Goal: Complete application form: Complete application form

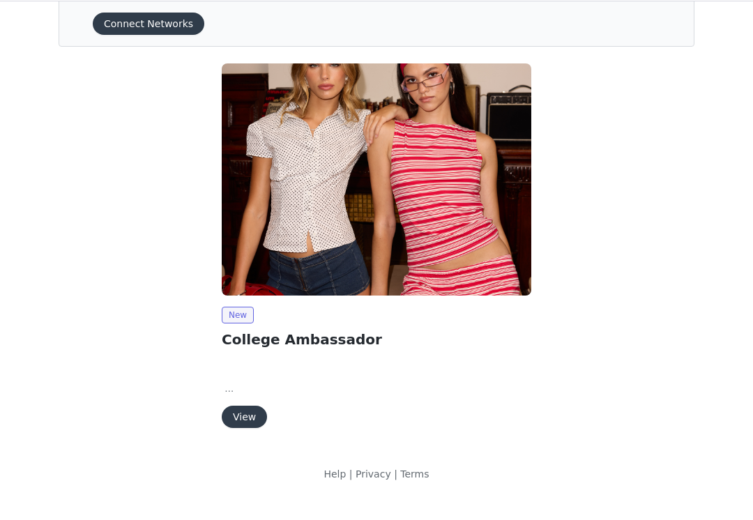
scroll to position [54, 0]
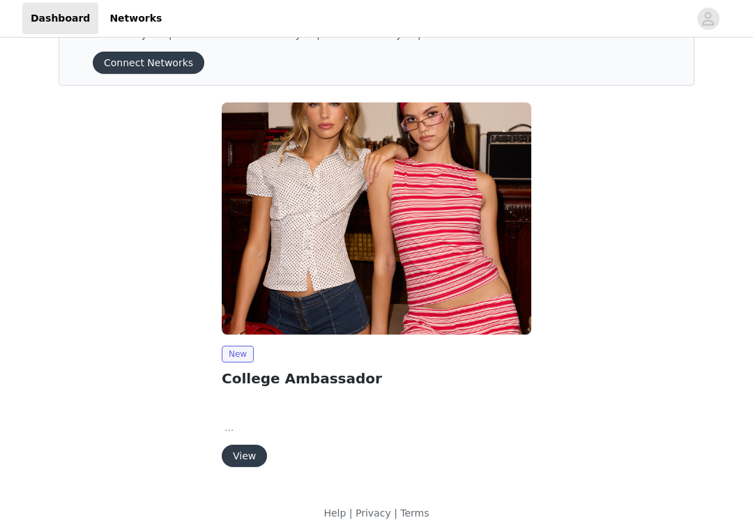
click at [250, 455] on button "View" at bounding box center [244, 456] width 45 height 22
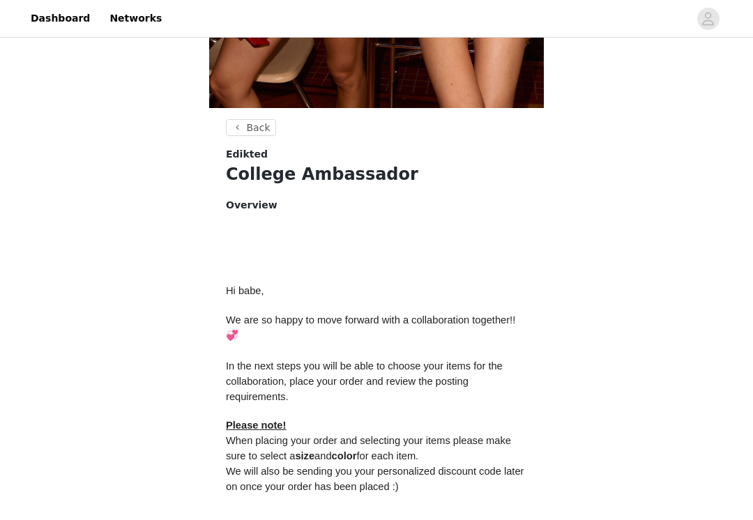
scroll to position [593, 0]
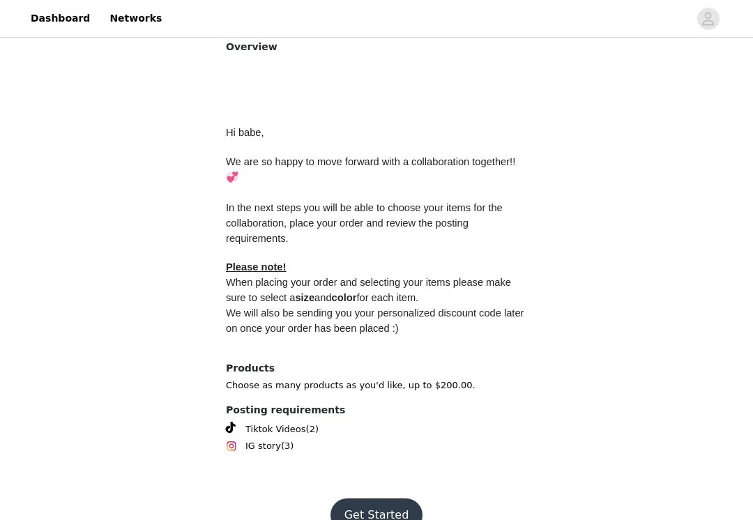
click at [387, 503] on button "Get Started" at bounding box center [377, 515] width 93 height 33
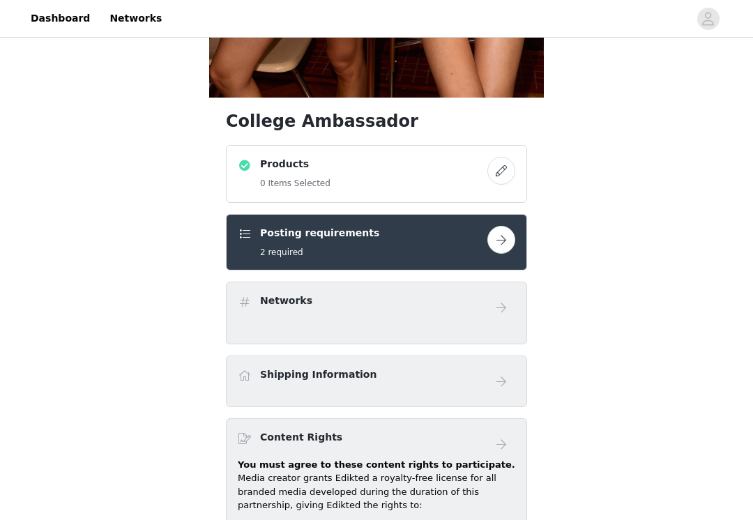
scroll to position [445, 0]
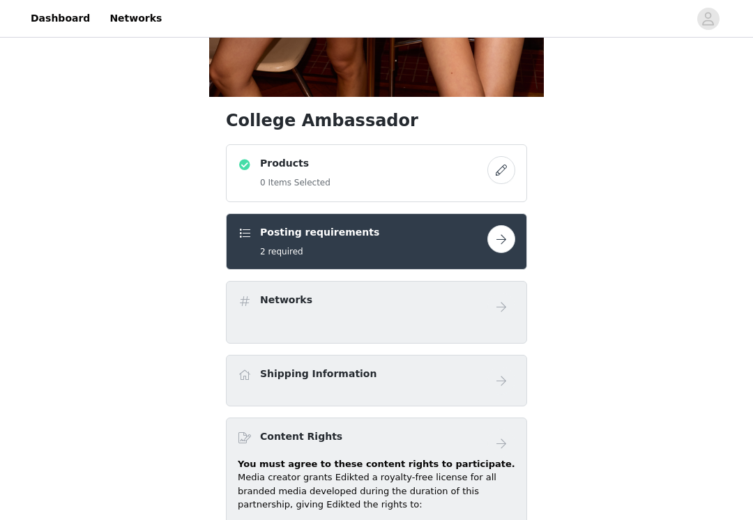
click at [502, 171] on button "button" at bounding box center [501, 171] width 28 height 28
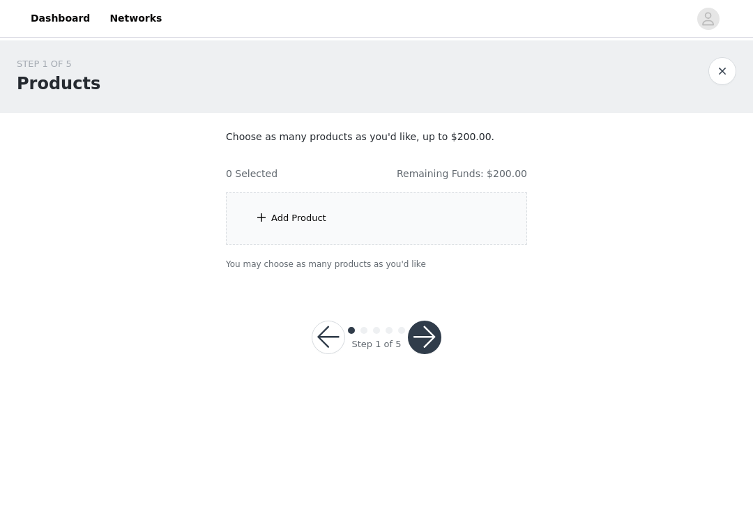
click at [467, 222] on div "Add Product" at bounding box center [376, 218] width 301 height 52
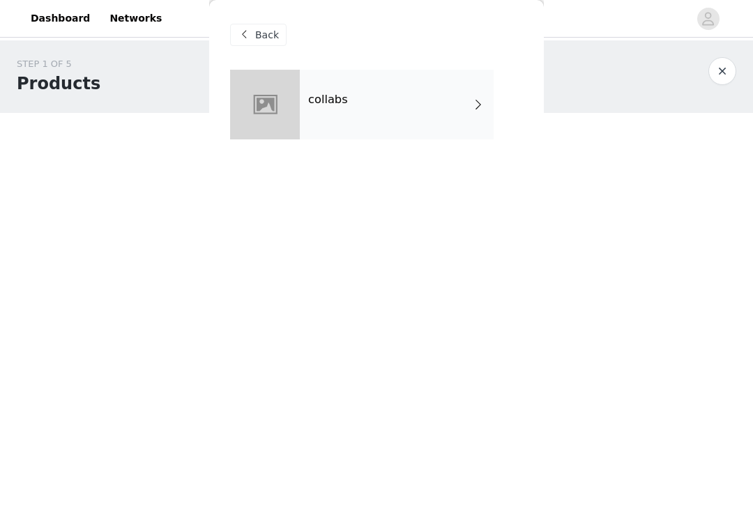
click at [471, 101] on span at bounding box center [478, 104] width 14 height 17
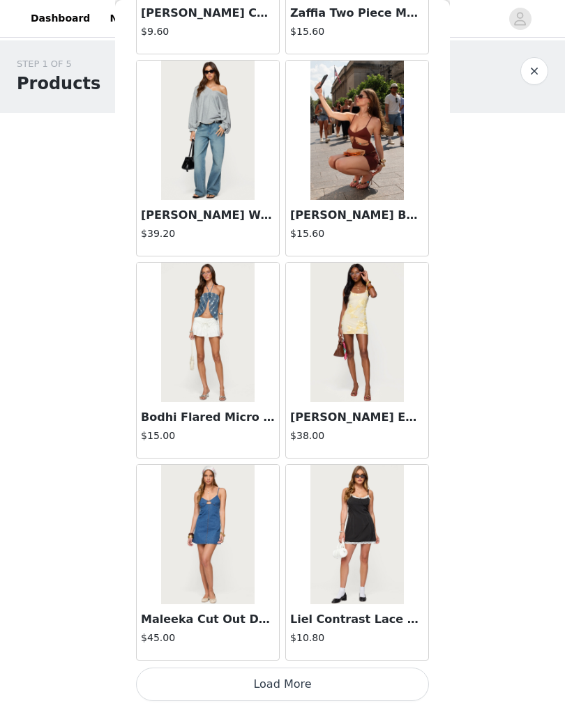
click at [362, 520] on button "Load More" at bounding box center [282, 684] width 293 height 33
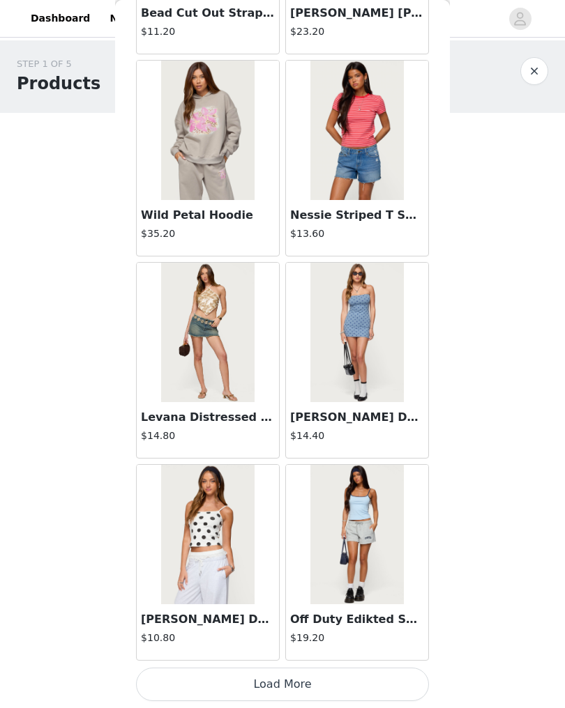
click at [342, 520] on button "Load More" at bounding box center [282, 684] width 293 height 33
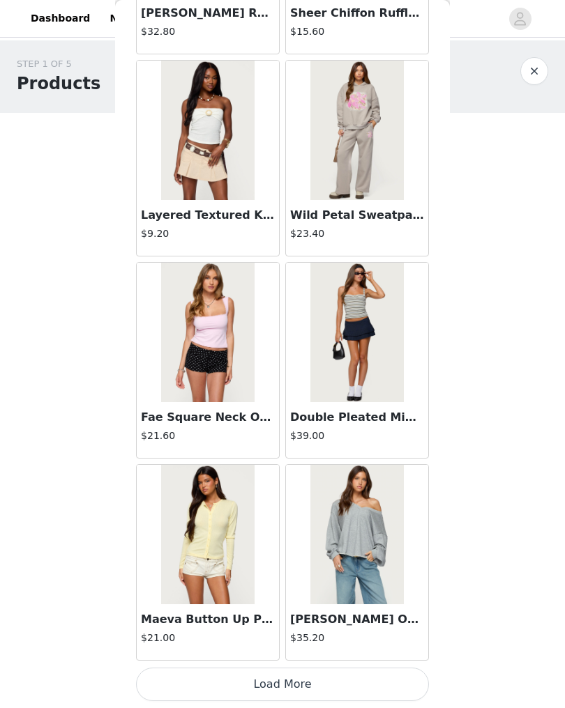
scroll to position [5470, 0]
click at [350, 520] on button "Load More" at bounding box center [282, 684] width 293 height 33
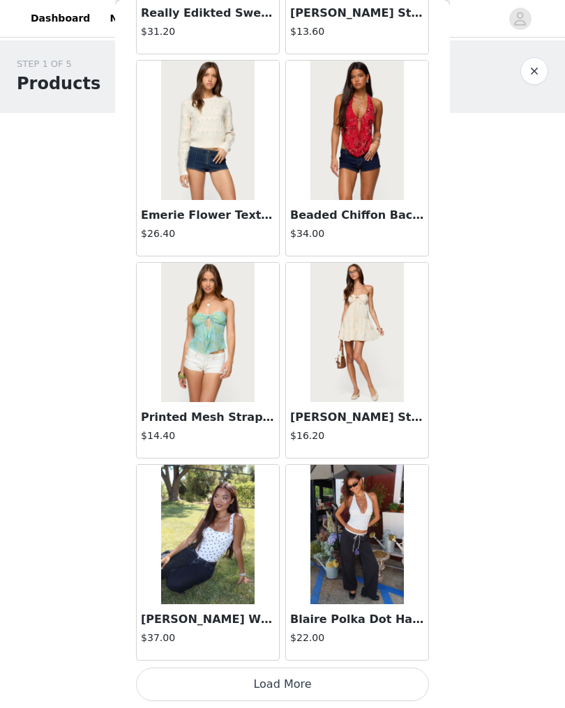
click at [334, 520] on button "Load More" at bounding box center [282, 684] width 293 height 33
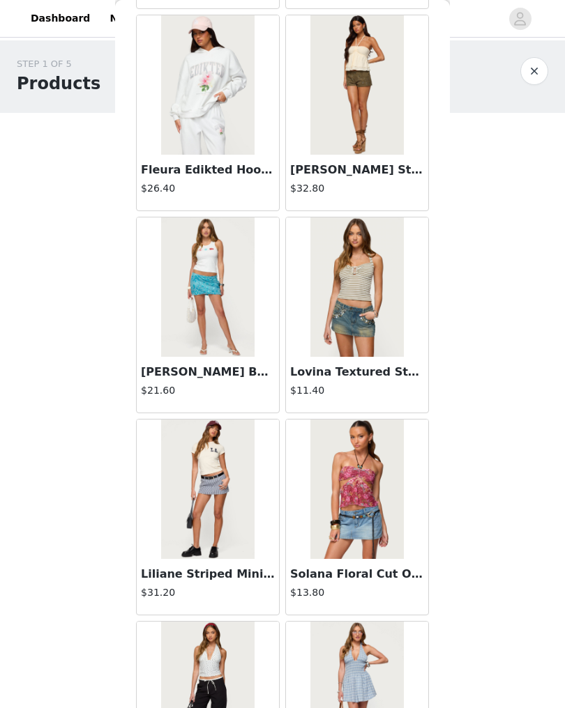
scroll to position [8345, 0]
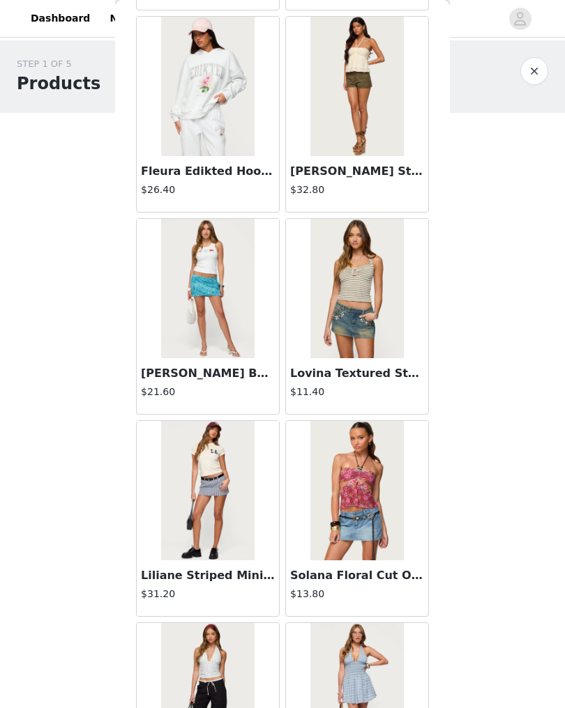
click at [381, 333] on img at bounding box center [356, 288] width 93 height 139
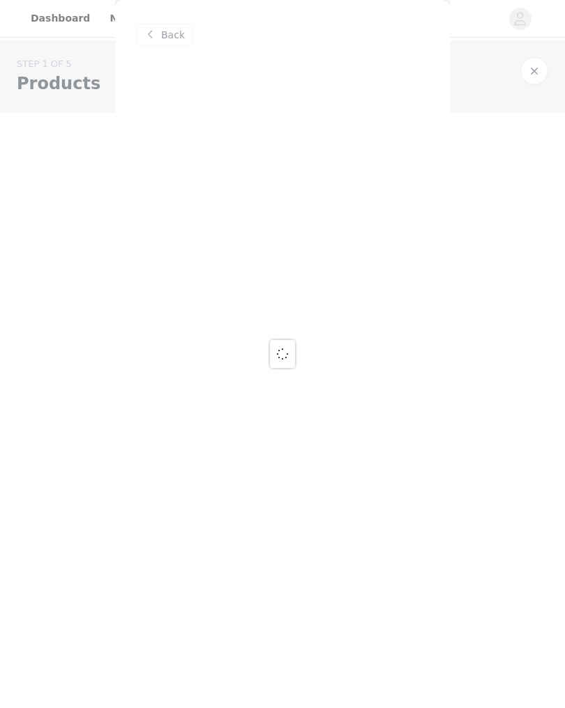
scroll to position [0, 0]
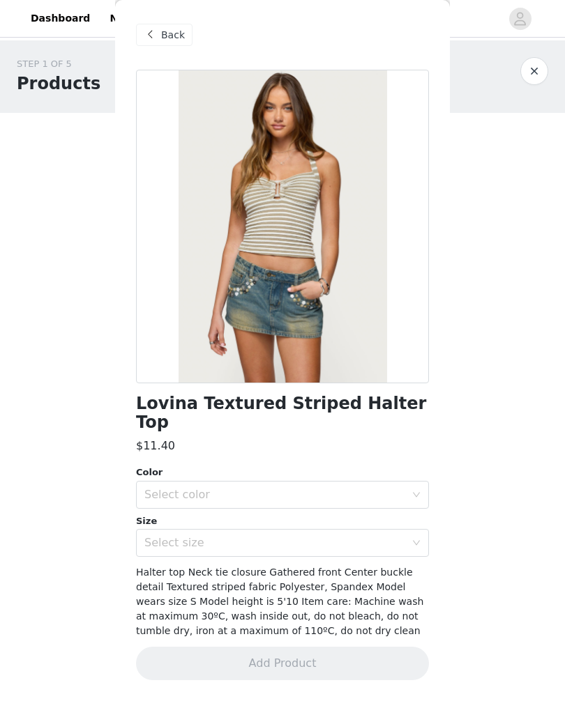
click at [387, 488] on div "Select color" at bounding box center [274, 495] width 261 height 14
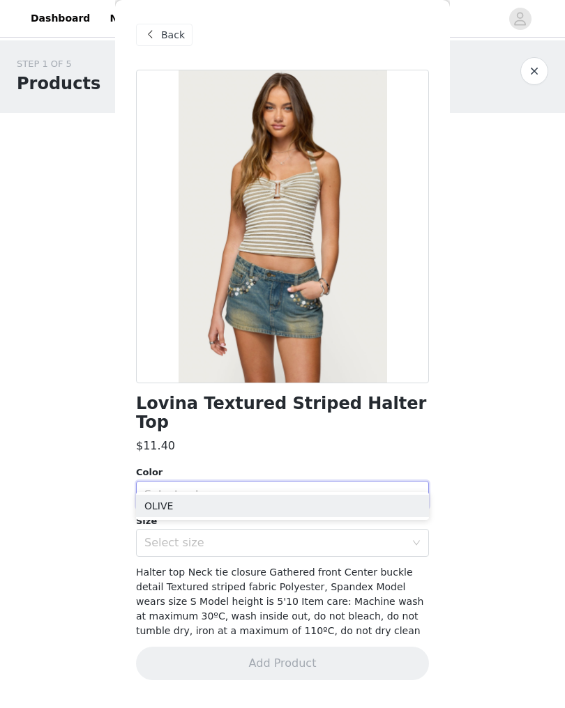
click at [392, 503] on li "OLIVE" at bounding box center [282, 506] width 293 height 22
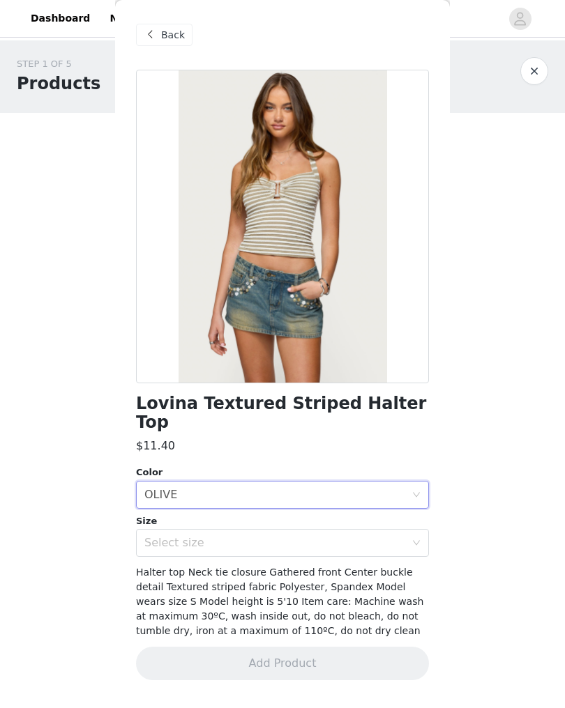
click at [400, 520] on div "Select size" at bounding box center [274, 543] width 261 height 14
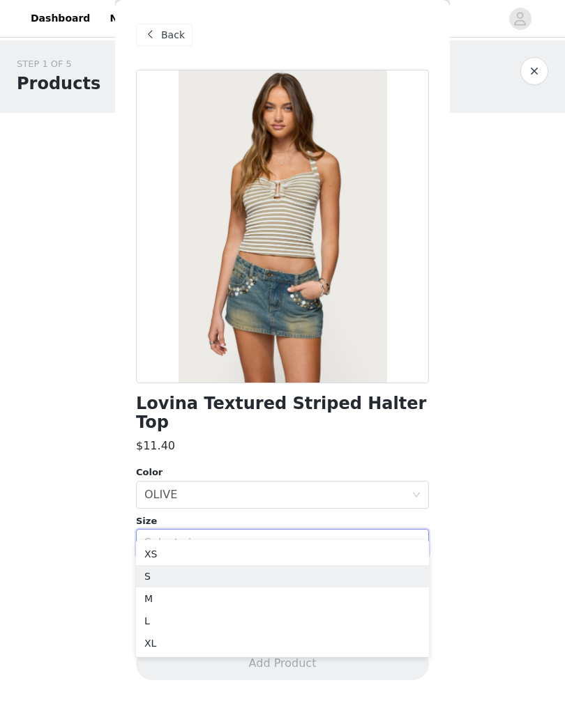
click at [362, 520] on li "S" at bounding box center [282, 577] width 293 height 22
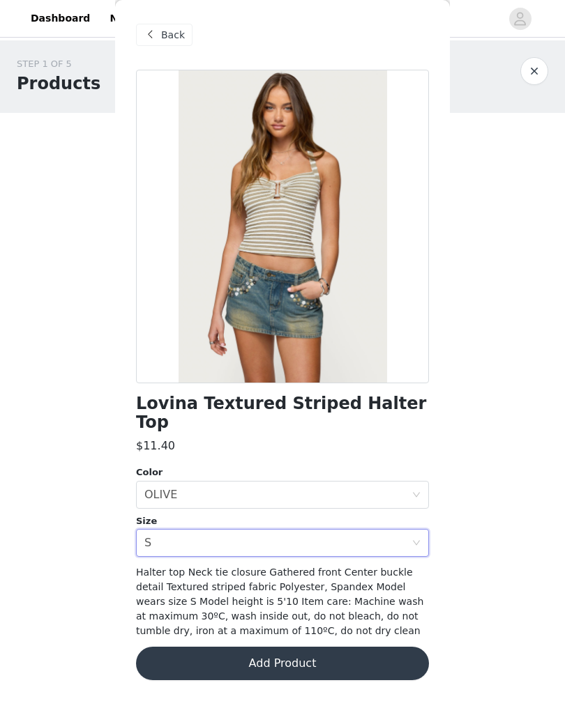
click at [384, 520] on button "Add Product" at bounding box center [282, 663] width 293 height 33
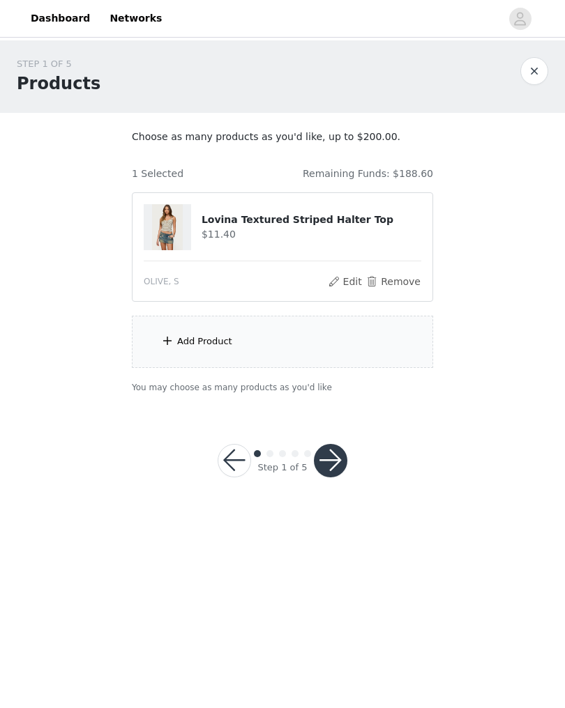
click at [397, 345] on div "Add Product" at bounding box center [282, 342] width 301 height 52
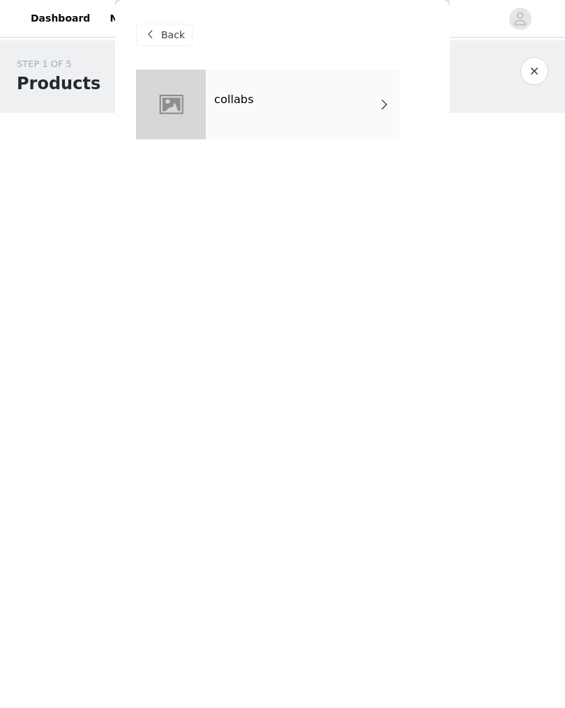
click at [342, 111] on div "collabs" at bounding box center [303, 105] width 194 height 70
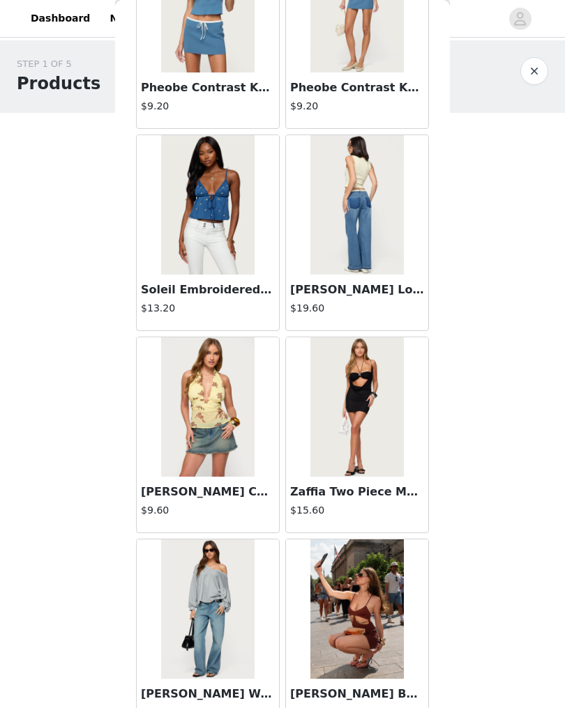
scroll to position [951, 0]
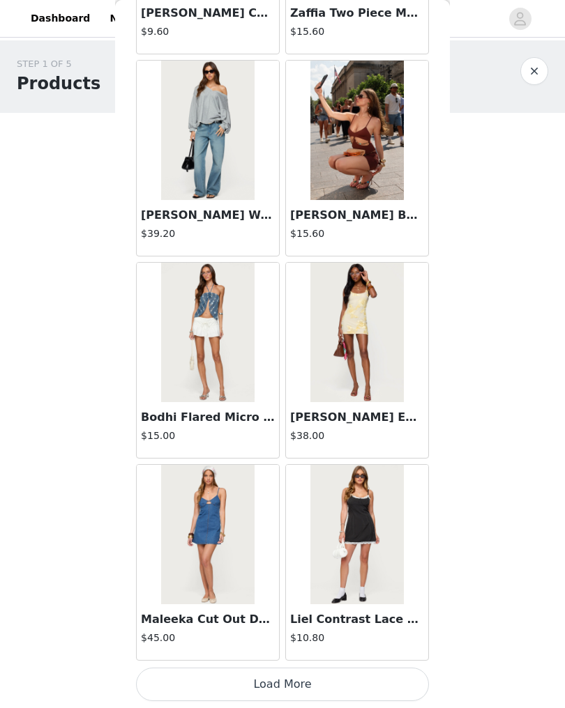
click at [359, 520] on button "Load More" at bounding box center [282, 684] width 293 height 33
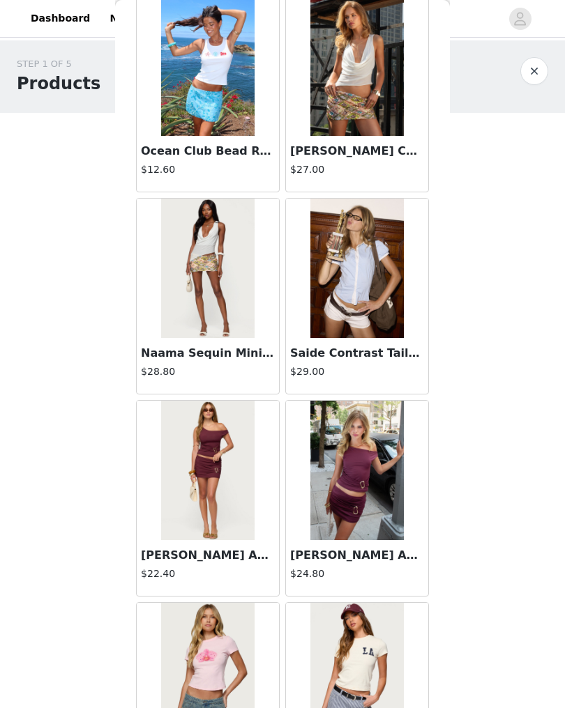
scroll to position [2097, 0]
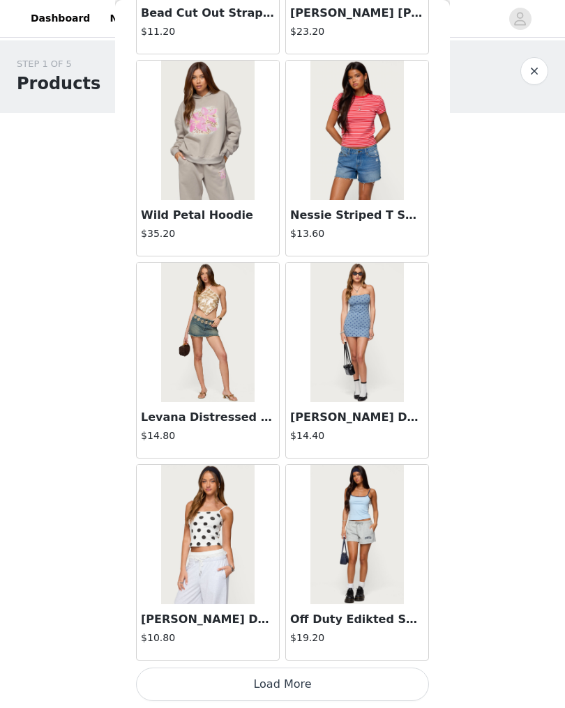
click at [397, 520] on button "Load More" at bounding box center [282, 684] width 293 height 33
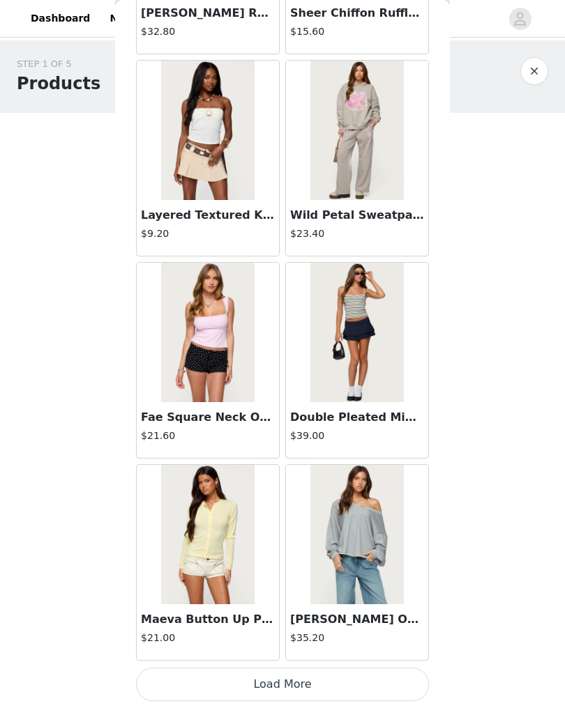
scroll to position [5470, 0]
click at [390, 520] on div "Winfred Oversized V Neck Sweatshirt $35.20" at bounding box center [357, 633] width 142 height 56
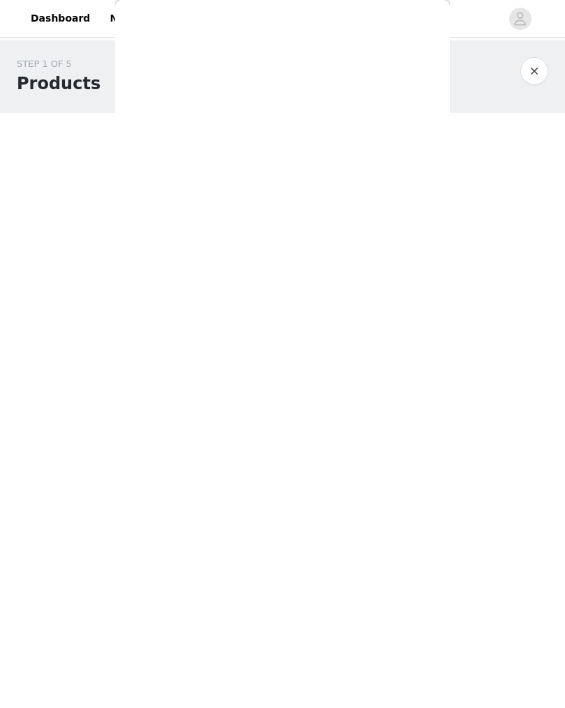
scroll to position [0, 0]
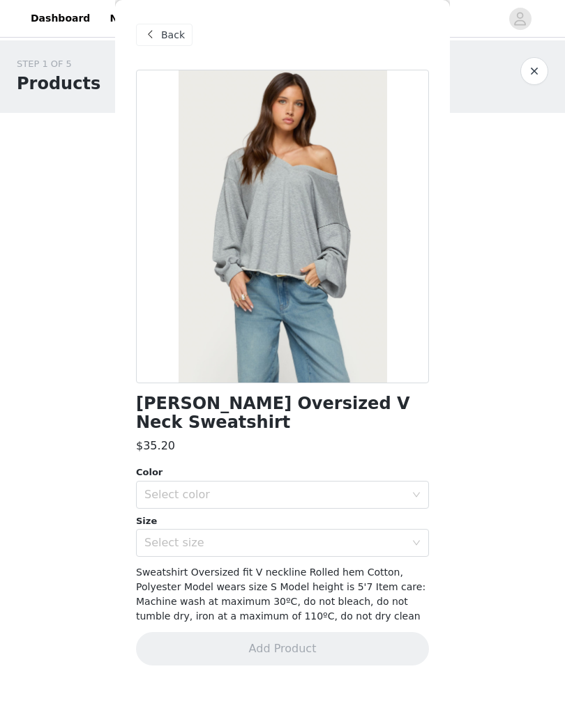
click at [171, 36] on span "Back" at bounding box center [173, 35] width 24 height 15
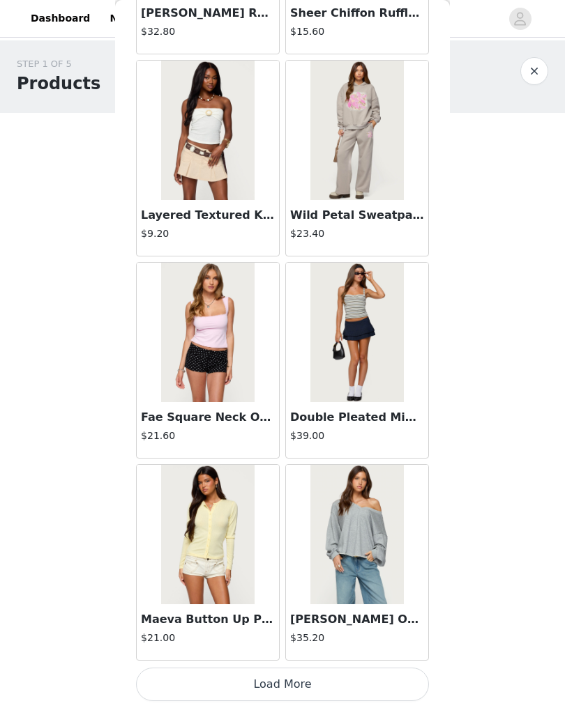
scroll to position [5470, 0]
click at [367, 520] on button "Load More" at bounding box center [282, 684] width 293 height 33
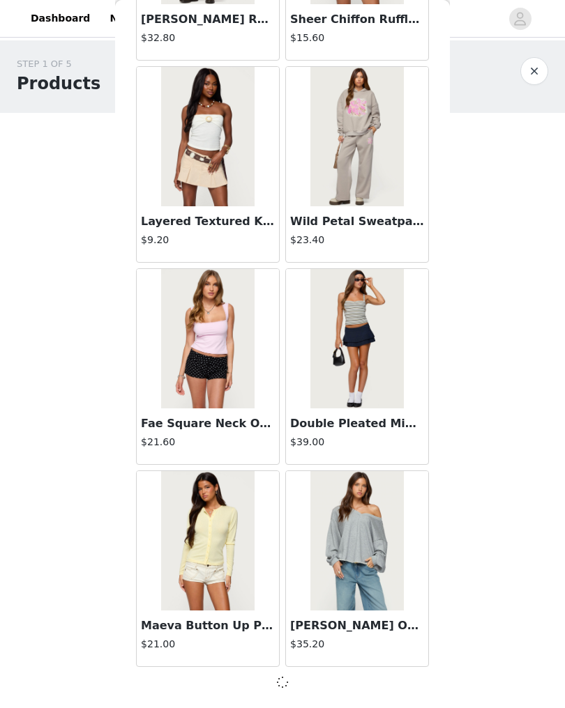
scroll to position [5463, 0]
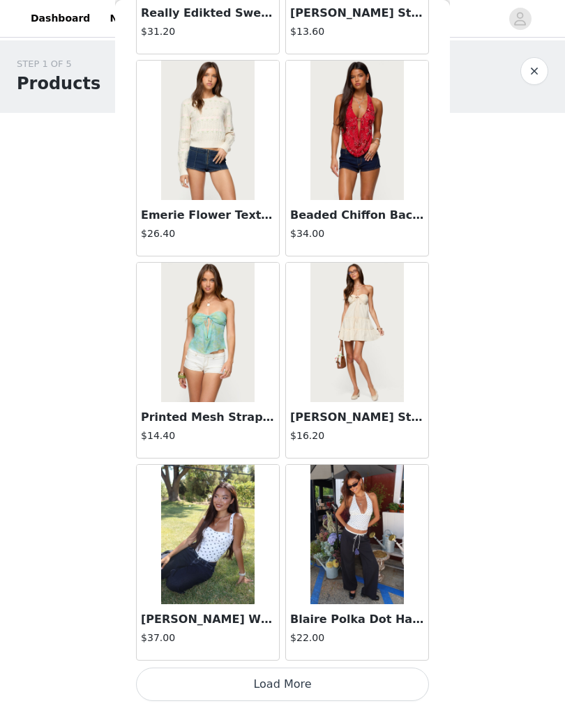
click at [361, 520] on button "Load More" at bounding box center [282, 684] width 293 height 33
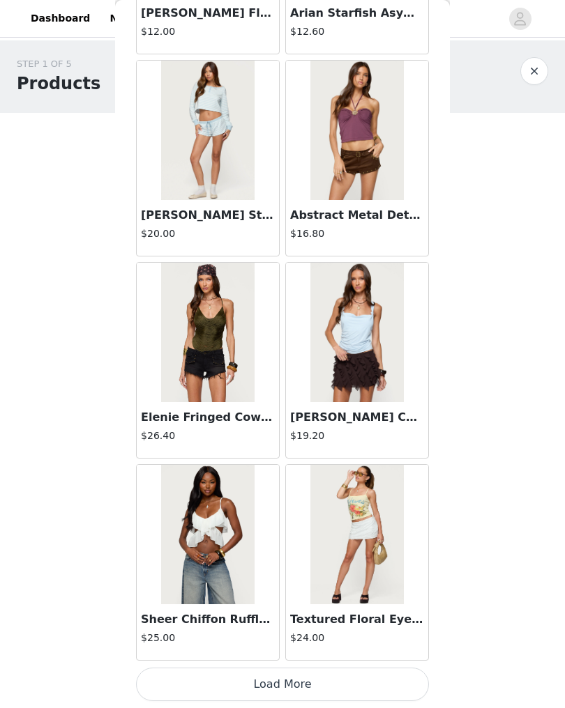
click at [375, 520] on button "Load More" at bounding box center [282, 684] width 293 height 33
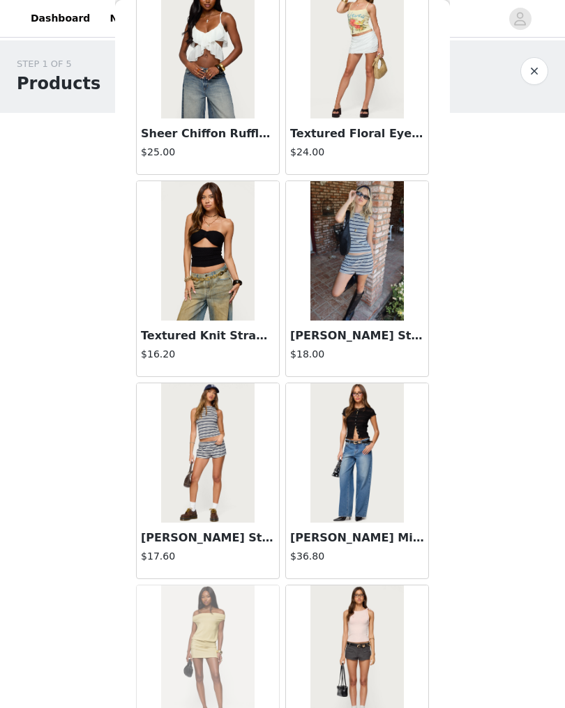
scroll to position [10001, 0]
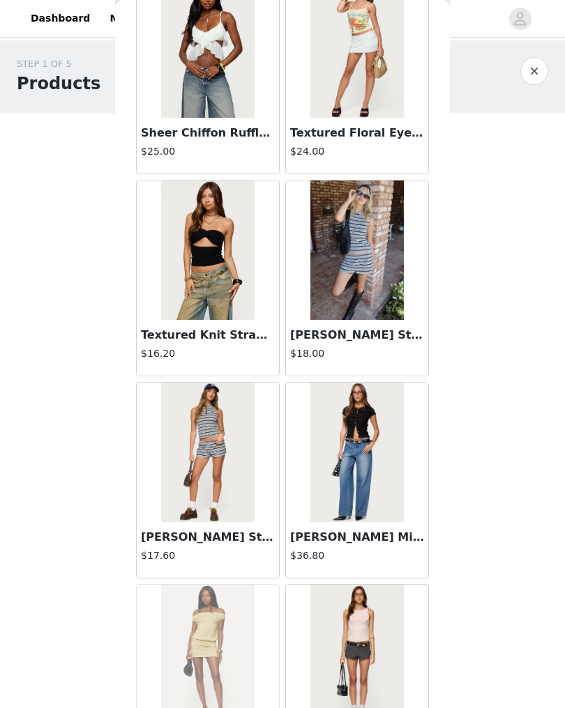
click at [386, 306] on img at bounding box center [356, 250] width 93 height 139
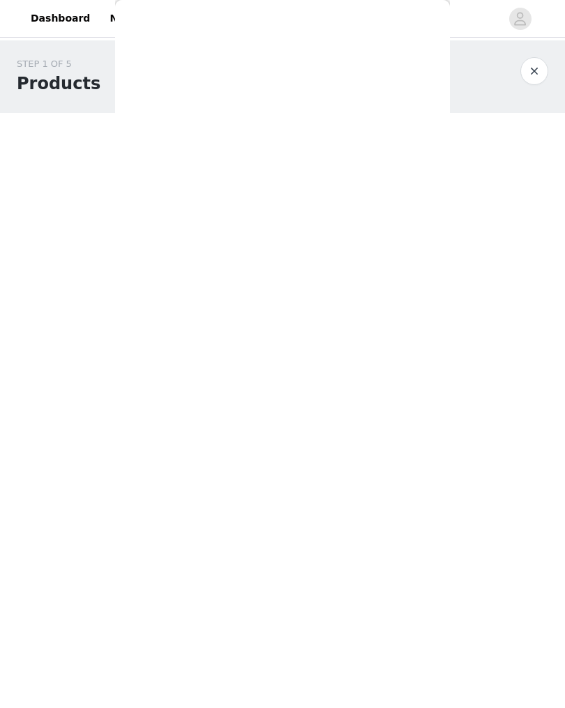
scroll to position [0, 0]
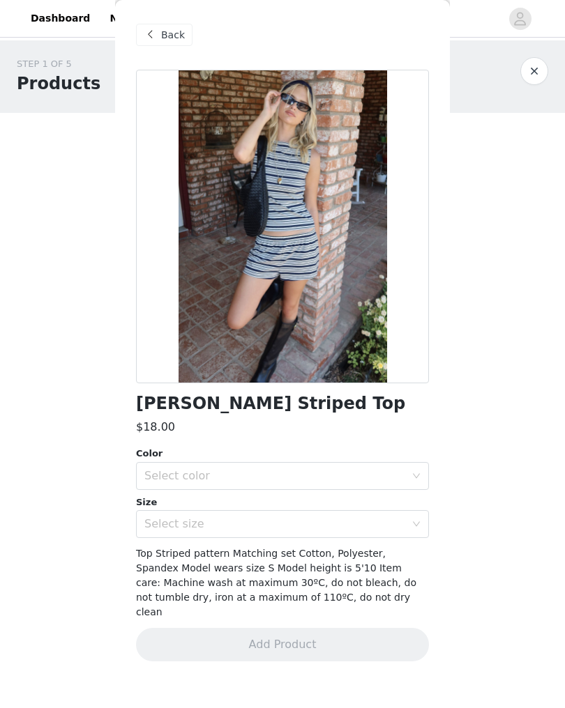
click at [325, 477] on div "Select color" at bounding box center [274, 476] width 261 height 14
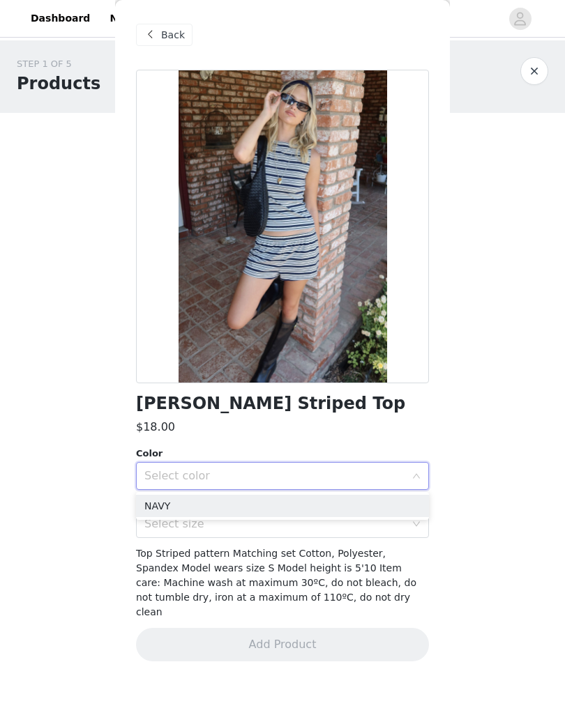
click at [244, 511] on li "NAVY" at bounding box center [282, 506] width 293 height 22
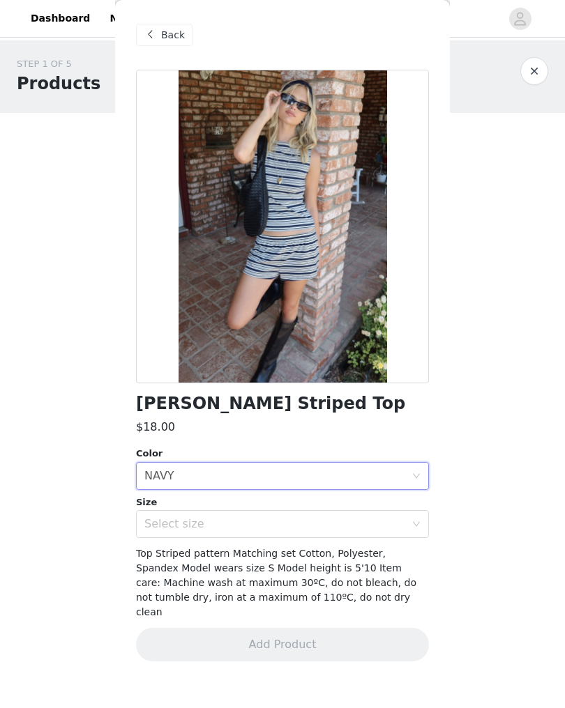
click at [240, 520] on div "Select size" at bounding box center [274, 524] width 261 height 14
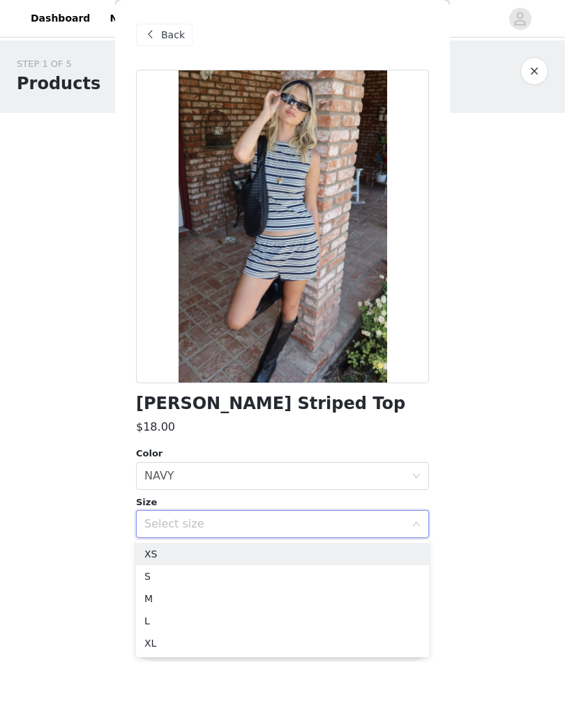
click at [209, 520] on li "XS" at bounding box center [282, 554] width 293 height 22
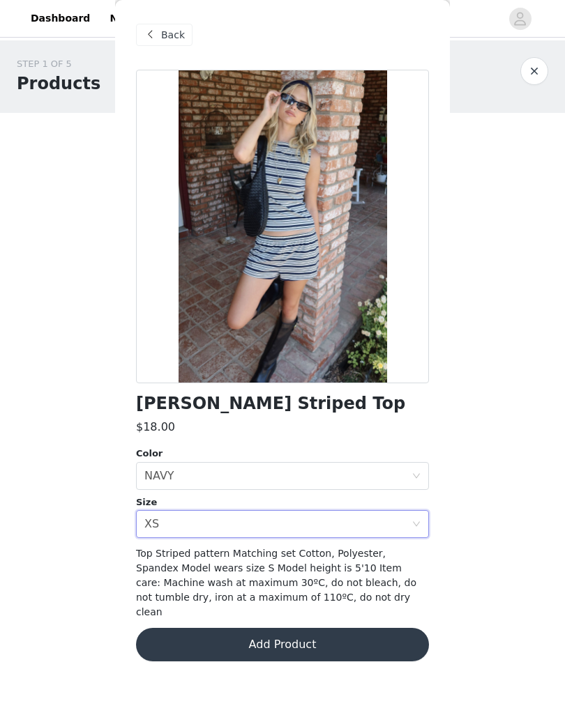
click at [285, 520] on button "Add Product" at bounding box center [282, 644] width 293 height 33
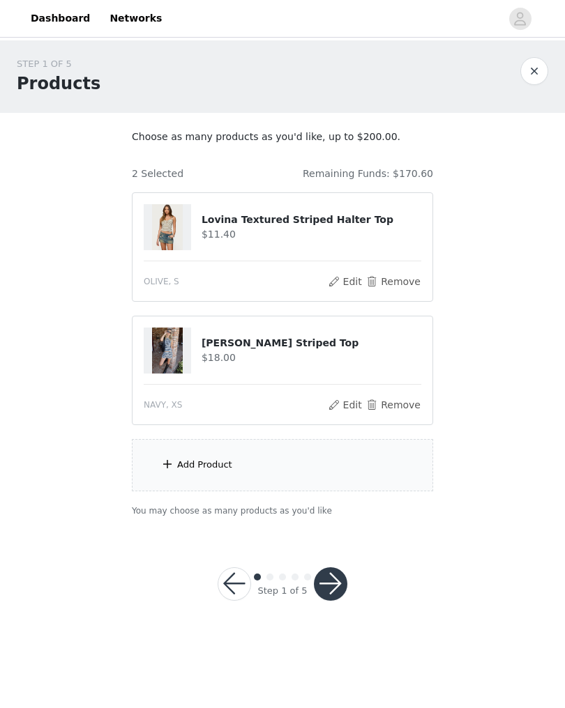
click at [331, 483] on div "Add Product" at bounding box center [282, 465] width 301 height 52
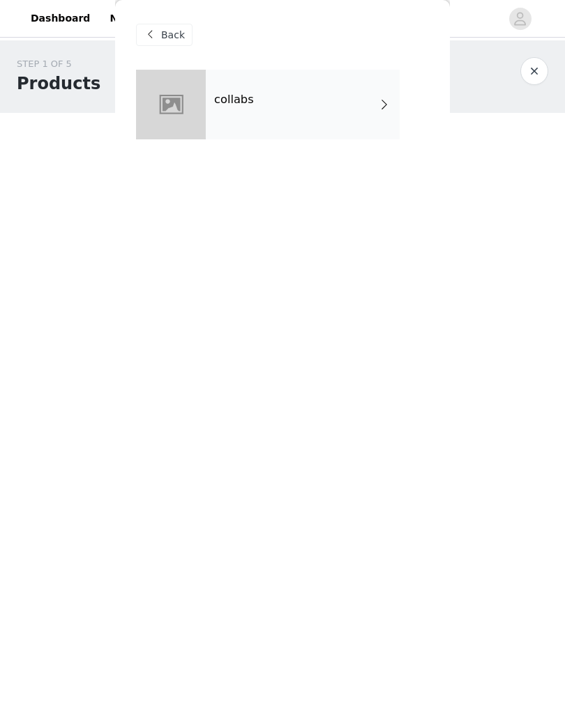
click at [370, 107] on div "collabs" at bounding box center [303, 105] width 194 height 70
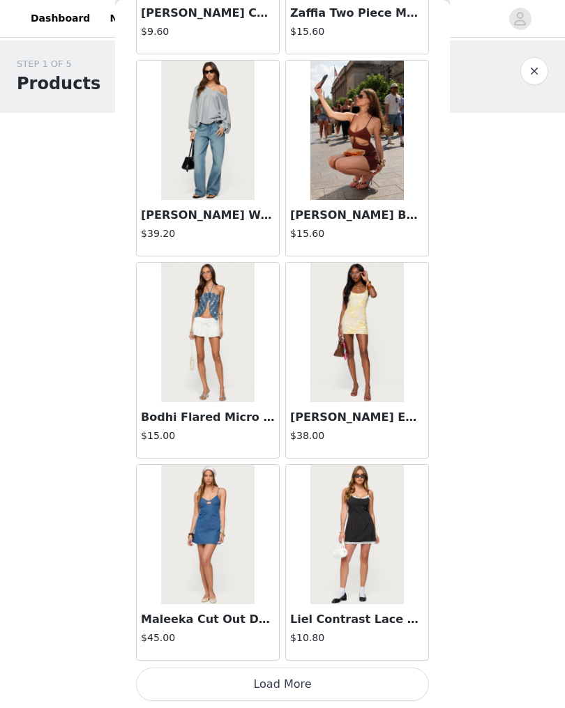
click at [322, 520] on button "Load More" at bounding box center [282, 684] width 293 height 33
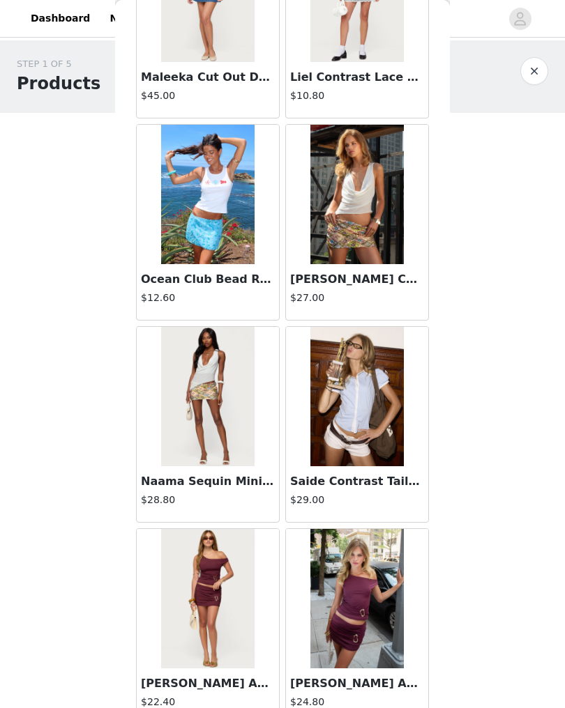
scroll to position [1971, 0]
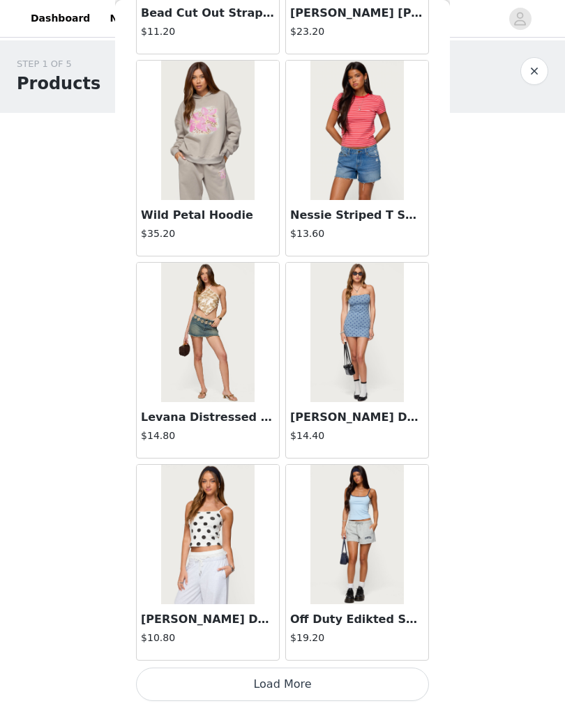
click at [358, 520] on button "Load More" at bounding box center [282, 684] width 293 height 33
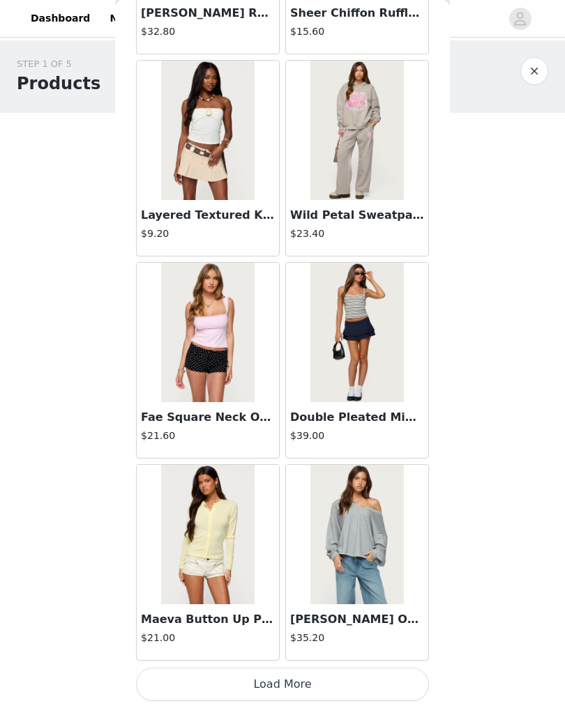
click at [347, 520] on button "Load More" at bounding box center [282, 684] width 293 height 33
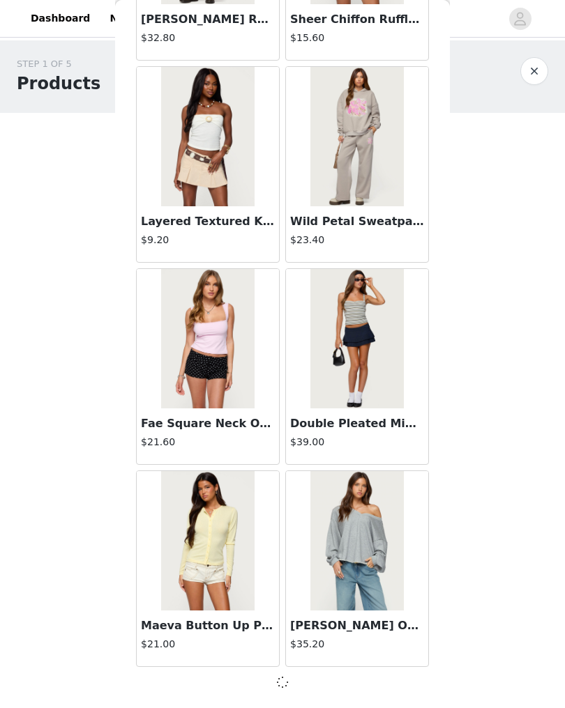
scroll to position [5463, 0]
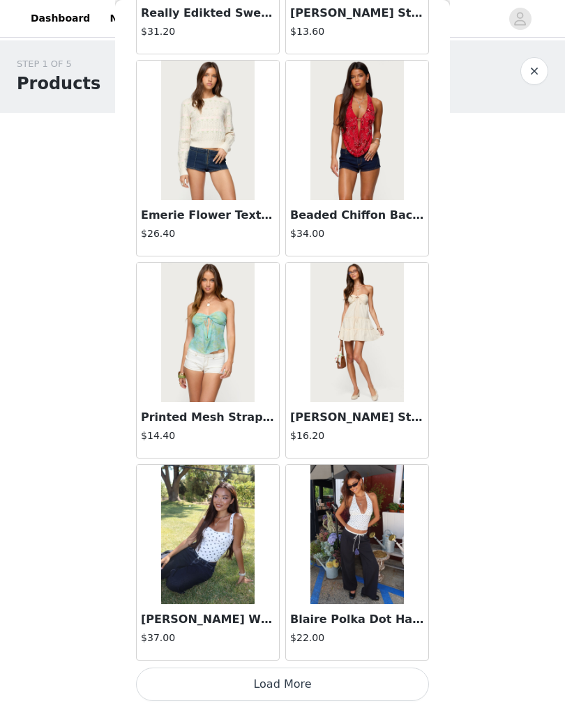
click at [358, 520] on button "Load More" at bounding box center [282, 684] width 293 height 33
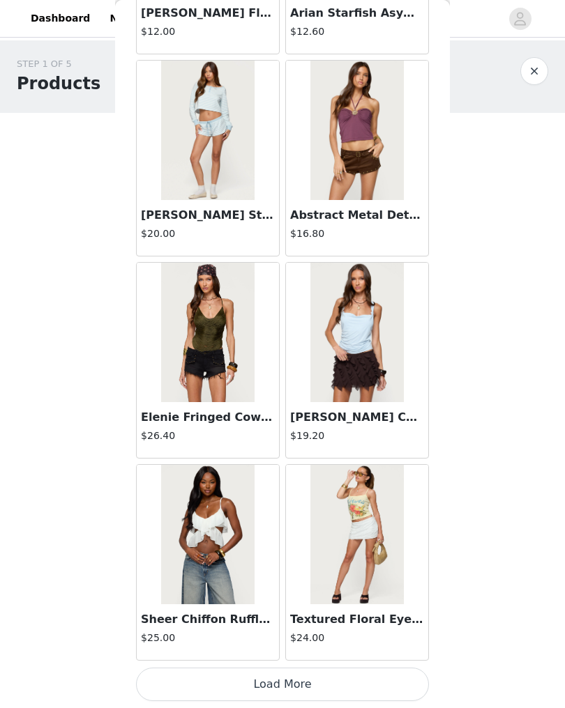
click at [360, 520] on button "Load More" at bounding box center [282, 684] width 293 height 33
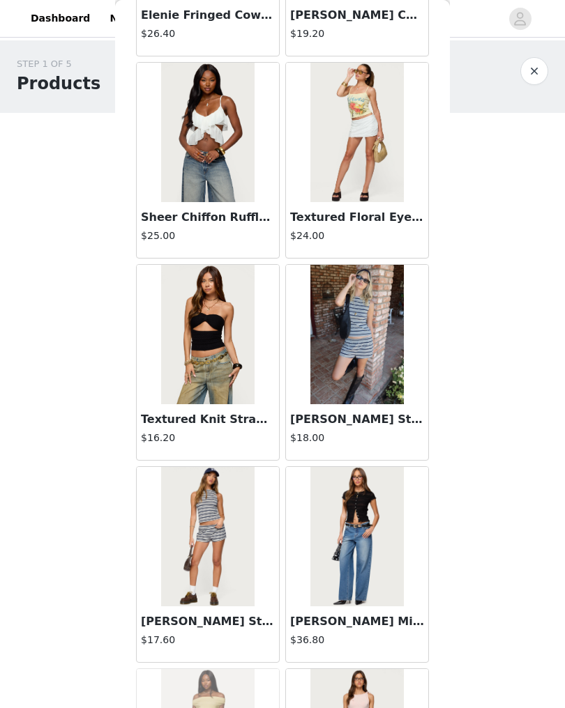
scroll to position [9956, 0]
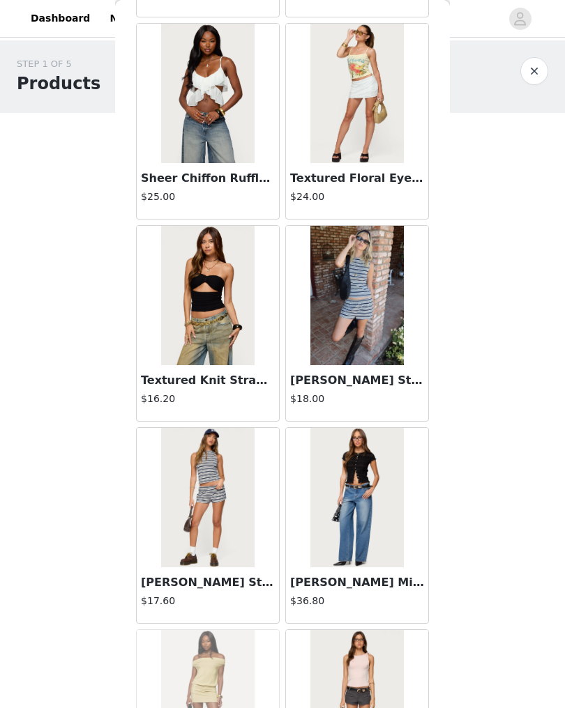
click at [226, 487] on img at bounding box center [207, 497] width 93 height 139
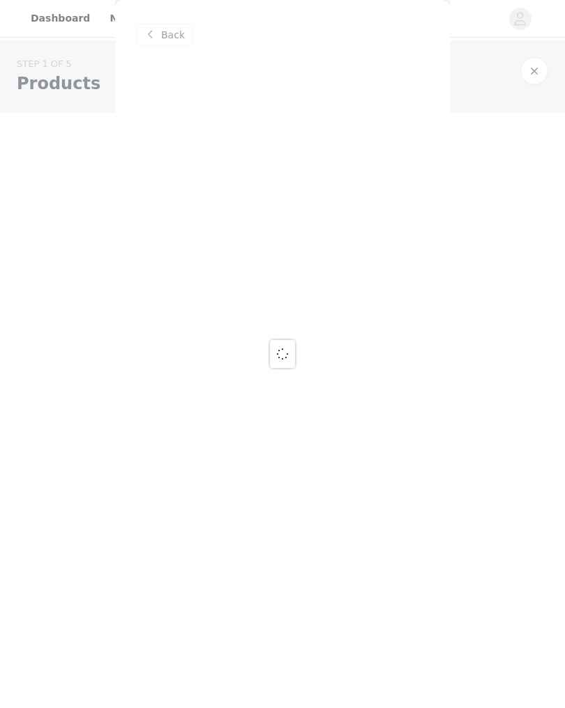
scroll to position [0, 0]
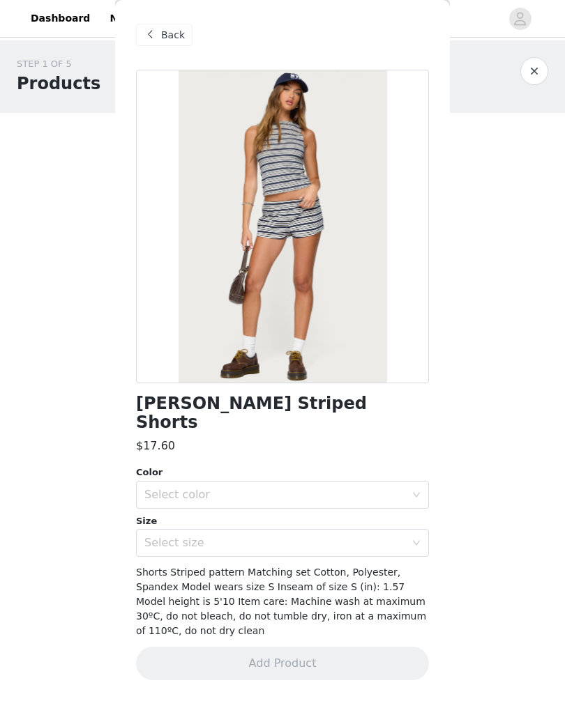
click at [275, 488] on div "Select color" at bounding box center [274, 495] width 261 height 14
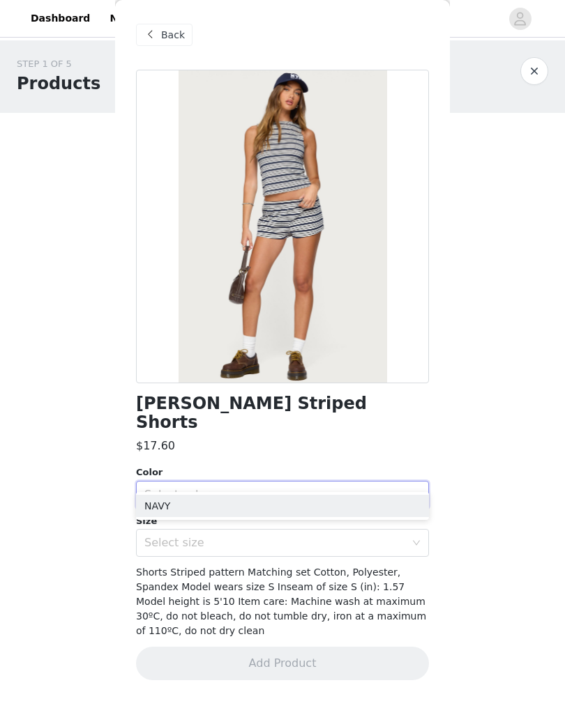
click at [209, 508] on li "NAVY" at bounding box center [282, 506] width 293 height 22
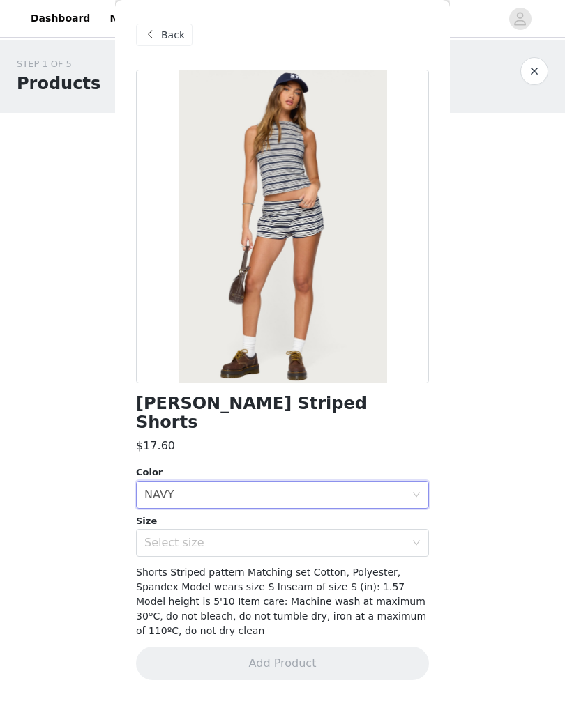
click at [228, 520] on div "Select size" at bounding box center [274, 543] width 261 height 14
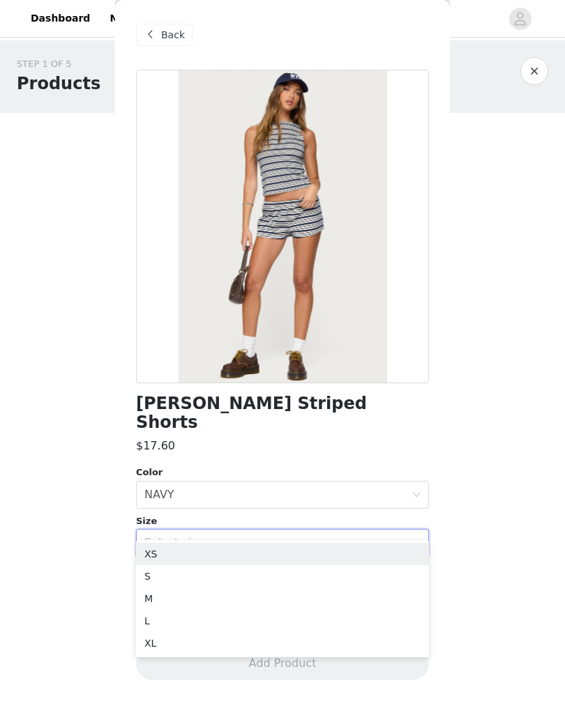
click at [194, 520] on li "S" at bounding box center [282, 577] width 293 height 22
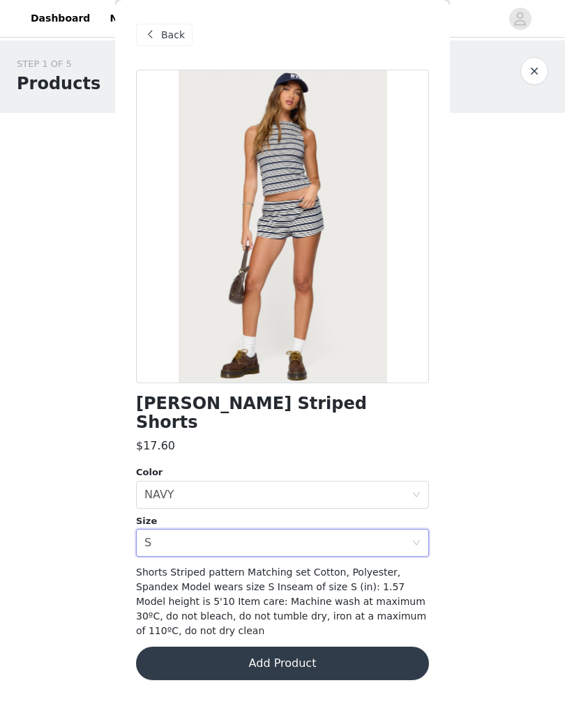
click at [324, 520] on button "Add Product" at bounding box center [282, 663] width 293 height 33
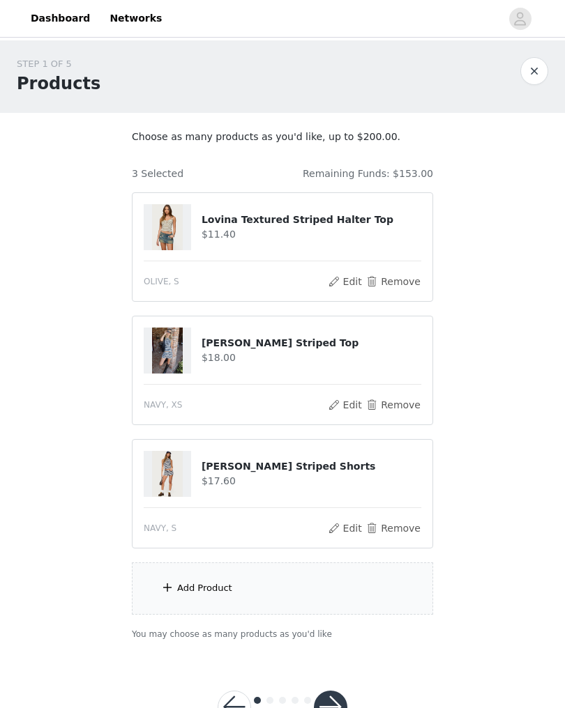
click at [341, 520] on div "Add Product" at bounding box center [282, 589] width 301 height 52
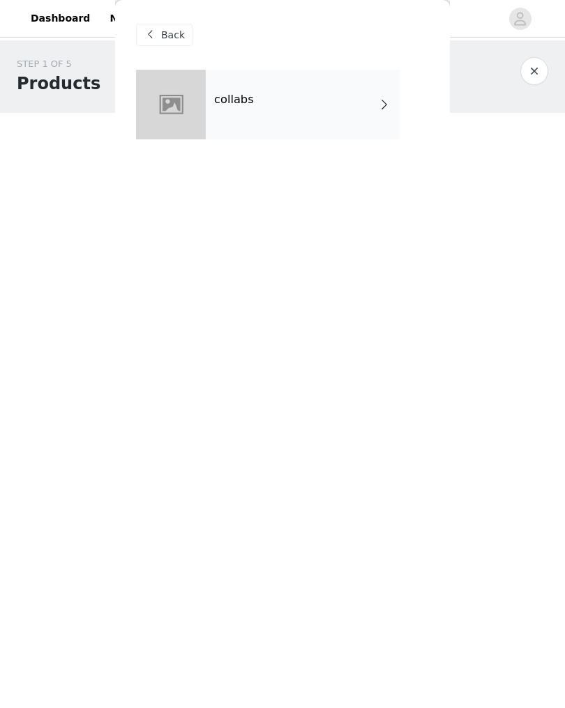
click at [299, 139] on div "collabs" at bounding box center [303, 105] width 194 height 70
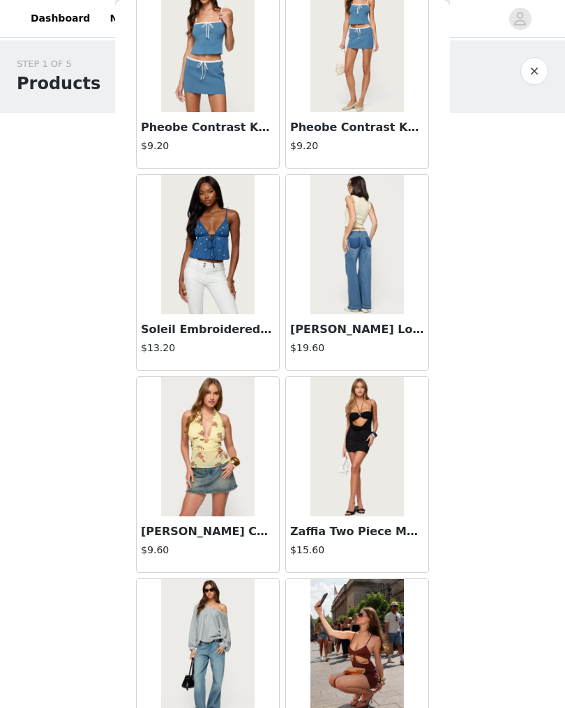
click at [444, 330] on div "Back Shelley Asymmetric Crochet Top $13.20 Polka Dot Cupped Chiffon Mini Dress …" at bounding box center [282, 354] width 335 height 708
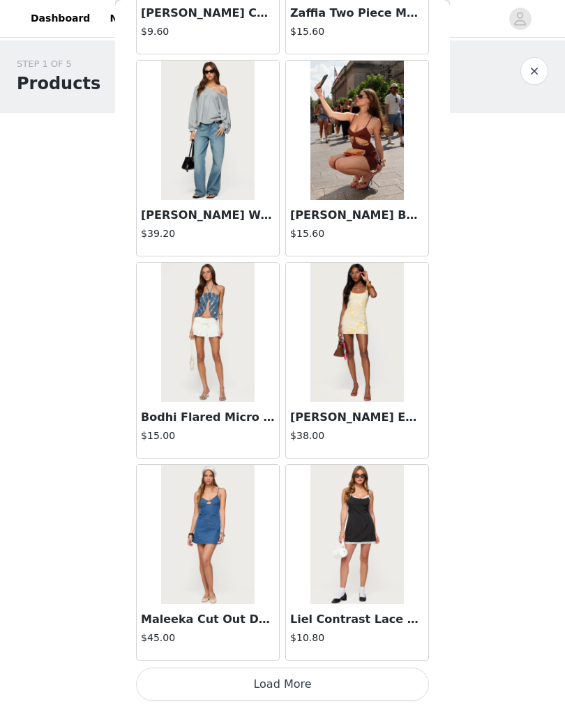
click at [310, 520] on button "Load More" at bounding box center [282, 684] width 293 height 33
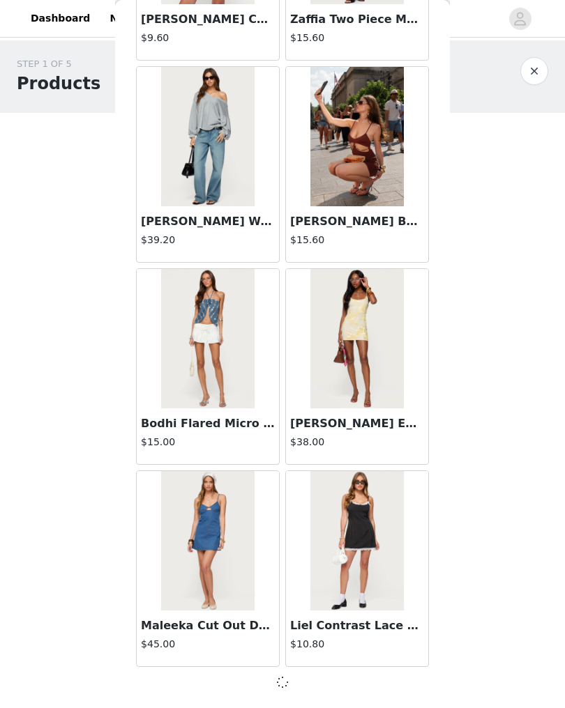
scroll to position [1419, 0]
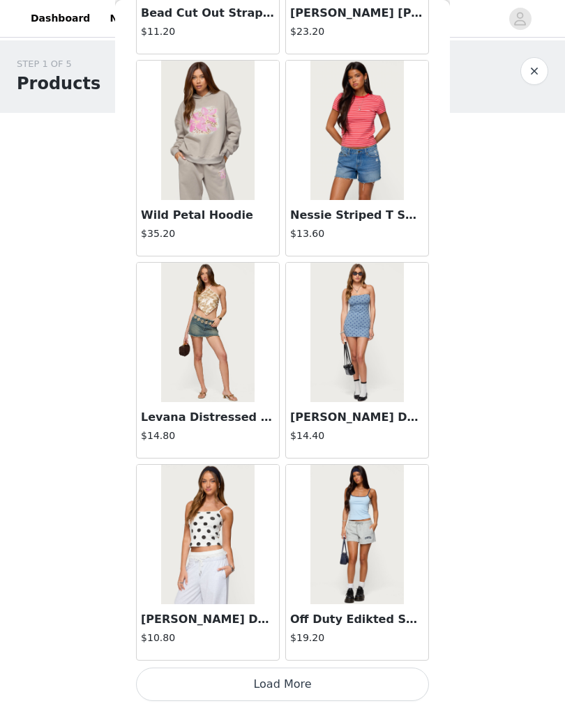
click at [310, 520] on button "Load More" at bounding box center [282, 684] width 293 height 33
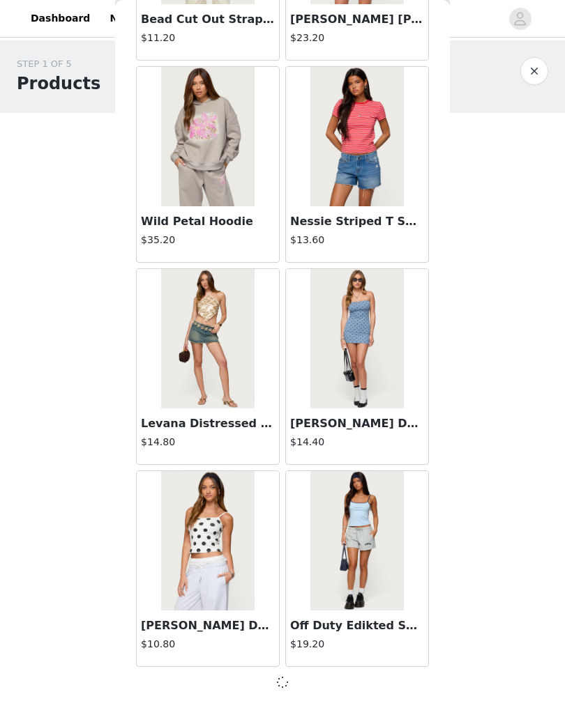
scroll to position [3441, 0]
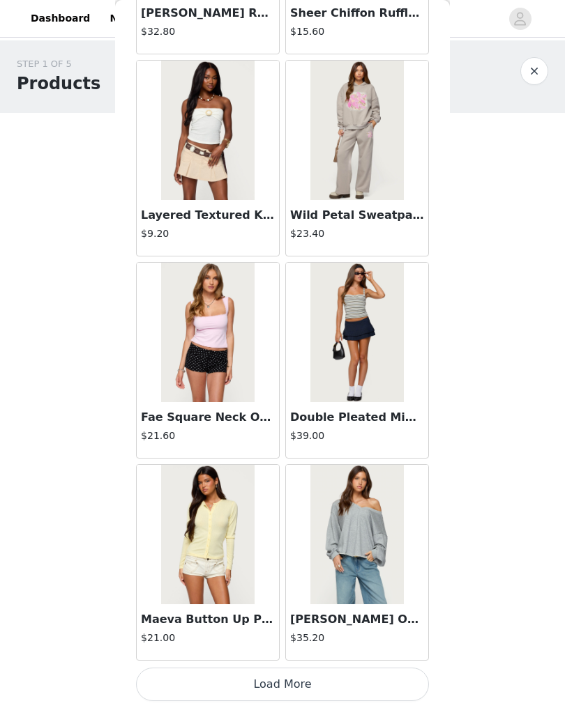
click at [286, 520] on button "Load More" at bounding box center [282, 684] width 293 height 33
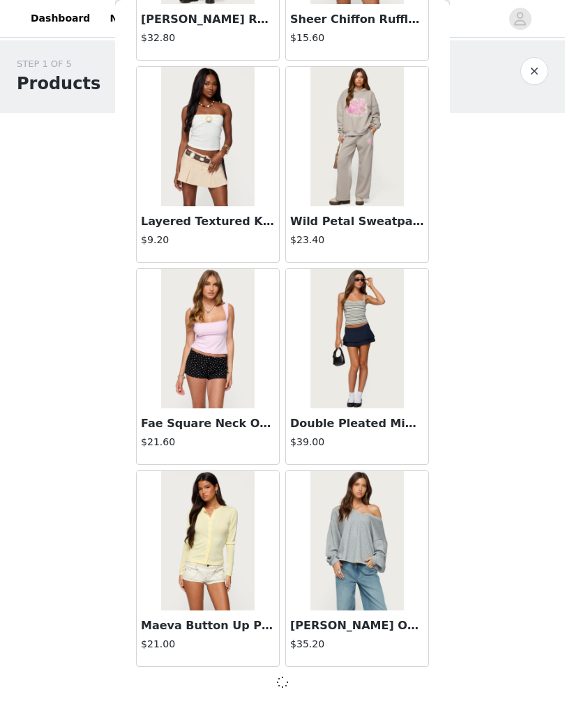
scroll to position [5463, 0]
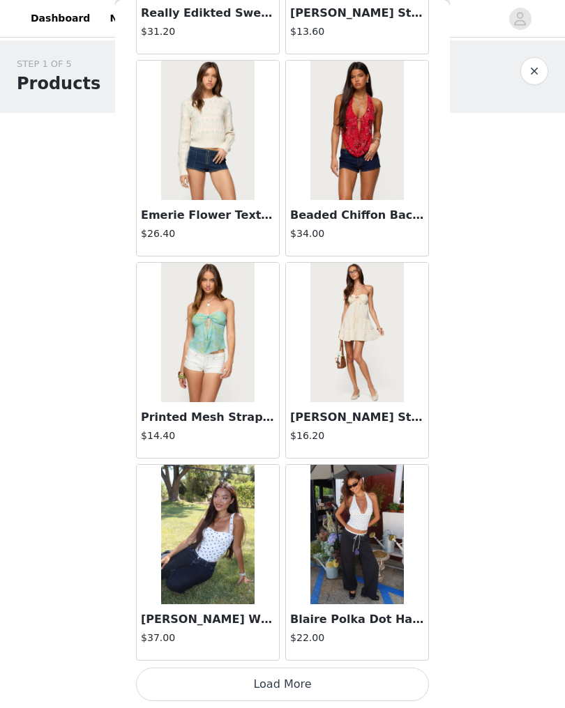
click at [285, 520] on button "Load More" at bounding box center [282, 684] width 293 height 33
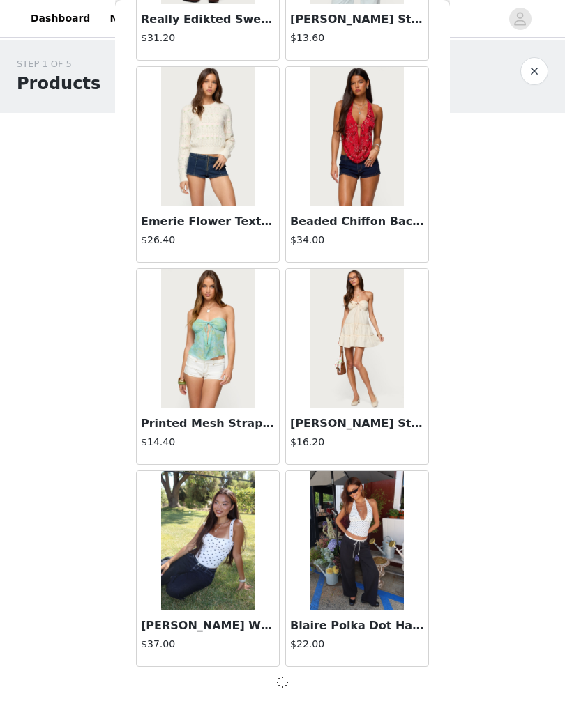
scroll to position [7486, 0]
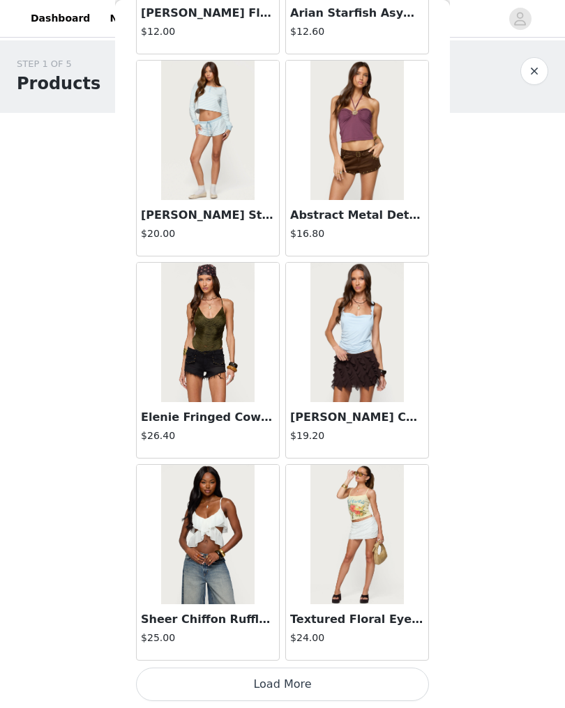
click at [326, 520] on button "Load More" at bounding box center [282, 684] width 293 height 33
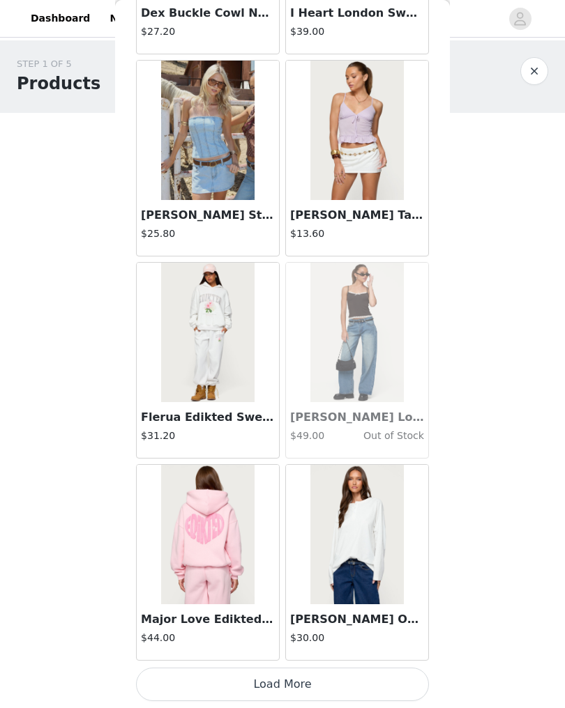
click at [324, 520] on button "Load More" at bounding box center [282, 684] width 293 height 33
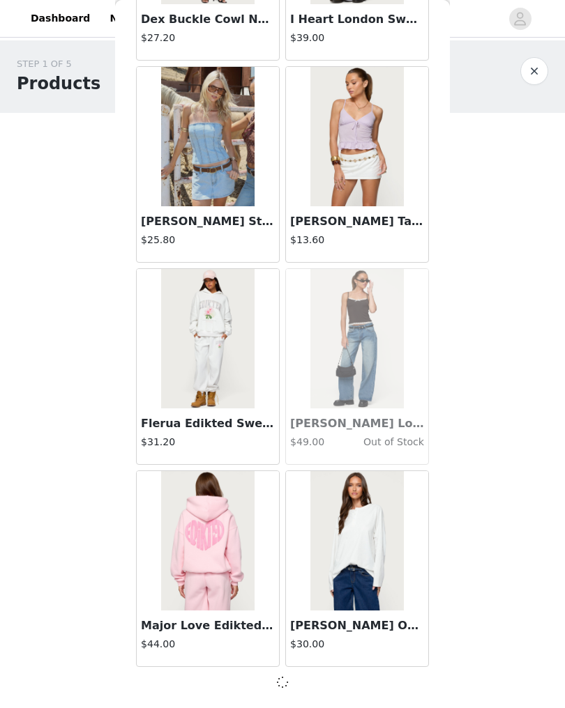
scroll to position [11530, 0]
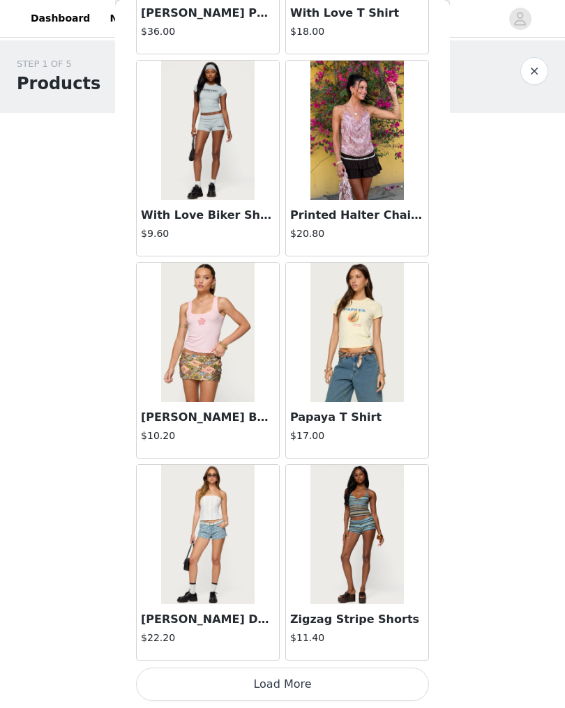
click at [322, 520] on button "Load More" at bounding box center [282, 684] width 293 height 33
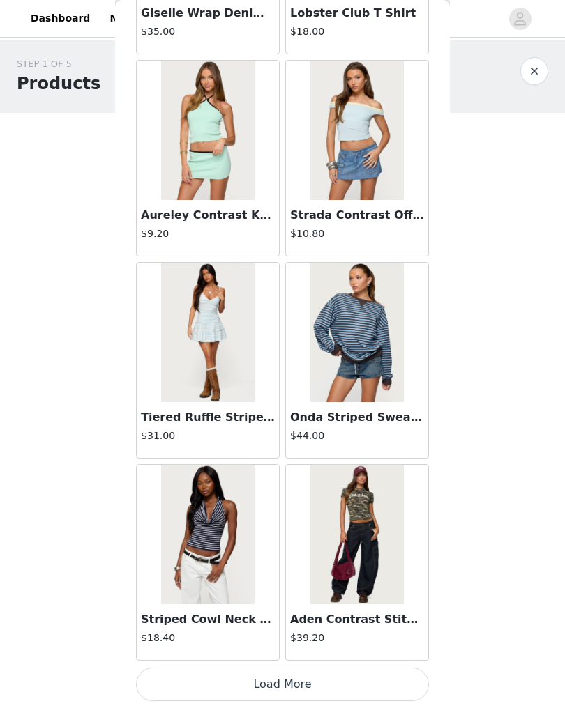
scroll to position [15581, 0]
click at [390, 520] on button "Load More" at bounding box center [282, 684] width 293 height 33
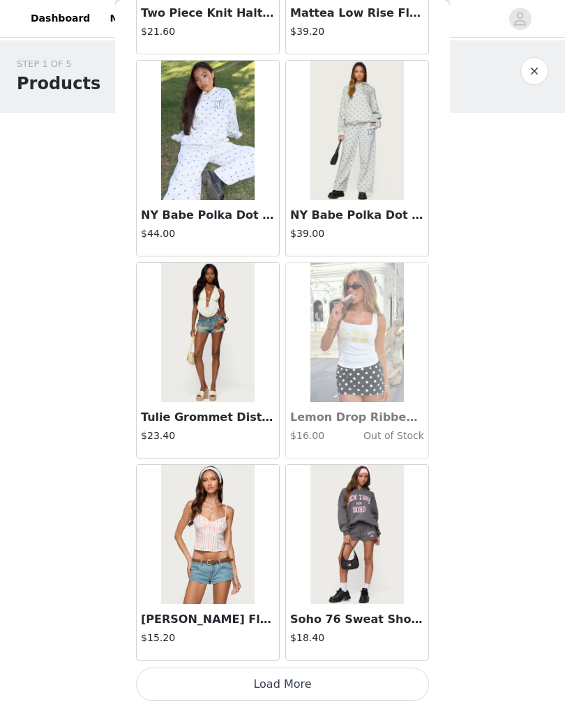
scroll to position [17603, 0]
click at [359, 520] on button "Load More" at bounding box center [282, 684] width 293 height 33
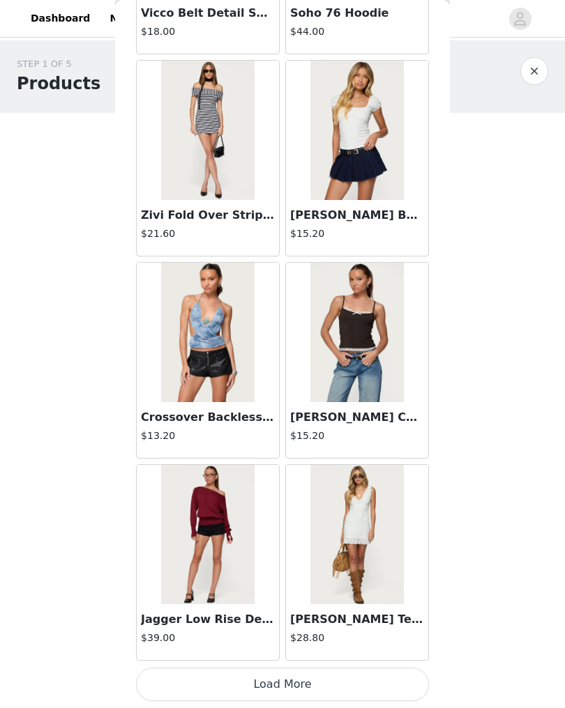
scroll to position [19625, 0]
click at [332, 520] on button "Load More" at bounding box center [282, 684] width 293 height 33
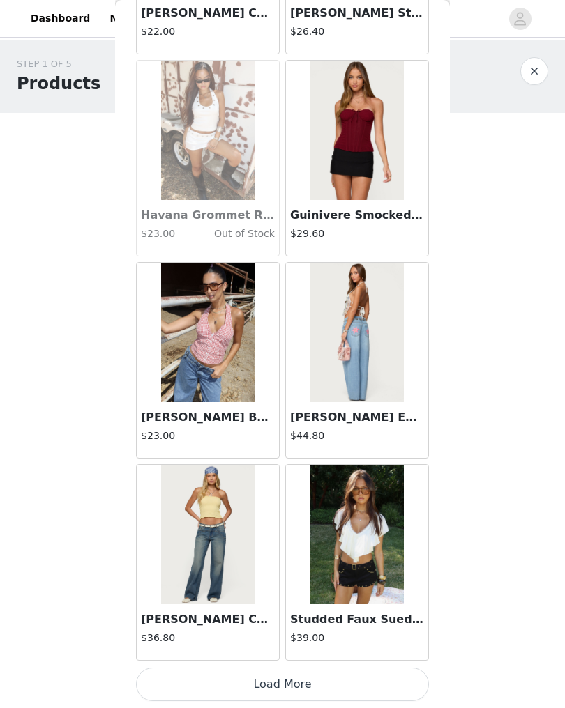
scroll to position [21648, 0]
click at [381, 520] on button "Load More" at bounding box center [282, 684] width 293 height 33
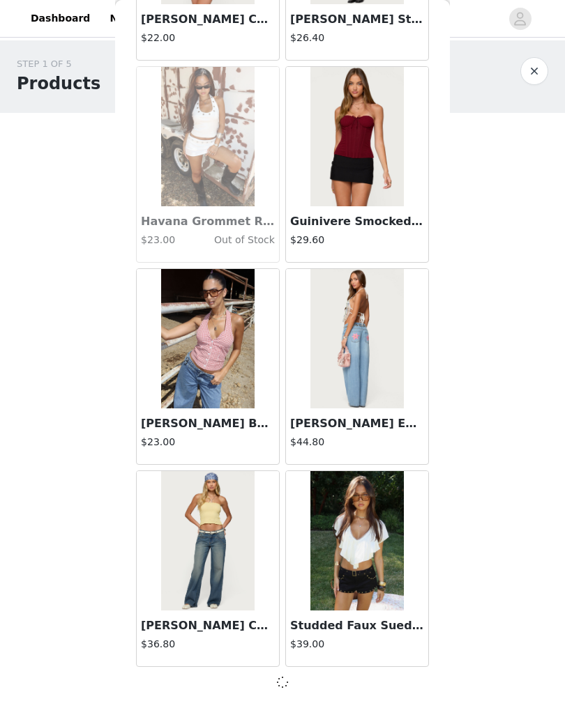
scroll to position [21641, 0]
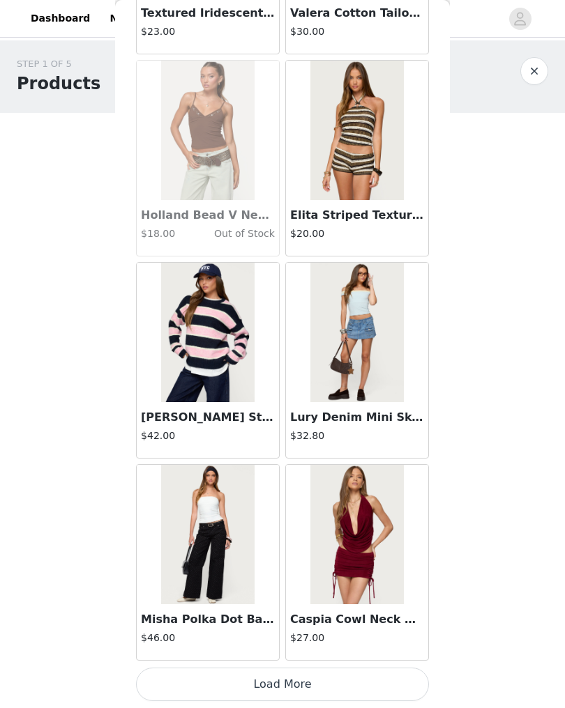
click at [388, 520] on button "Load More" at bounding box center [282, 684] width 293 height 33
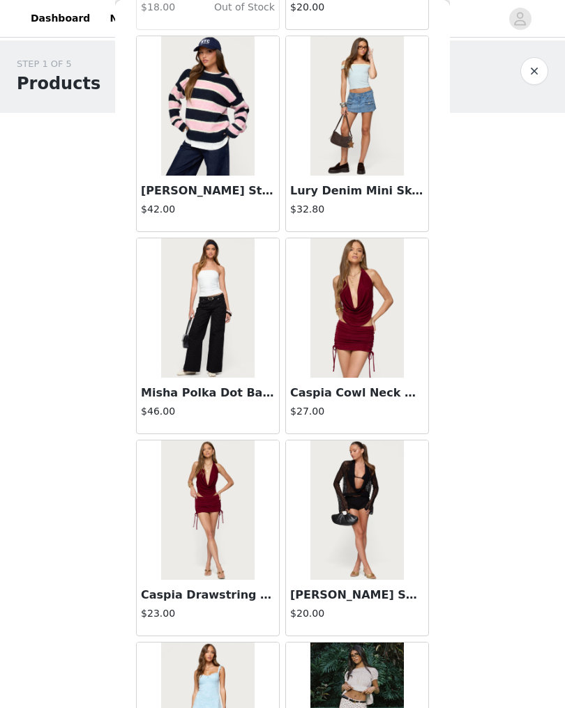
scroll to position [23898, 0]
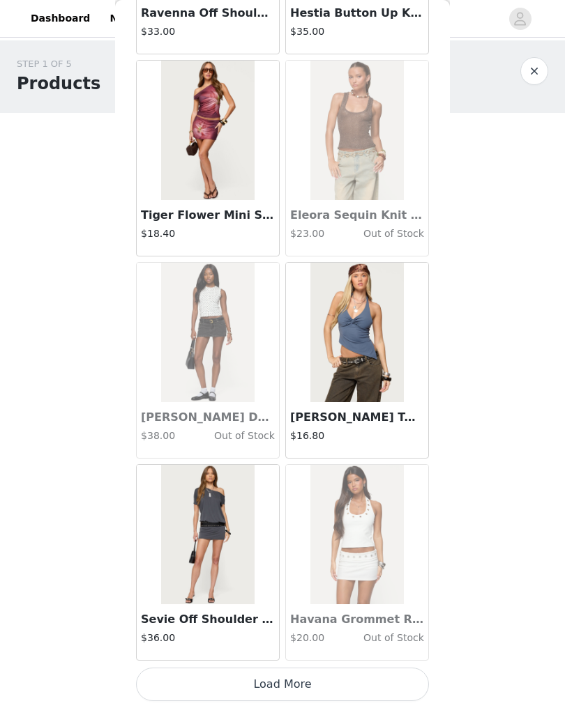
click at [364, 520] on button "Load More" at bounding box center [282, 684] width 293 height 33
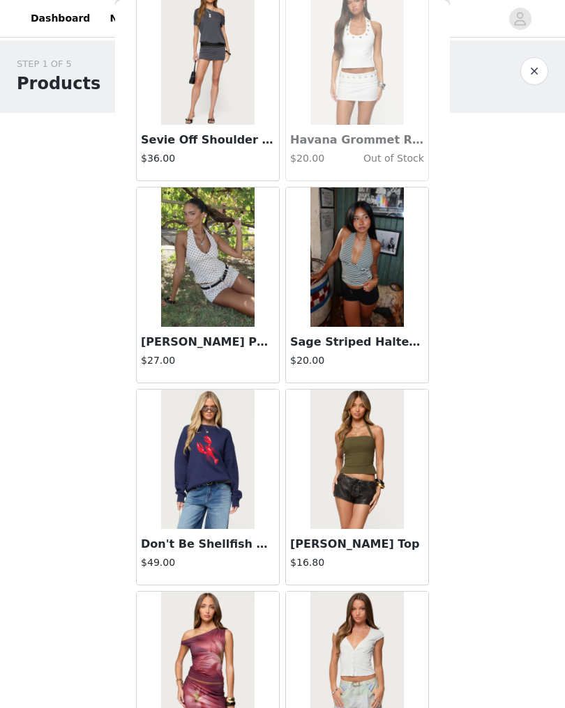
scroll to position [26171, 0]
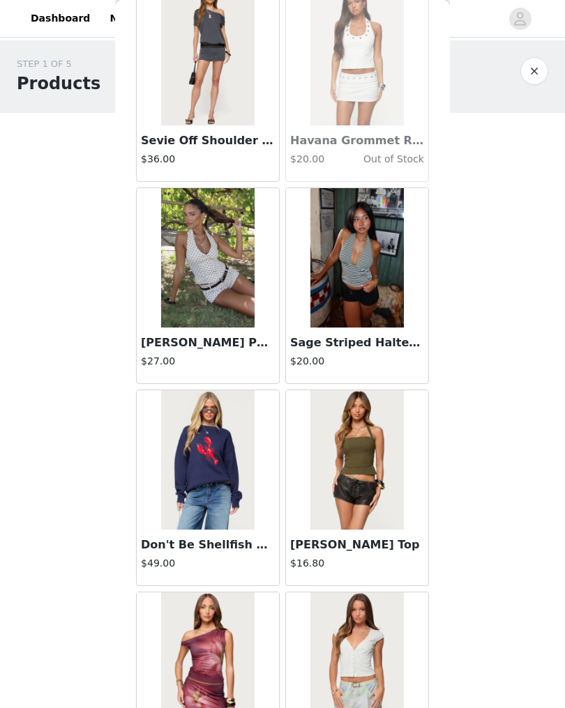
click at [215, 304] on img at bounding box center [207, 257] width 93 height 139
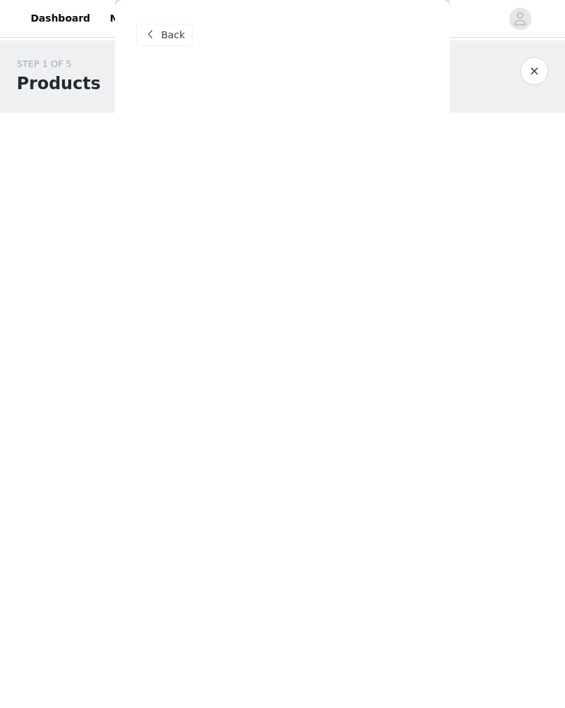
scroll to position [0, 0]
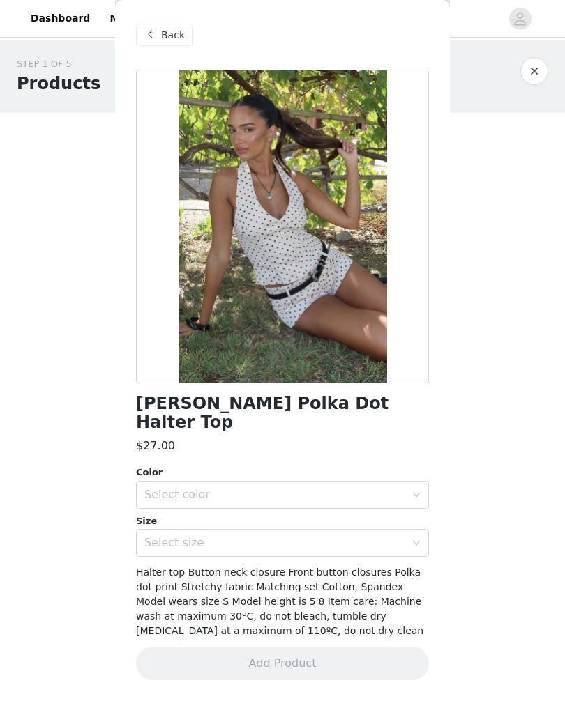
click at [179, 40] on span "Back" at bounding box center [173, 35] width 24 height 15
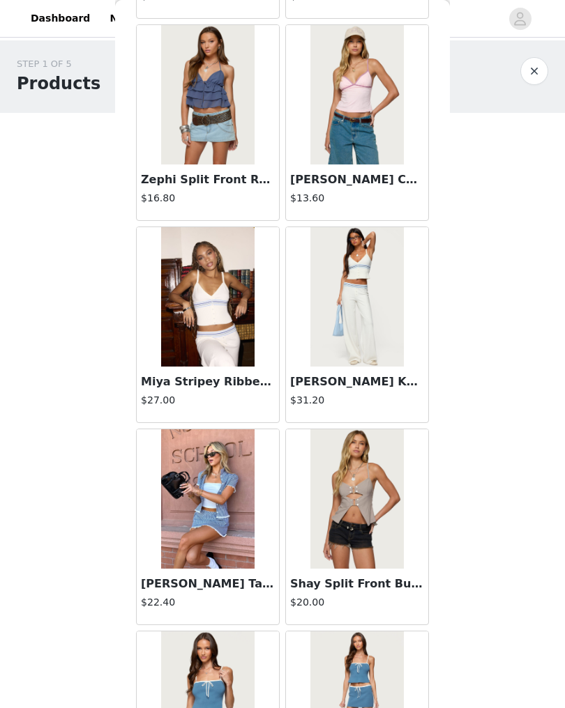
scroll to position [495, 0]
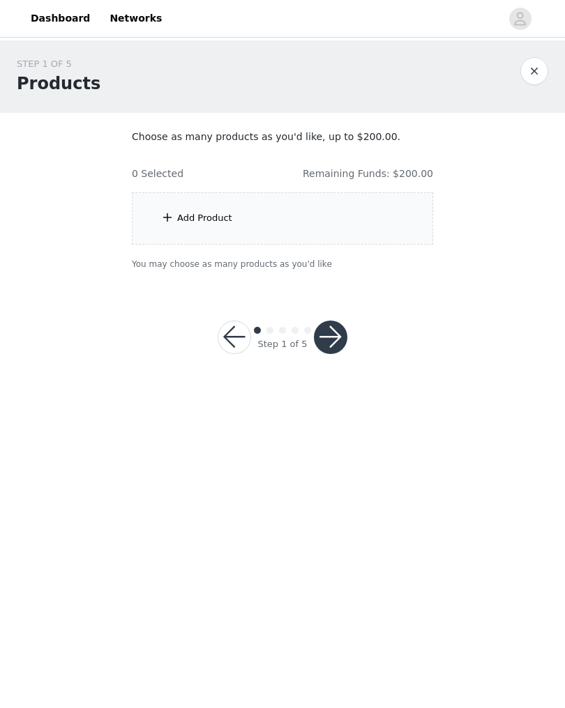
click at [424, 238] on div "Add Product" at bounding box center [282, 218] width 301 height 52
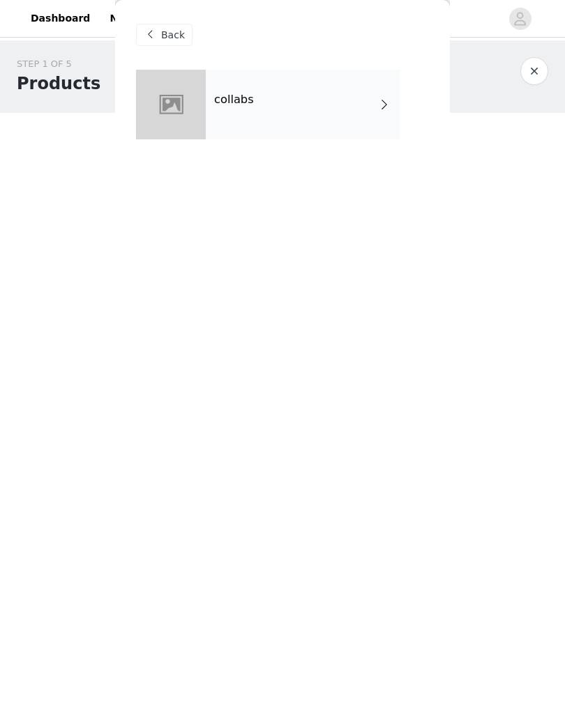
click at [333, 119] on div "collabs" at bounding box center [303, 105] width 194 height 70
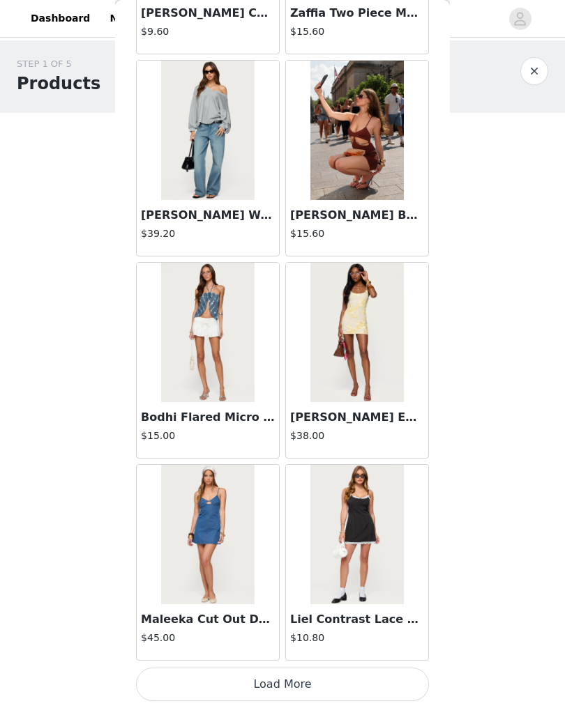
click at [340, 693] on button "Load More" at bounding box center [282, 684] width 293 height 33
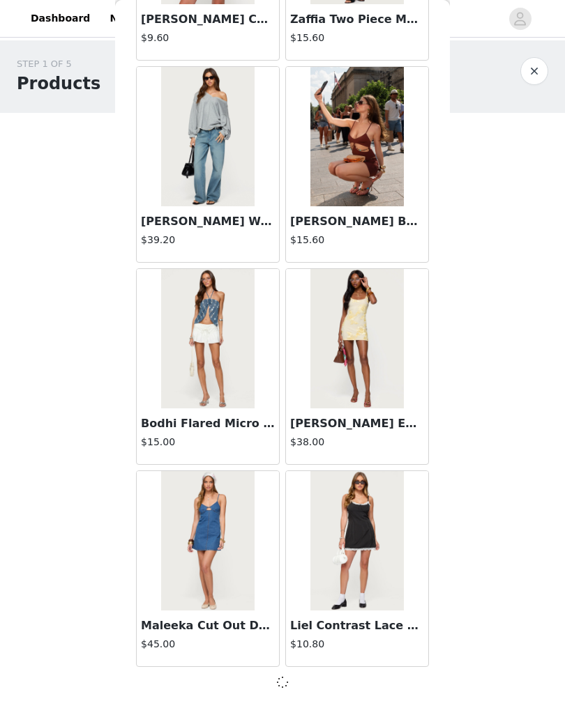
scroll to position [1419, 0]
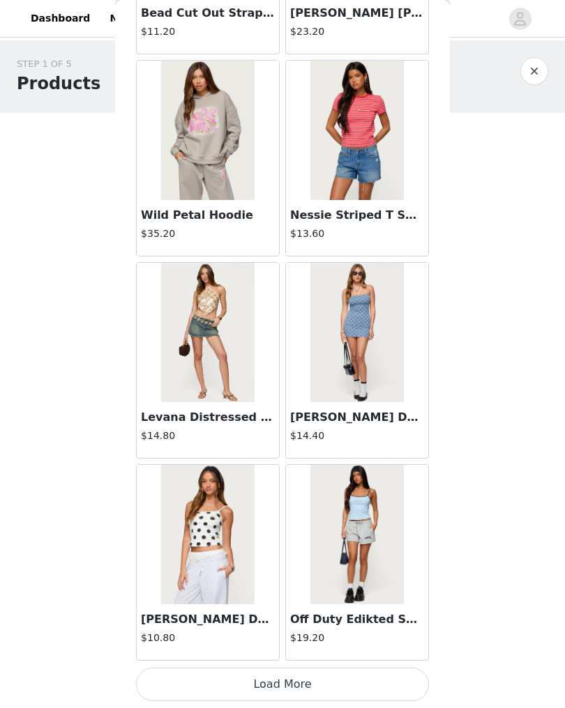
click at [303, 691] on button "Load More" at bounding box center [282, 684] width 293 height 33
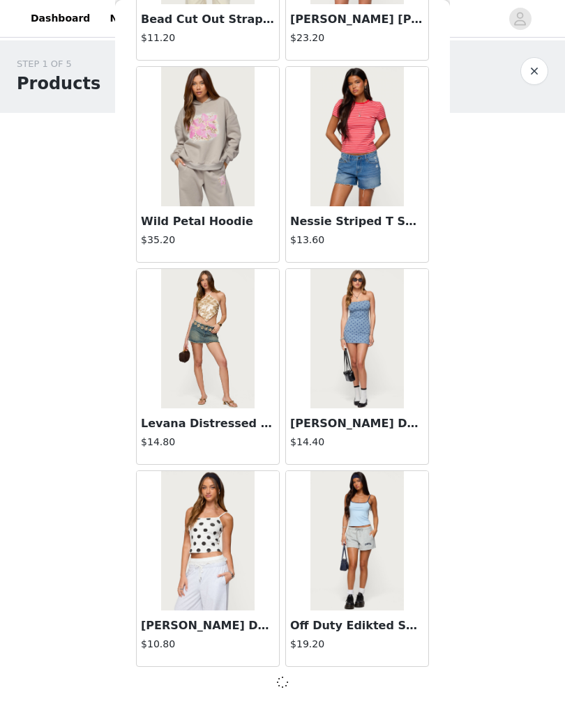
scroll to position [3441, 0]
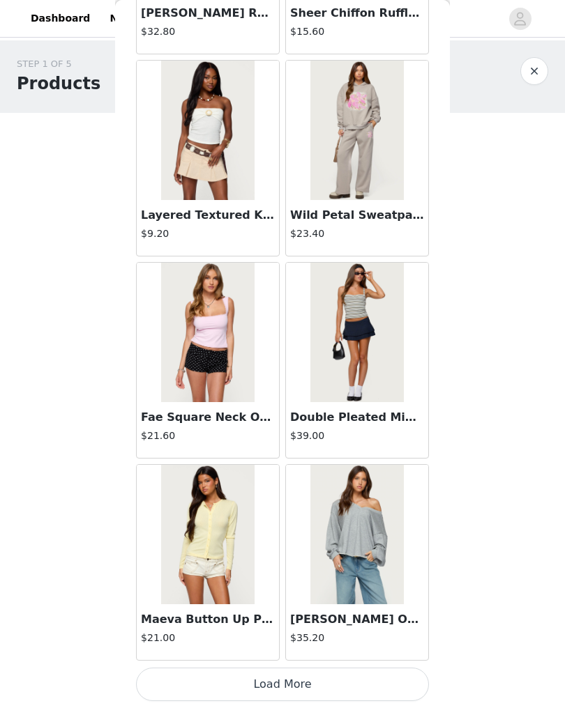
click at [386, 672] on button "Load More" at bounding box center [282, 684] width 293 height 33
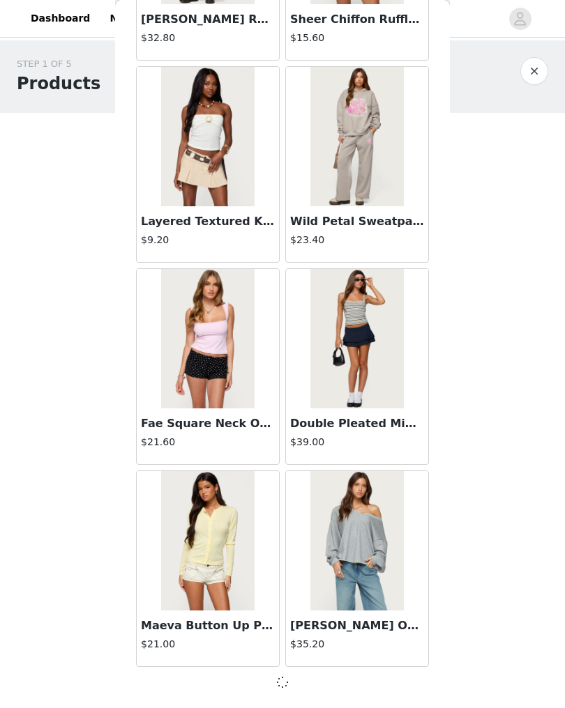
scroll to position [5463, 0]
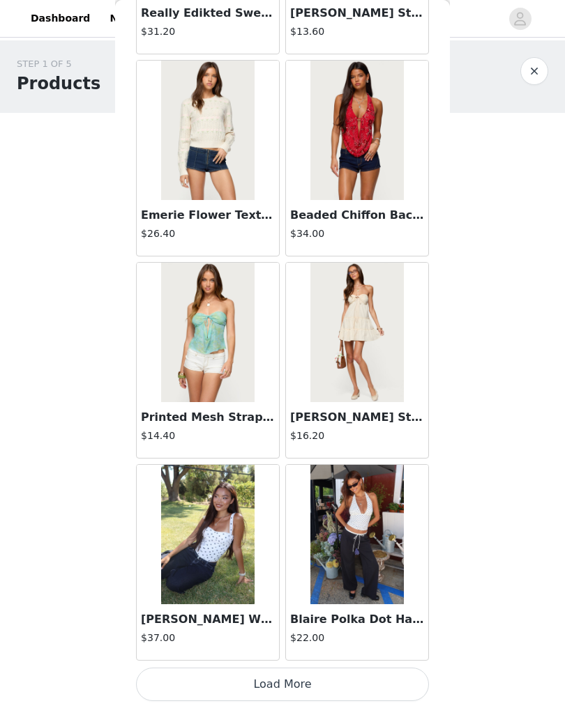
click at [404, 681] on button "Load More" at bounding box center [282, 684] width 293 height 33
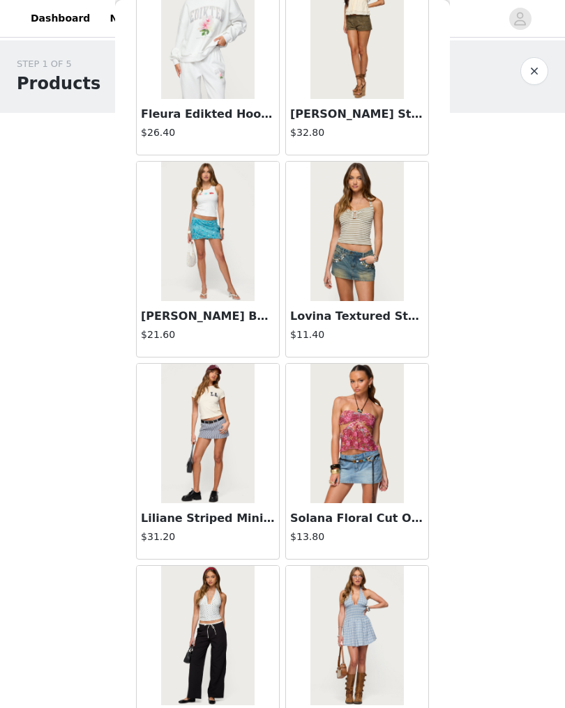
scroll to position [8414, 0]
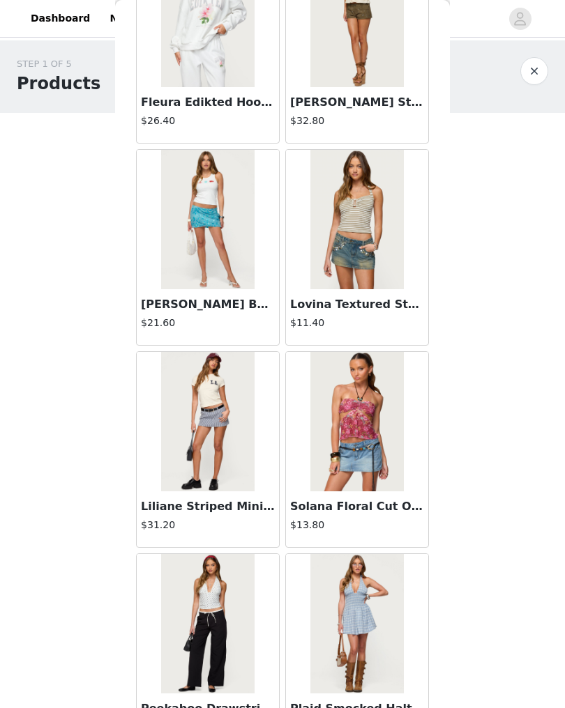
click at [384, 285] on img at bounding box center [356, 219] width 93 height 139
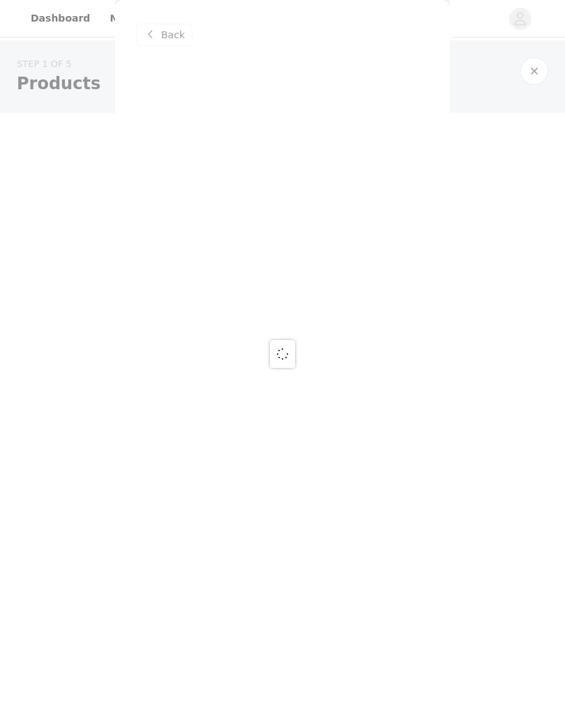
scroll to position [0, 0]
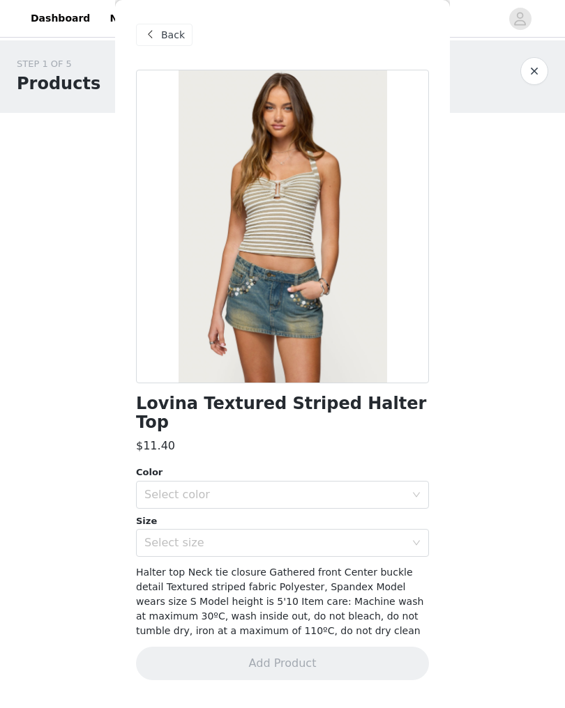
click at [273, 488] on div "Select color" at bounding box center [274, 495] width 261 height 14
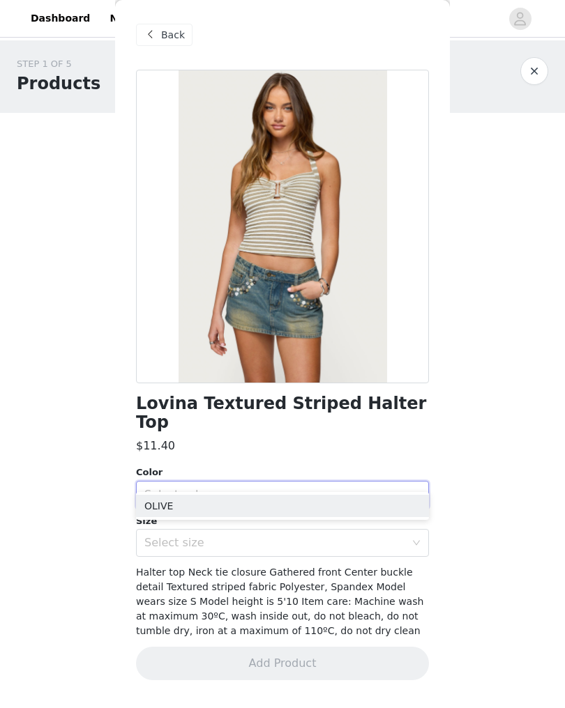
click at [251, 508] on li "OLIVE" at bounding box center [282, 506] width 293 height 22
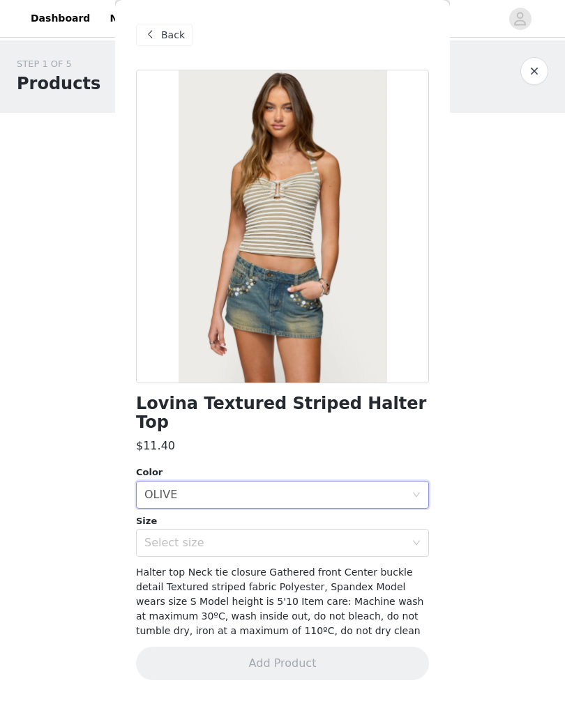
click at [259, 536] on div "Select size" at bounding box center [274, 543] width 261 height 14
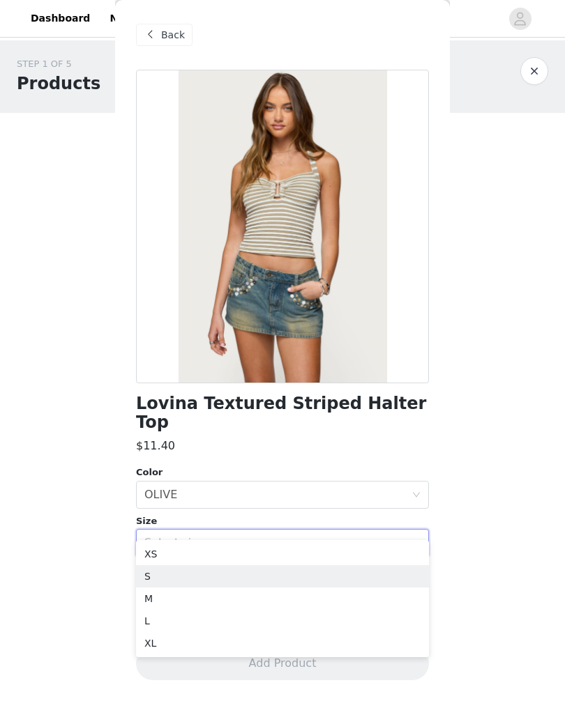
click at [215, 583] on li "S" at bounding box center [282, 577] width 293 height 22
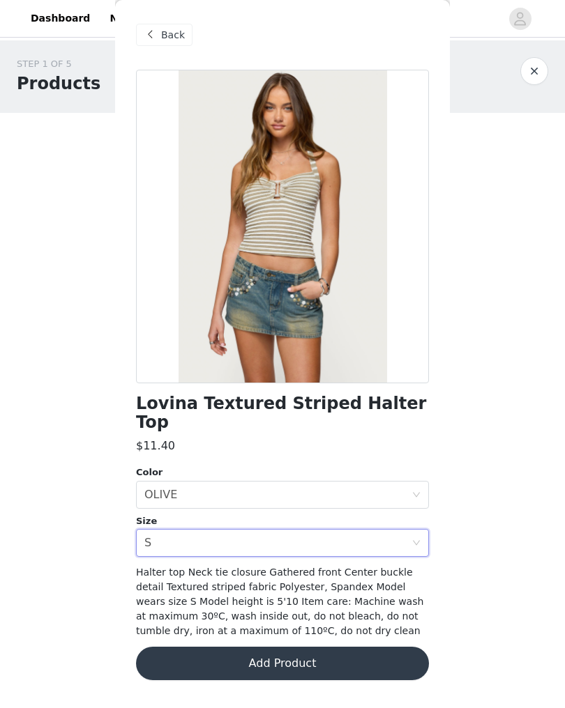
click at [255, 655] on button "Add Product" at bounding box center [282, 663] width 293 height 33
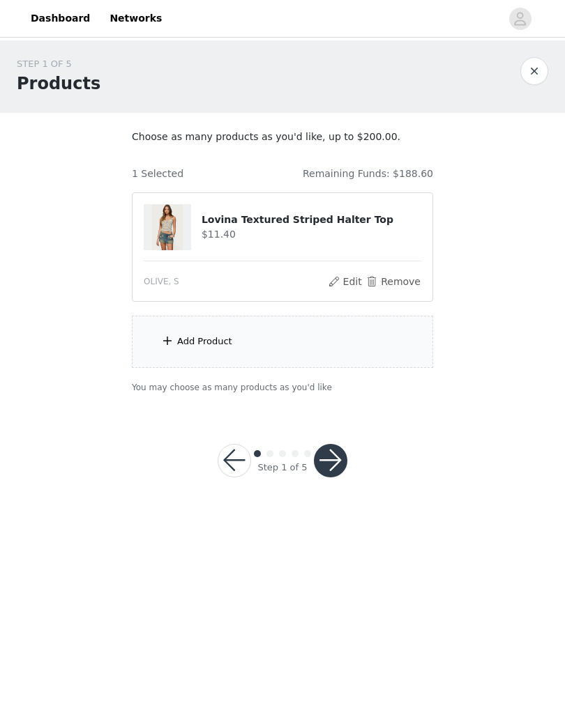
click at [383, 356] on div "Add Product" at bounding box center [282, 342] width 301 height 52
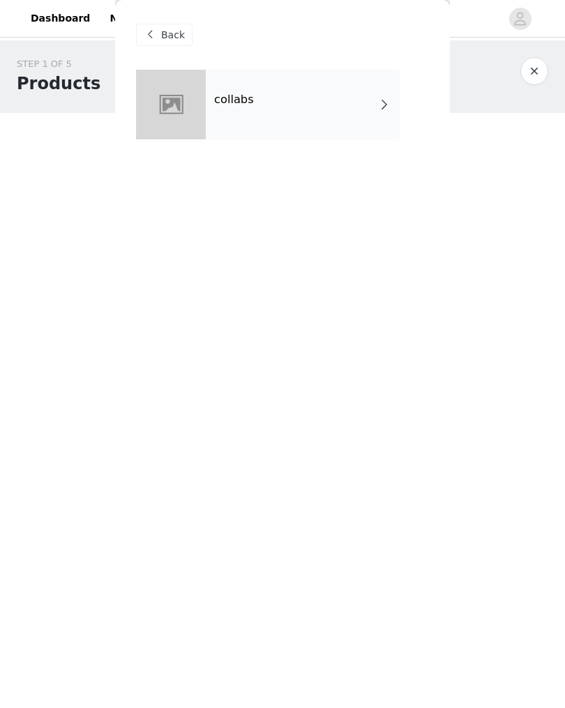
click at [309, 119] on div "collabs" at bounding box center [303, 105] width 194 height 70
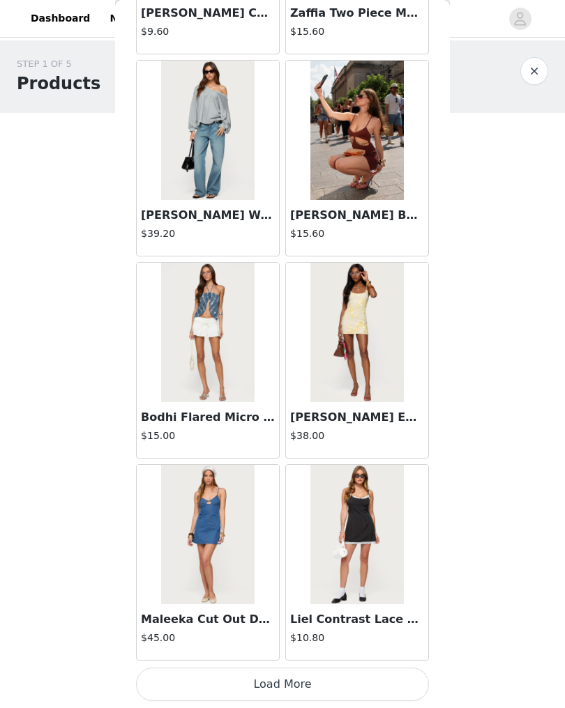
click at [350, 683] on button "Load More" at bounding box center [282, 684] width 293 height 33
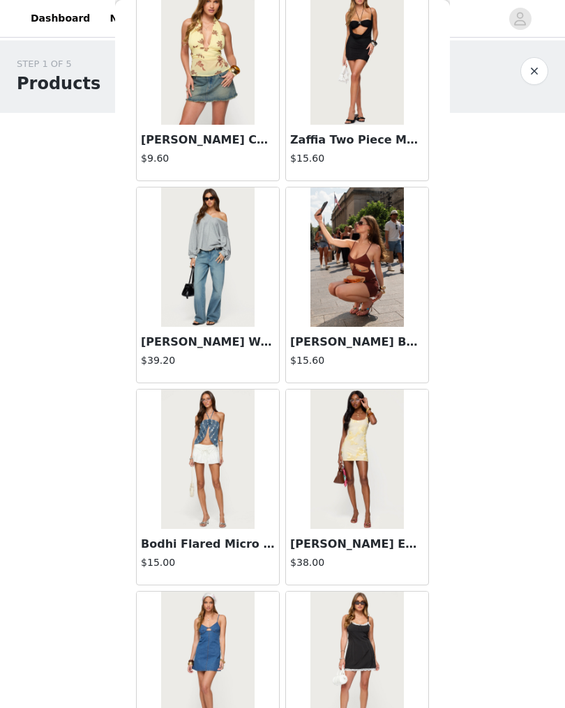
scroll to position [1298, 0]
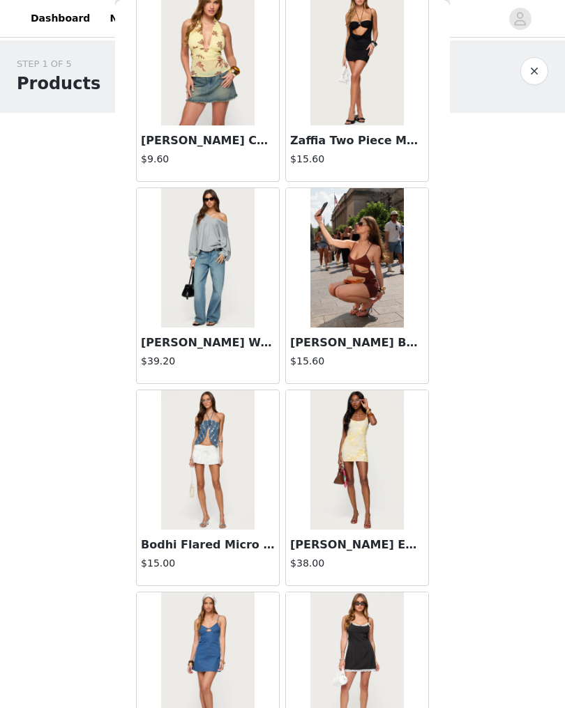
click at [380, 271] on img at bounding box center [356, 257] width 93 height 139
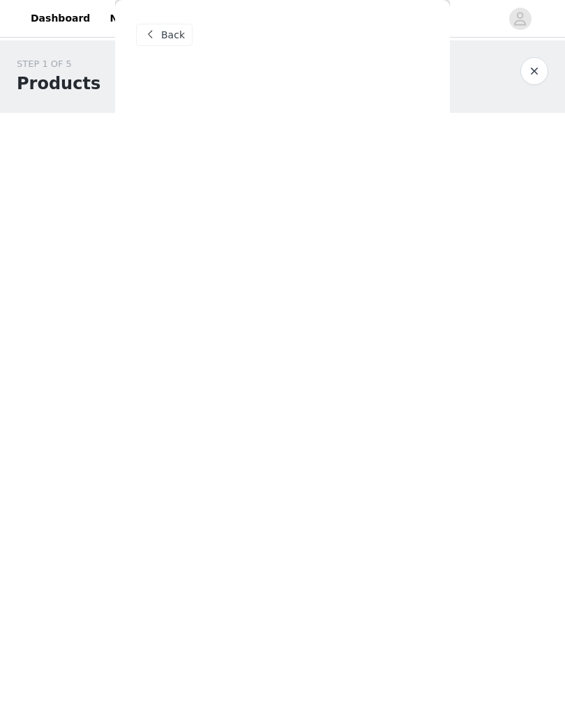
scroll to position [0, 0]
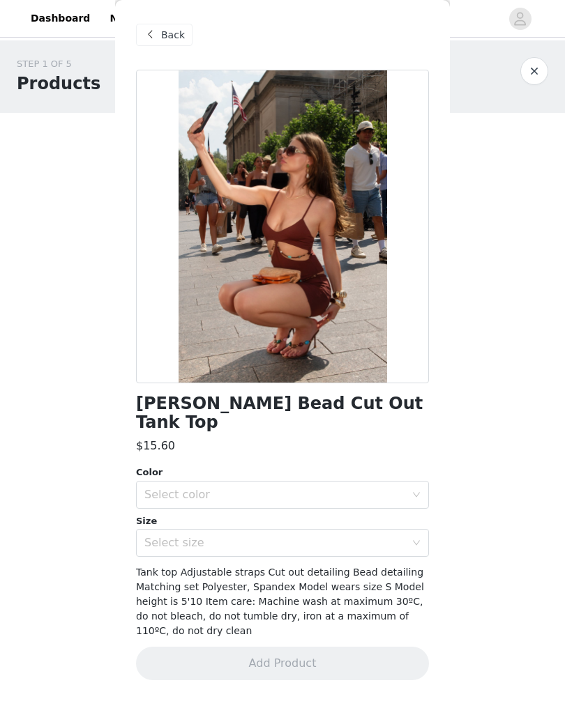
click at [395, 488] on div "Select color" at bounding box center [274, 495] width 261 height 14
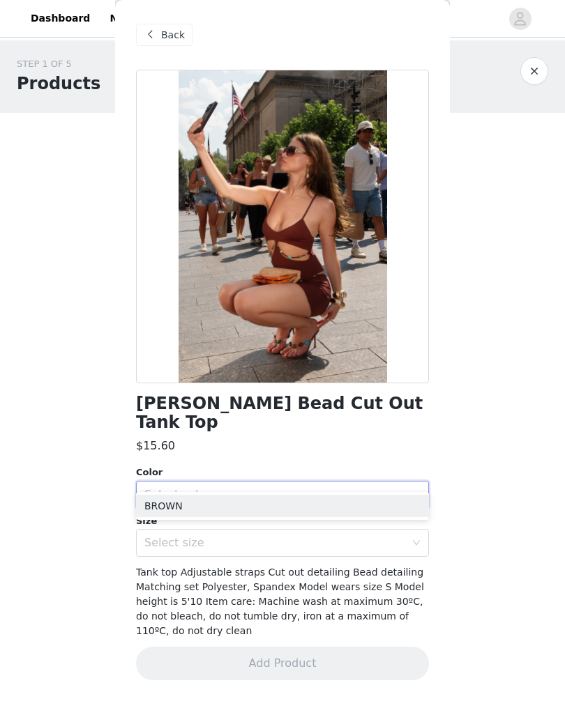
click at [385, 438] on div "$15.60" at bounding box center [282, 446] width 293 height 17
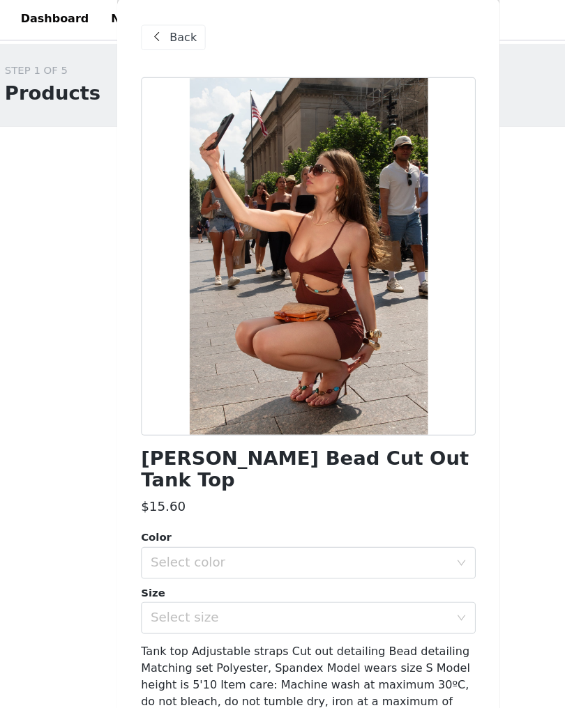
click at [243, 482] on div "Select color" at bounding box center [277, 495] width 267 height 26
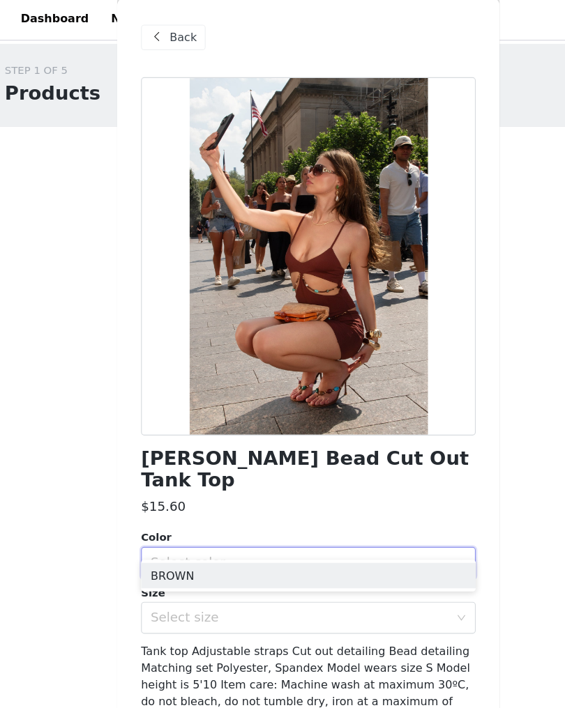
click at [220, 501] on li "BROWN" at bounding box center [282, 506] width 293 height 22
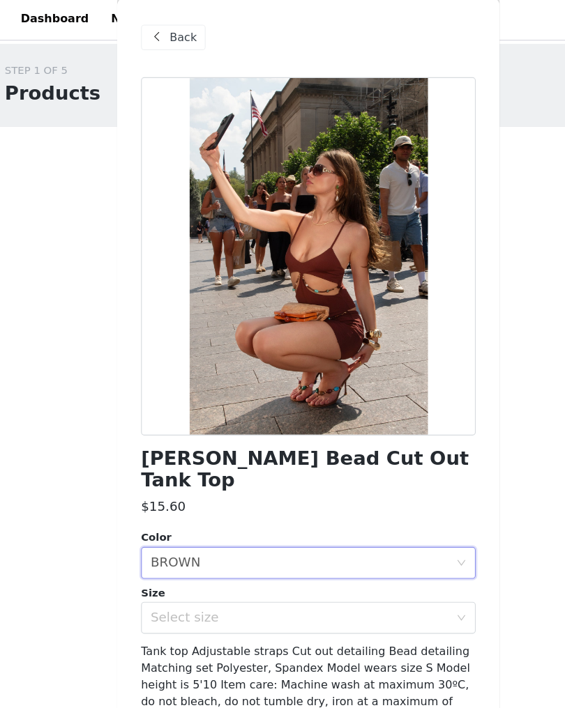
click at [220, 536] on div "Select size" at bounding box center [274, 543] width 261 height 14
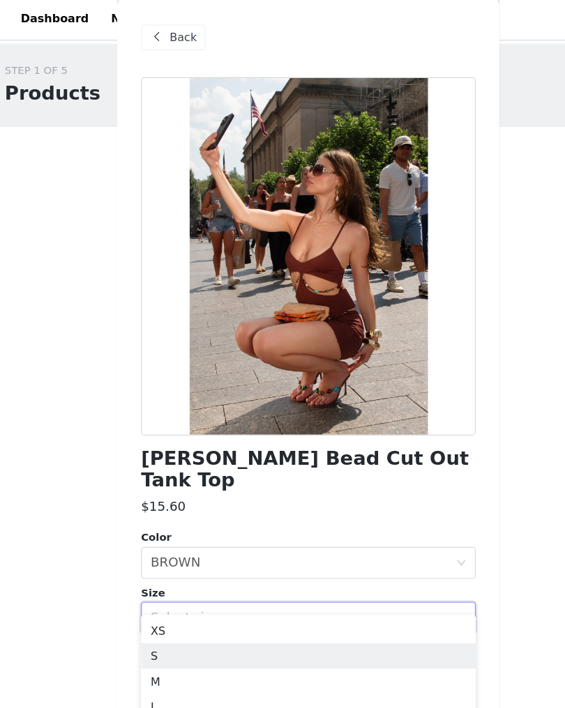
click at [181, 577] on li "S" at bounding box center [282, 577] width 293 height 22
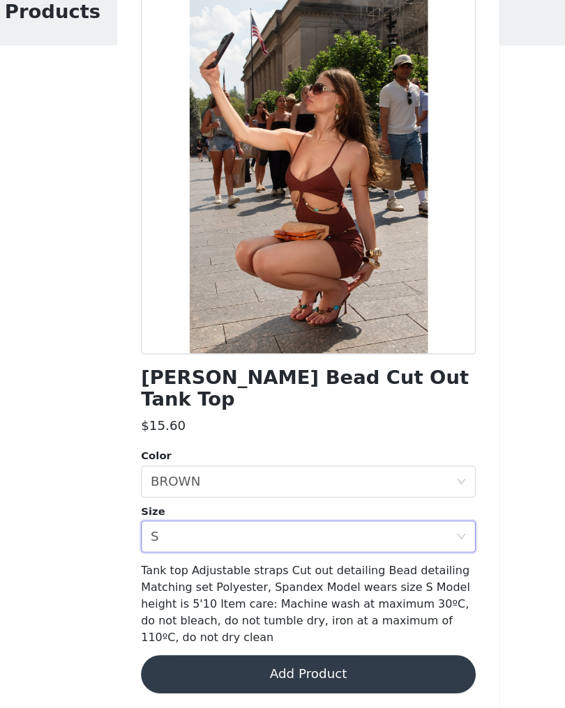
click at [352, 647] on button "Add Product" at bounding box center [282, 663] width 293 height 33
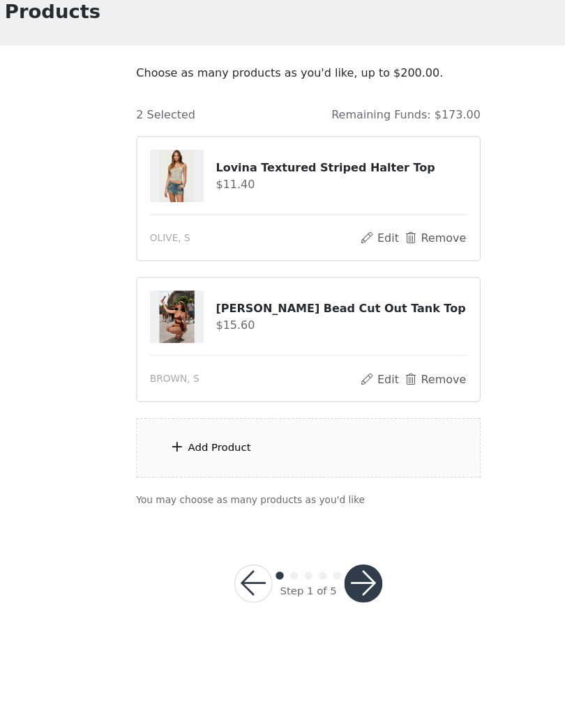
click at [347, 439] on div "Add Product" at bounding box center [282, 465] width 301 height 52
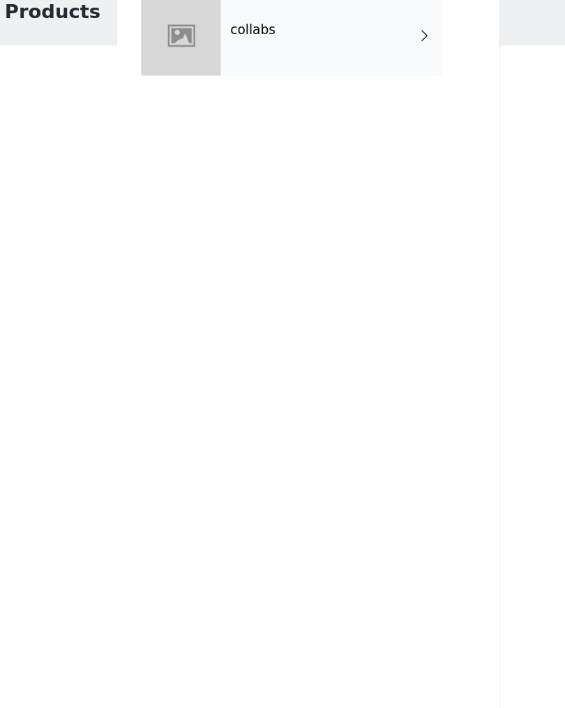
click at [333, 70] on div "collabs" at bounding box center [303, 105] width 194 height 70
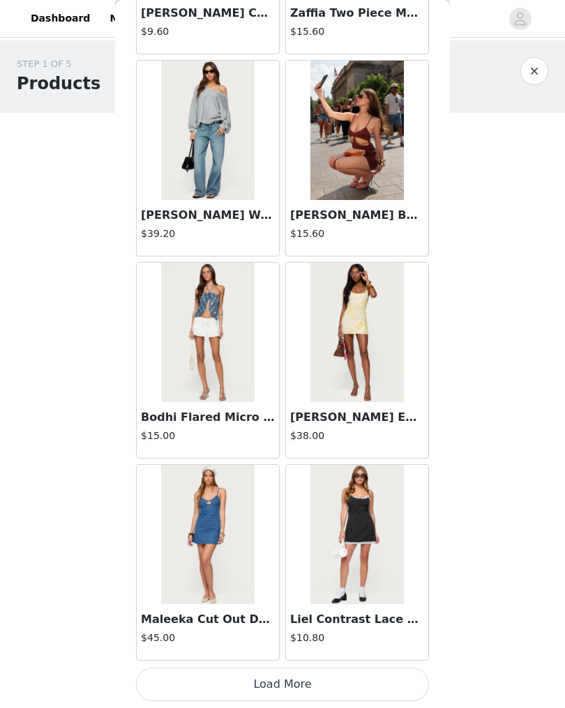
click at [392, 684] on button "Load More" at bounding box center [282, 684] width 293 height 33
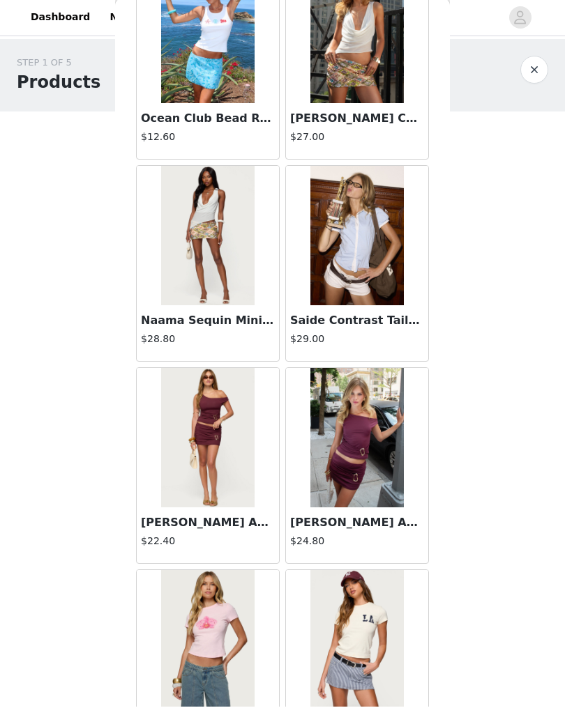
scroll to position [2137, 0]
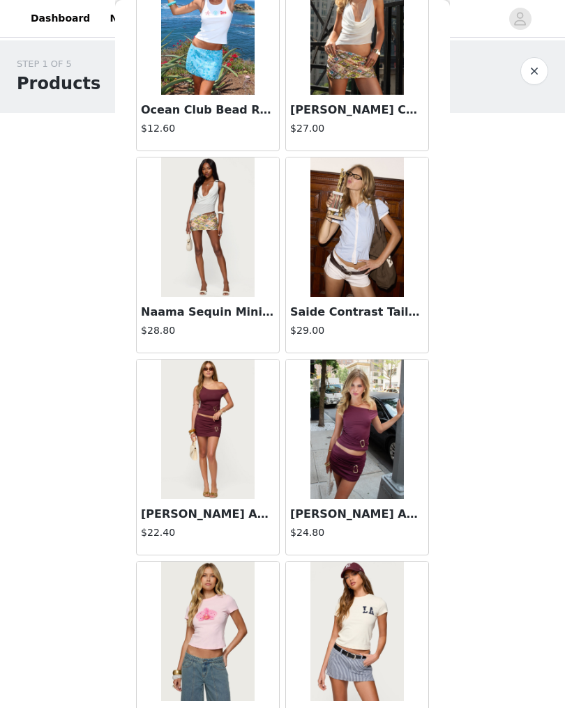
click at [386, 275] on img at bounding box center [356, 227] width 93 height 139
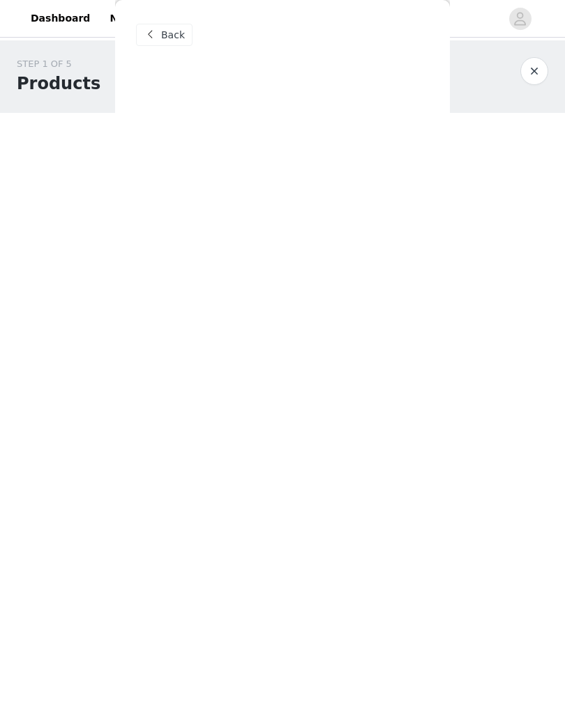
scroll to position [0, 0]
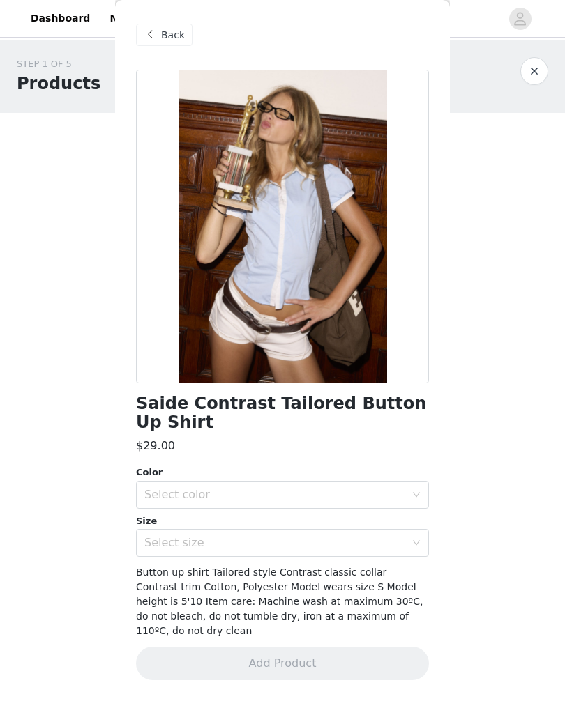
click at [185, 29] on div "Back" at bounding box center [164, 35] width 56 height 22
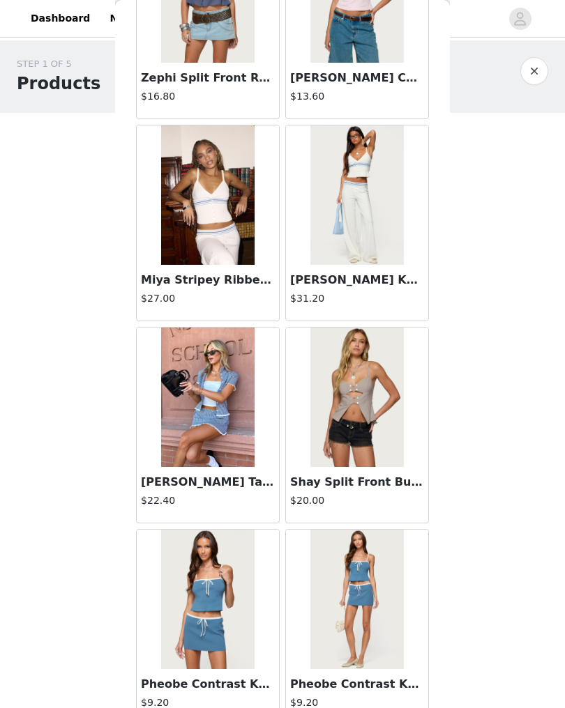
scroll to position [370, 0]
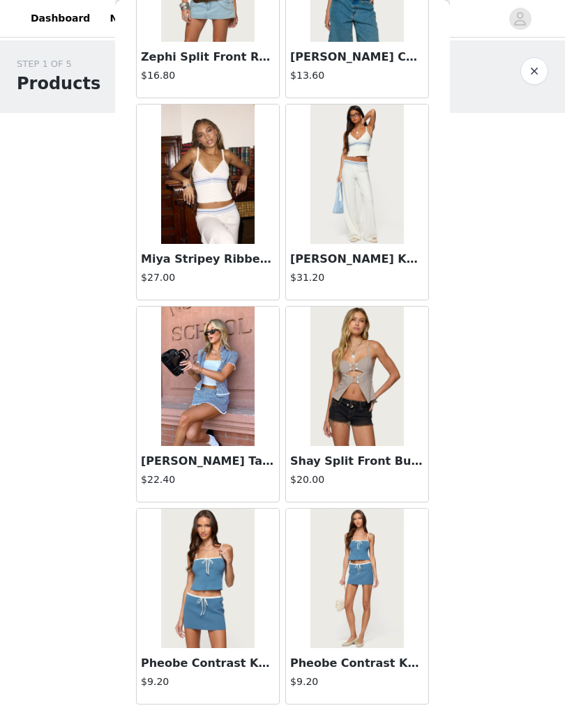
click at [440, 346] on div "Back [PERSON_NAME] Asymmetric Crochet Top $13.20 Polka Dot Cupped Chiffon Mini …" at bounding box center [282, 354] width 335 height 708
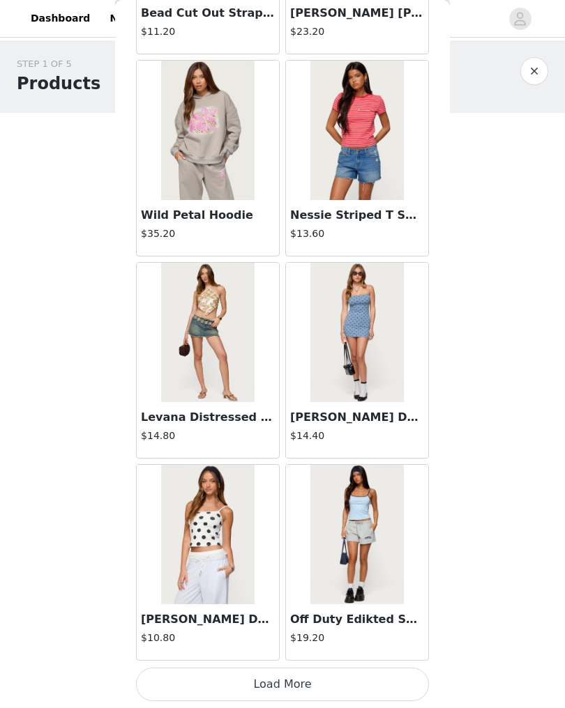
click at [366, 682] on button "Load More" at bounding box center [282, 684] width 293 height 33
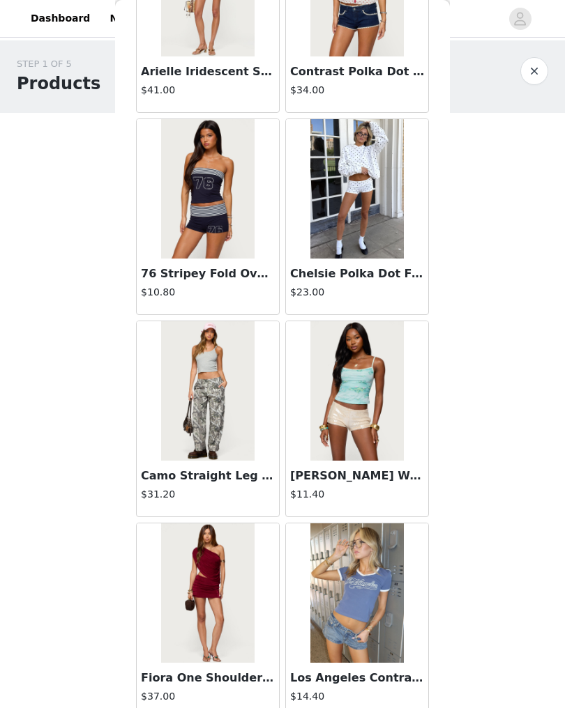
scroll to position [4602, 0]
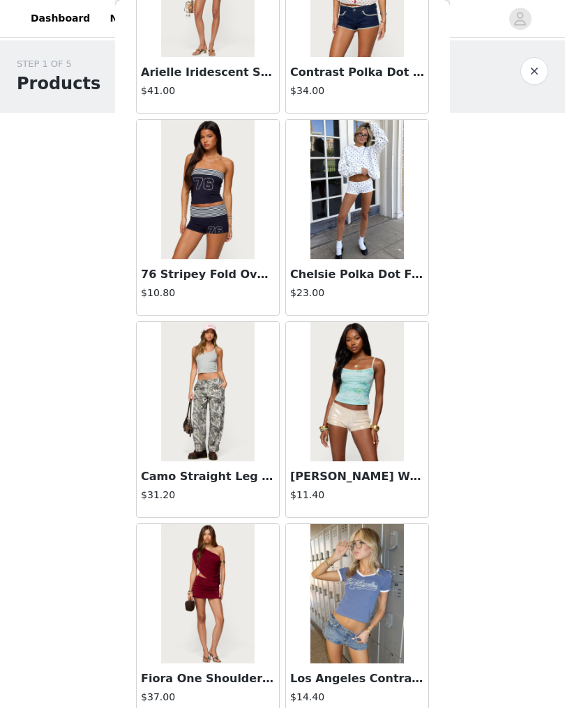
click at [367, 248] on img at bounding box center [356, 189] width 93 height 139
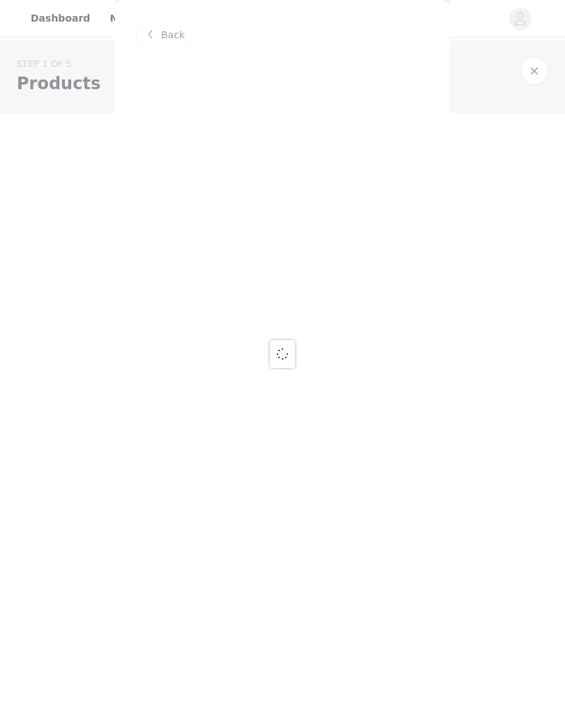
scroll to position [0, 0]
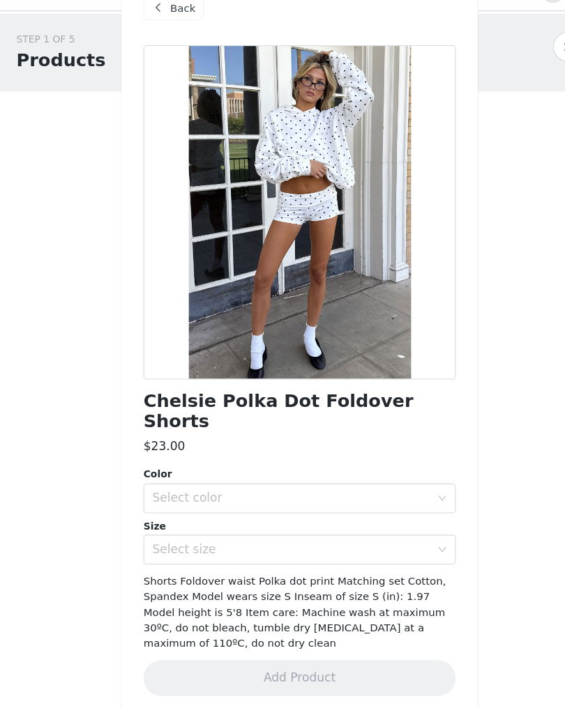
click at [292, 488] on div "Select color" at bounding box center [274, 495] width 261 height 14
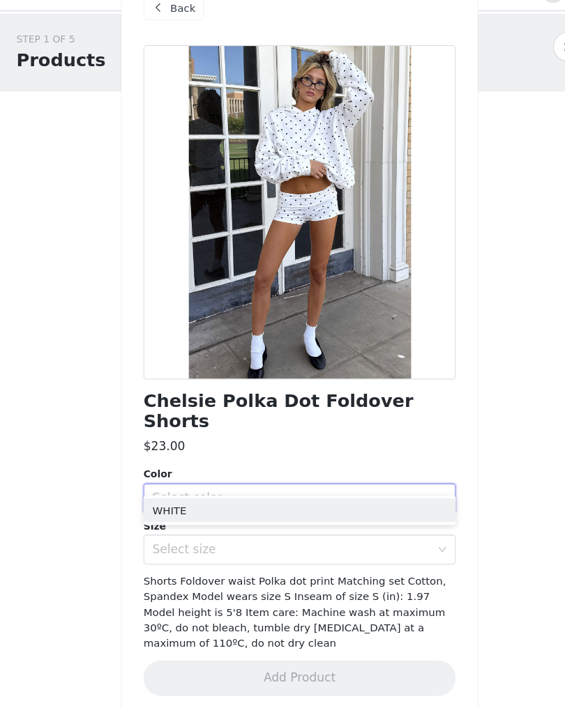
click at [229, 495] on li "WHITE" at bounding box center [282, 506] width 293 height 22
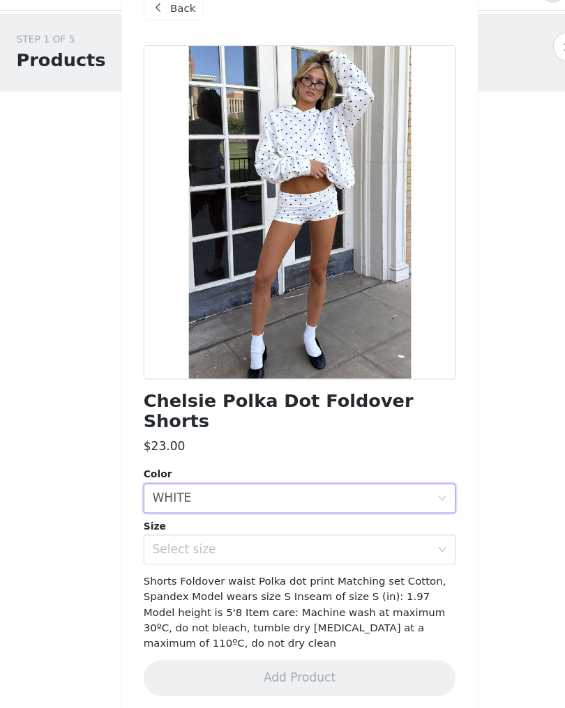
click at [243, 536] on div "Select size" at bounding box center [274, 543] width 261 height 14
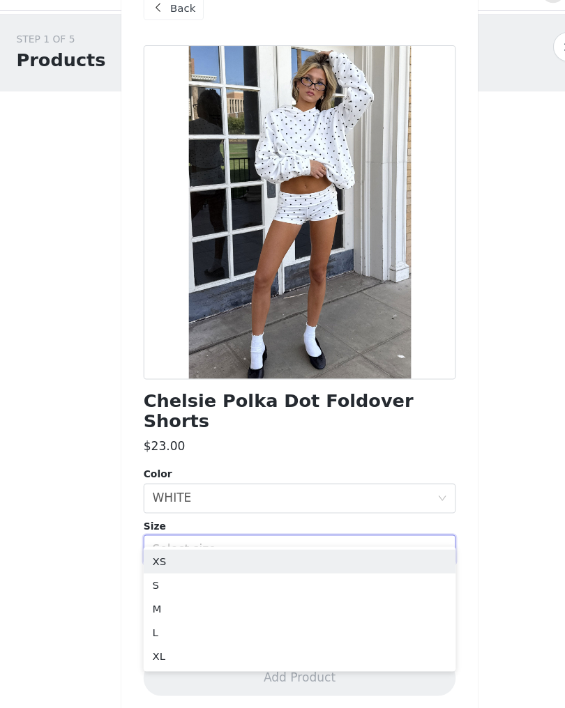
click at [218, 566] on li "S" at bounding box center [282, 577] width 293 height 22
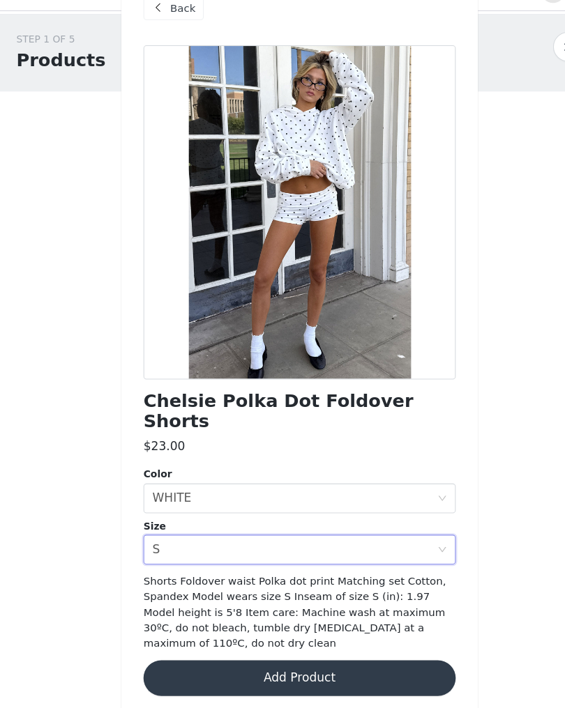
click at [326, 647] on button "Add Product" at bounding box center [282, 663] width 293 height 33
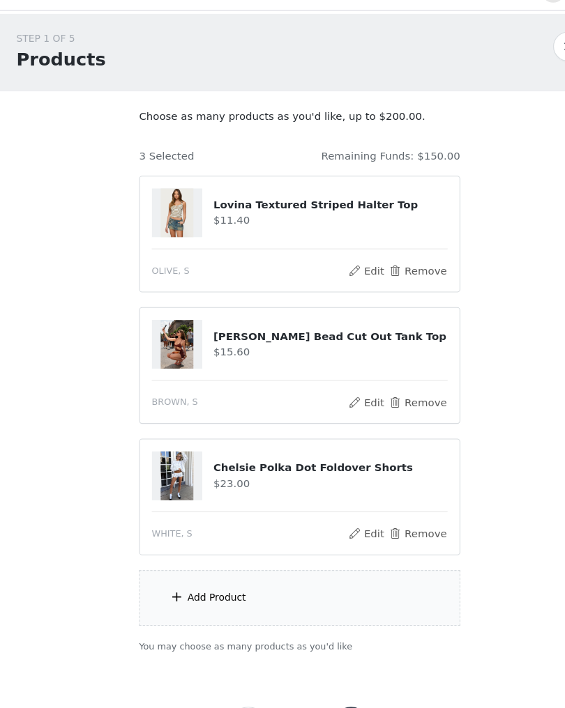
click at [308, 570] on div "Add Product" at bounding box center [282, 589] width 301 height 52
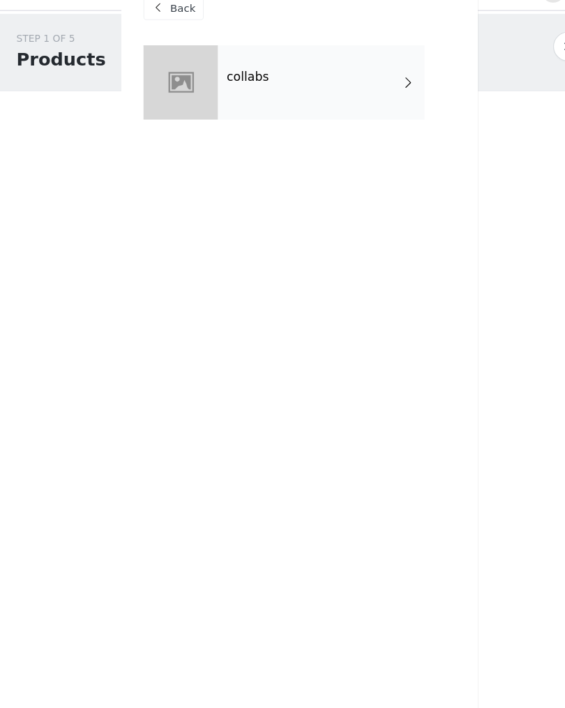
click at [347, 86] on div "collabs" at bounding box center [303, 105] width 194 height 70
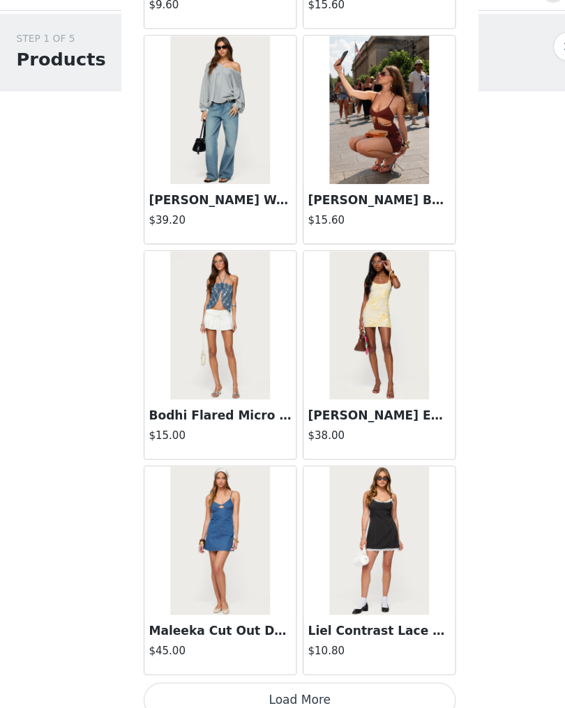
click at [366, 668] on button "Load More" at bounding box center [282, 684] width 293 height 33
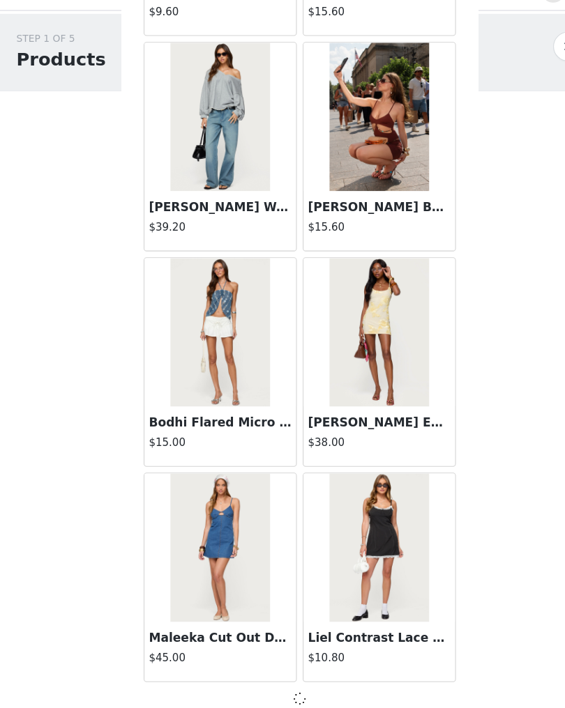
scroll to position [1419, 0]
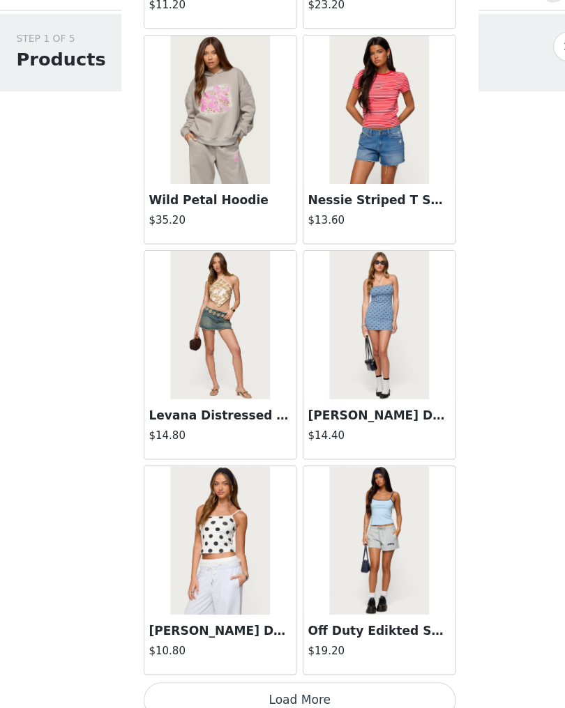
click at [369, 668] on button "Load More" at bounding box center [282, 684] width 293 height 33
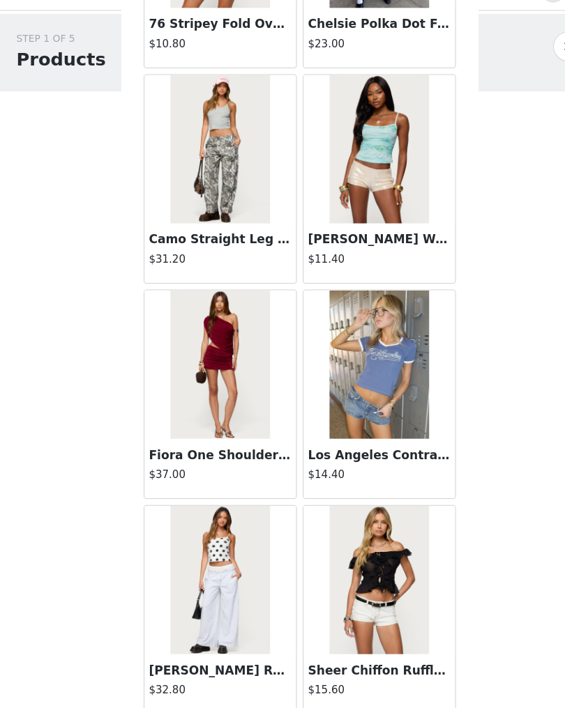
scroll to position [4827, 0]
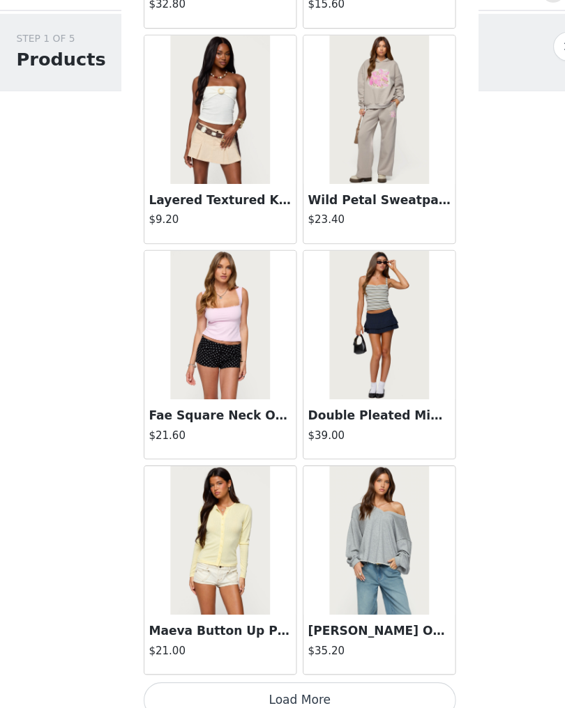
click at [371, 668] on button "Load More" at bounding box center [282, 684] width 293 height 33
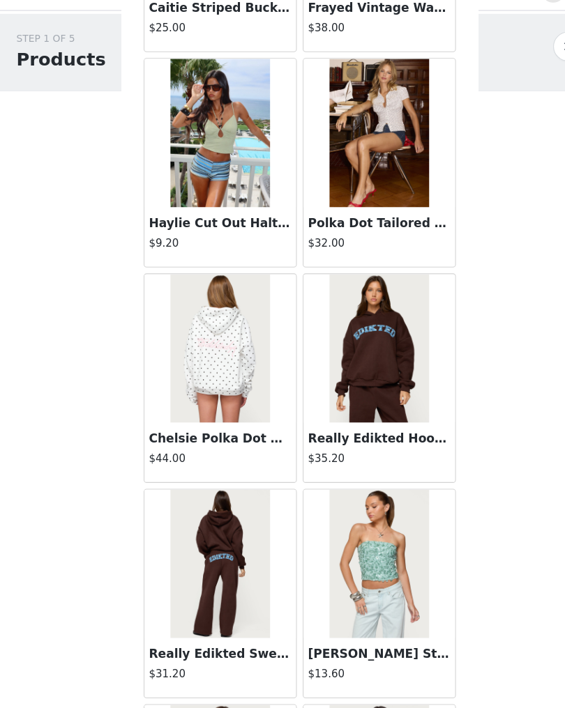
scroll to position [6865, 0]
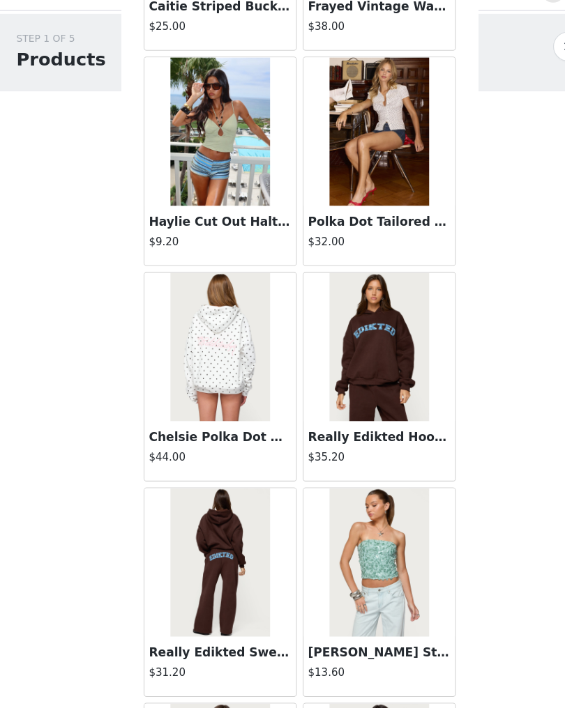
click at [367, 227] on h3 "Polka Dot Tailored Button Up Shirt" at bounding box center [357, 235] width 134 height 17
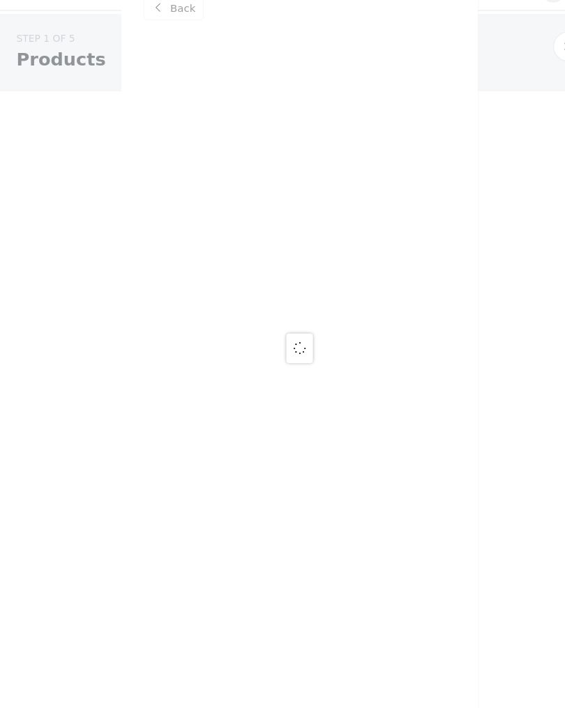
scroll to position [0, 0]
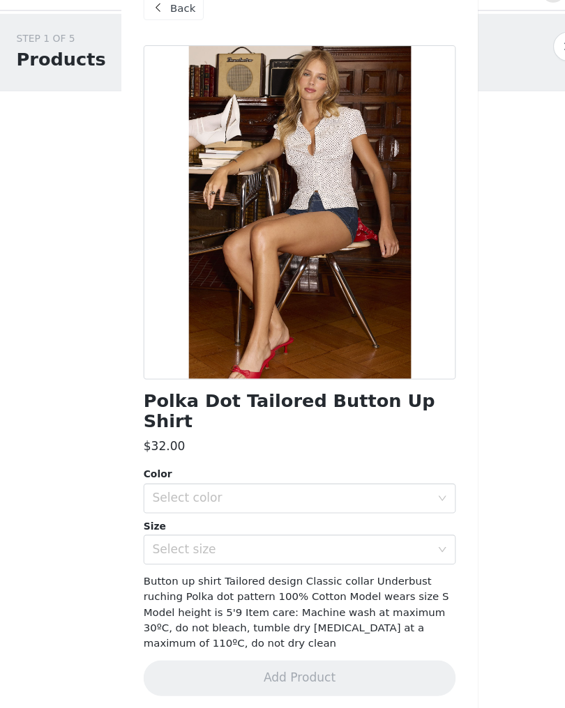
click at [379, 488] on div "Select color" at bounding box center [274, 495] width 261 height 14
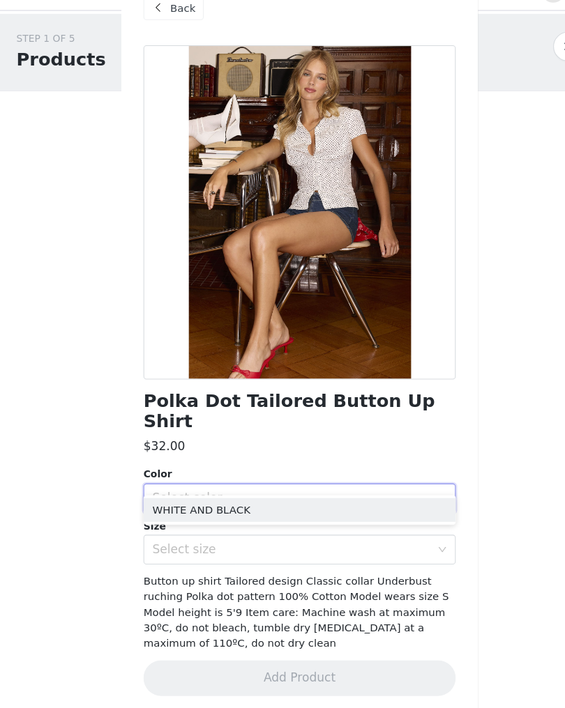
click at [395, 488] on div "Select color" at bounding box center [274, 495] width 261 height 14
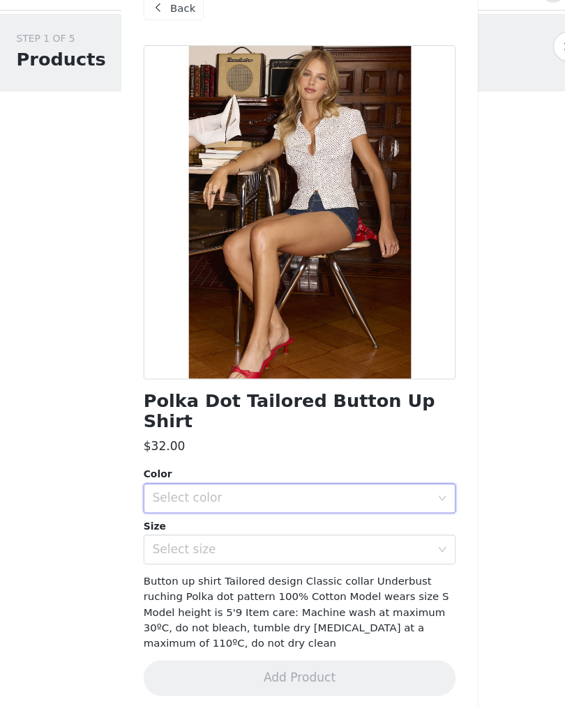
click at [374, 515] on div "Size" at bounding box center [282, 522] width 293 height 14
click at [386, 488] on div "Select color" at bounding box center [274, 495] width 261 height 14
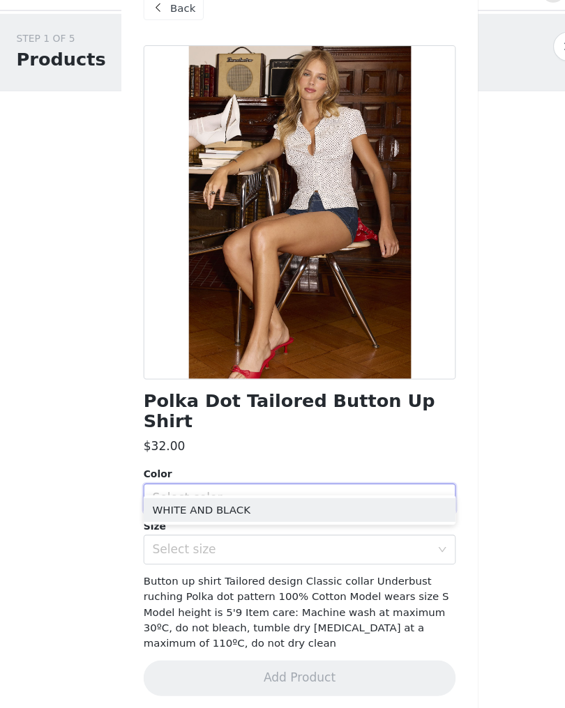
click at [346, 495] on li "WHITE AND BLACK" at bounding box center [282, 506] width 293 height 22
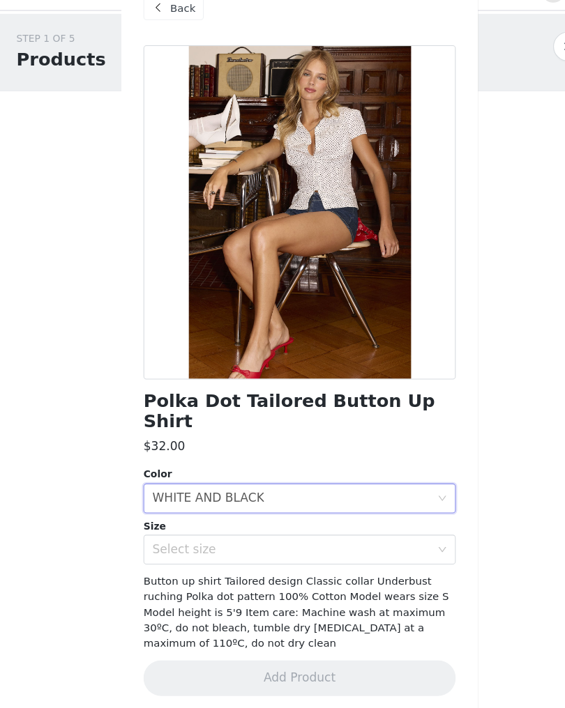
click at [308, 536] on div "Select size" at bounding box center [274, 543] width 261 height 14
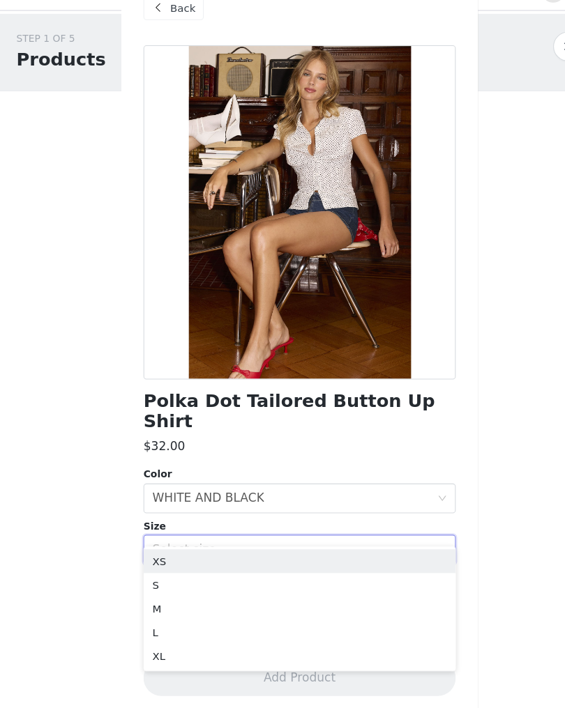
click at [256, 543] on li "XS" at bounding box center [282, 554] width 293 height 22
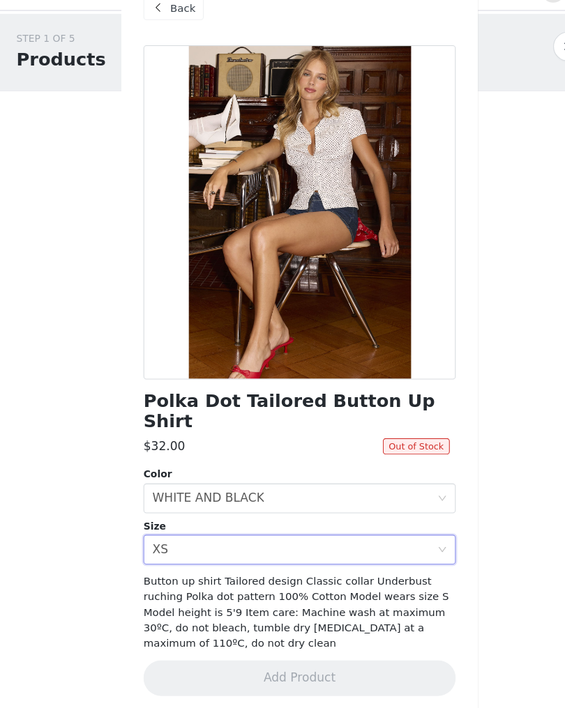
click at [377, 566] on div "Button up shirt Tailored design Classic collar Underbust ruching Polka dot patt…" at bounding box center [282, 602] width 293 height 73
click at [238, 530] on div "Select size XS" at bounding box center [277, 543] width 267 height 26
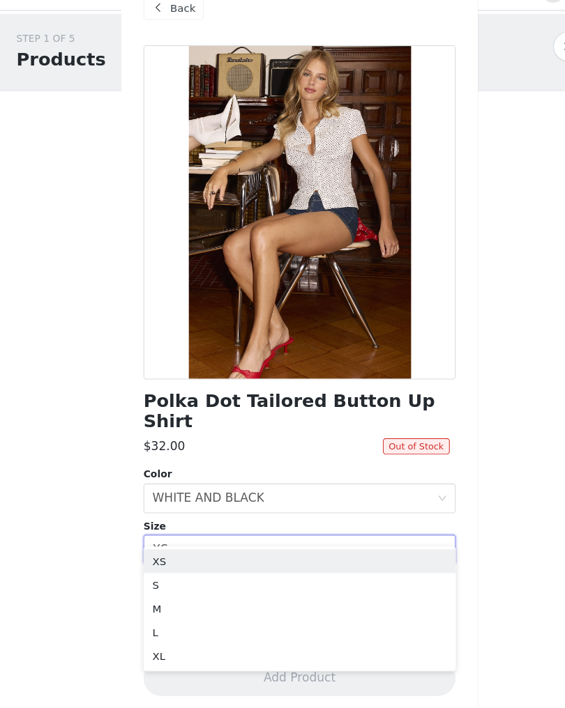
click at [202, 566] on li "S" at bounding box center [282, 577] width 293 height 22
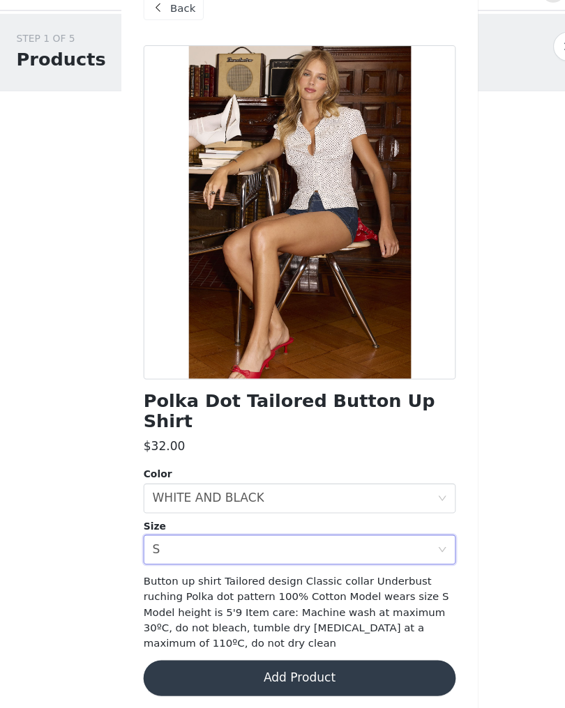
click at [347, 647] on button "Add Product" at bounding box center [282, 663] width 293 height 33
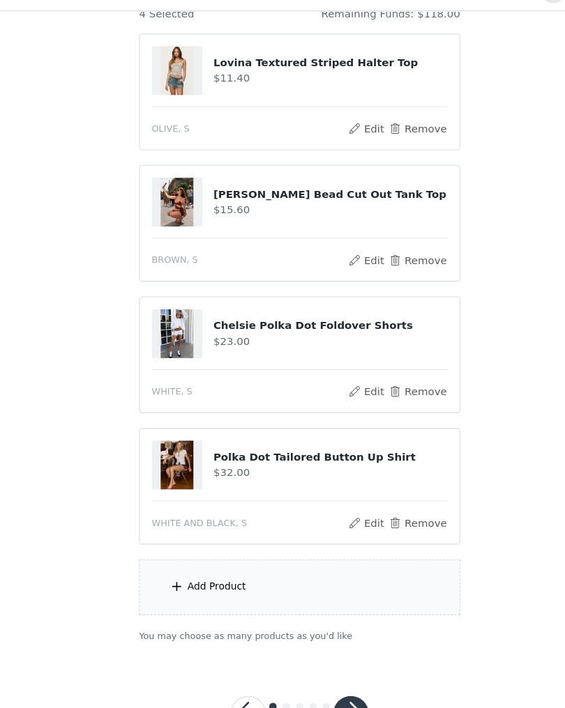
scroll to position [172, 0]
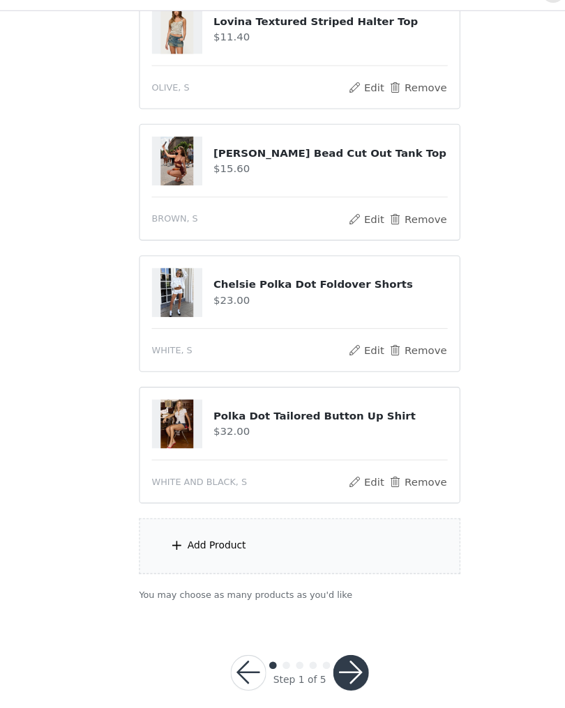
click at [279, 531] on div "Add Product" at bounding box center [282, 540] width 301 height 52
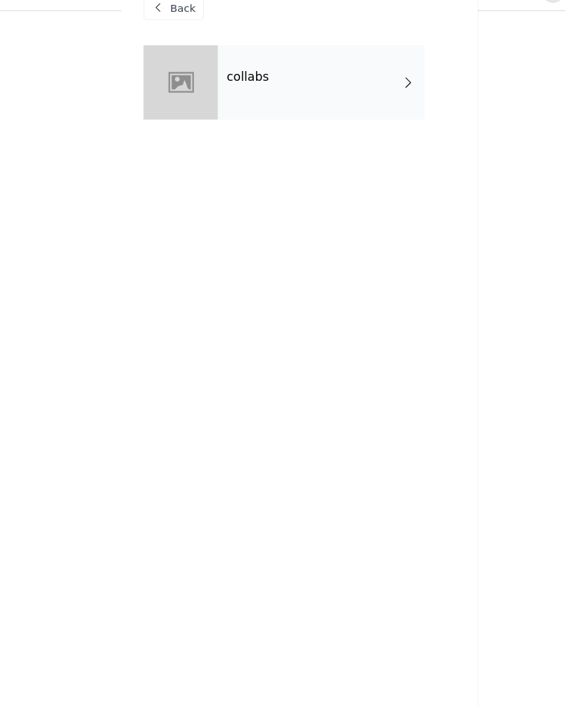
click at [370, 84] on div "collabs" at bounding box center [303, 105] width 194 height 70
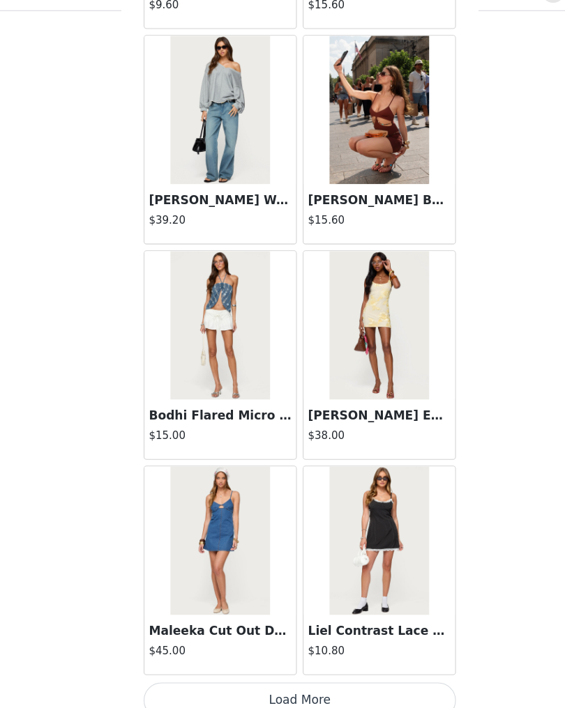
click at [305, 669] on button "Load More" at bounding box center [282, 684] width 293 height 33
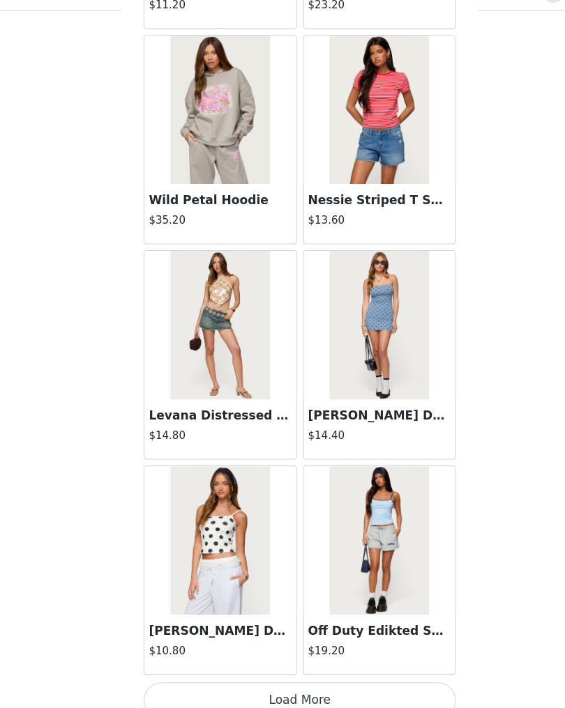
click at [308, 668] on button "Load More" at bounding box center [282, 684] width 293 height 33
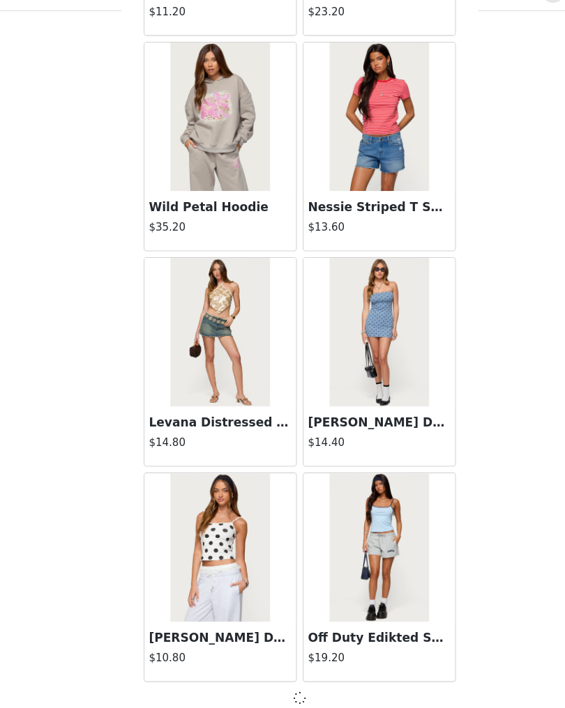
scroll to position [3441, 0]
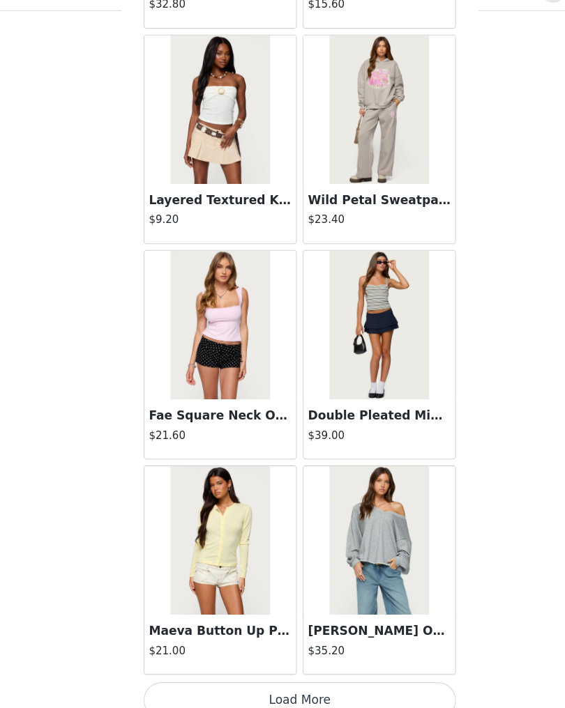
click at [259, 668] on button "Load More" at bounding box center [282, 684] width 293 height 33
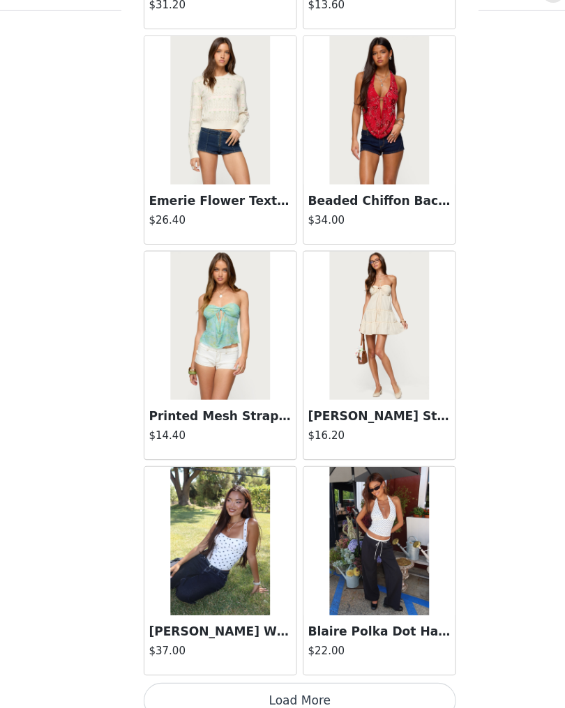
scroll to position [7492, 0]
click at [366, 486] on img at bounding box center [356, 534] width 93 height 139
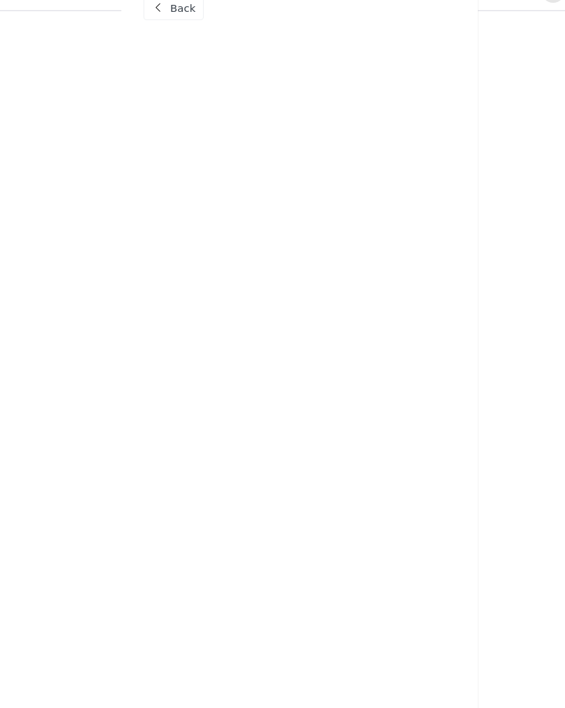
scroll to position [0, 0]
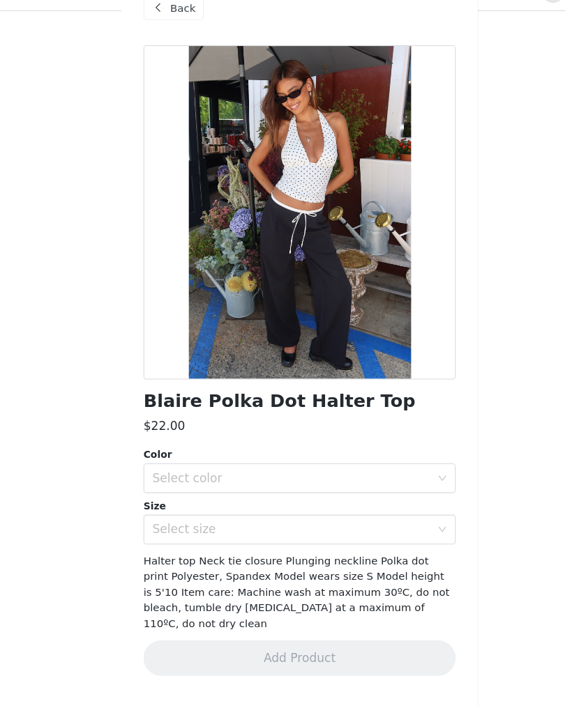
click at [262, 469] on div "Select color" at bounding box center [274, 476] width 261 height 14
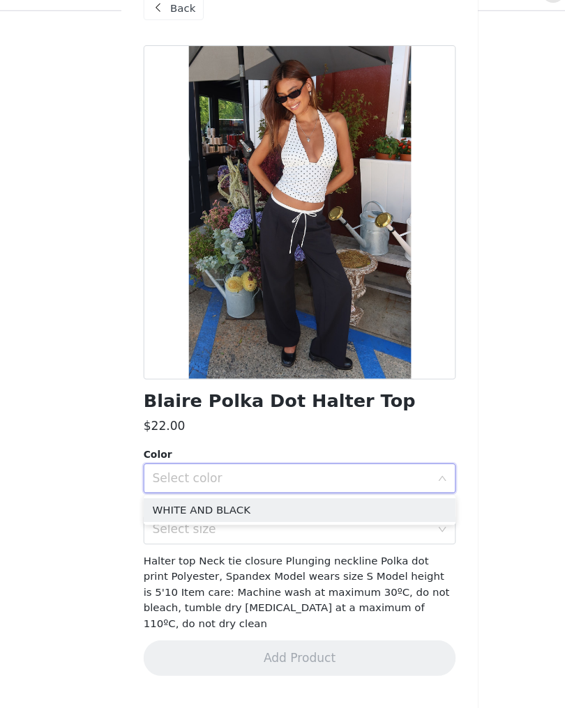
click at [257, 495] on li "WHITE AND BLACK" at bounding box center [282, 506] width 293 height 22
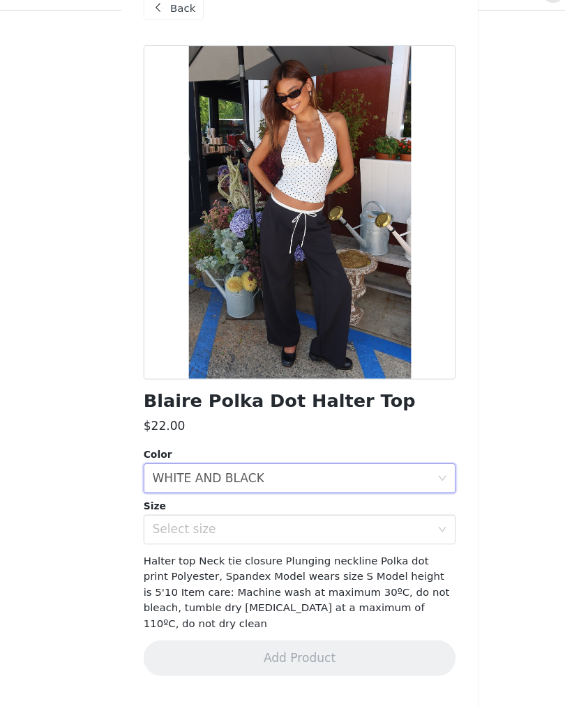
click at [270, 517] on div "Select size" at bounding box center [274, 524] width 261 height 14
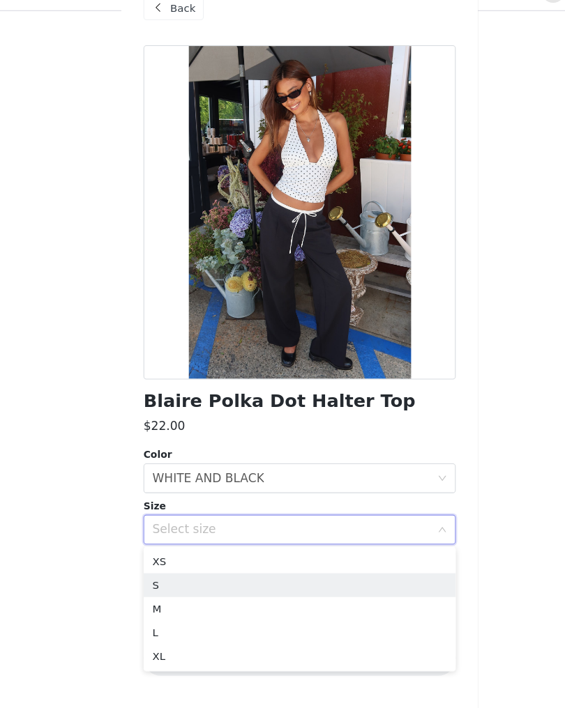
click at [295, 566] on li "S" at bounding box center [282, 577] width 293 height 22
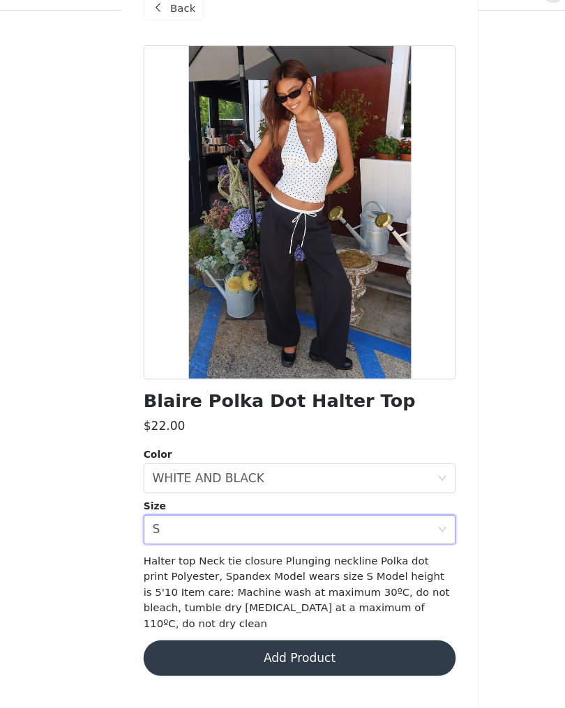
click at [357, 628] on button "Add Product" at bounding box center [282, 644] width 293 height 33
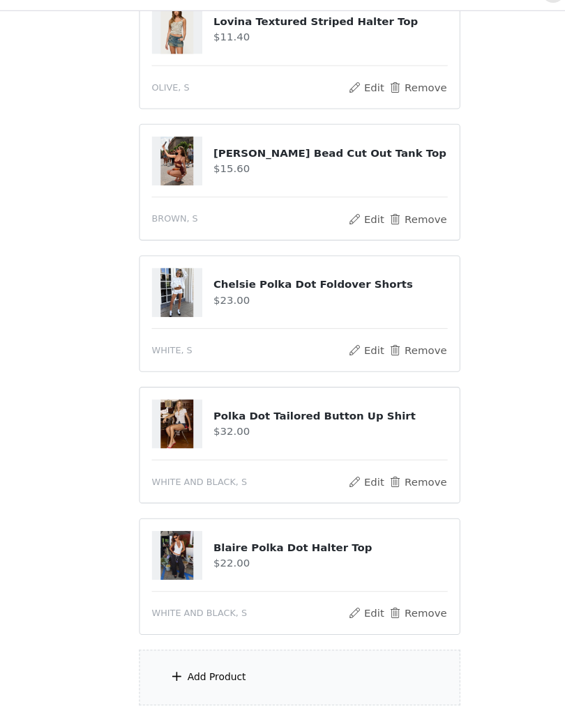
click at [372, 637] on div "Add Product" at bounding box center [282, 663] width 301 height 52
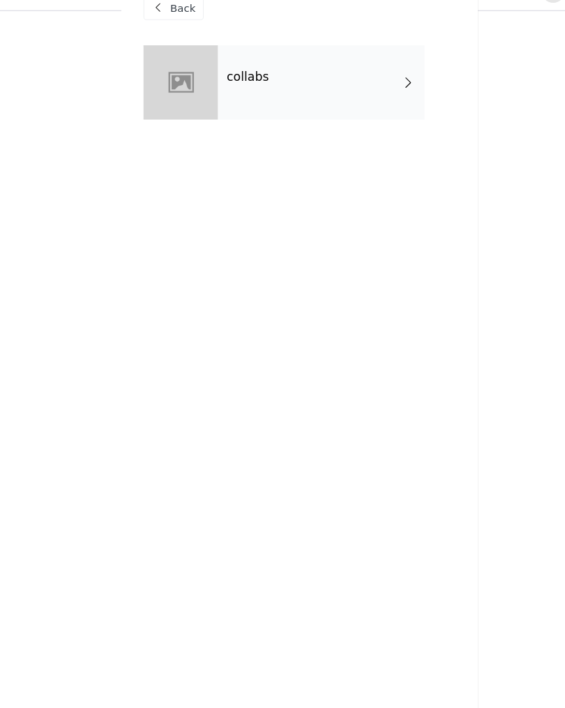
click at [361, 82] on div "collabs" at bounding box center [303, 105] width 194 height 70
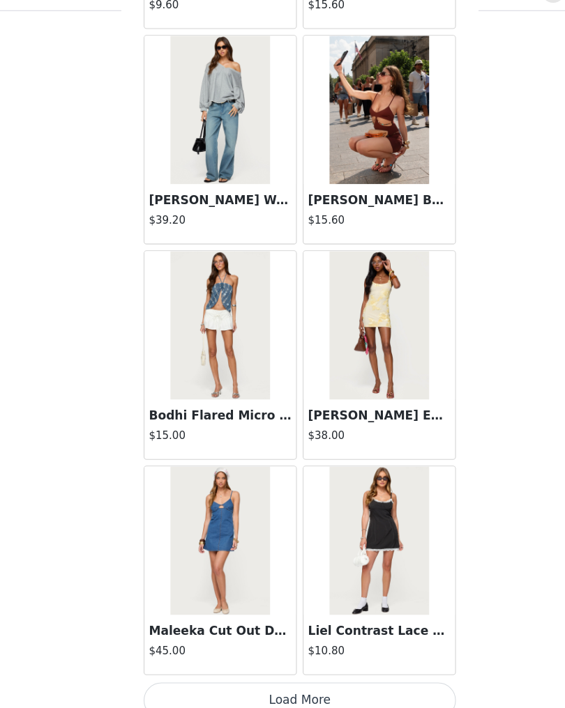
click at [362, 669] on button "Load More" at bounding box center [282, 684] width 293 height 33
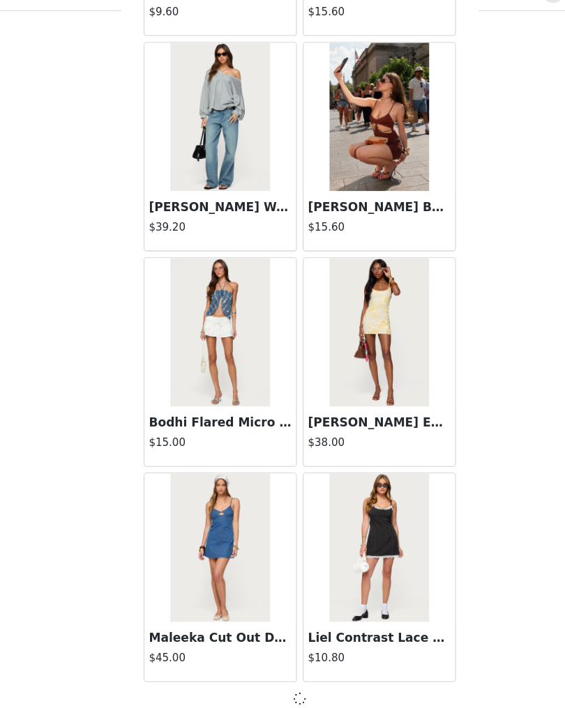
scroll to position [1419, 0]
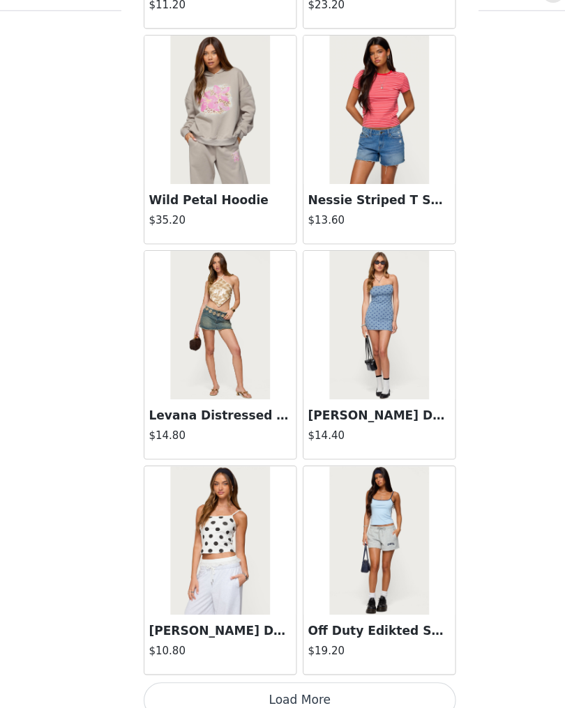
click at [292, 668] on button "Load More" at bounding box center [282, 684] width 293 height 33
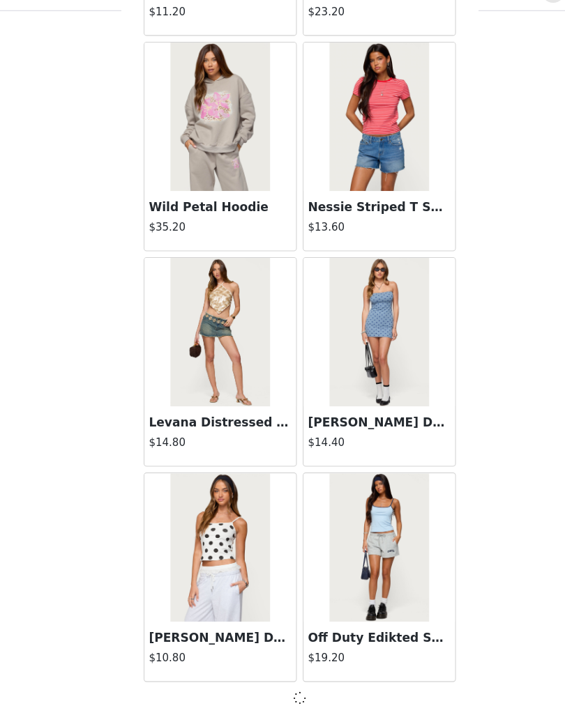
scroll to position [3441, 0]
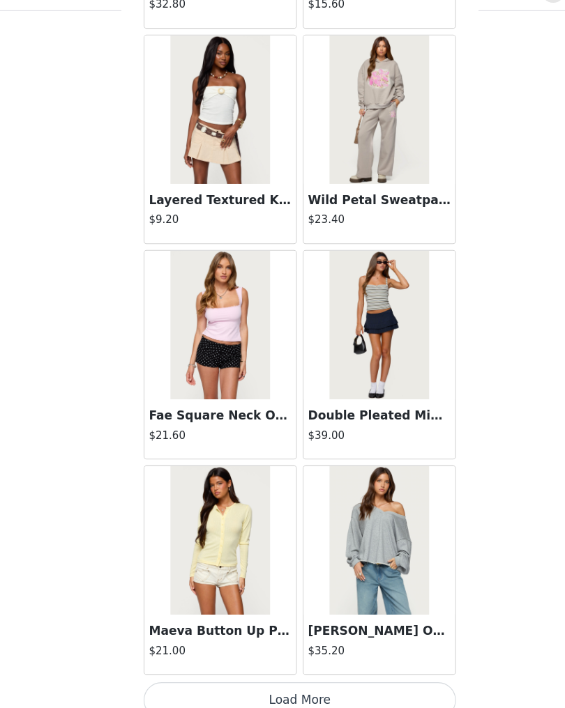
click at [351, 668] on button "Load More" at bounding box center [282, 684] width 293 height 33
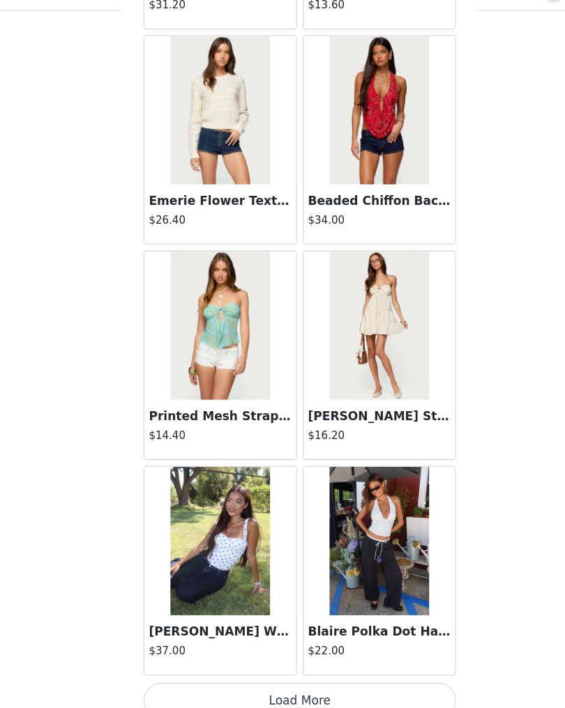
click at [328, 669] on button "Load More" at bounding box center [282, 684] width 293 height 33
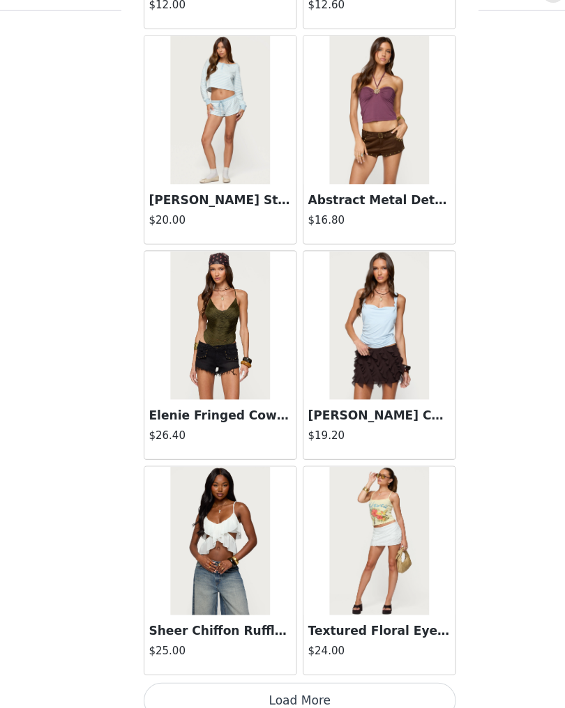
click at [309, 668] on button "Load More" at bounding box center [282, 684] width 293 height 33
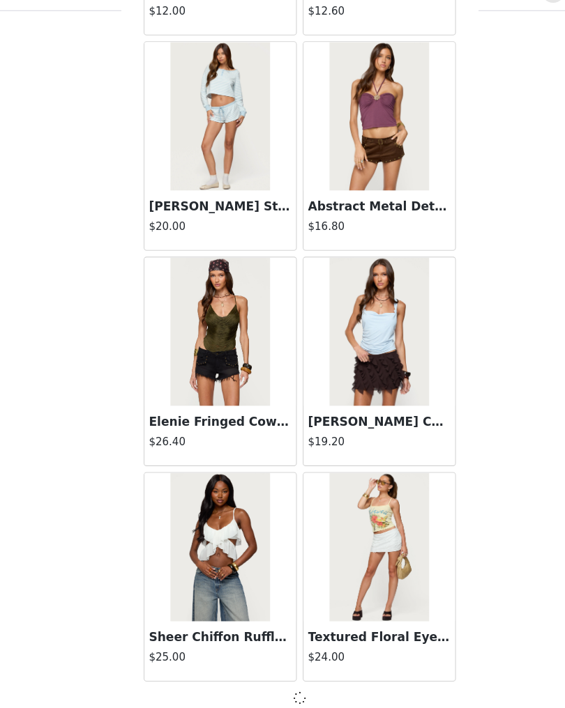
scroll to position [9508, 0]
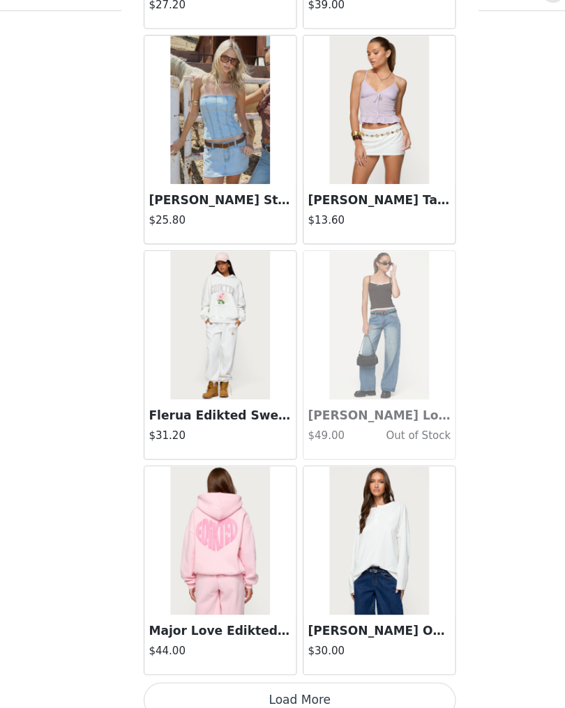
click at [300, 669] on button "Load More" at bounding box center [282, 684] width 293 height 33
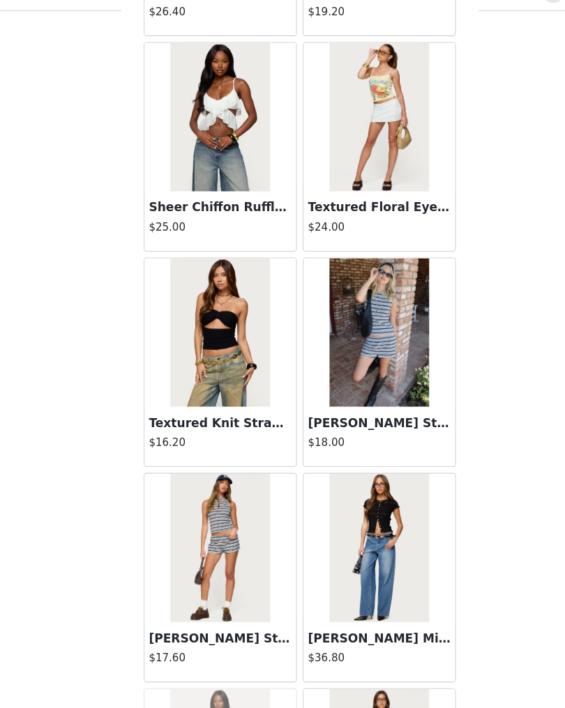
scroll to position [9911, 0]
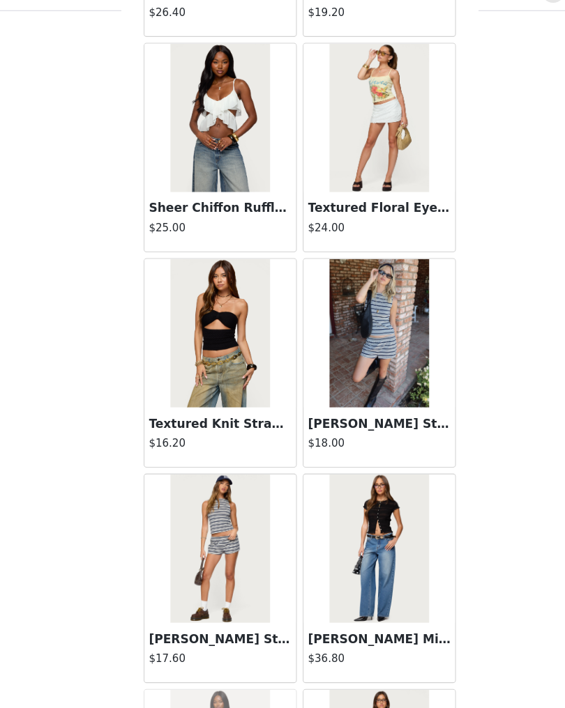
click at [375, 367] on img at bounding box center [356, 340] width 93 height 139
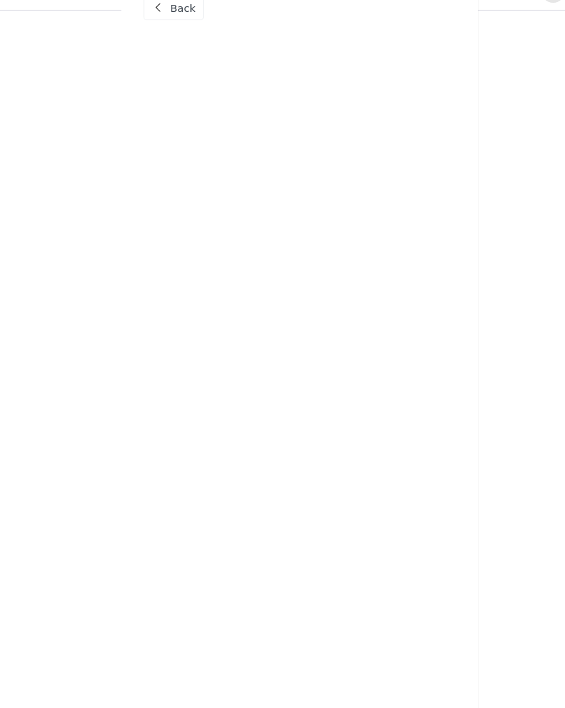
scroll to position [0, 0]
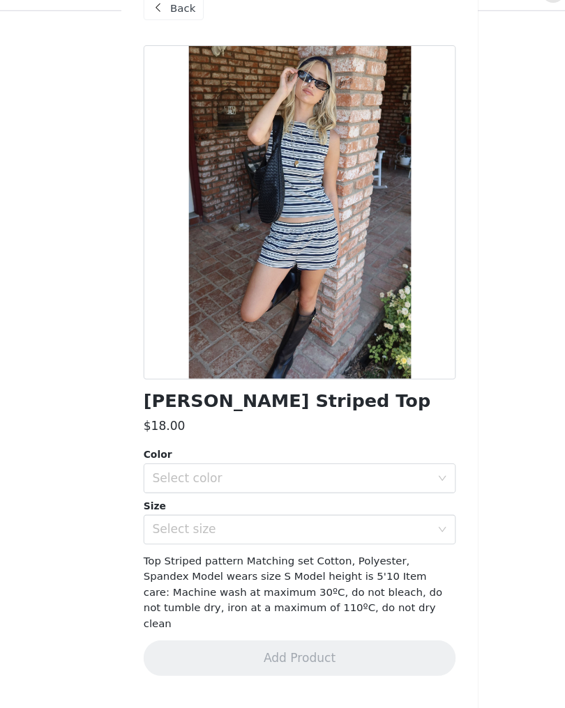
click at [361, 469] on div "Select color" at bounding box center [274, 476] width 261 height 14
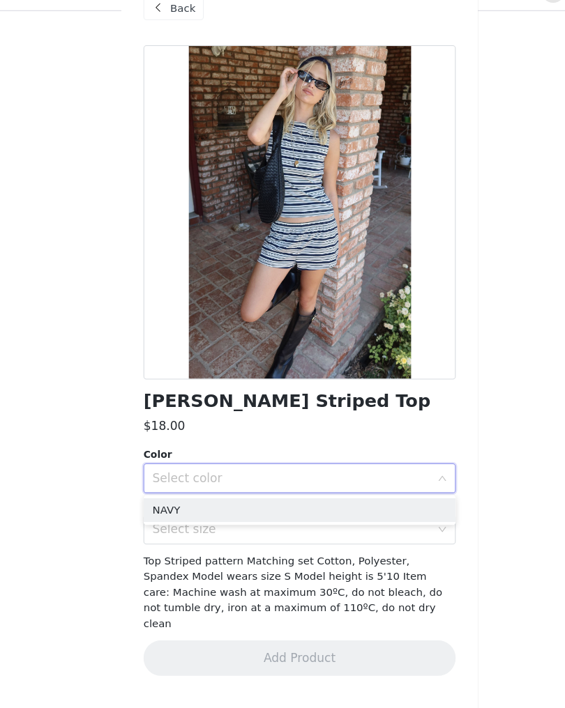
click at [232, 495] on li "NAVY" at bounding box center [282, 506] width 293 height 22
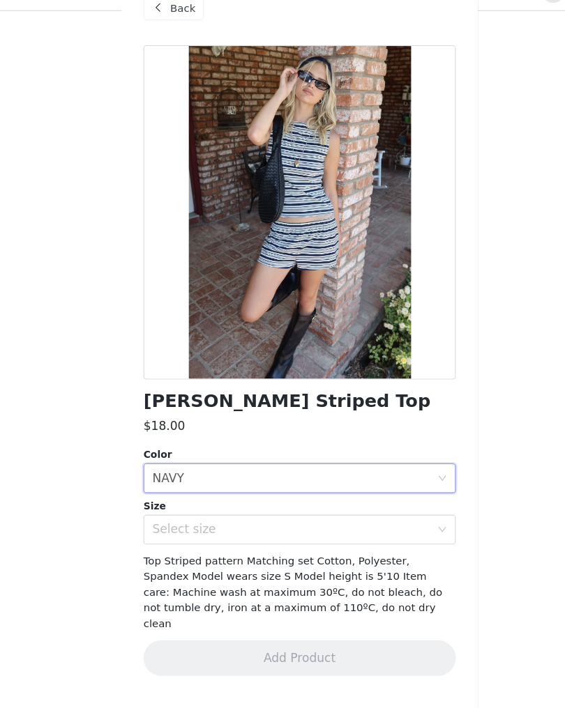
click at [243, 517] on div "Select size" at bounding box center [274, 524] width 261 height 14
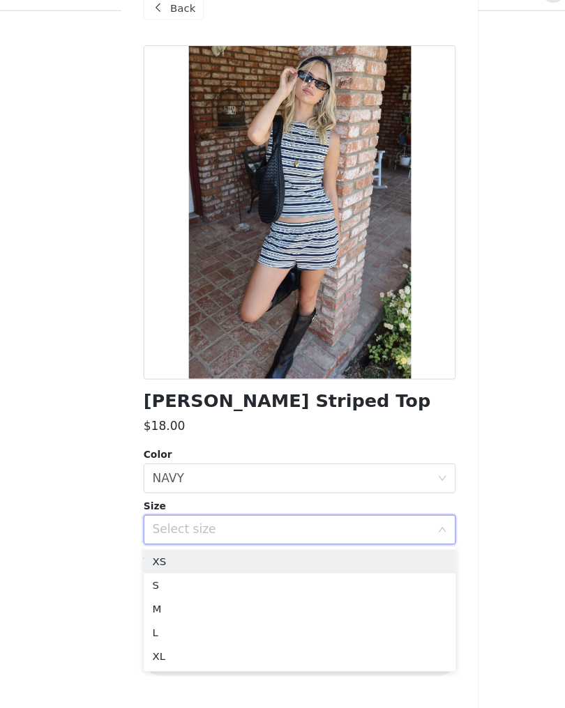
click at [229, 543] on li "XS" at bounding box center [282, 554] width 293 height 22
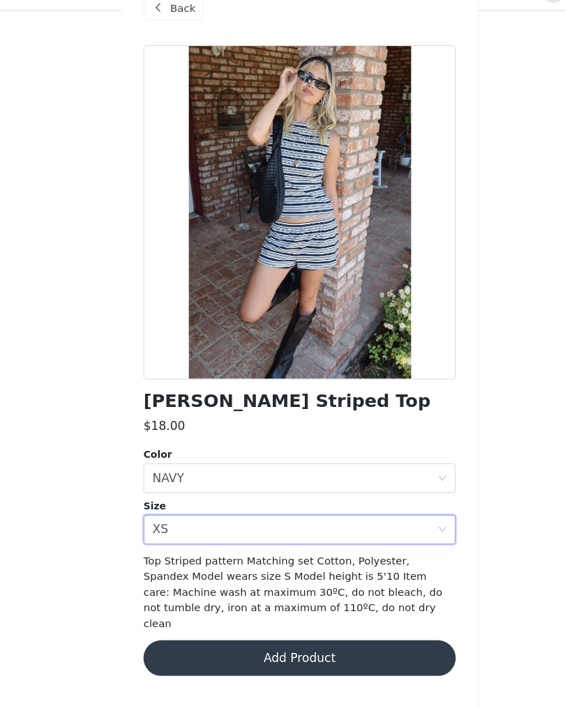
click at [354, 628] on button "Add Product" at bounding box center [282, 644] width 293 height 33
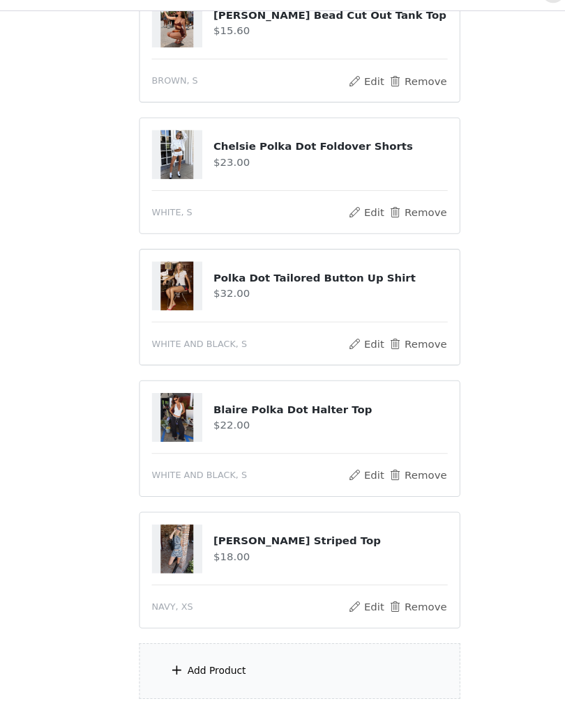
scroll to position [419, 0]
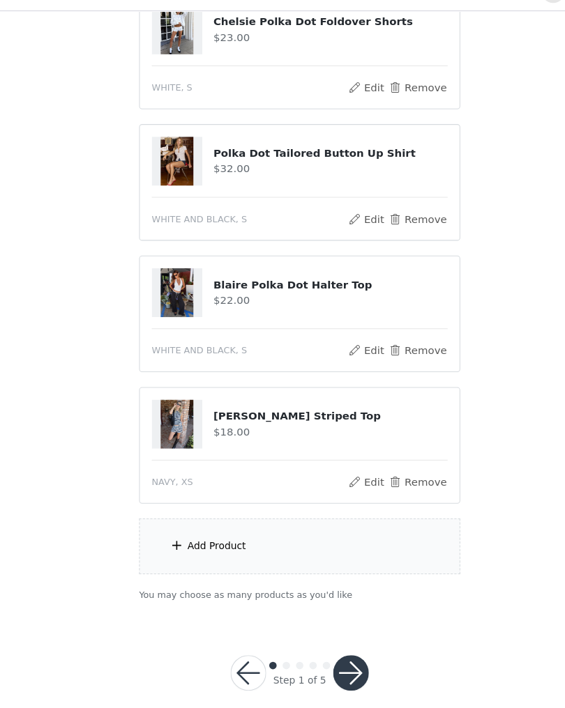
click at [285, 515] on div "Add Product" at bounding box center [282, 540] width 301 height 52
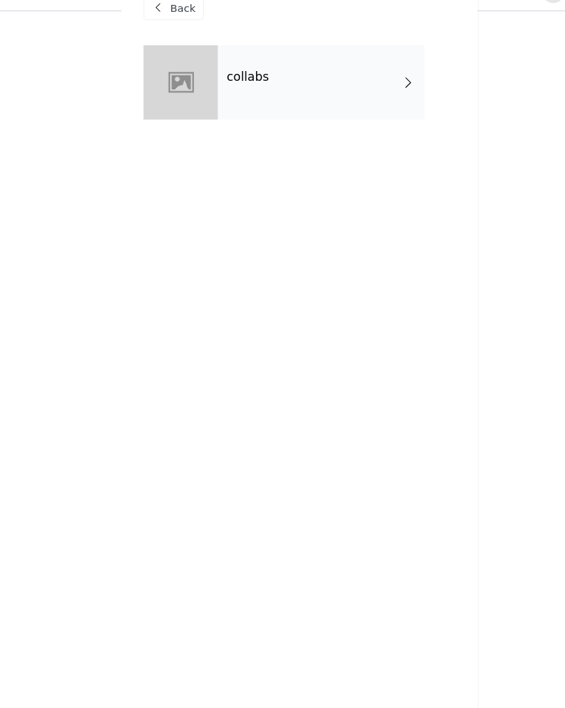
click at [362, 100] on div "collabs" at bounding box center [303, 105] width 194 height 70
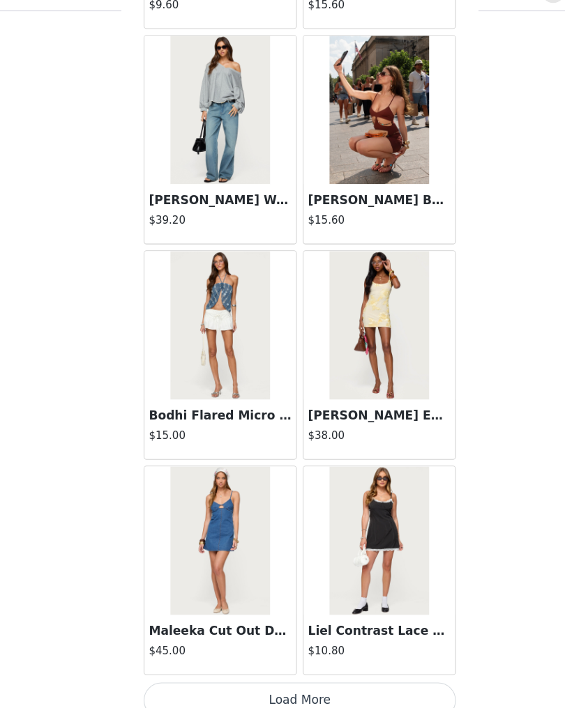
click at [338, 668] on button "Load More" at bounding box center [282, 684] width 293 height 33
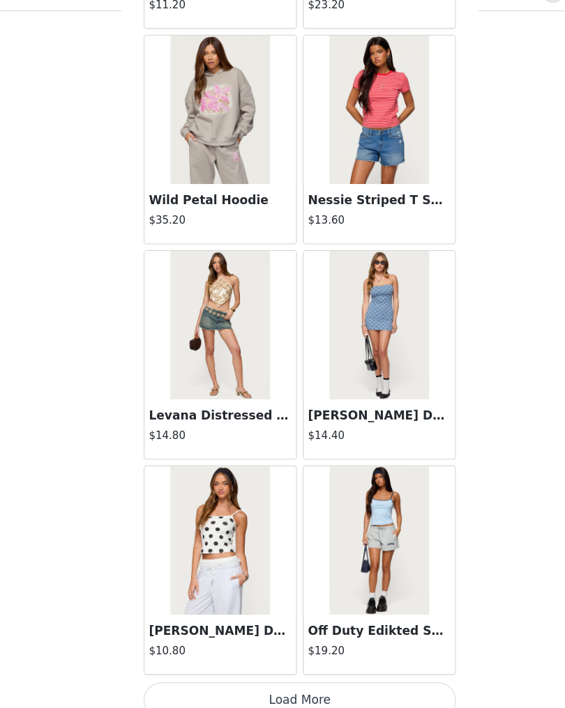
click at [324, 668] on button "Load More" at bounding box center [282, 684] width 293 height 33
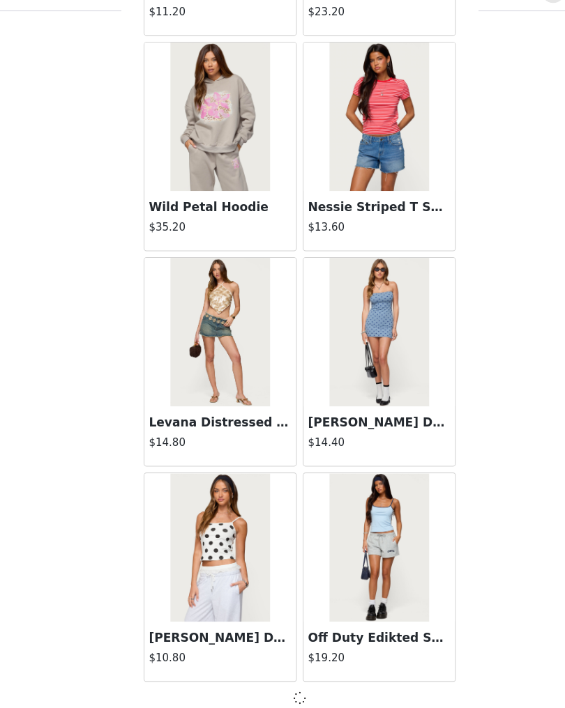
scroll to position [3441, 0]
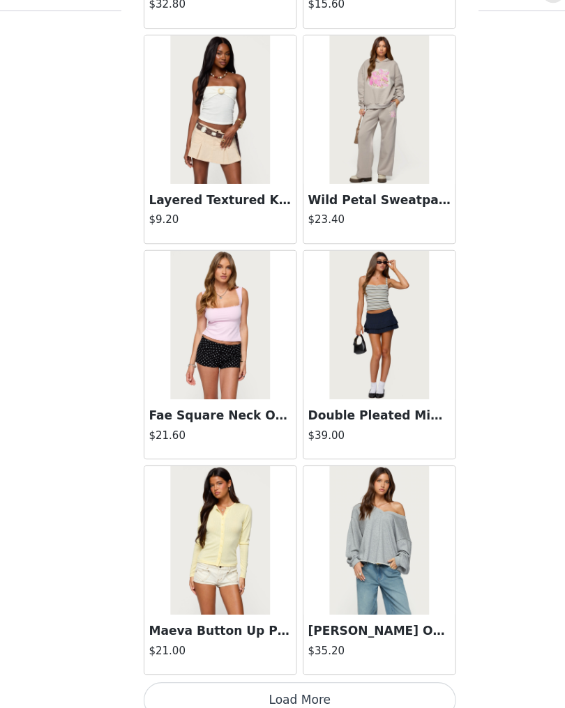
click at [329, 668] on button "Load More" at bounding box center [282, 684] width 293 height 33
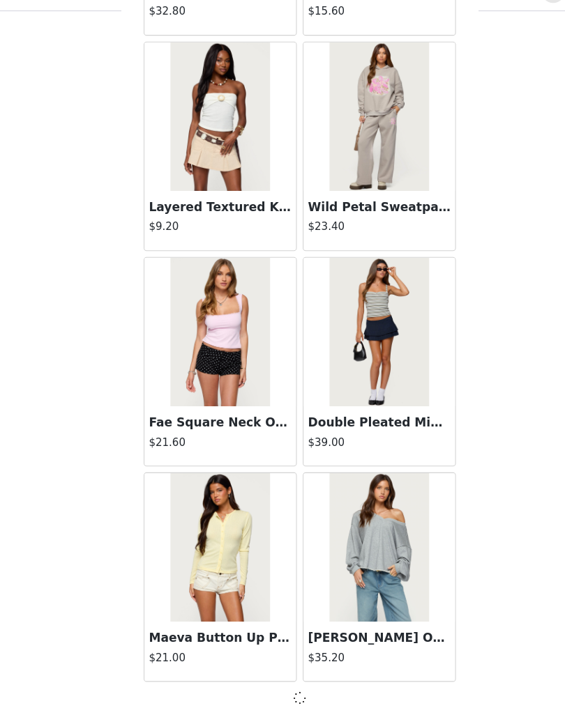
scroll to position [5463, 0]
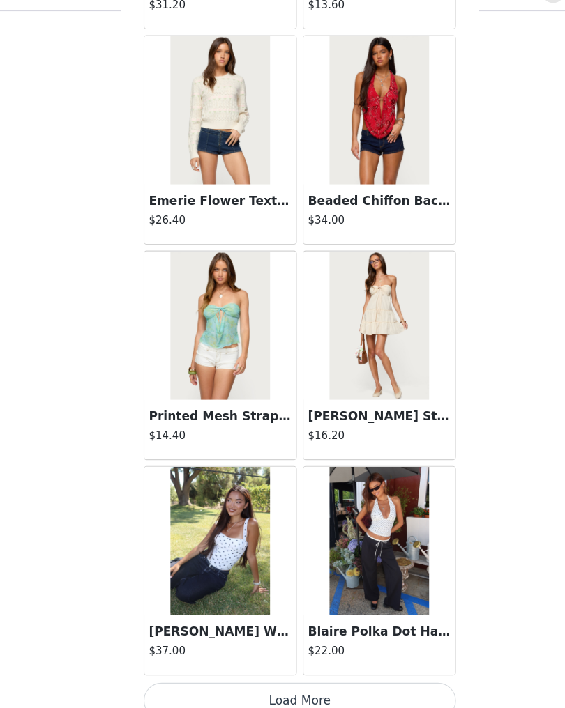
click at [335, 668] on button "Load More" at bounding box center [282, 684] width 293 height 33
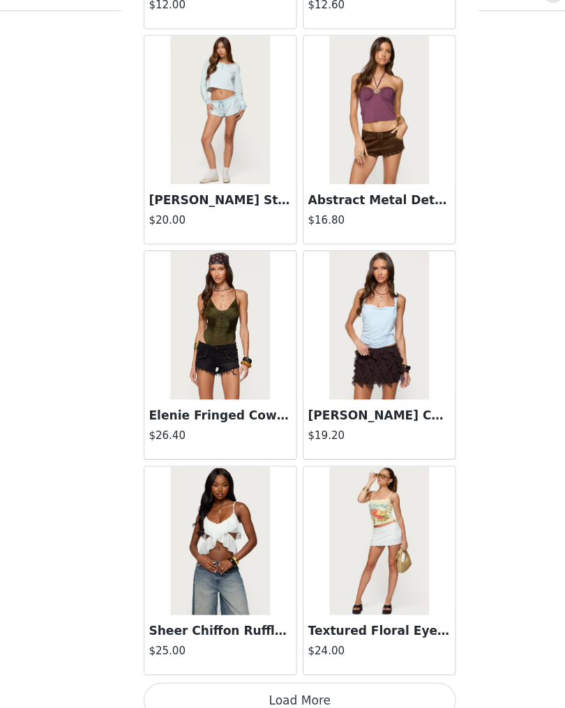
click at [313, 668] on button "Load More" at bounding box center [282, 684] width 293 height 33
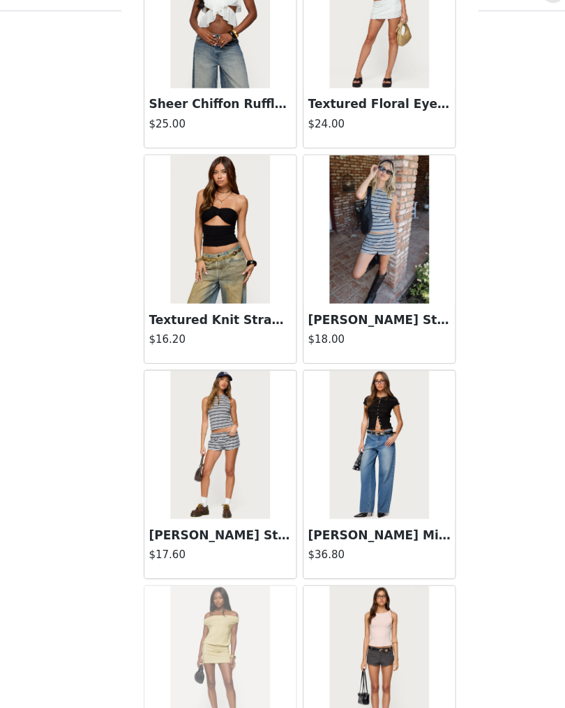
scroll to position [10039, 0]
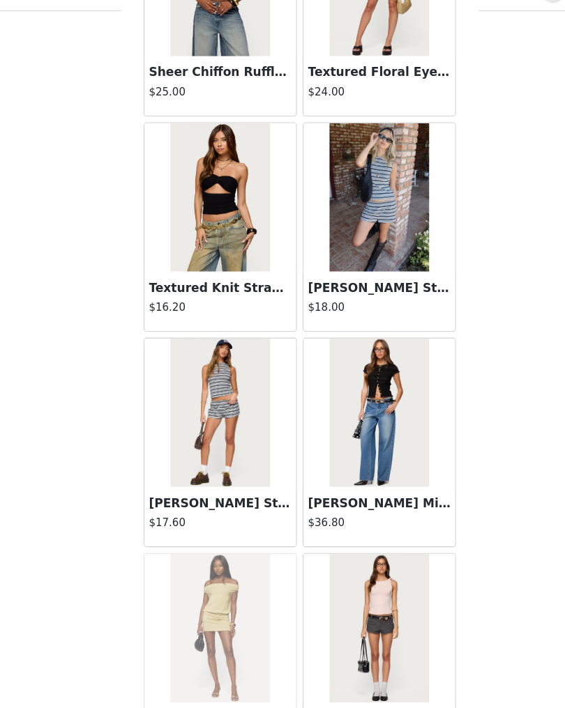
click at [235, 433] on img at bounding box center [207, 414] width 93 height 139
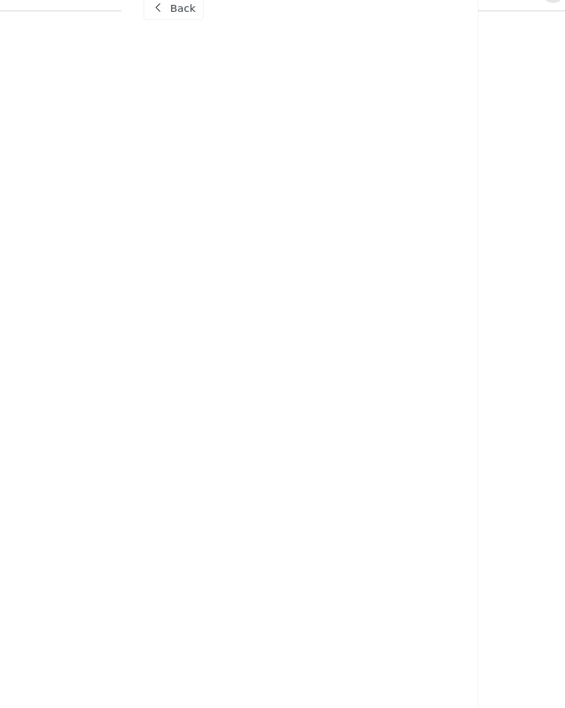
scroll to position [0, 0]
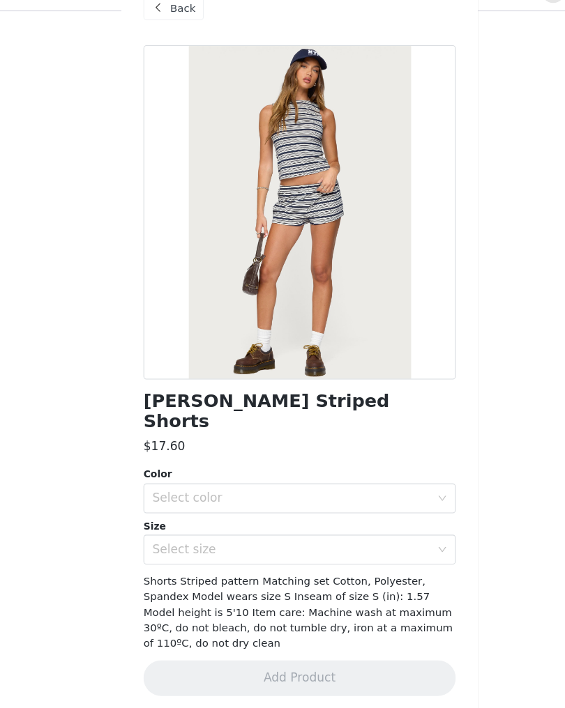
click at [340, 488] on div "Select color" at bounding box center [274, 495] width 261 height 14
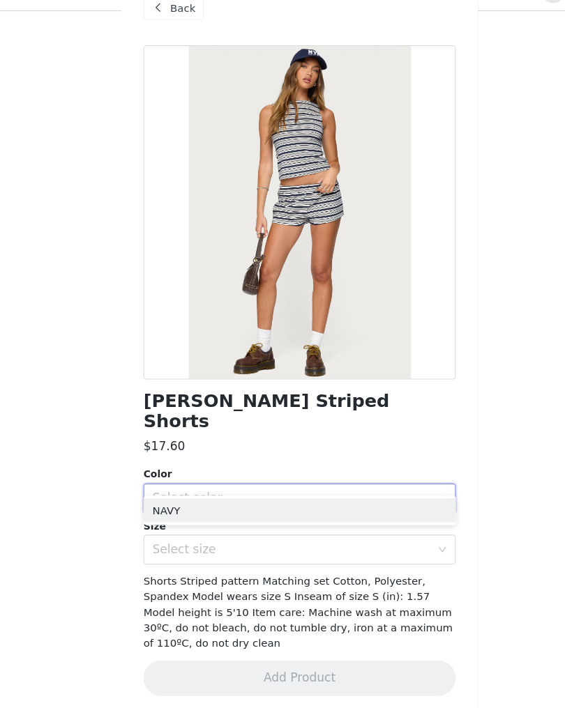
click at [286, 495] on li "NAVY" at bounding box center [282, 506] width 293 height 22
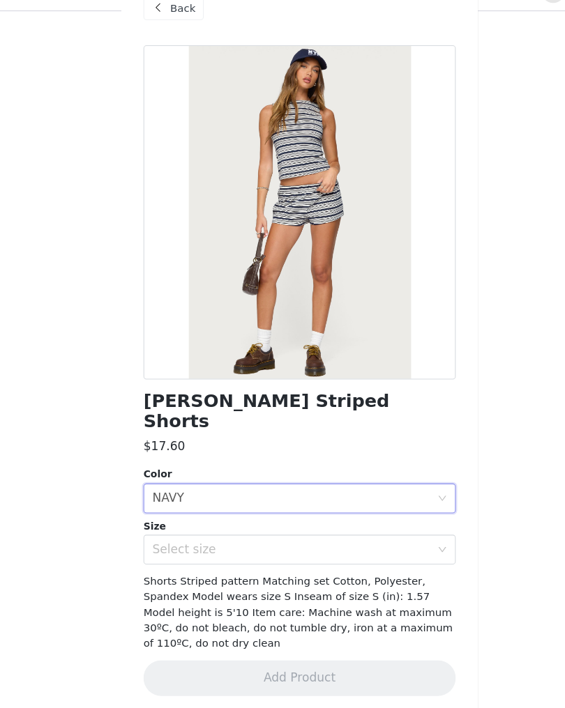
click at [282, 536] on div "Select size" at bounding box center [274, 543] width 261 height 14
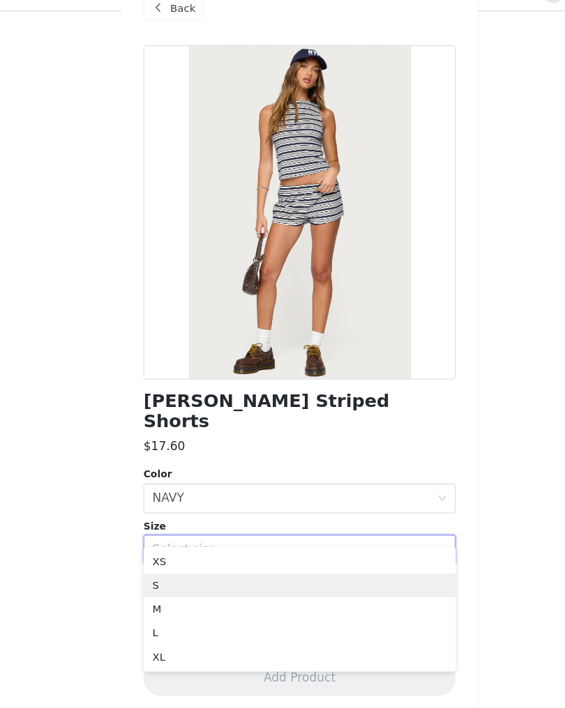
click at [241, 566] on li "S" at bounding box center [282, 577] width 293 height 22
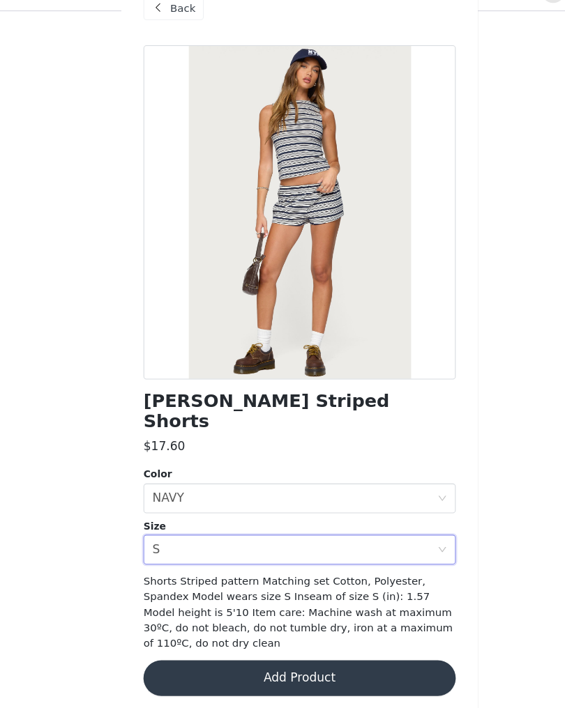
click at [298, 647] on button "Add Product" at bounding box center [282, 663] width 293 height 33
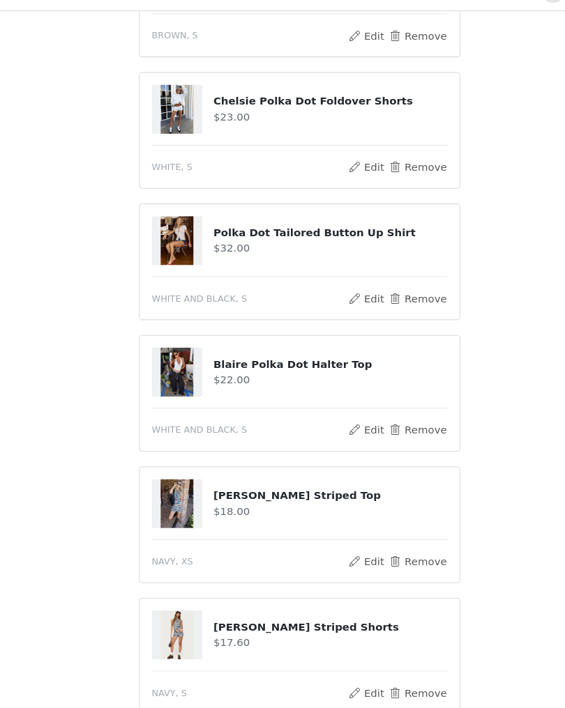
scroll to position [543, 0]
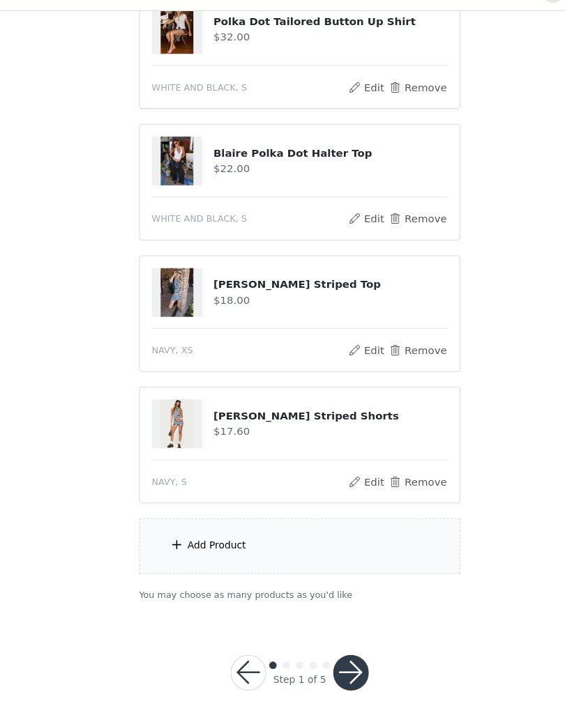
click at [271, 517] on div "Add Product" at bounding box center [282, 540] width 301 height 52
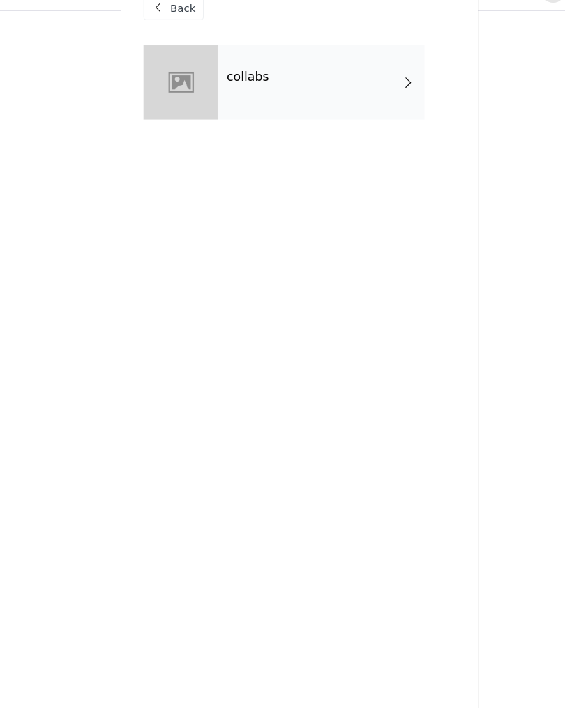
click at [367, 73] on div "collabs" at bounding box center [303, 105] width 194 height 70
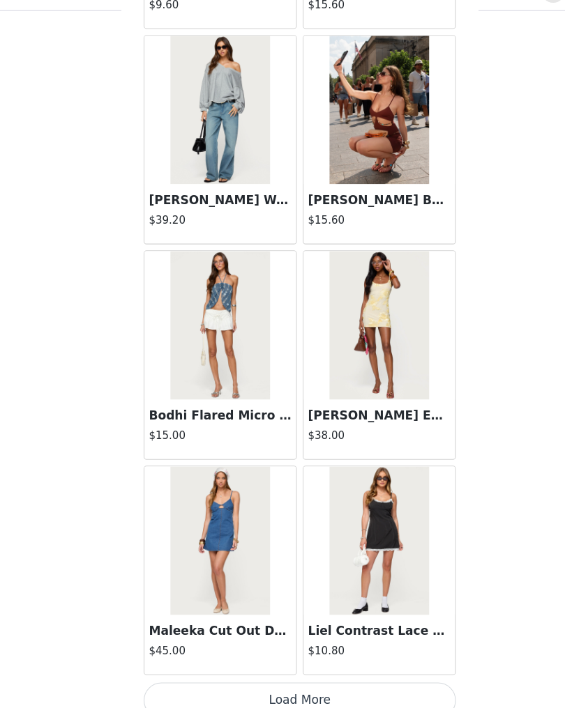
click at [338, 668] on button "Load More" at bounding box center [282, 684] width 293 height 33
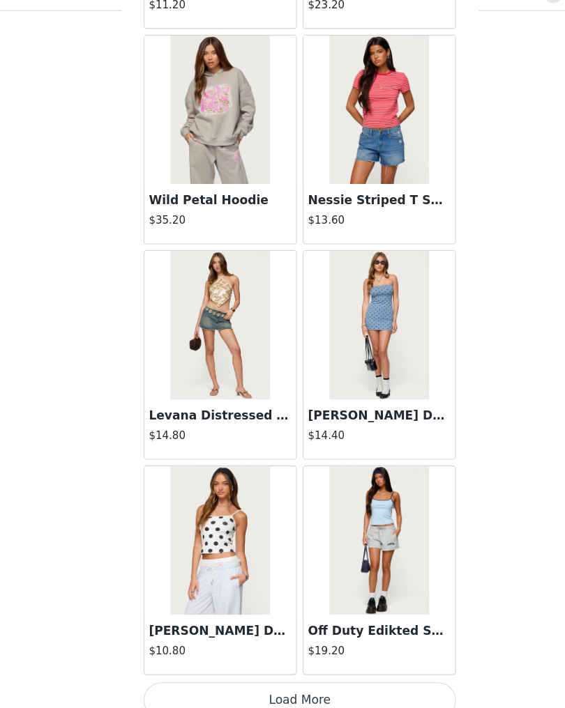
scroll to position [3441, 0]
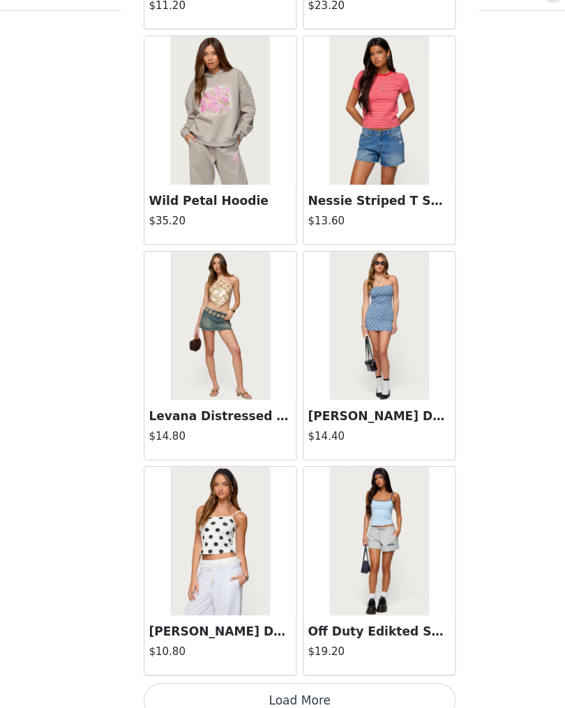
click at [372, 669] on button "Load More" at bounding box center [282, 685] width 293 height 33
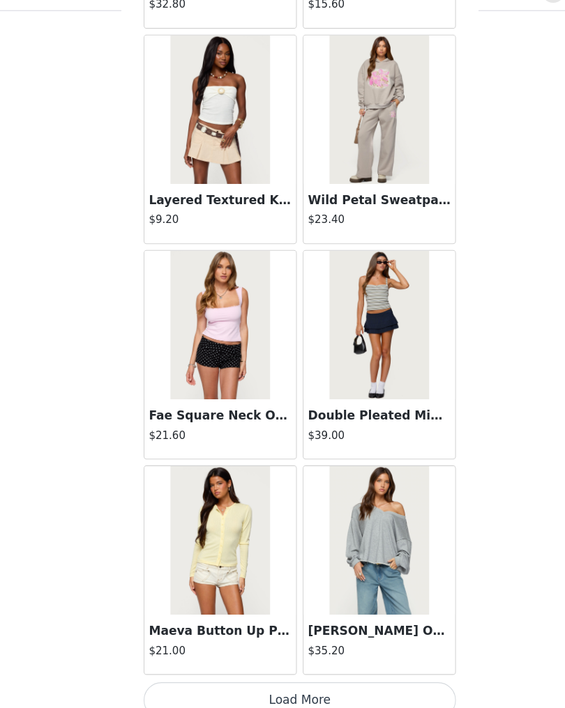
click at [361, 668] on button "Load More" at bounding box center [282, 684] width 293 height 33
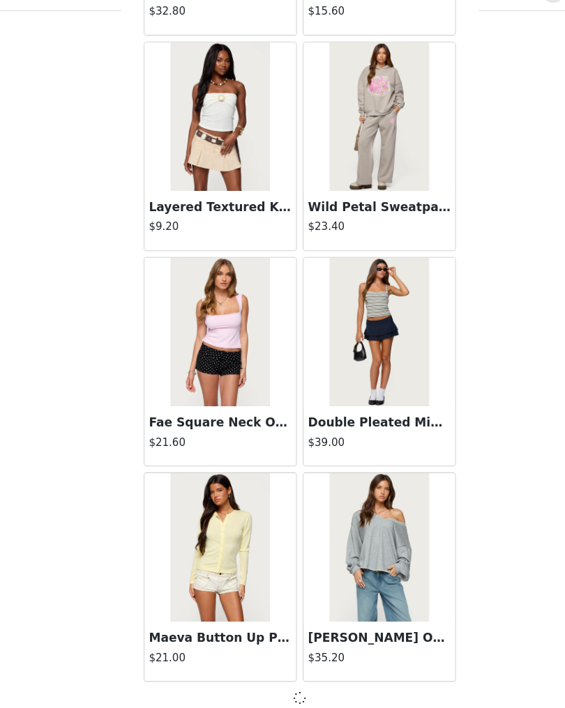
scroll to position [5463, 0]
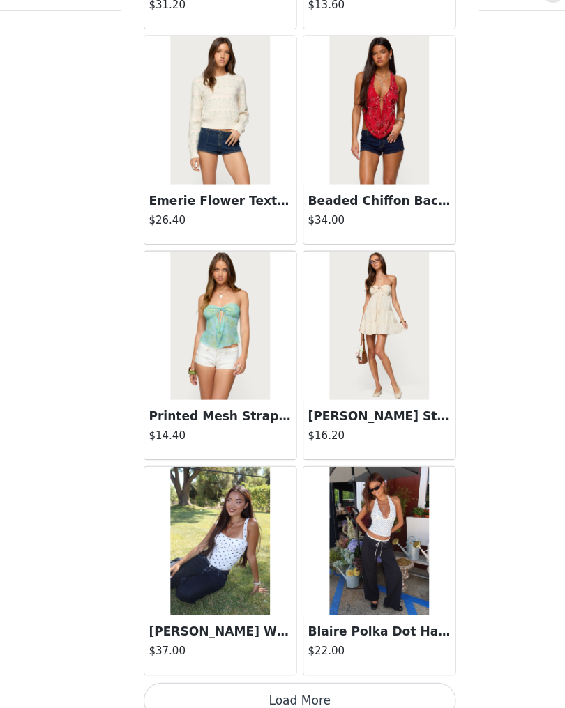
click at [362, 668] on button "Load More" at bounding box center [282, 684] width 293 height 33
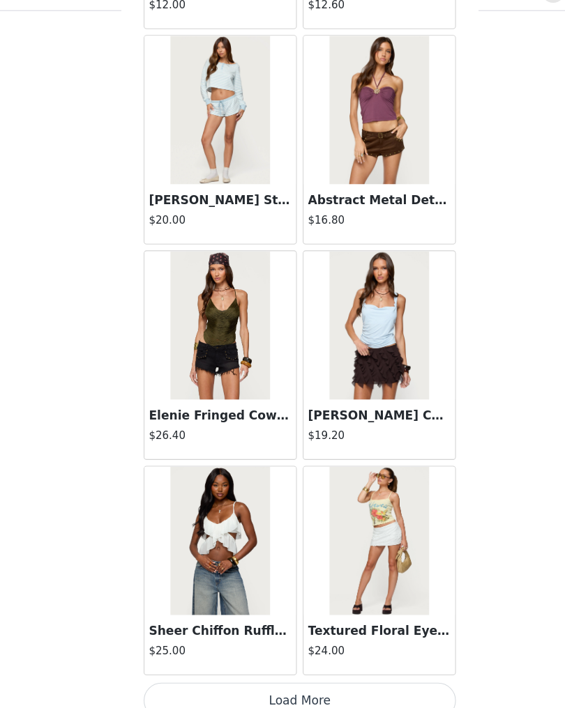
scroll to position [9514, 0]
click at [300, 669] on button "Load More" at bounding box center [282, 684] width 293 height 33
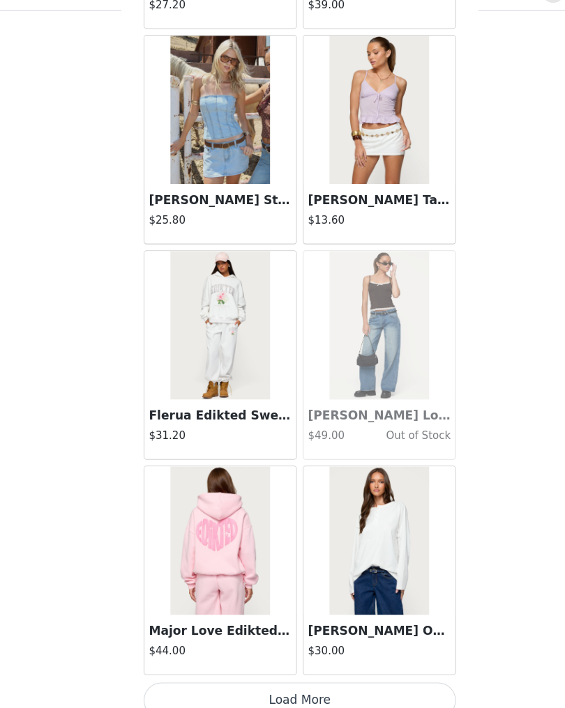
scroll to position [11536, 0]
click at [357, 668] on button "Load More" at bounding box center [282, 684] width 293 height 33
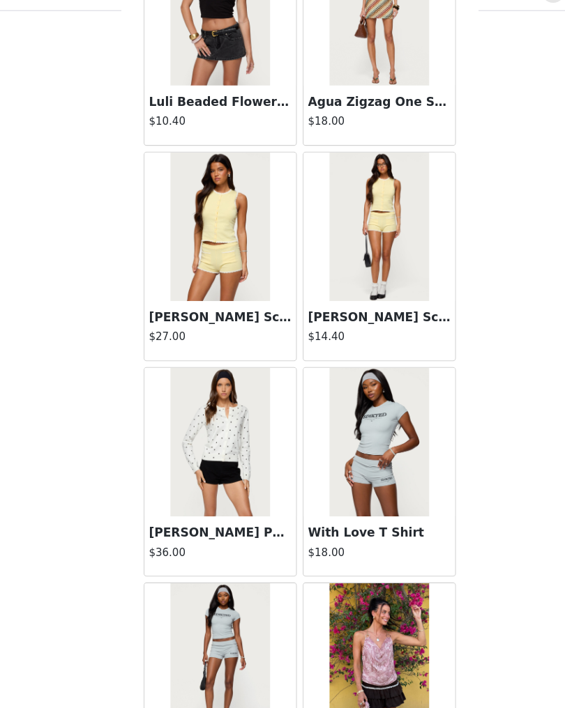
scroll to position [13142, 0]
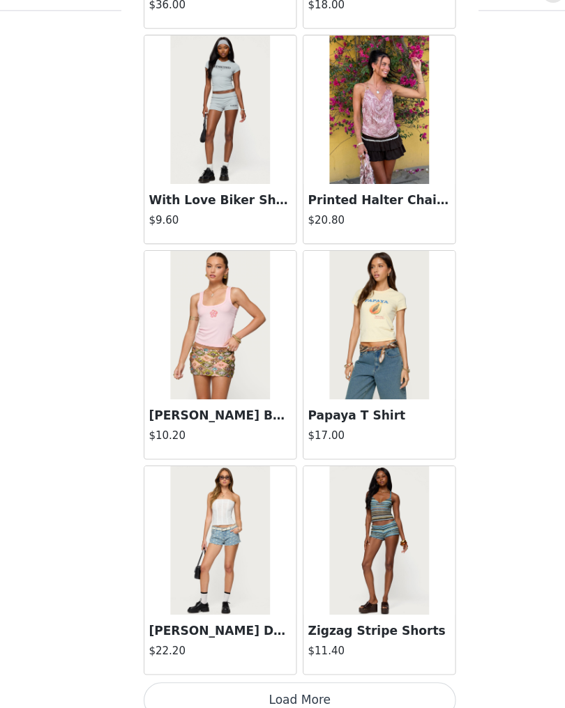
click at [310, 669] on button "Load More" at bounding box center [282, 684] width 293 height 33
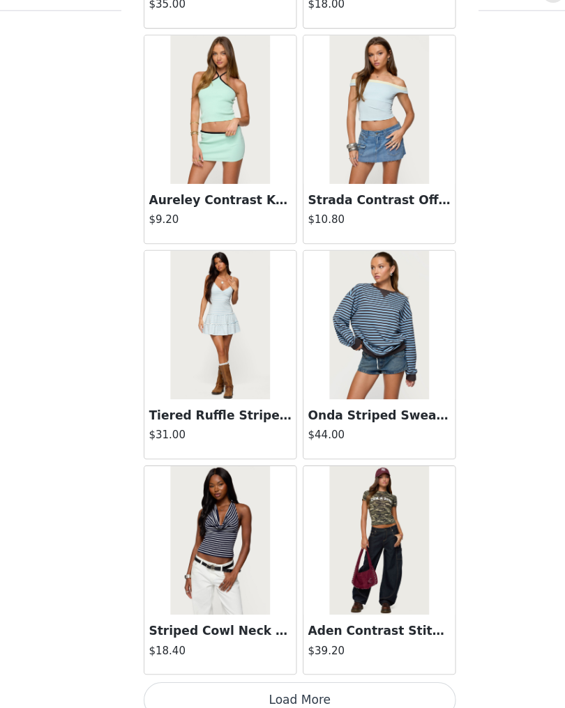
scroll to position [15581, 0]
click at [321, 668] on button "Load More" at bounding box center [282, 684] width 293 height 33
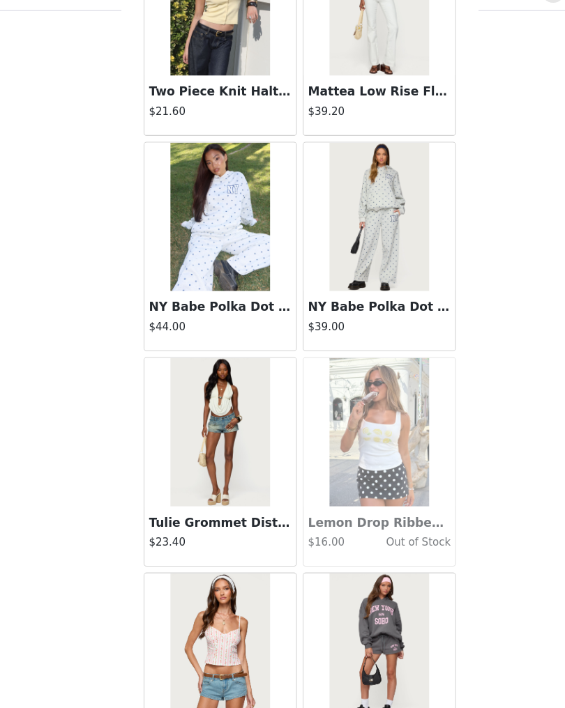
scroll to position [17572, 0]
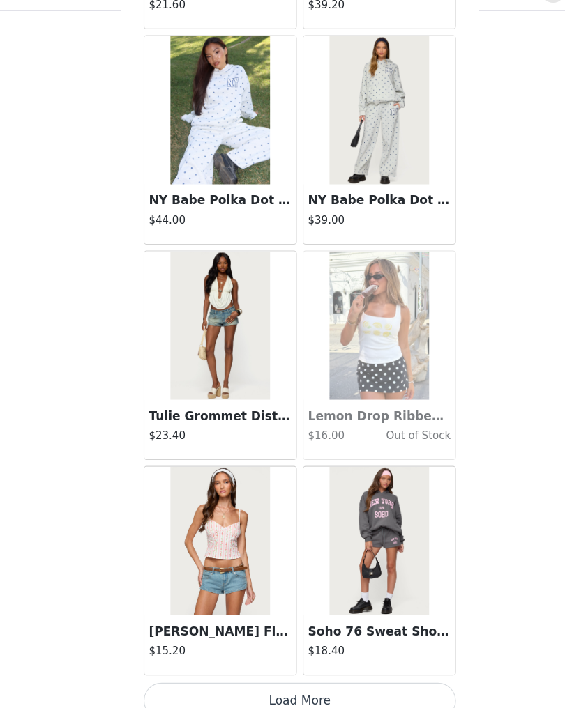
click at [356, 668] on button "Load More" at bounding box center [282, 684] width 293 height 33
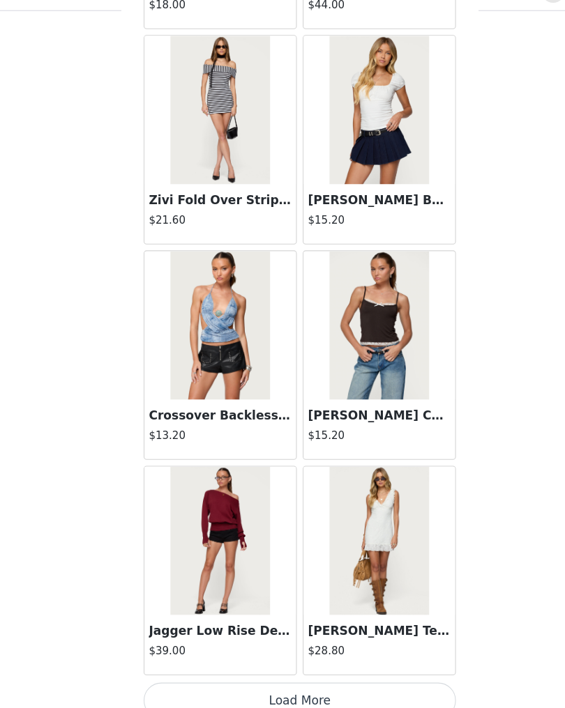
scroll to position [19625, 0]
click at [358, 668] on button "Load More" at bounding box center [282, 684] width 293 height 33
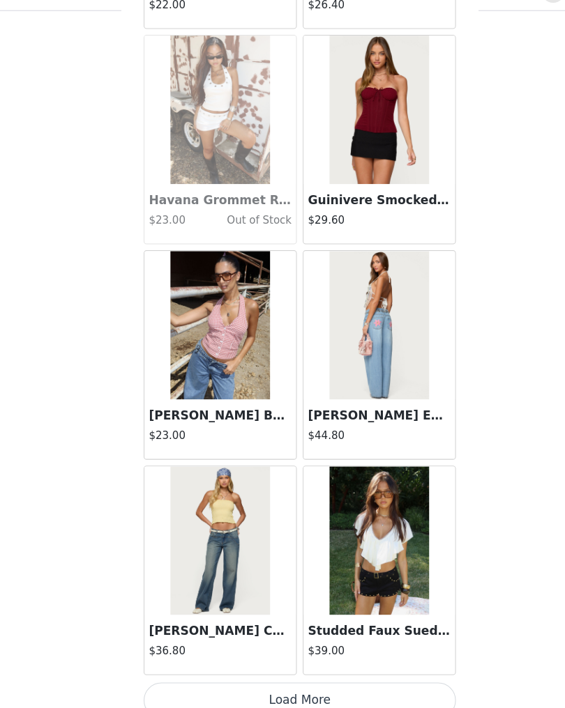
scroll to position [21648, 0]
click at [317, 668] on button "Load More" at bounding box center [282, 684] width 293 height 33
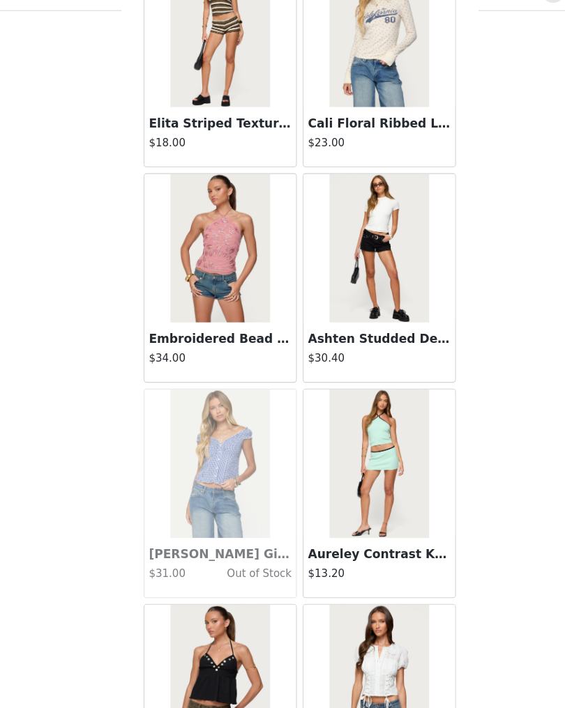
scroll to position [22935, 0]
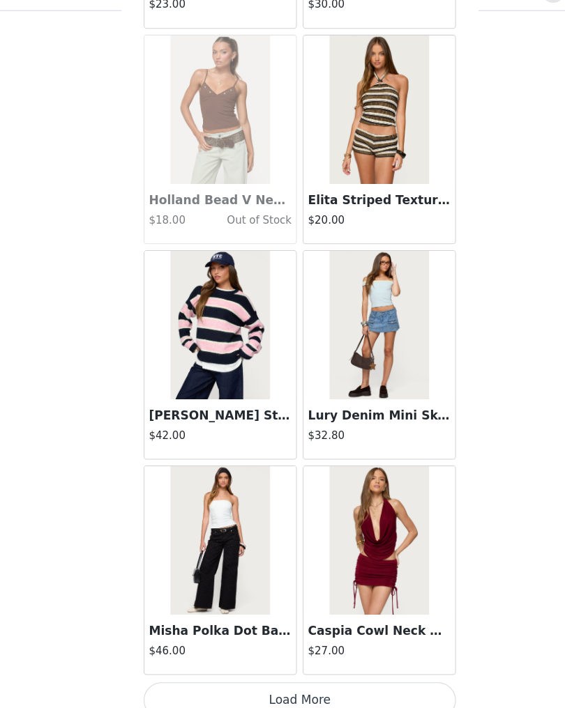
click at [328, 672] on button "Load More" at bounding box center [282, 684] width 293 height 33
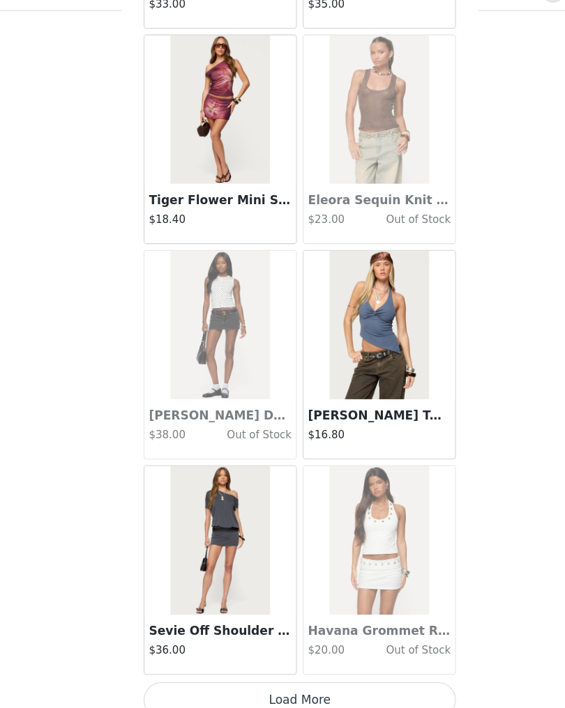
click at [321, 668] on button "Load More" at bounding box center [282, 684] width 293 height 33
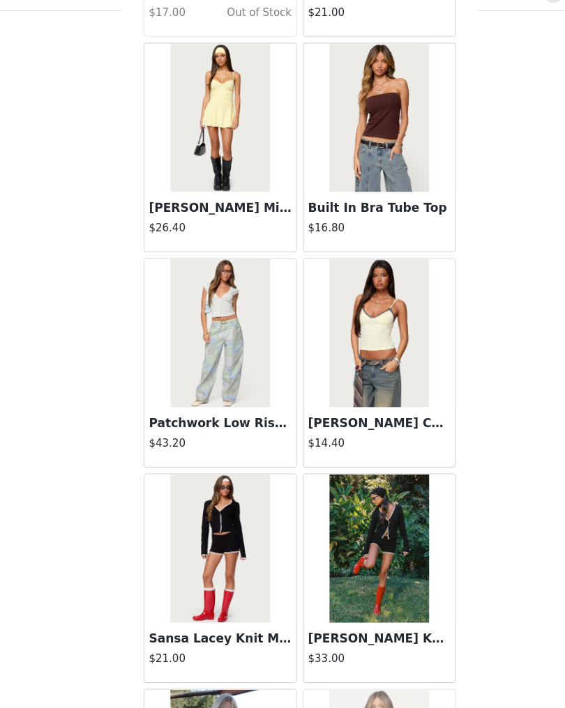
scroll to position [27505, 0]
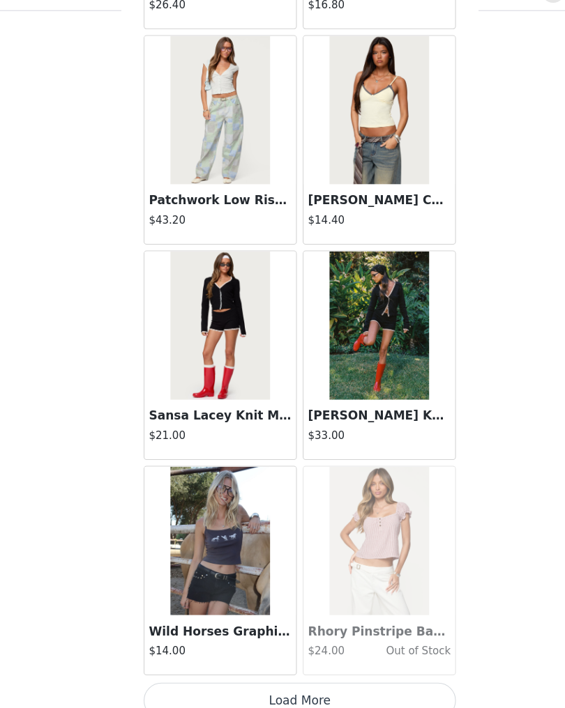
click at [367, 668] on button "Load More" at bounding box center [282, 684] width 293 height 33
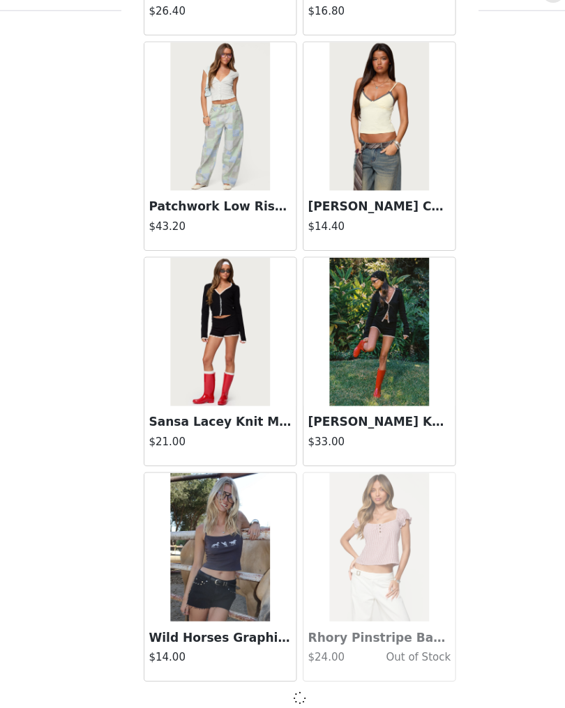
scroll to position [27708, 0]
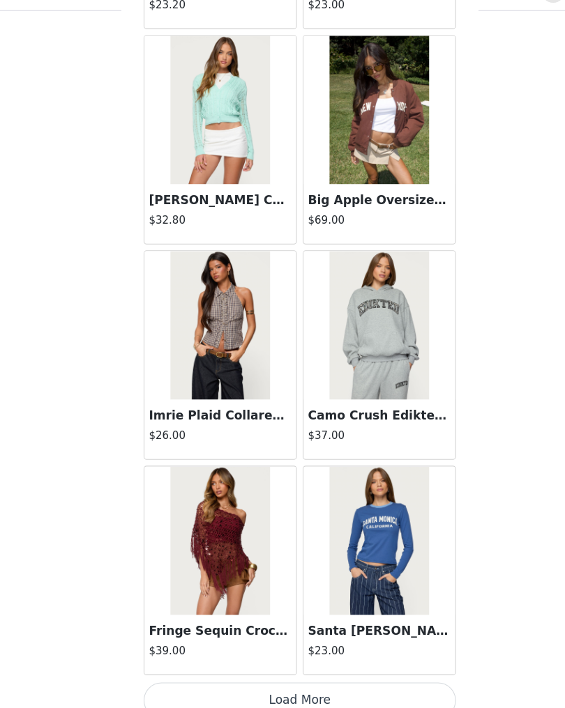
click at [391, 668] on button "Load More" at bounding box center [282, 684] width 293 height 33
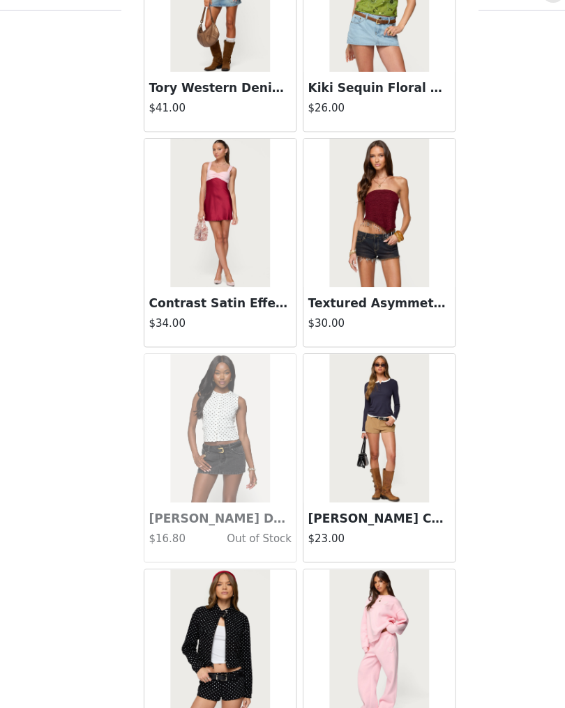
scroll to position [31662, 0]
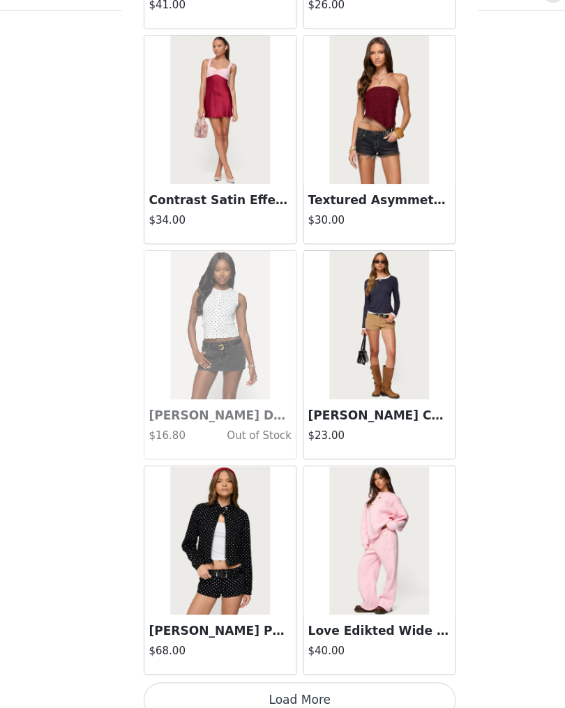
click at [308, 668] on button "Load More" at bounding box center [282, 684] width 293 height 33
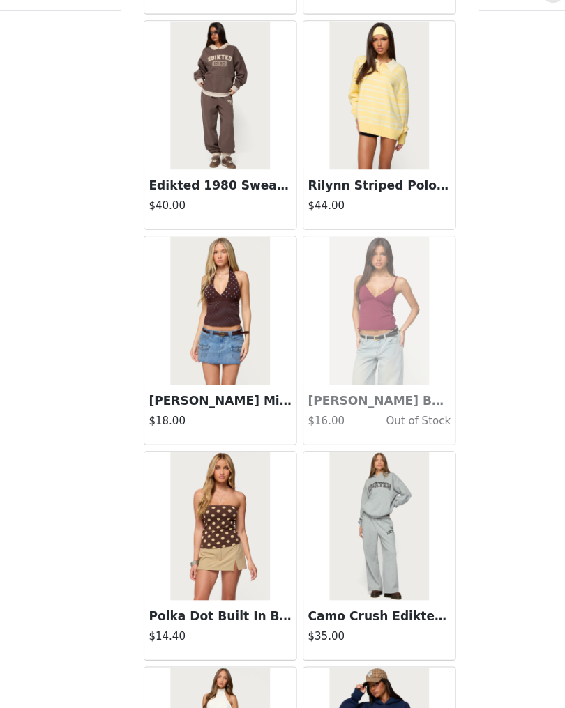
scroll to position [32395, 0]
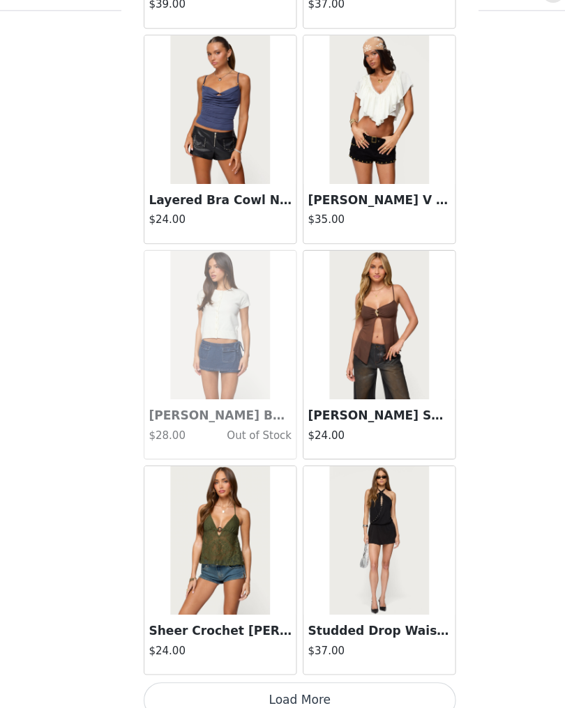
click at [291, 669] on button "Load More" at bounding box center [282, 684] width 293 height 33
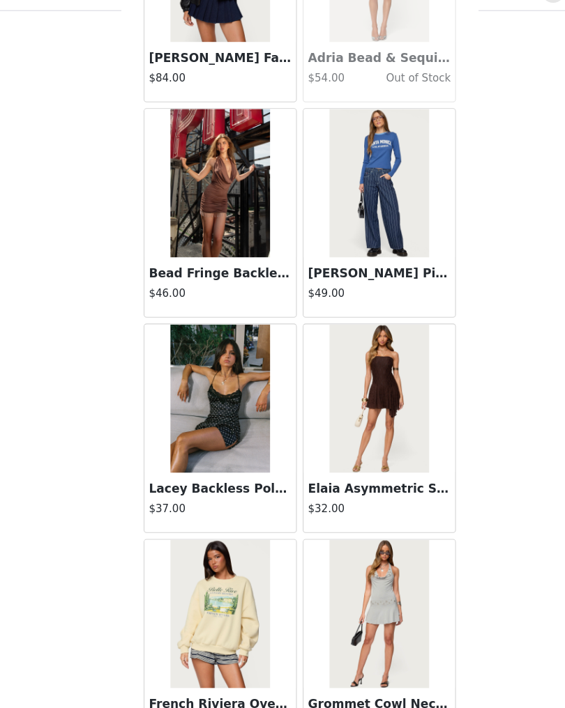
scroll to position [34926, 0]
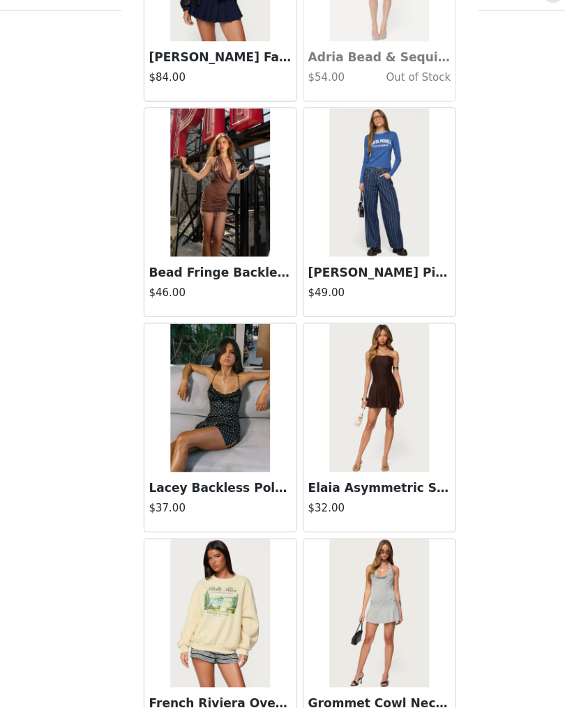
click at [389, 275] on h3 "[PERSON_NAME] Pinstripe Low Rise Jeans" at bounding box center [357, 283] width 134 height 17
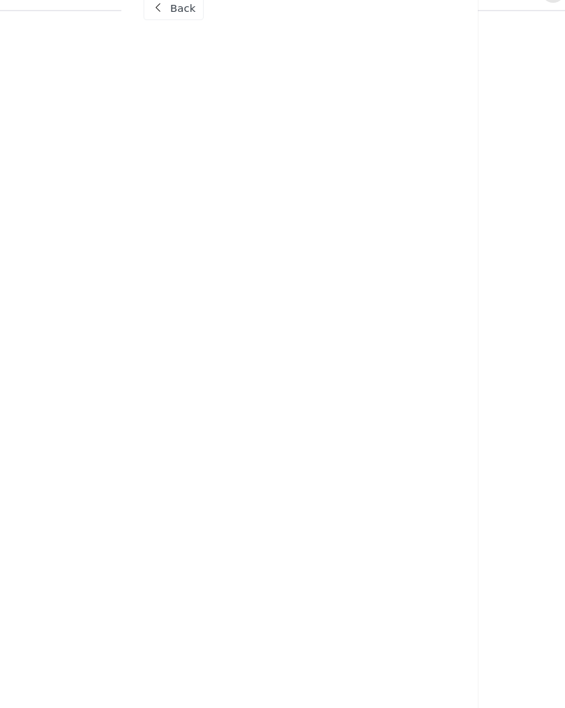
scroll to position [0, 0]
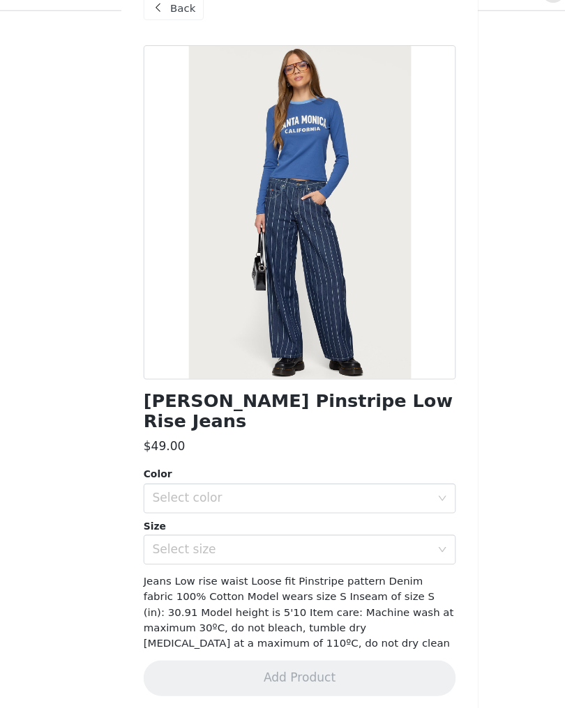
click at [329, 488] on div "Select color" at bounding box center [274, 495] width 261 height 14
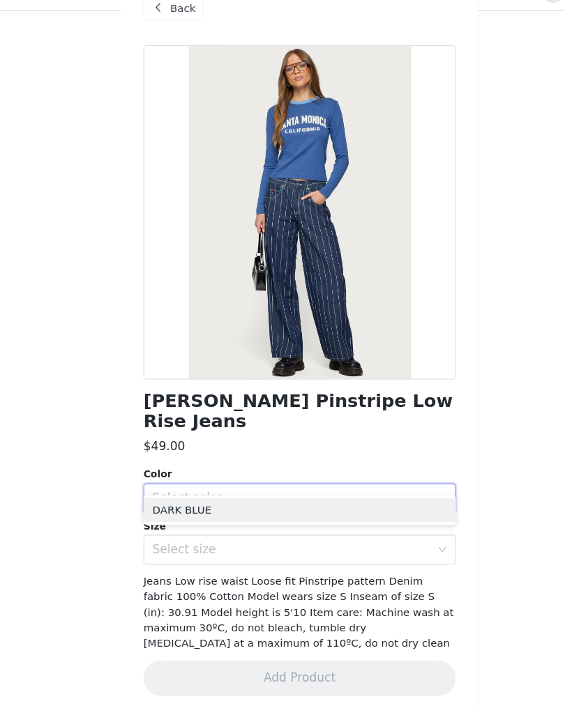
click at [303, 495] on li "DARK BLUE" at bounding box center [282, 506] width 293 height 22
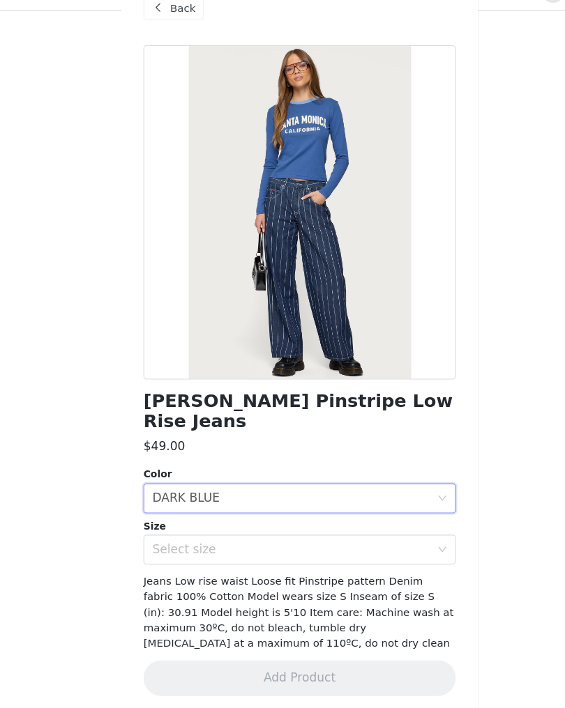
click at [308, 536] on div "Select size" at bounding box center [274, 543] width 261 height 14
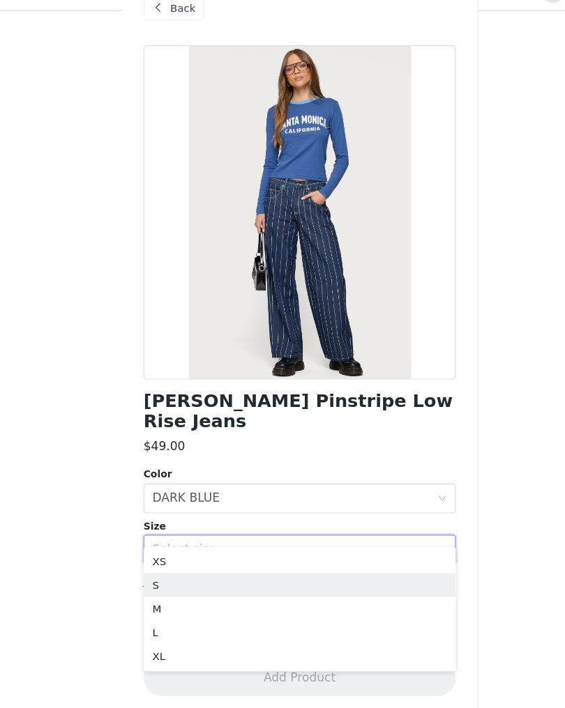
click at [308, 566] on li "S" at bounding box center [282, 577] width 293 height 22
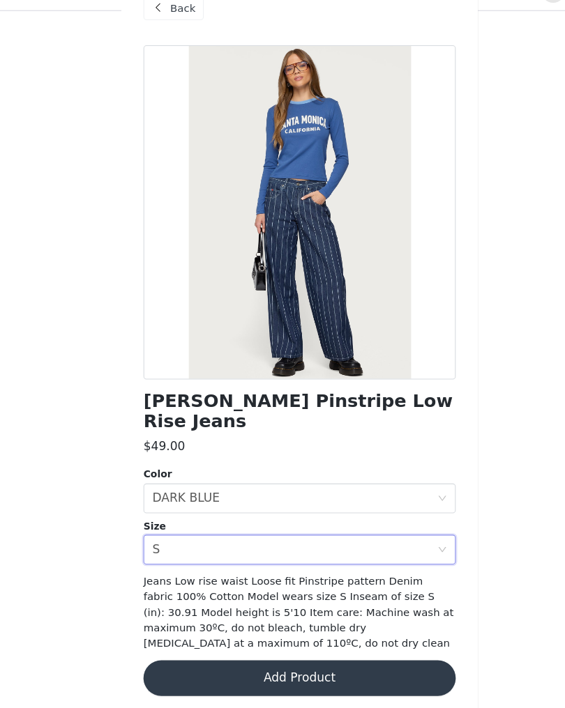
click at [342, 647] on button "Add Product" at bounding box center [282, 663] width 293 height 33
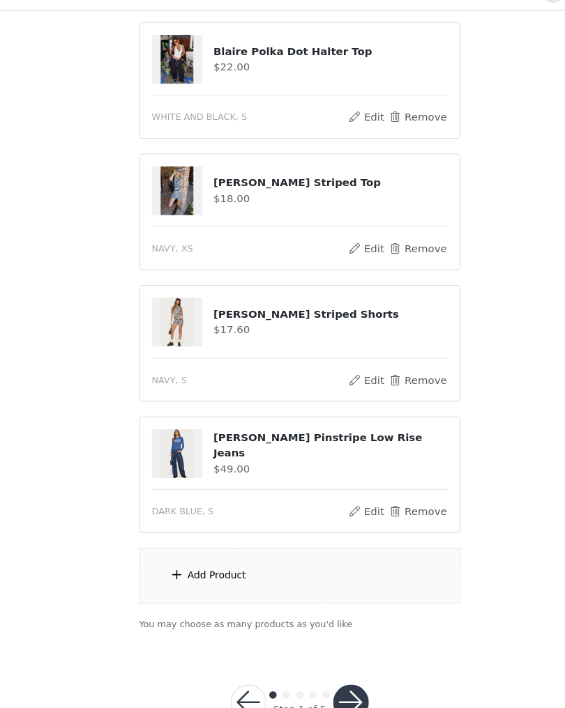
scroll to position [639, 0]
click at [276, 544] on div "Add Product" at bounding box center [282, 567] width 301 height 52
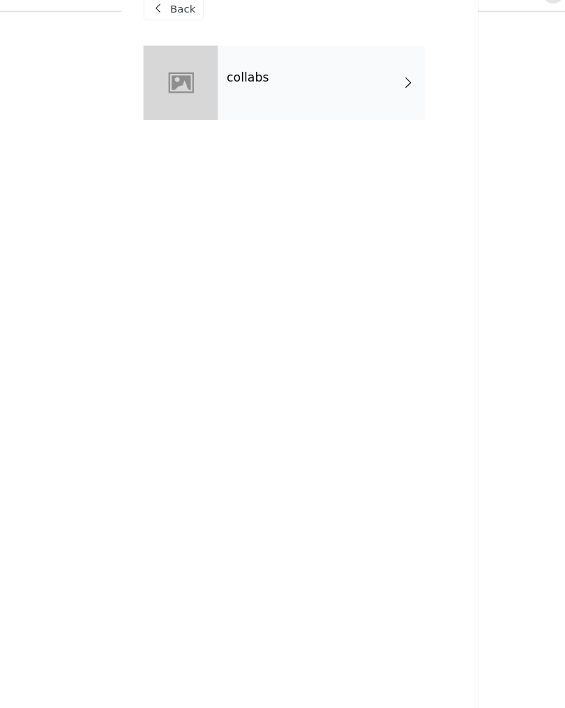
click at [370, 86] on div "collabs" at bounding box center [303, 105] width 194 height 70
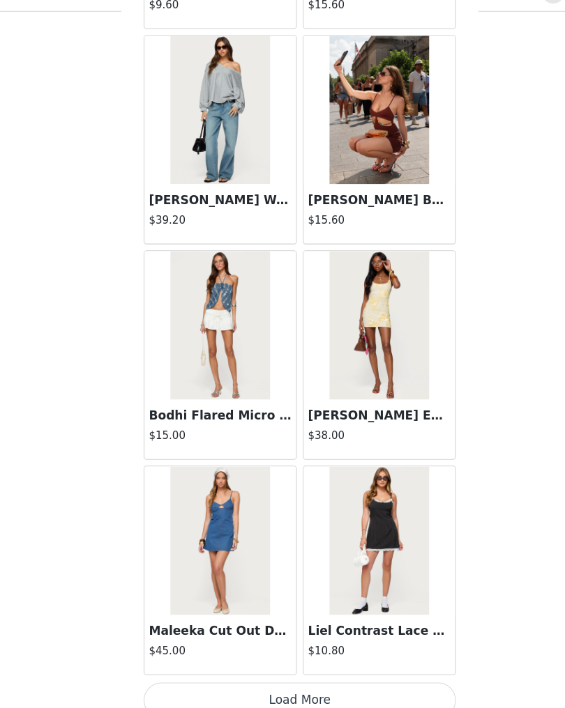
click at [351, 669] on button "Load More" at bounding box center [282, 684] width 293 height 33
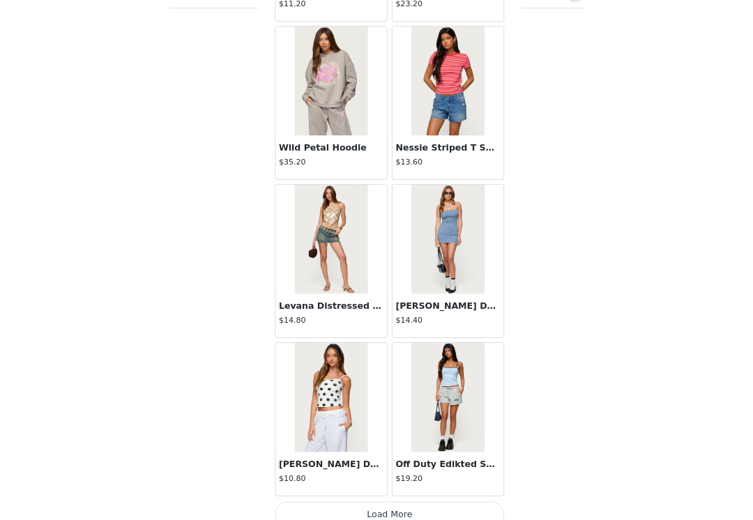
scroll to position [3441, 0]
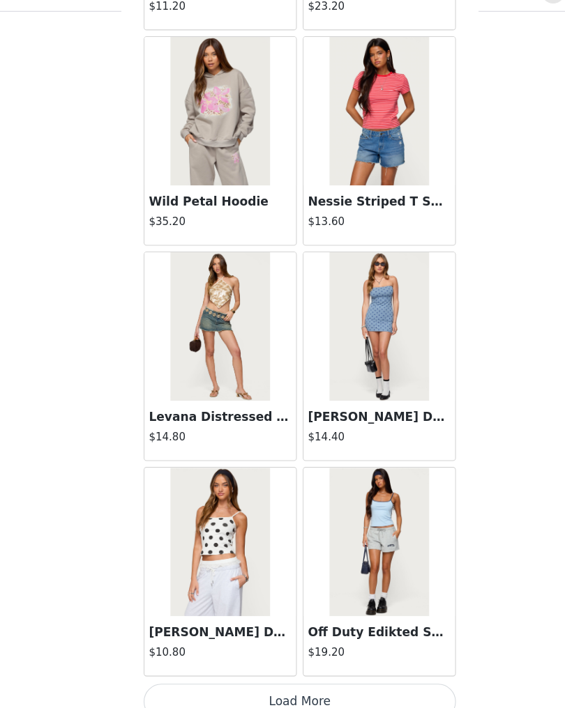
click at [356, 669] on button "Load More" at bounding box center [282, 685] width 293 height 33
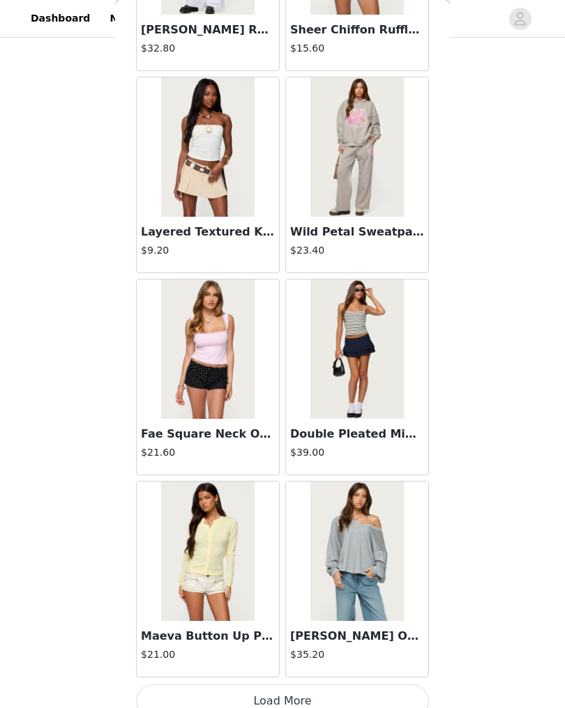
scroll to position [5452, 0]
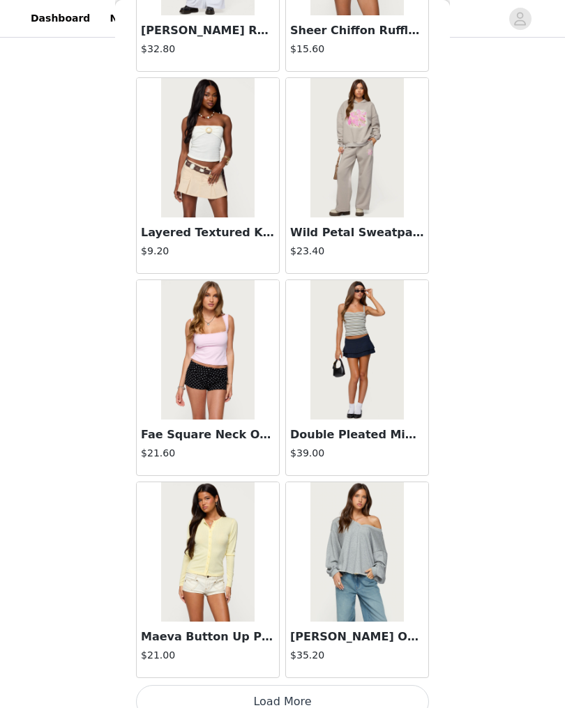
click at [376, 695] on button "Load More" at bounding box center [282, 701] width 293 height 33
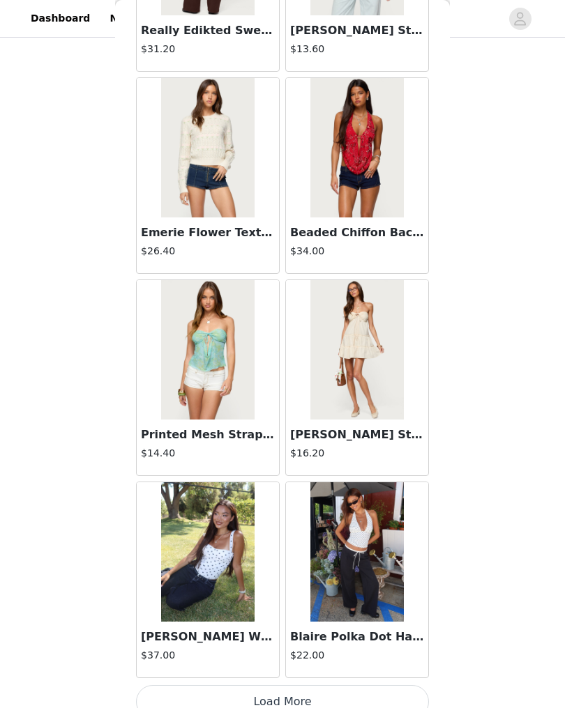
click at [365, 699] on button "Load More" at bounding box center [282, 701] width 293 height 33
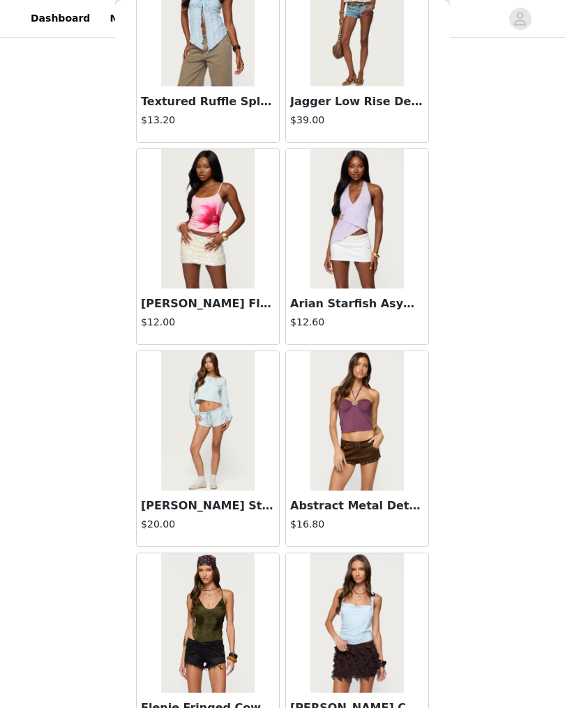
scroll to position [9225, 0]
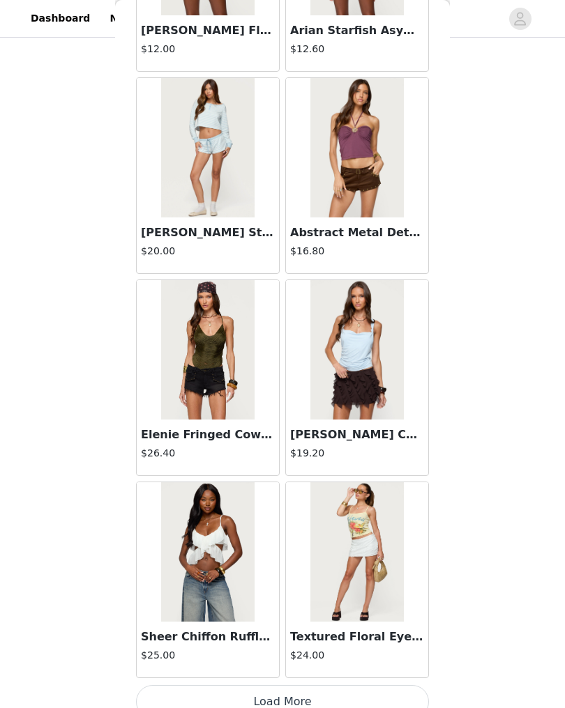
click at [317, 703] on button "Load More" at bounding box center [282, 701] width 293 height 33
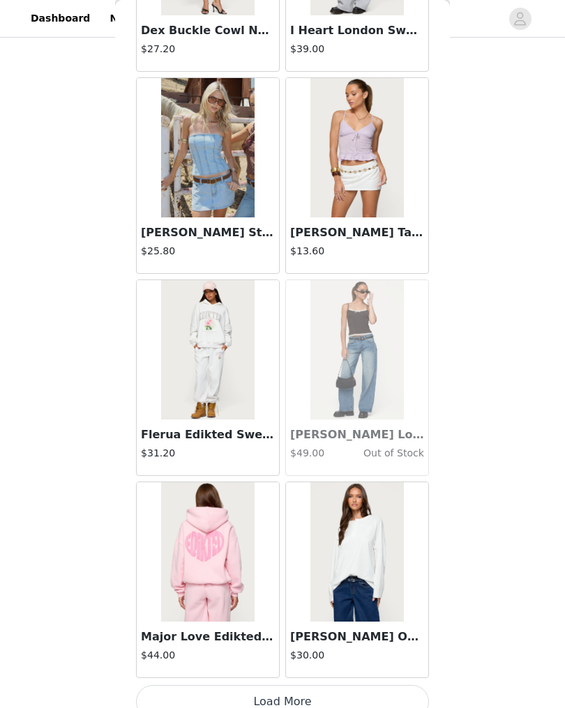
click at [318, 704] on button "Load More" at bounding box center [282, 701] width 293 height 33
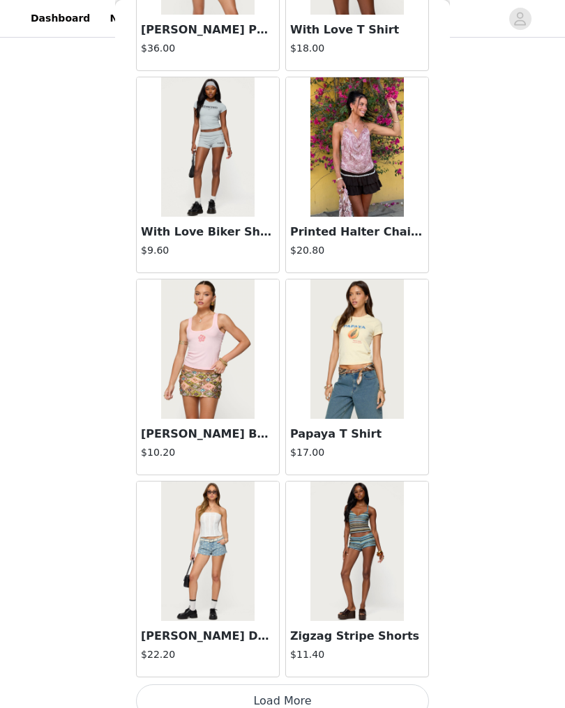
scroll to position [13541, 0]
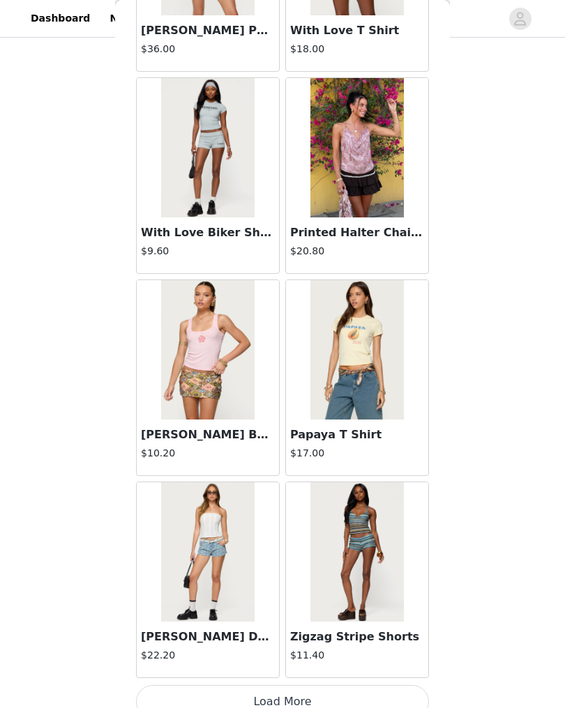
click at [320, 700] on button "Load More" at bounding box center [282, 701] width 293 height 33
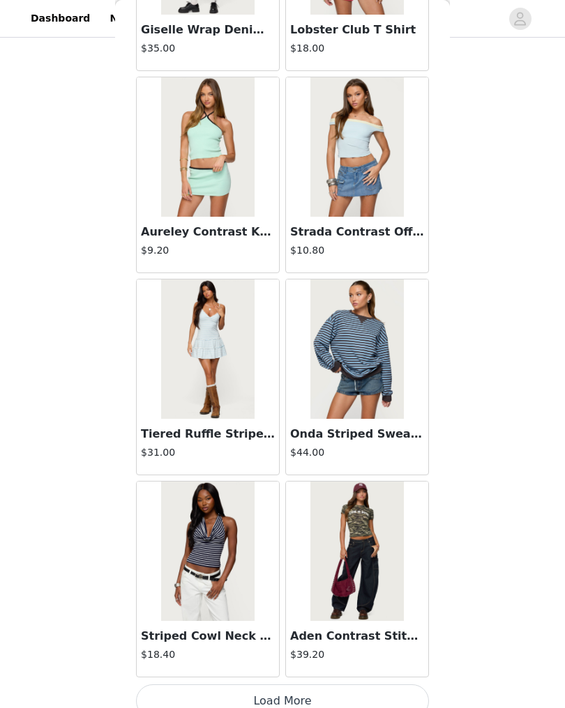
scroll to position [15563, 0]
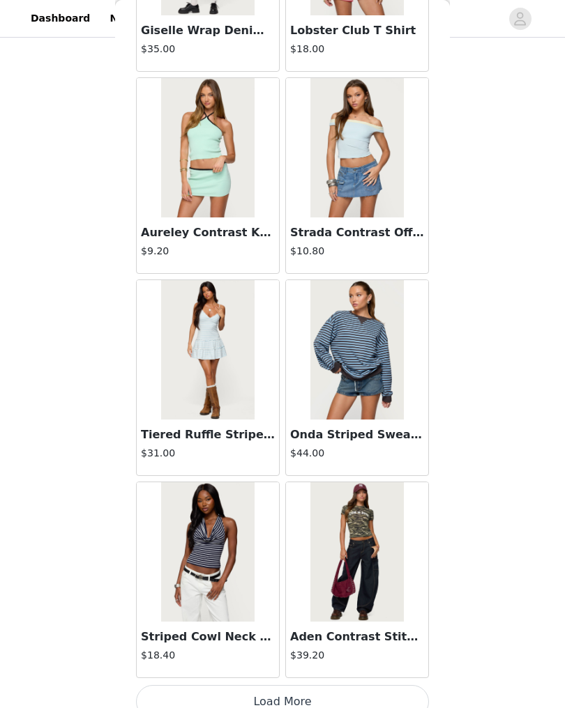
click at [274, 697] on button "Load More" at bounding box center [282, 701] width 293 height 33
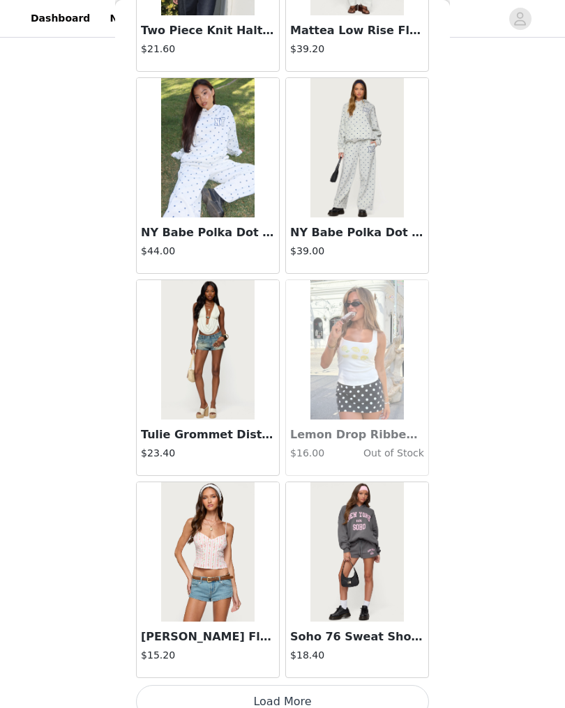
click at [327, 704] on button "Load More" at bounding box center [282, 701] width 293 height 33
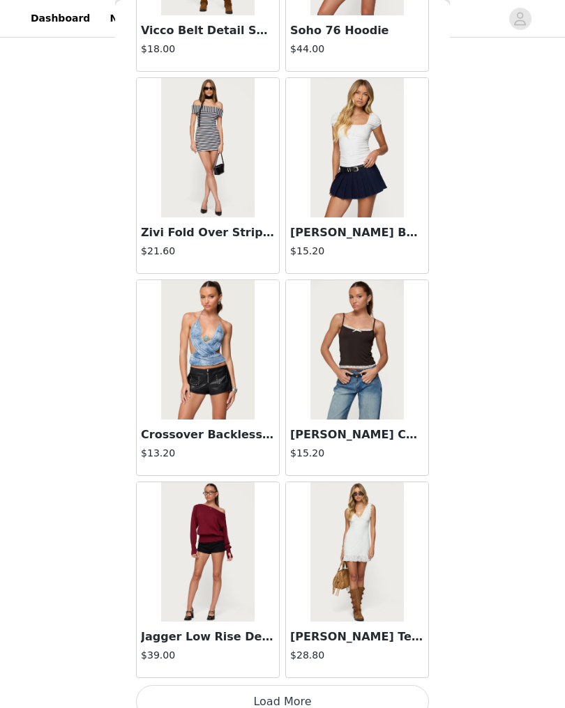
click at [395, 702] on button "Load More" at bounding box center [282, 701] width 293 height 33
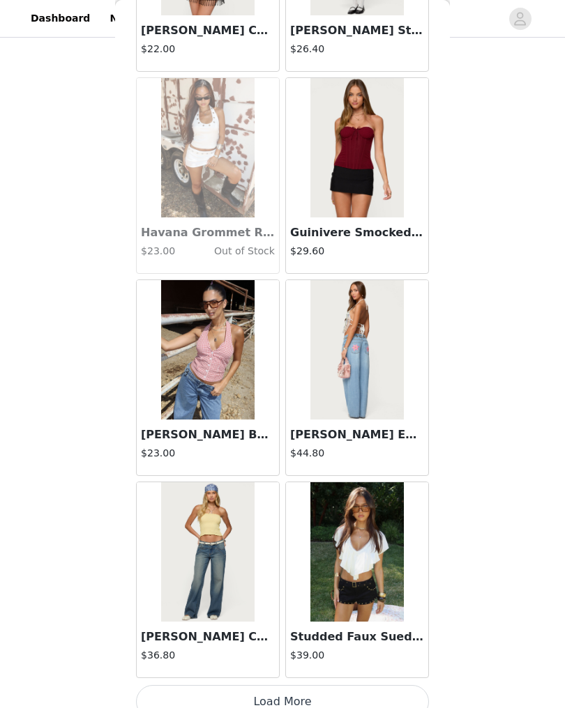
click at [349, 708] on button "Load More" at bounding box center [282, 701] width 293 height 33
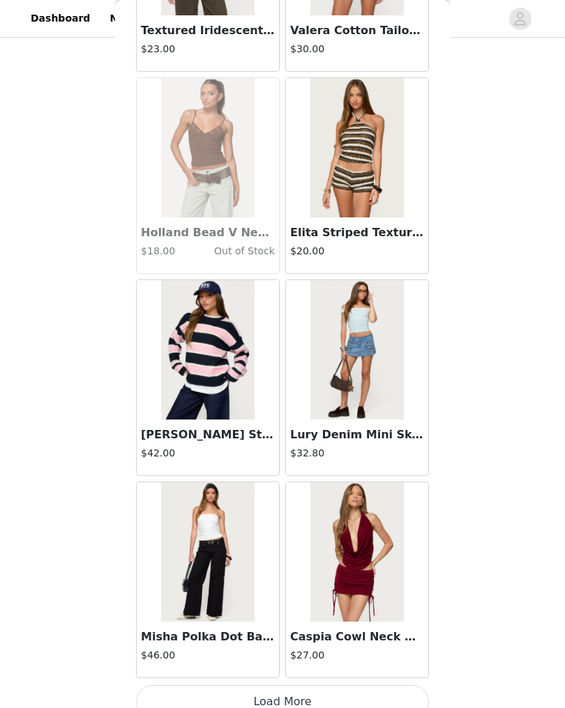
click at [385, 693] on button "Load More" at bounding box center [282, 701] width 293 height 33
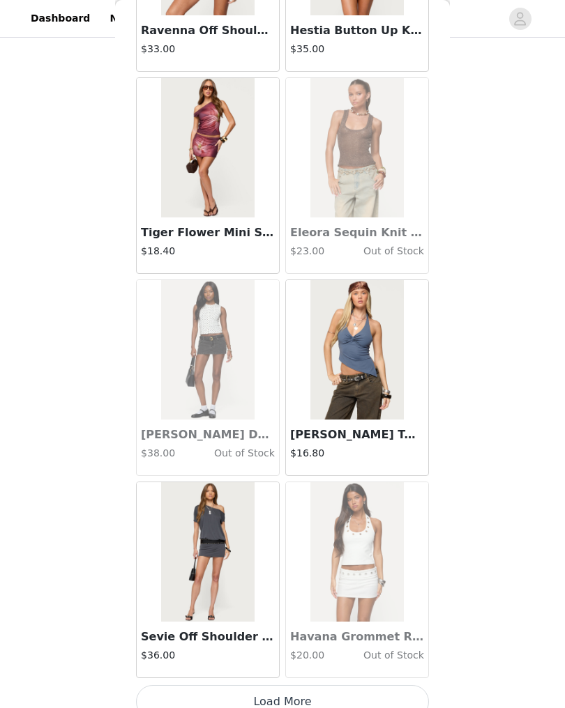
click at [374, 697] on button "Load More" at bounding box center [282, 701] width 293 height 33
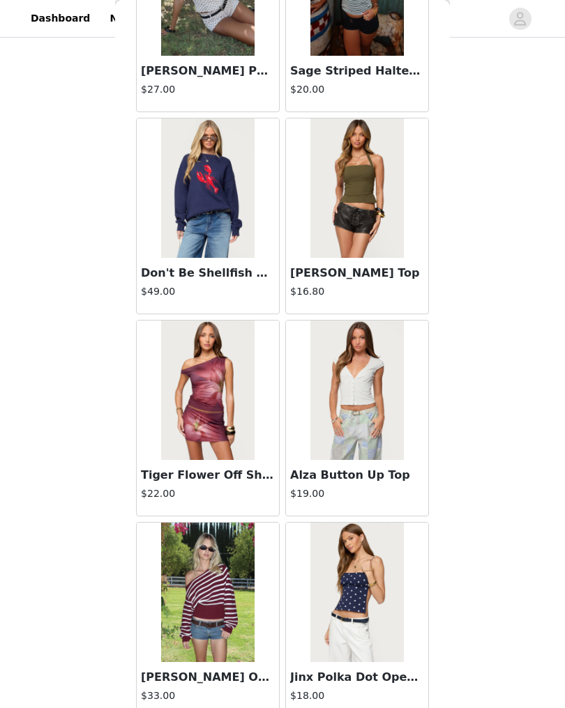
scroll to position [26442, 0]
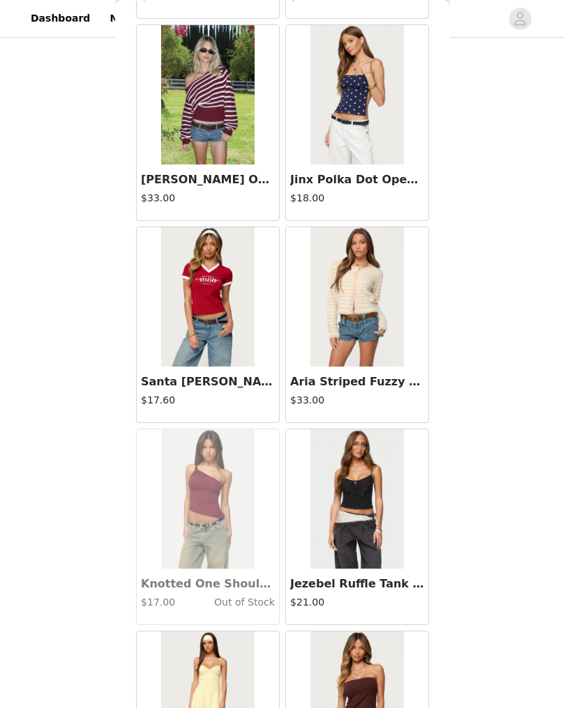
click at [503, 416] on div "STEP 1 OF 5 Products Choose as many products as you'd like, up to $200.00. 8 Se…" at bounding box center [282, 9] width 565 height 1234
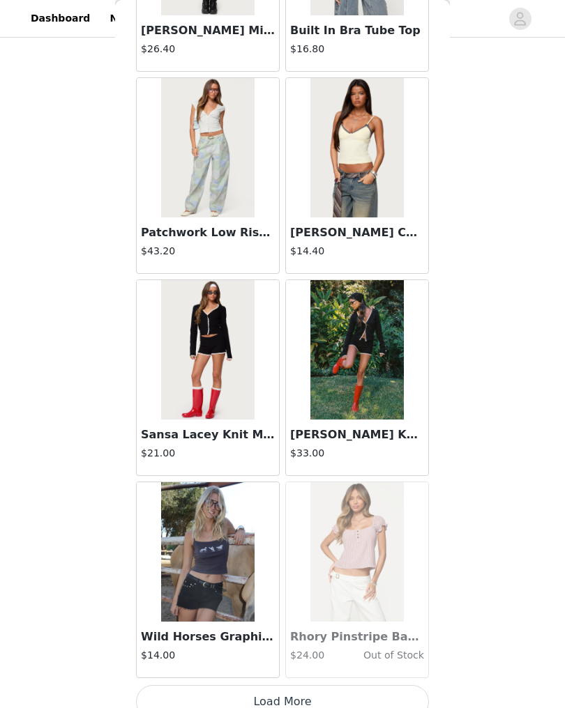
click at [317, 701] on button "Load More" at bounding box center [282, 701] width 293 height 33
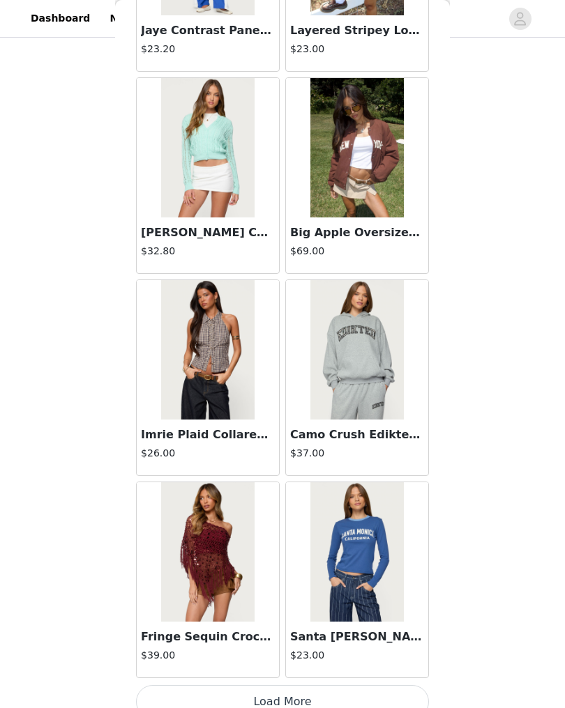
click at [364, 703] on button "Load More" at bounding box center [282, 701] width 293 height 33
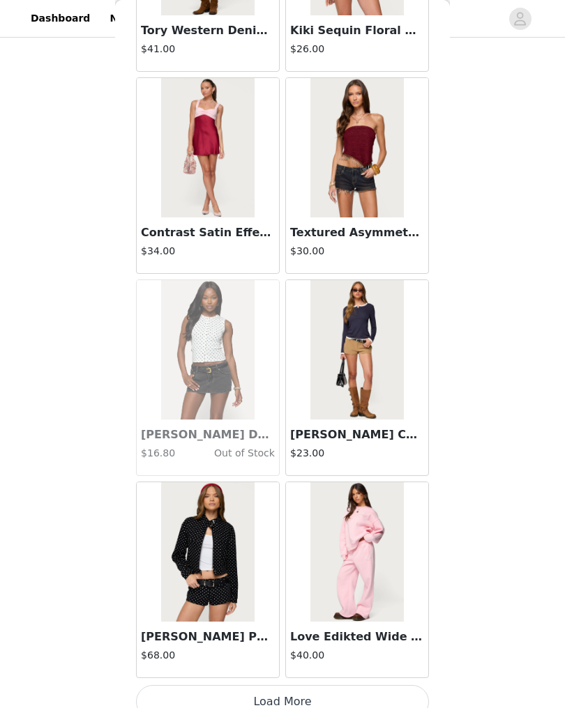
click at [335, 702] on button "Load More" at bounding box center [282, 701] width 293 height 33
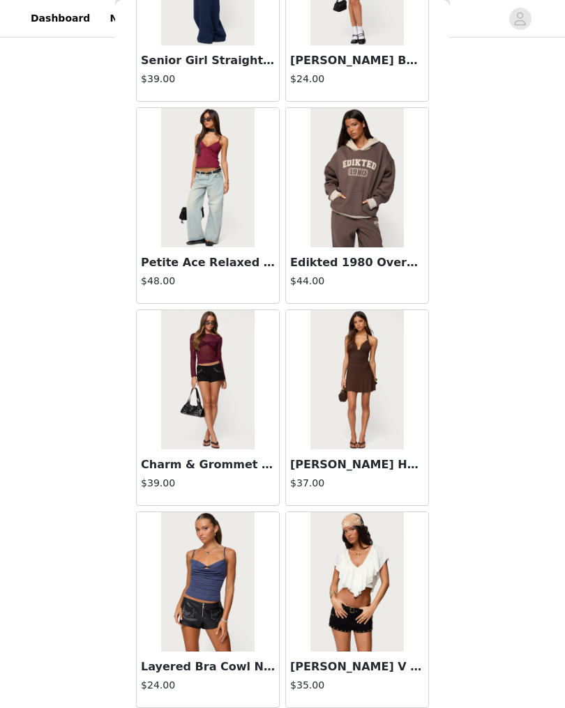
scroll to position [33282, 0]
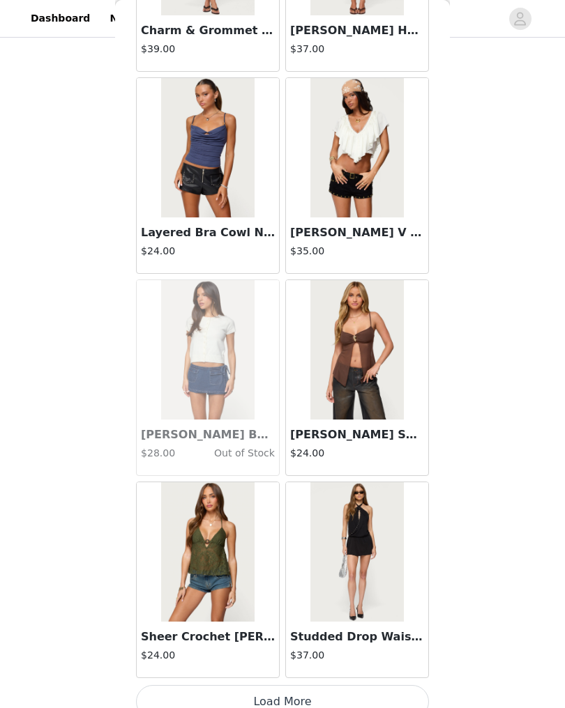
click at [363, 706] on button "Load More" at bounding box center [282, 701] width 293 height 33
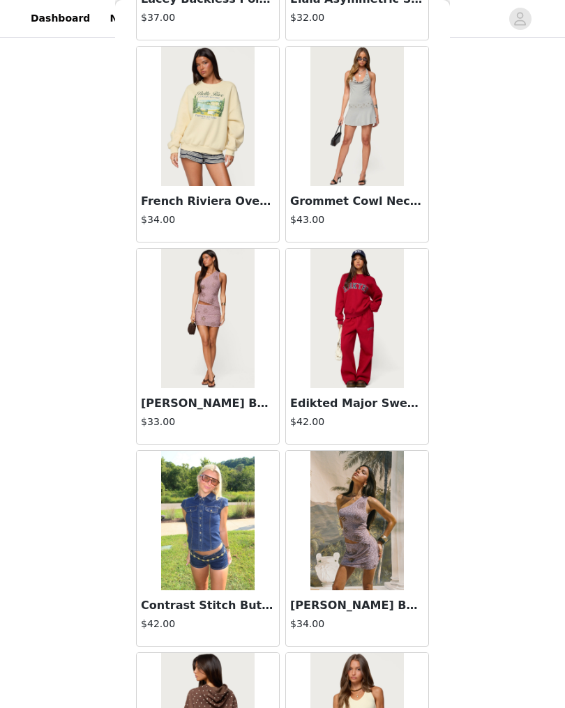
scroll to position [35412, 0]
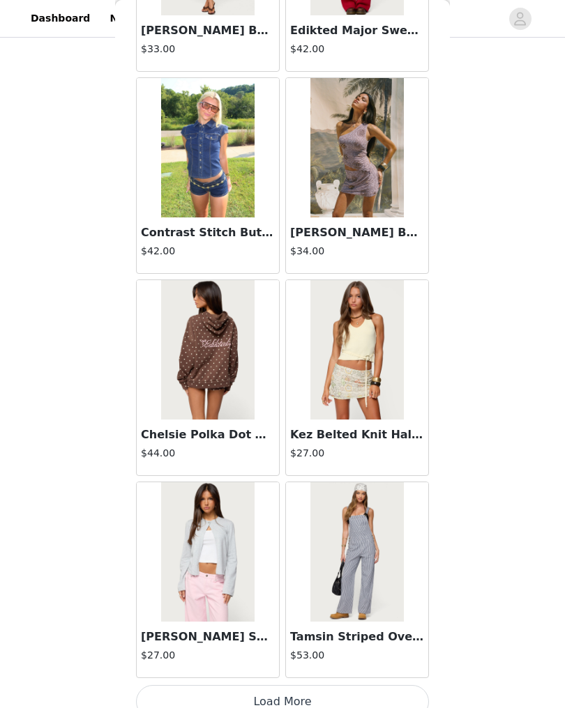
click at [362, 702] on button "Load More" at bounding box center [282, 701] width 293 height 33
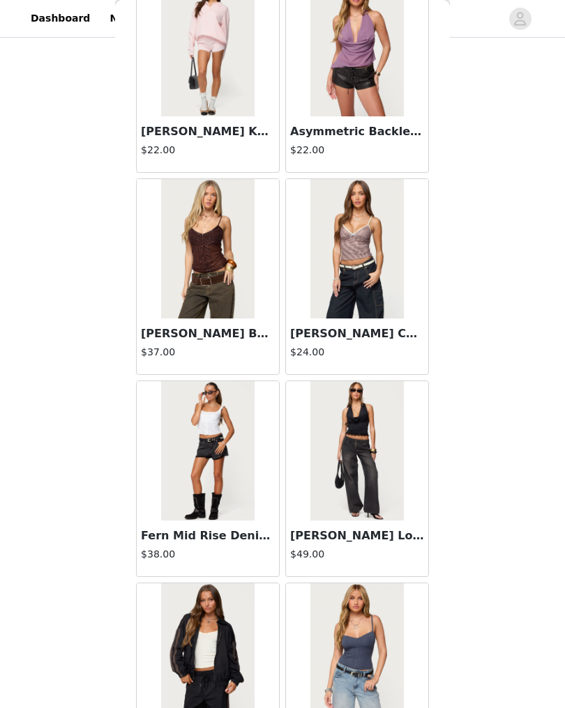
scroll to position [37774, 0]
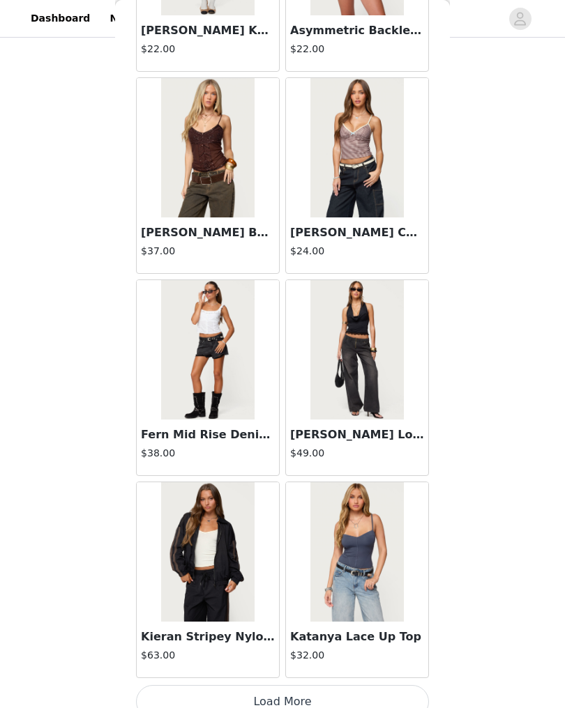
click at [312, 708] on button "Load More" at bounding box center [282, 701] width 293 height 33
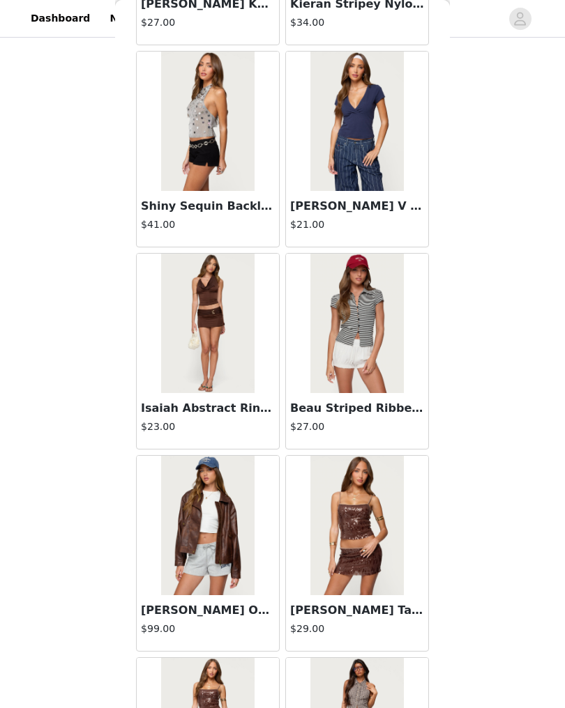
scroll to position [39271, 0]
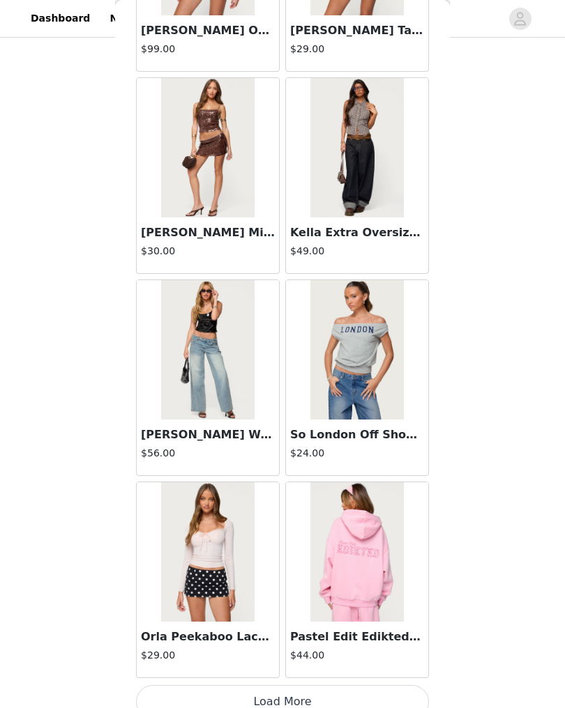
click at [334, 708] on button "Load More" at bounding box center [282, 701] width 293 height 33
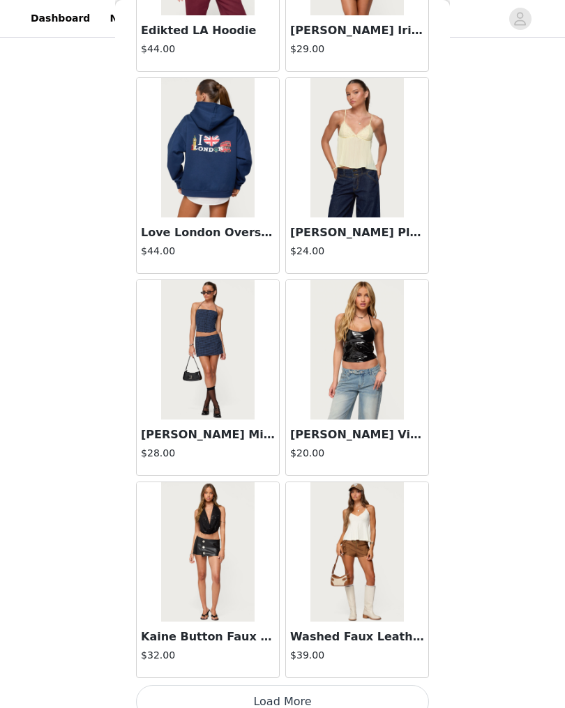
click at [328, 704] on button "Load More" at bounding box center [282, 701] width 293 height 33
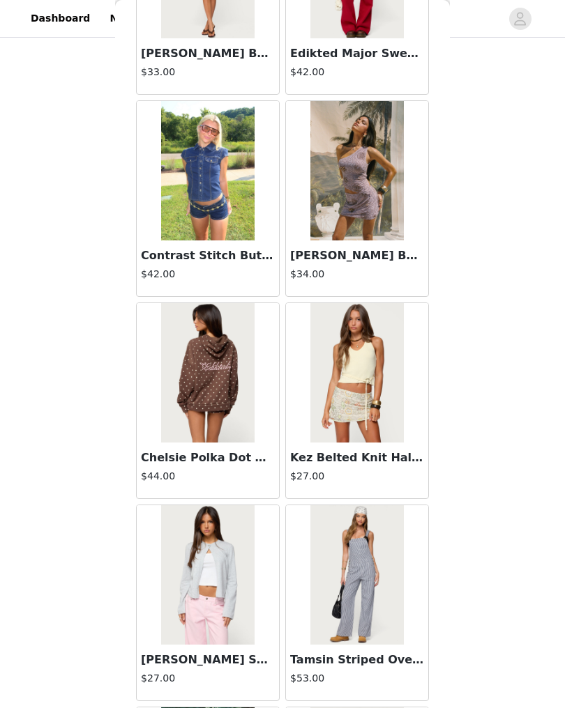
scroll to position [35657, 0]
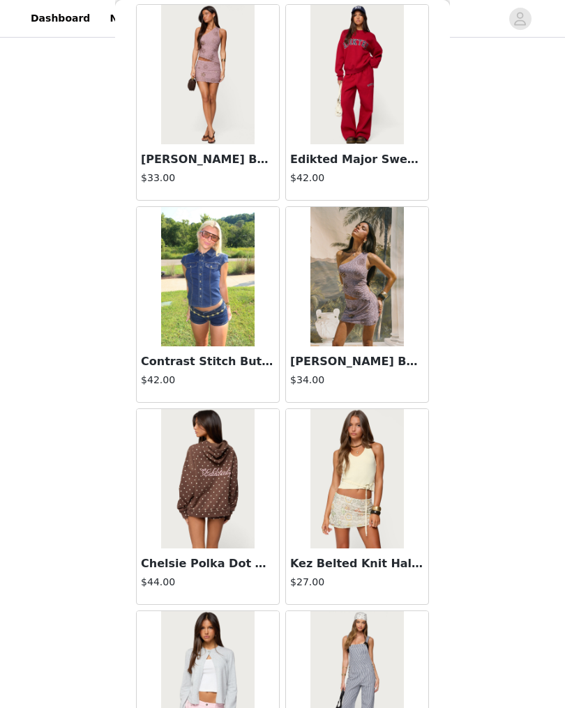
click at [220, 327] on img at bounding box center [207, 276] width 93 height 139
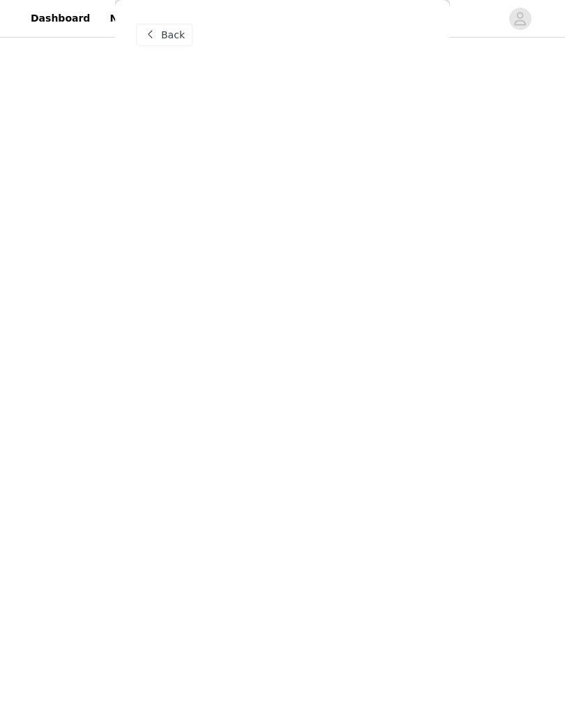
scroll to position [0, 0]
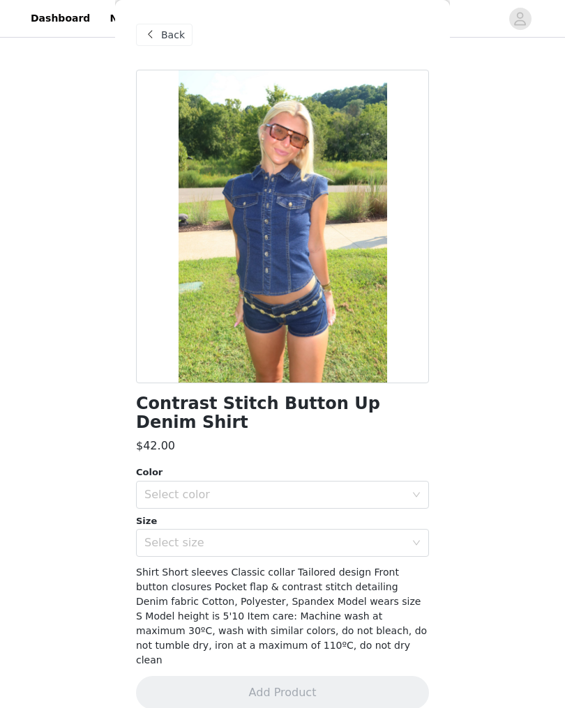
click at [363, 488] on div "Select color" at bounding box center [274, 495] width 261 height 14
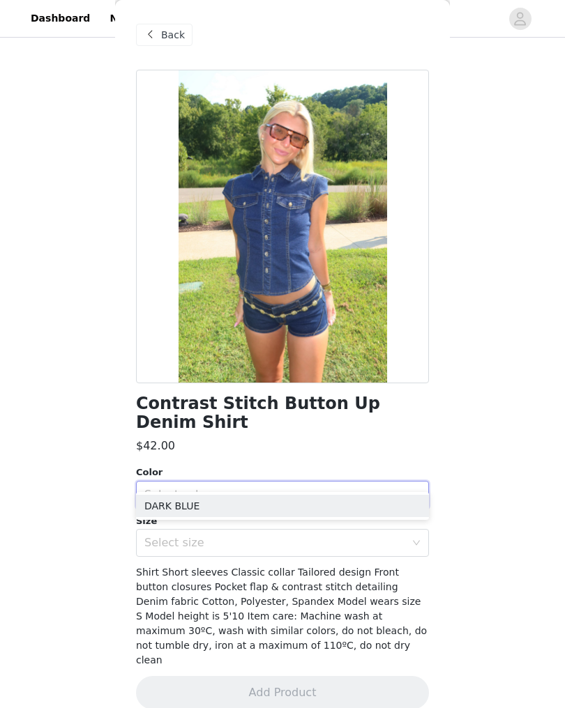
click at [329, 513] on li "DARK BLUE" at bounding box center [282, 506] width 293 height 22
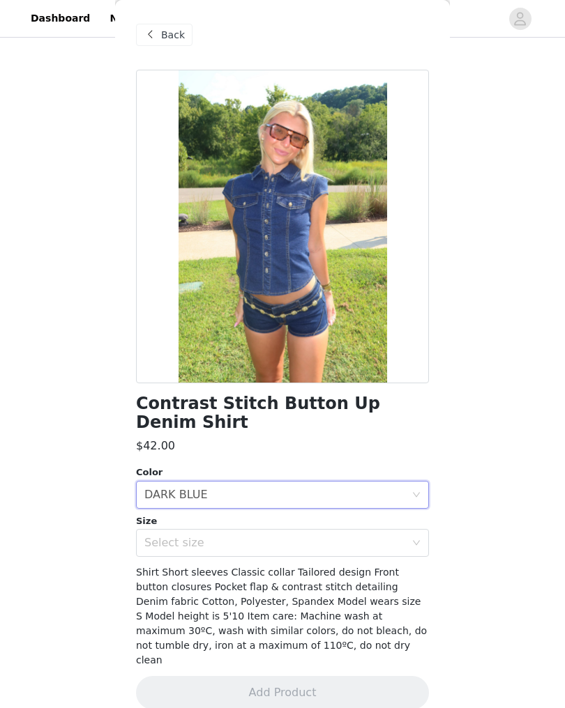
click at [317, 536] on div "Select size" at bounding box center [274, 543] width 261 height 14
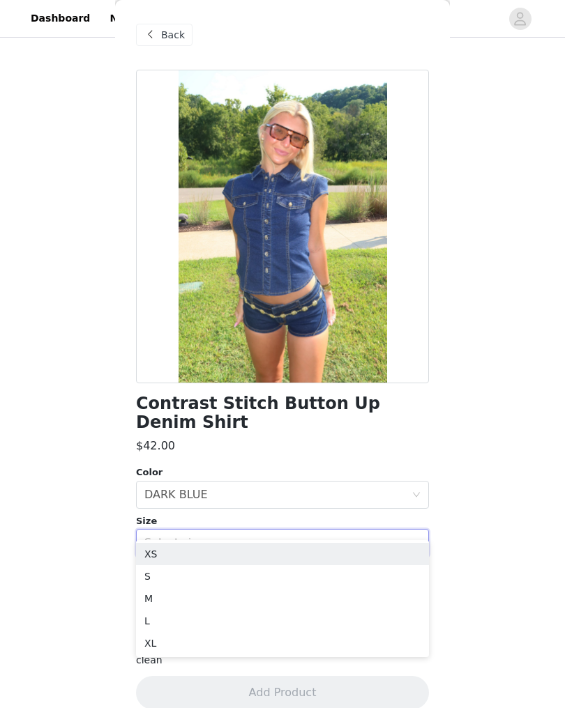
click at [286, 560] on li "XS" at bounding box center [282, 554] width 293 height 22
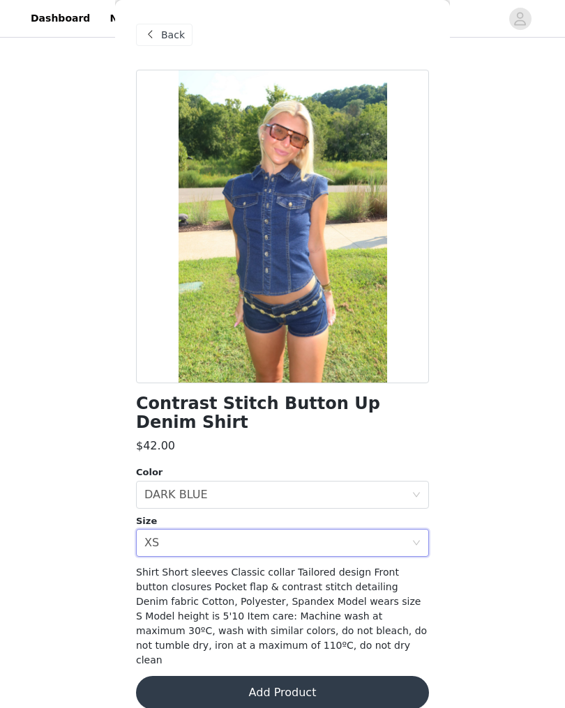
click at [335, 676] on button "Add Product" at bounding box center [282, 692] width 293 height 33
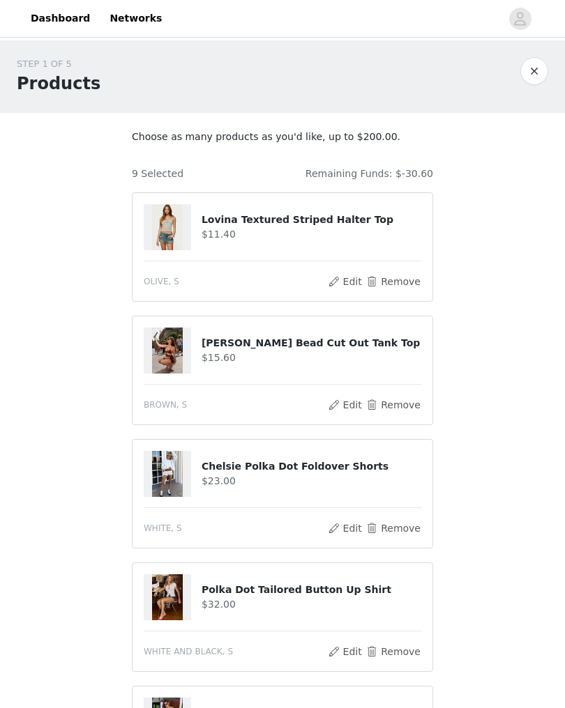
click at [405, 653] on button "Remove" at bounding box center [393, 652] width 56 height 17
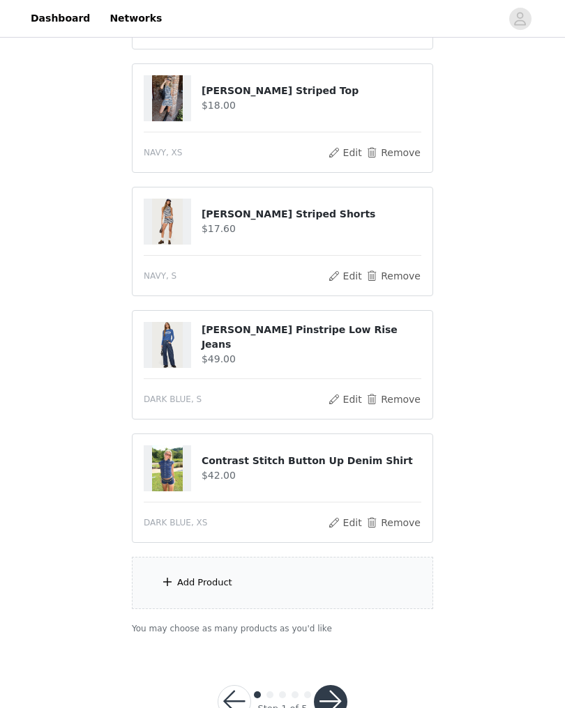
scroll to position [649, 0]
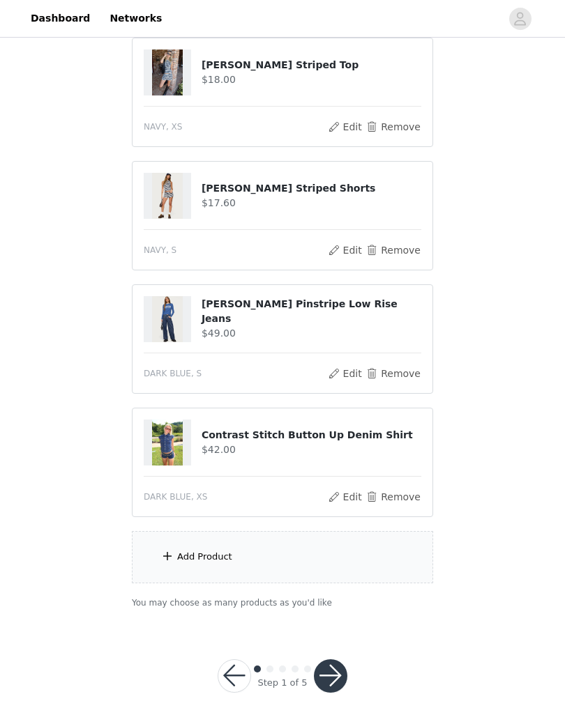
click at [330, 560] on div "Add Product" at bounding box center [282, 557] width 301 height 52
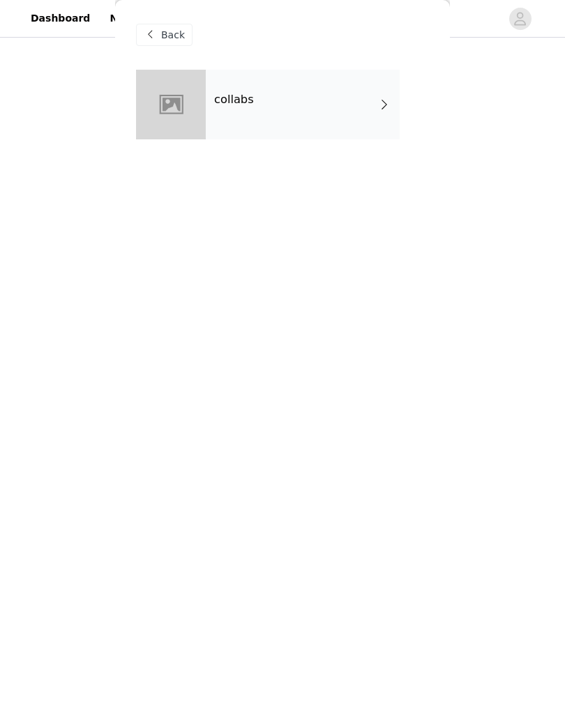
click at [351, 109] on div "collabs" at bounding box center [303, 105] width 194 height 70
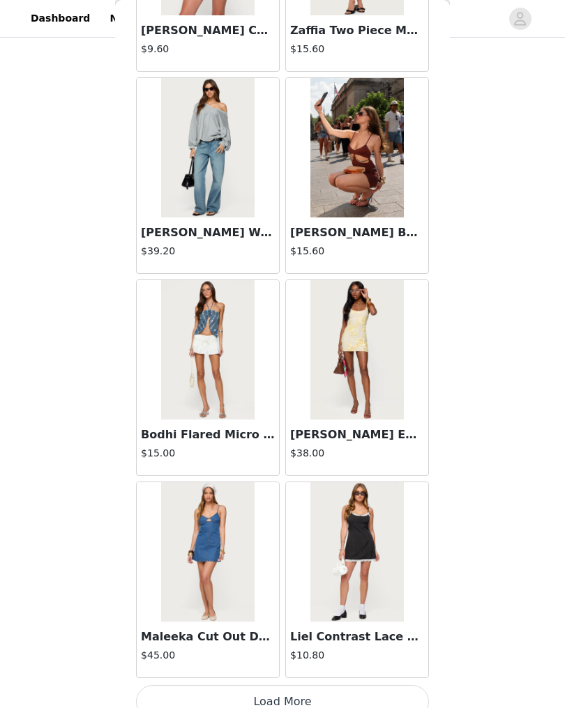
click at [310, 702] on button "Load More" at bounding box center [282, 701] width 293 height 33
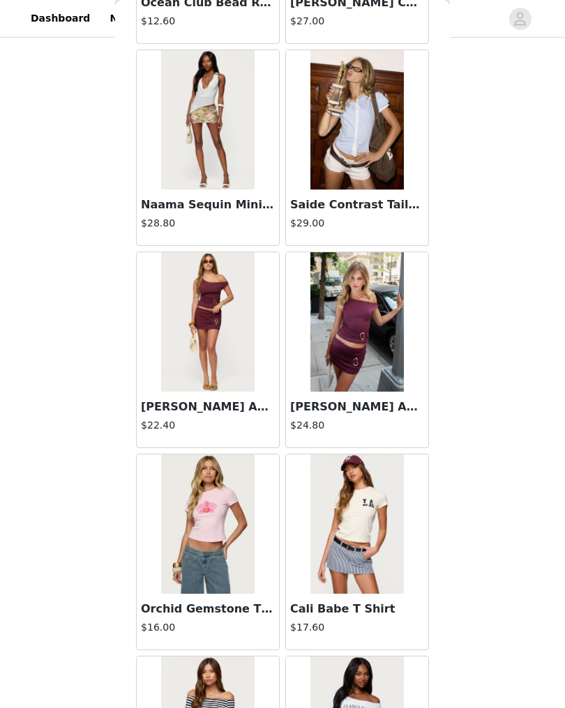
scroll to position [2259, 0]
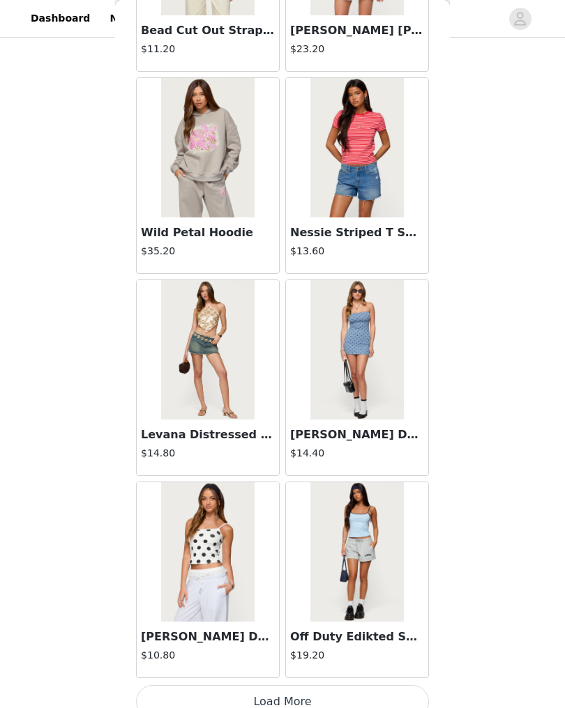
click at [334, 703] on button "Load More" at bounding box center [282, 701] width 293 height 33
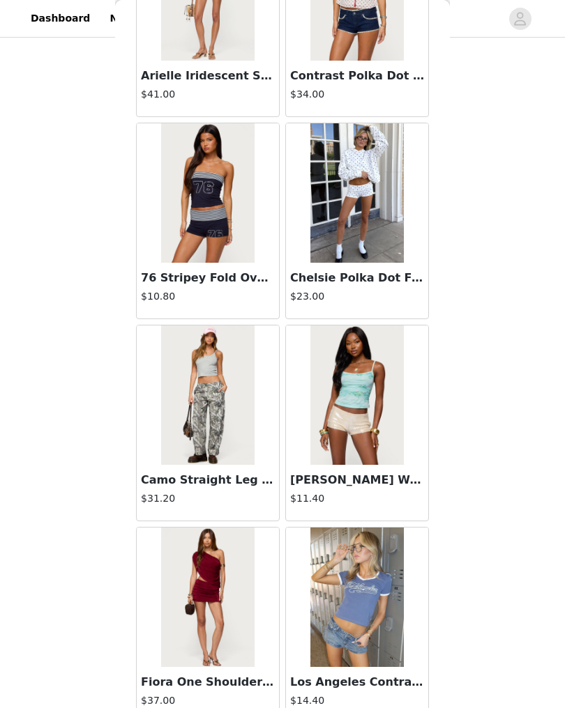
scroll to position [4604, 0]
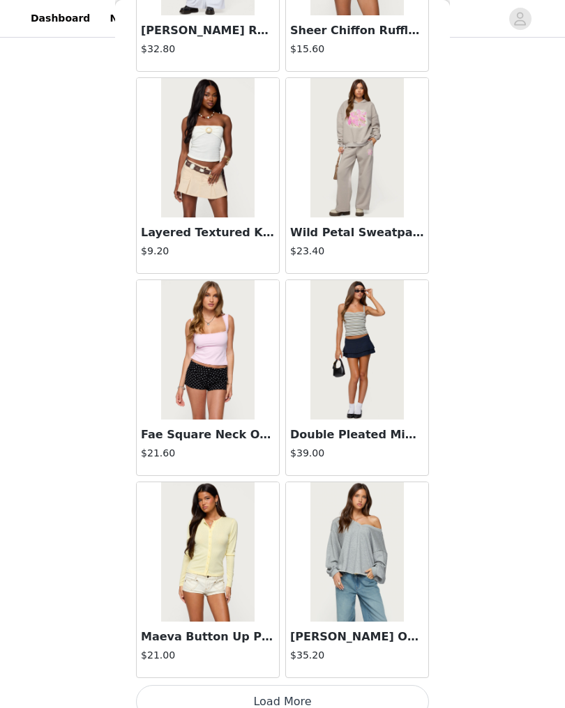
click at [338, 701] on button "Load More" at bounding box center [282, 701] width 293 height 33
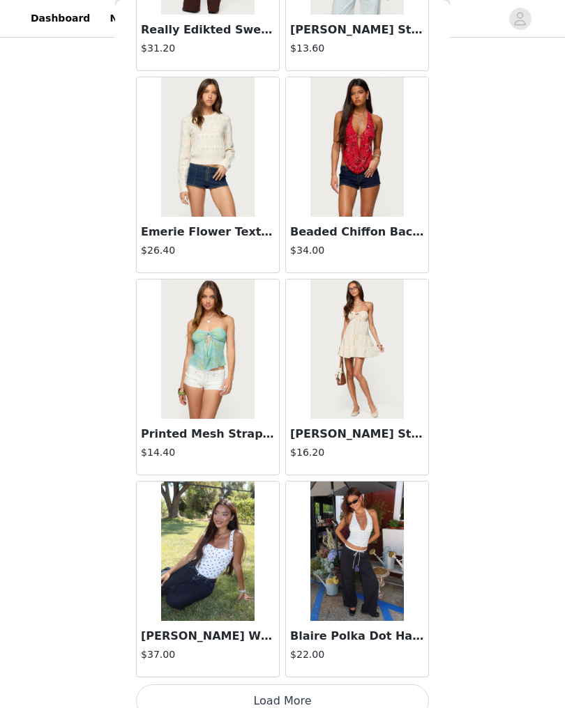
scroll to position [7475, 0]
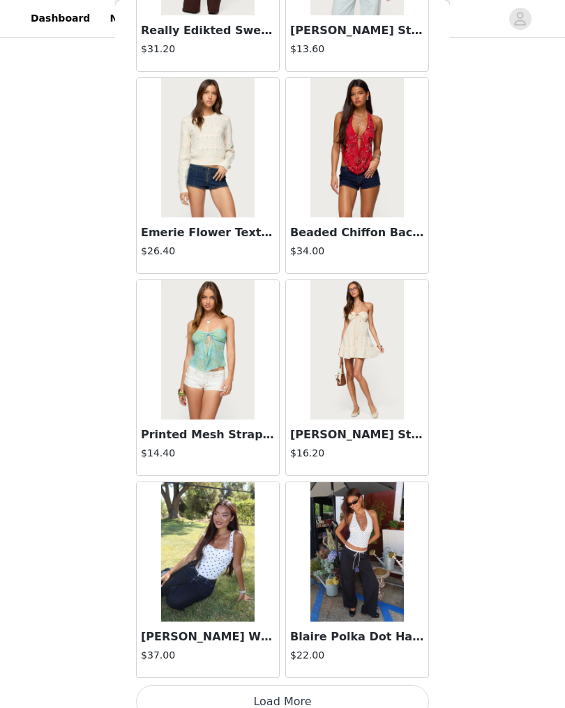
click at [344, 705] on button "Load More" at bounding box center [282, 701] width 293 height 33
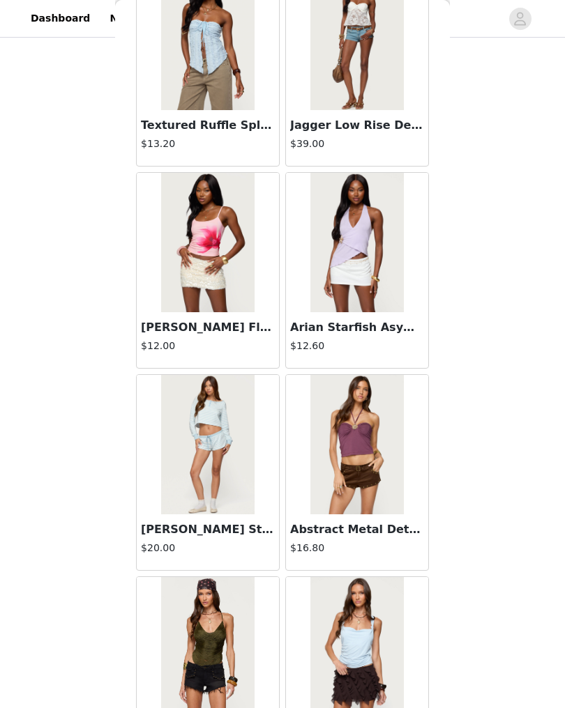
scroll to position [9200, 0]
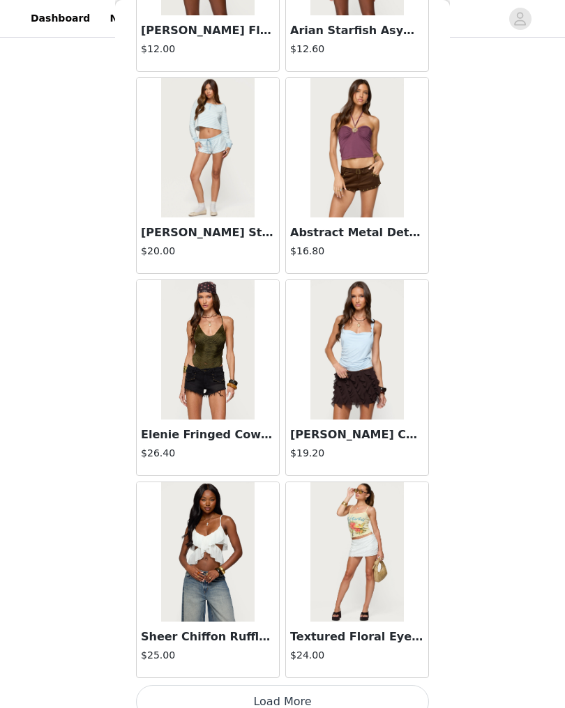
click at [347, 708] on button "Load More" at bounding box center [282, 701] width 293 height 33
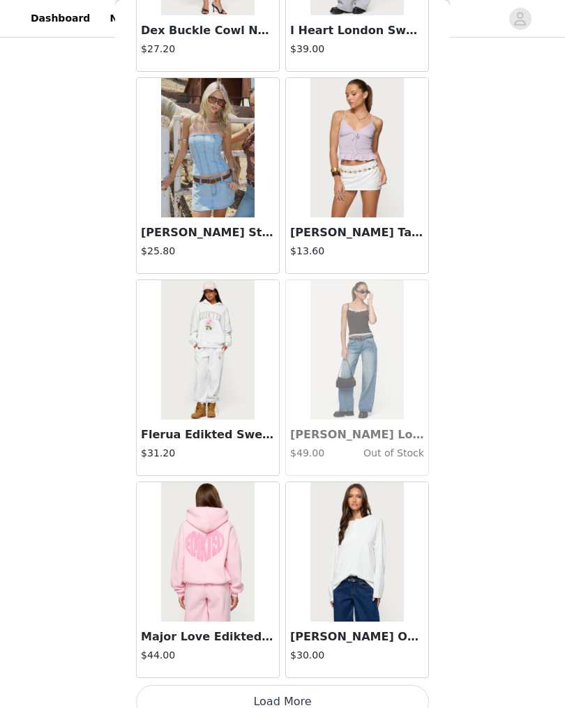
click at [359, 708] on button "Load More" at bounding box center [282, 701] width 293 height 33
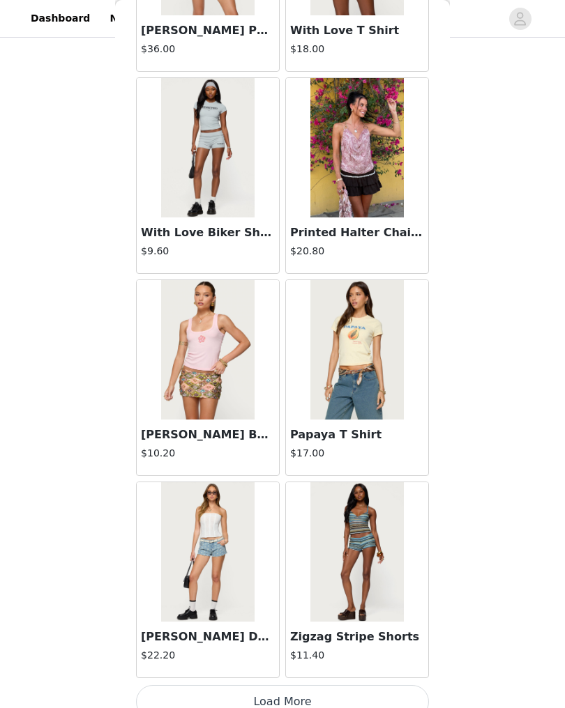
click at [339, 703] on button "Load More" at bounding box center [282, 701] width 293 height 33
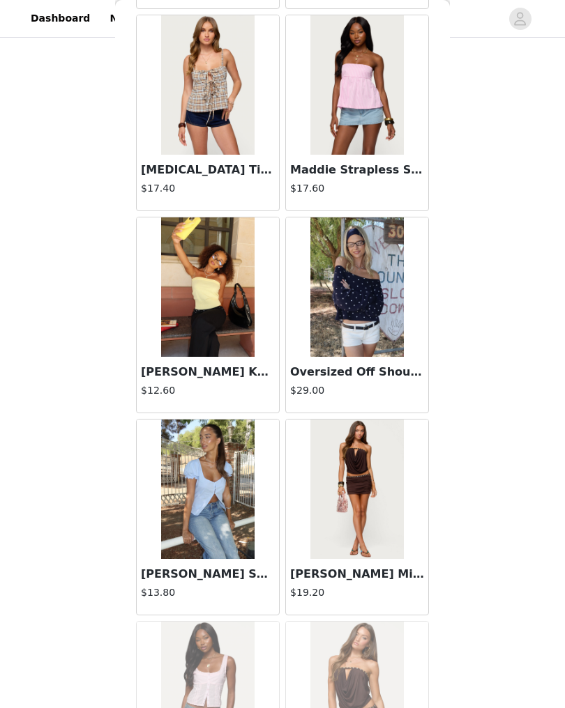
scroll to position [14216, 0]
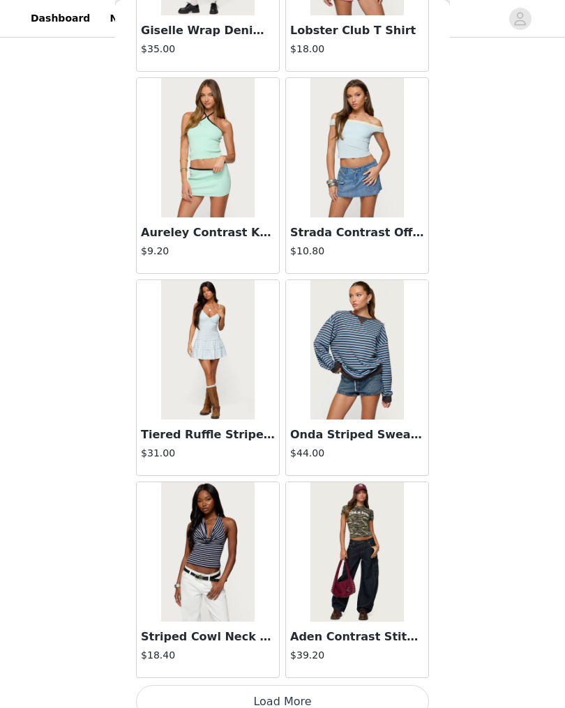
click at [296, 708] on button "Load More" at bounding box center [282, 701] width 293 height 33
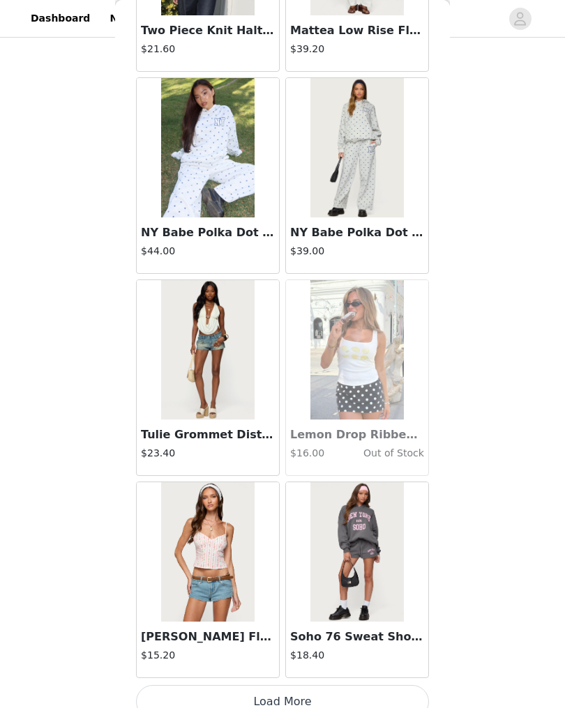
click at [344, 708] on button "Load More" at bounding box center [282, 701] width 293 height 33
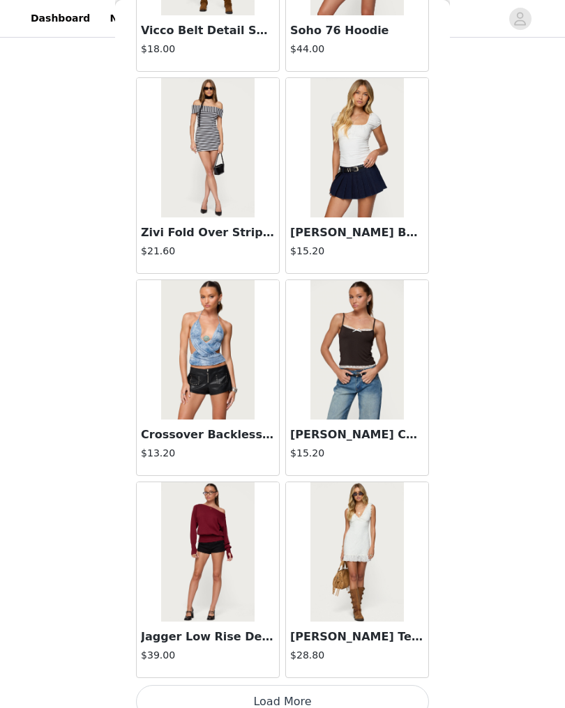
click at [309, 708] on button "Load More" at bounding box center [282, 701] width 293 height 33
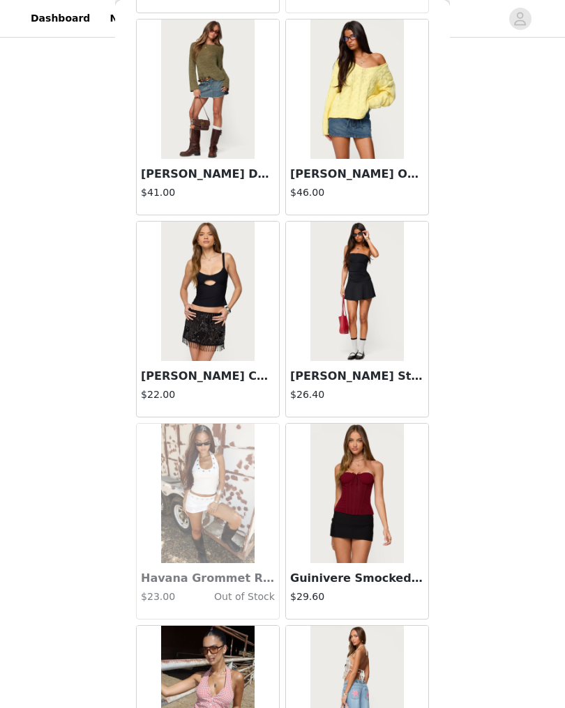
scroll to position [21263, 0]
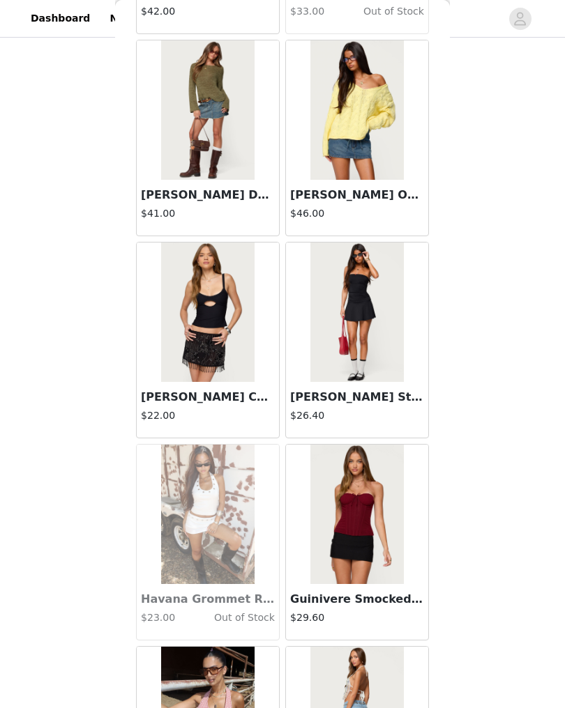
click at [222, 338] on img at bounding box center [207, 312] width 93 height 139
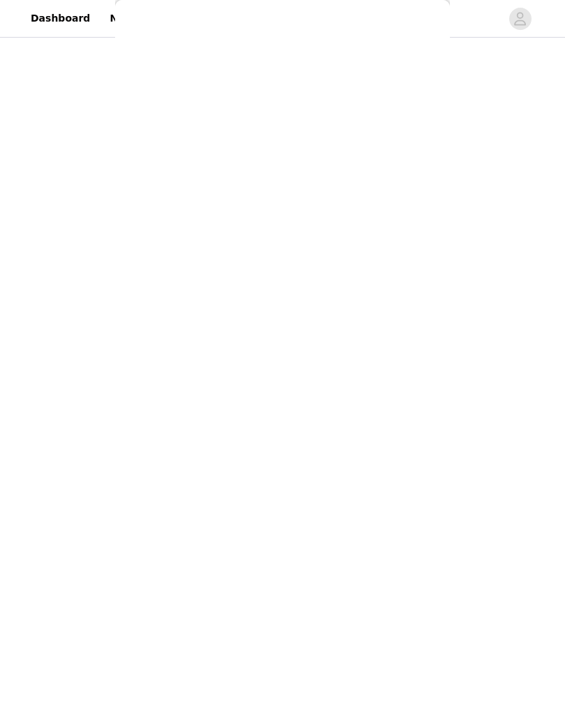
scroll to position [0, 0]
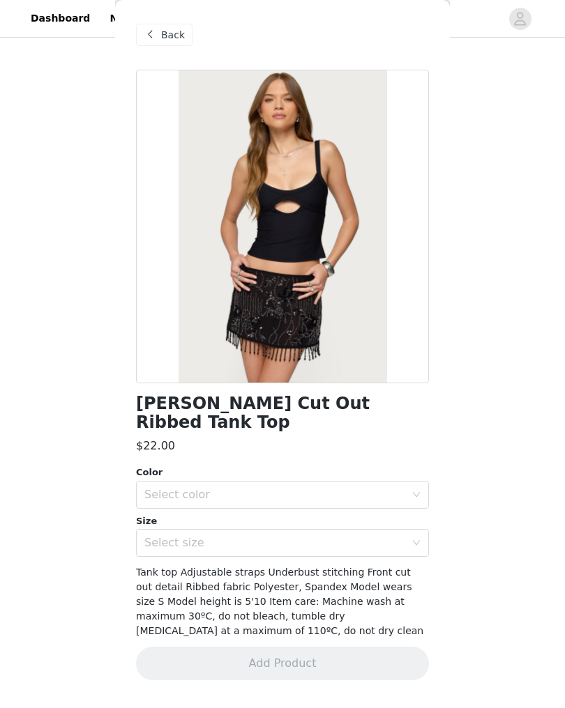
click at [400, 488] on div "Select color" at bounding box center [274, 495] width 261 height 14
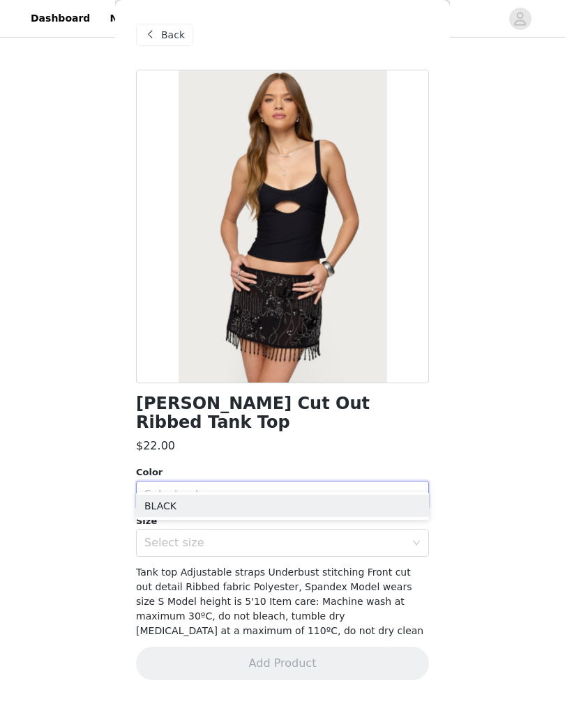
click at [363, 509] on li "BLACK" at bounding box center [282, 506] width 293 height 22
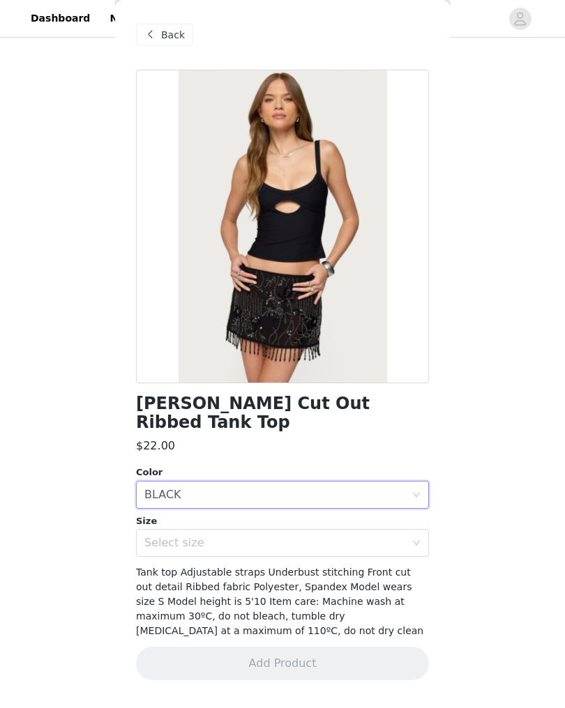
click at [361, 536] on div "Select size" at bounding box center [274, 543] width 261 height 14
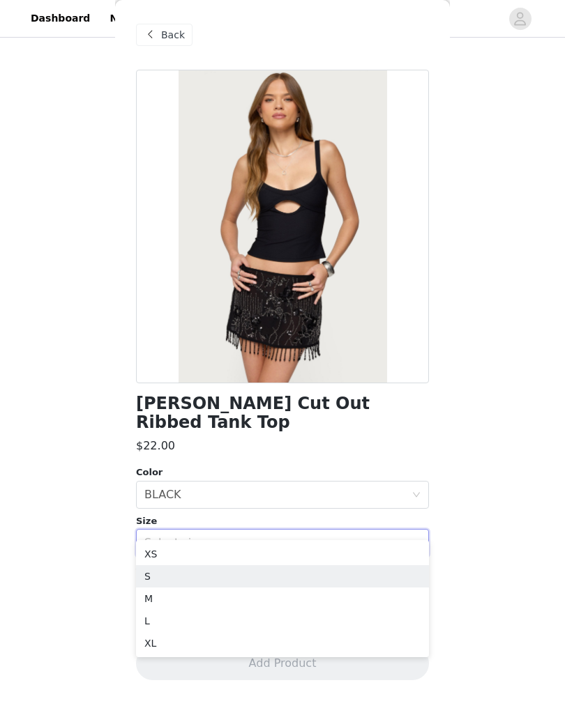
click at [330, 582] on li "S" at bounding box center [282, 577] width 293 height 22
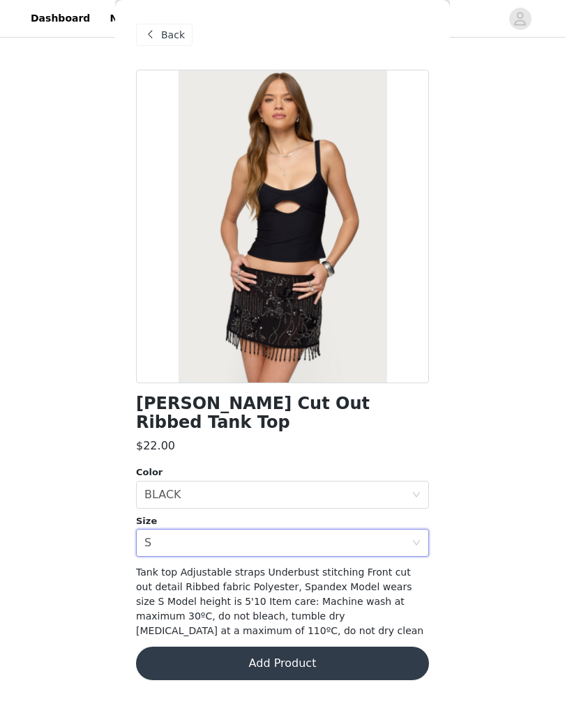
click at [342, 647] on button "Add Product" at bounding box center [282, 663] width 293 height 33
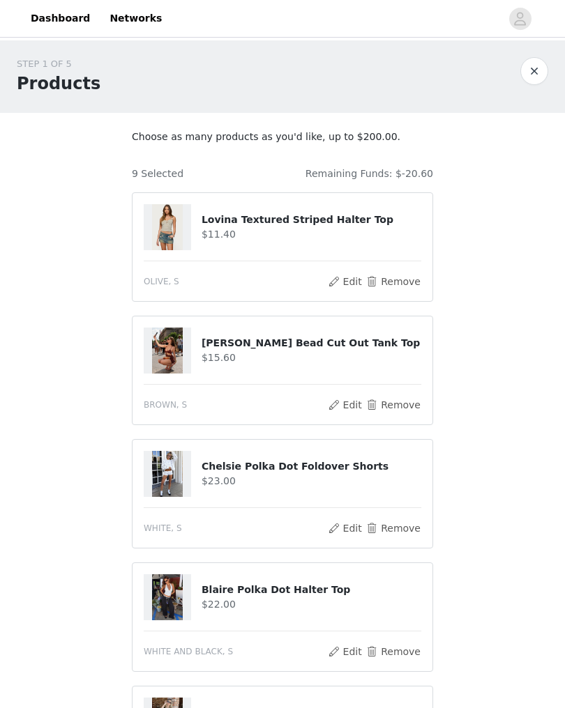
click at [342, 407] on button "Edit" at bounding box center [345, 405] width 36 height 17
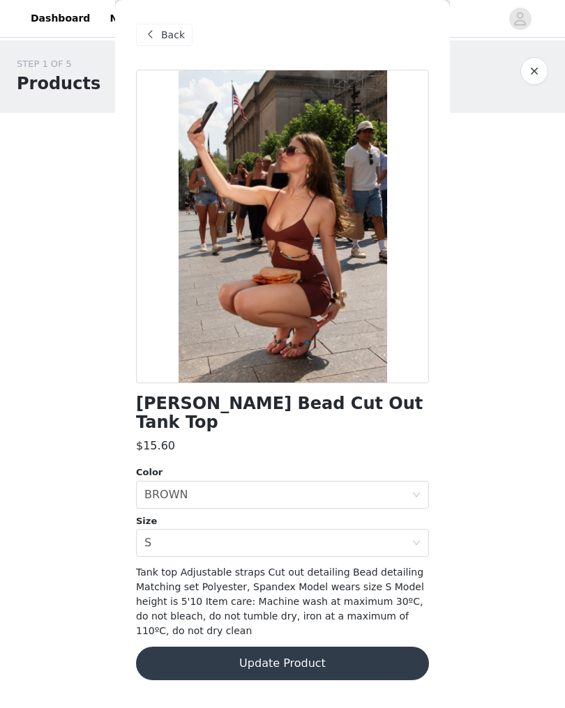
click at [172, 34] on span "Back" at bounding box center [173, 35] width 24 height 15
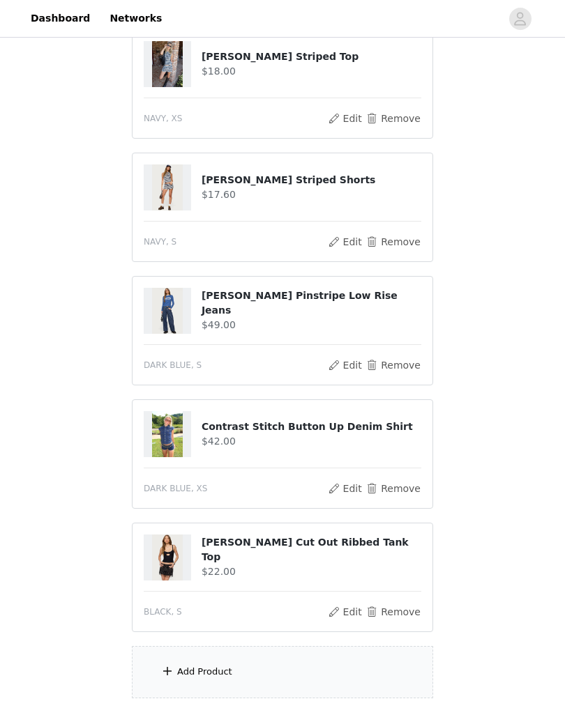
click at [404, 617] on button "Remove" at bounding box center [393, 612] width 56 height 17
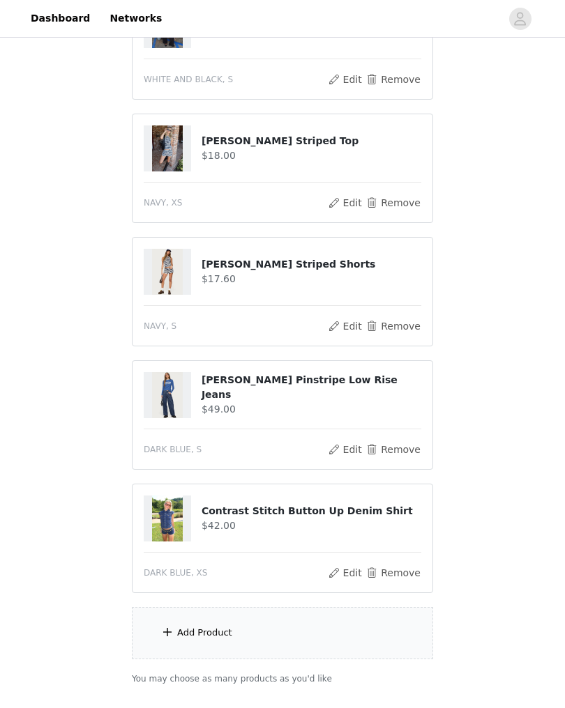
scroll to position [649, 0]
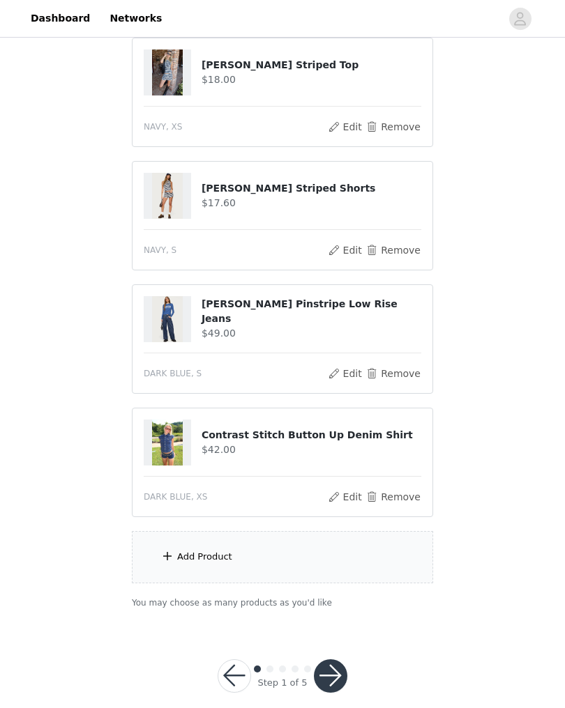
click at [331, 677] on button "button" at bounding box center [330, 676] width 33 height 33
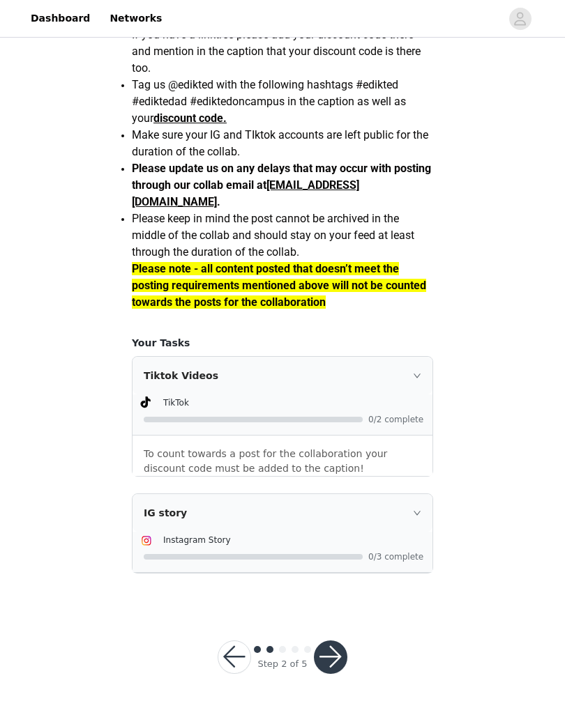
scroll to position [1112, 0]
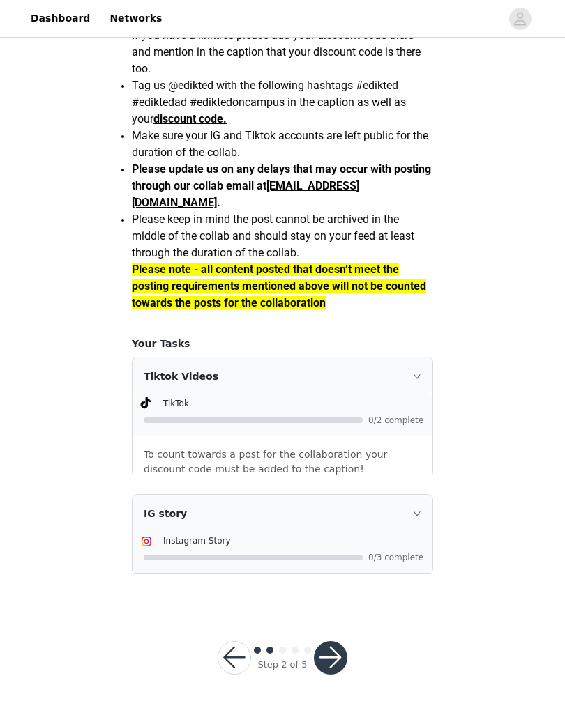
click at [419, 395] on div "Tiktok Videos" at bounding box center [282, 377] width 300 height 38
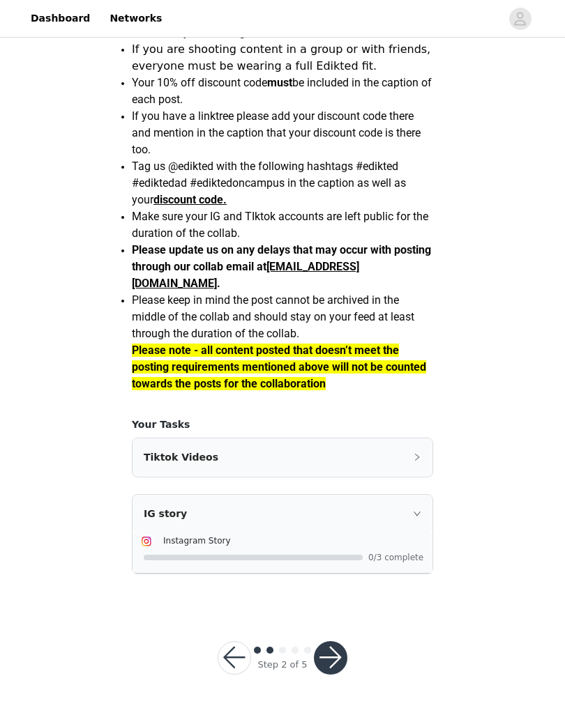
scroll to position [1031, 0]
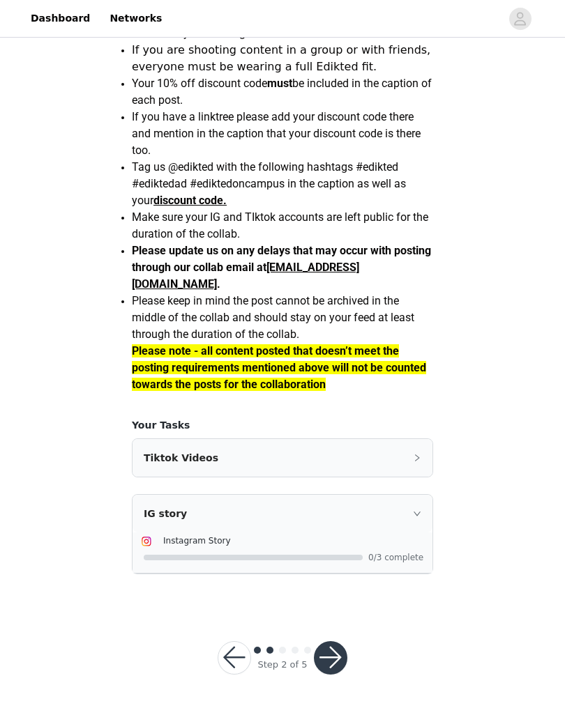
click at [415, 477] on div "Tiktok Videos" at bounding box center [282, 458] width 300 height 38
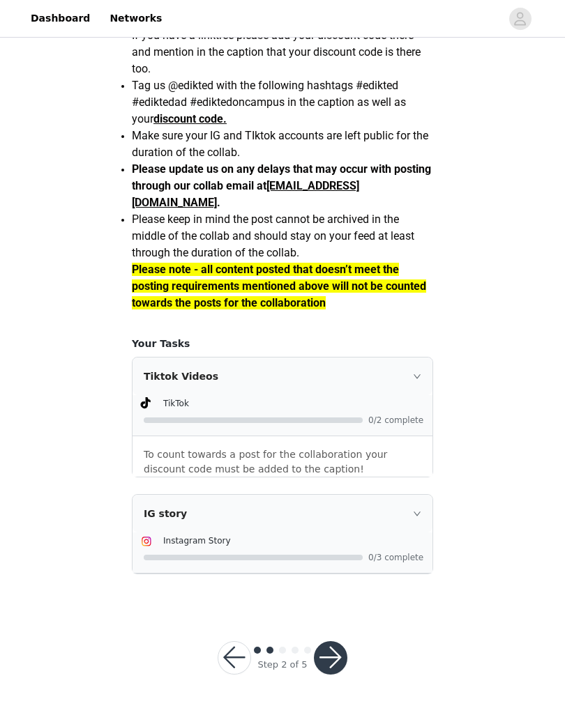
scroll to position [1103, 0]
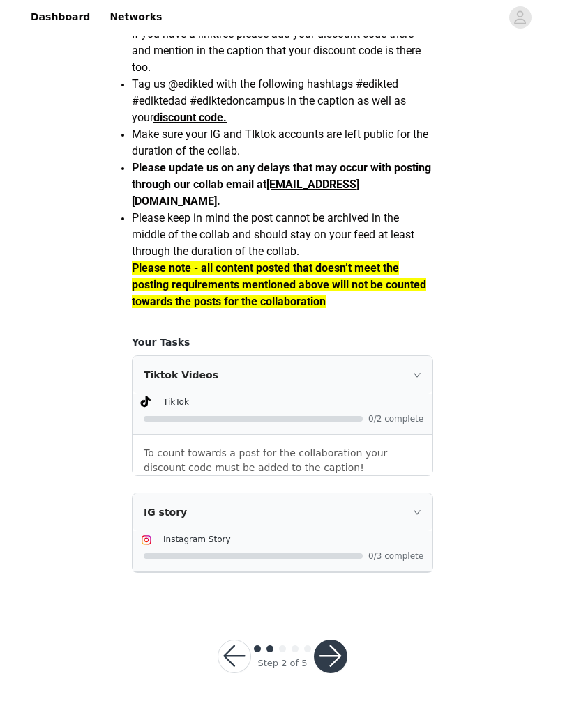
click at [329, 675] on button "button" at bounding box center [330, 658] width 33 height 33
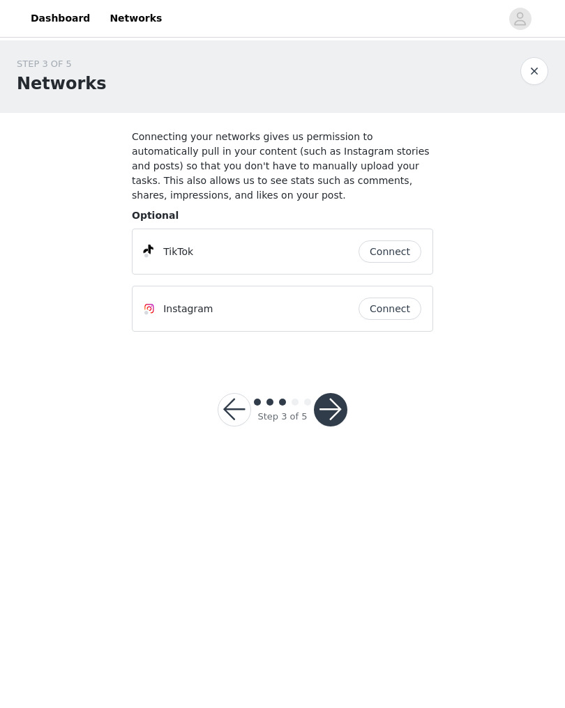
click at [404, 254] on button "Connect" at bounding box center [389, 252] width 63 height 22
click at [328, 421] on button "button" at bounding box center [330, 409] width 33 height 33
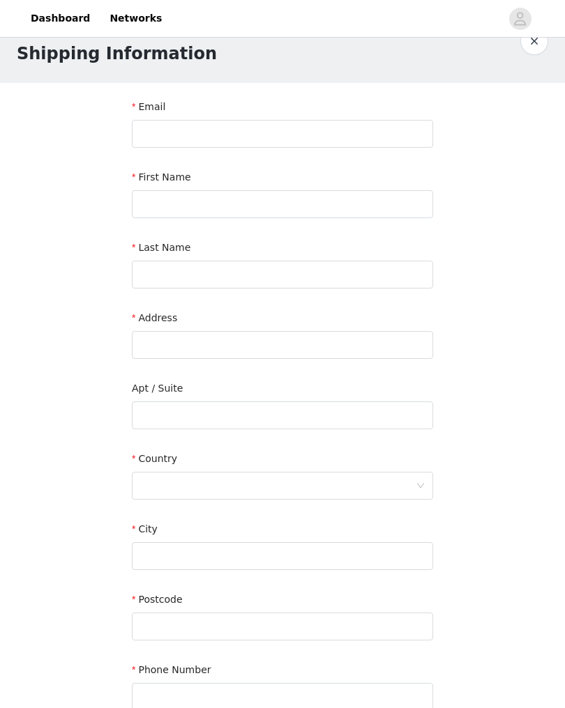
scroll to position [26, 0]
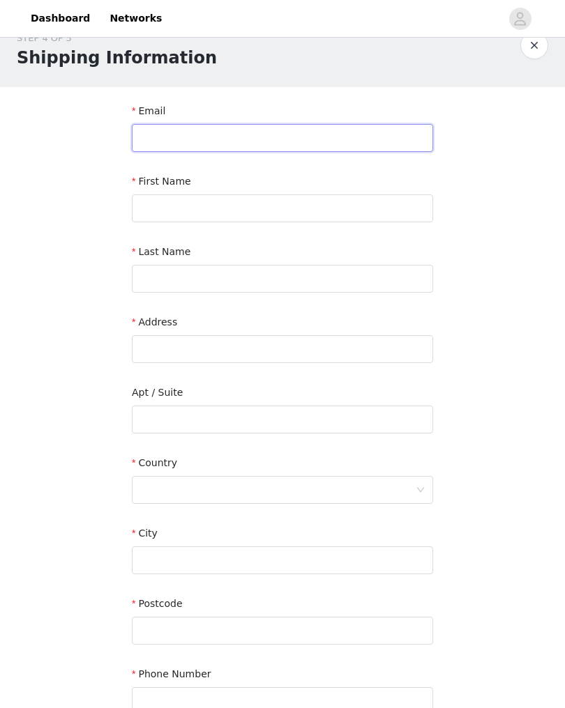
click at [344, 142] on input "text" at bounding box center [282, 138] width 301 height 28
type input "xamarahh22@gmail.com"
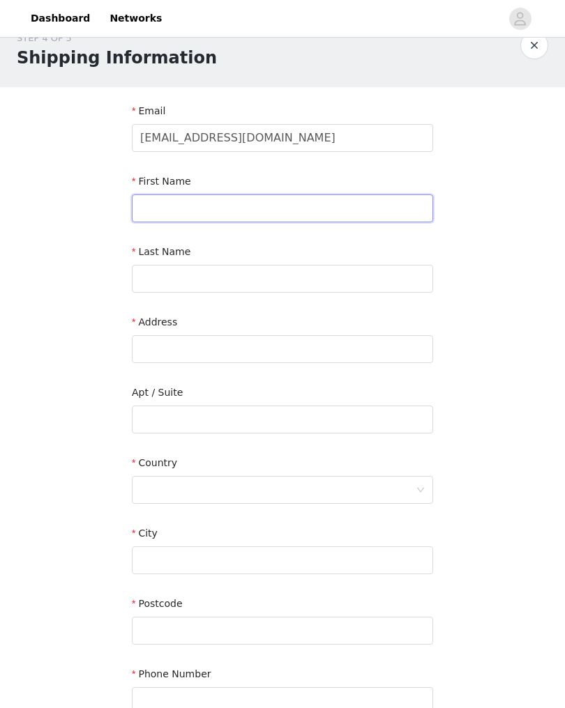
click at [378, 205] on input "text" at bounding box center [282, 209] width 301 height 28
type input "xamarah"
click at [398, 269] on input "text" at bounding box center [282, 279] width 301 height 28
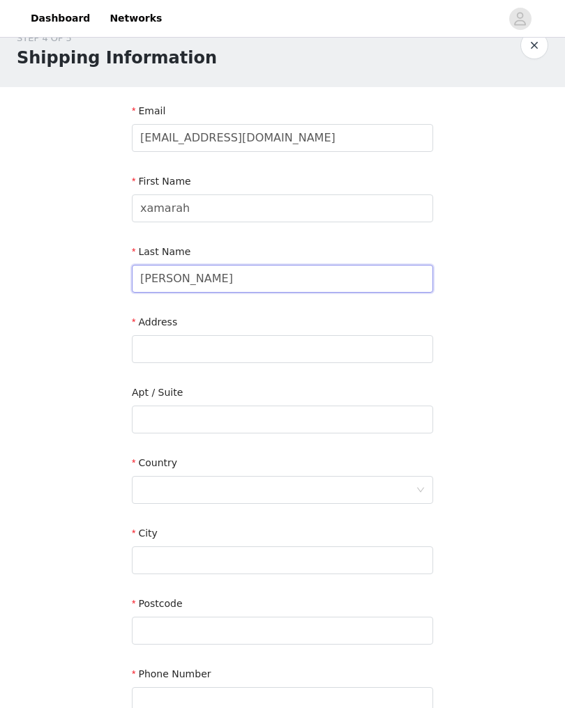
type input "villanueva"
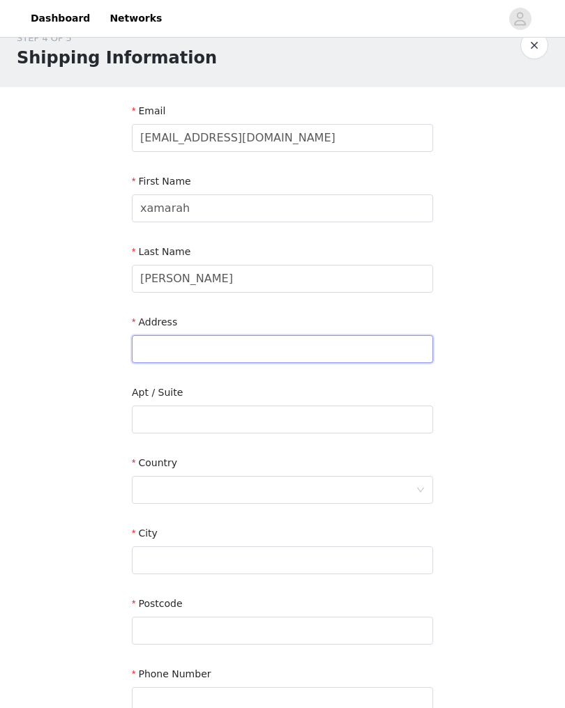
click at [394, 345] on input "text" at bounding box center [282, 349] width 301 height 28
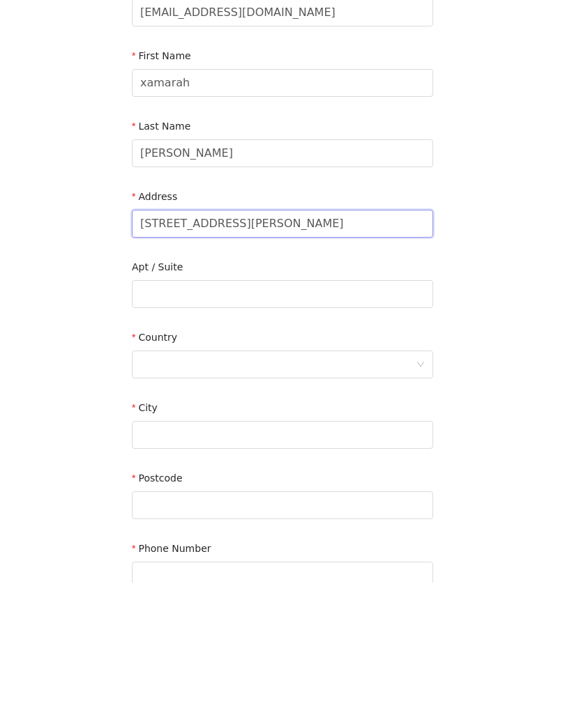
type input "615 Cement Hill Rd"
click at [409, 477] on div at bounding box center [277, 490] width 275 height 26
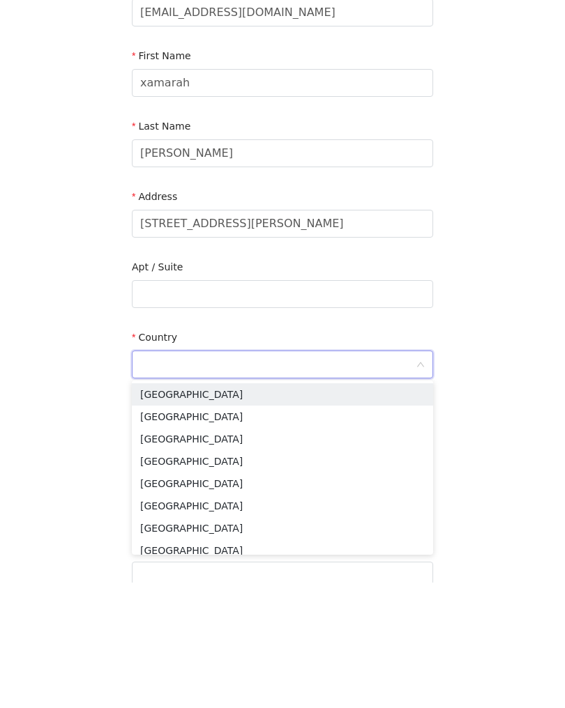
click at [328, 509] on li "United States" at bounding box center [282, 520] width 301 height 22
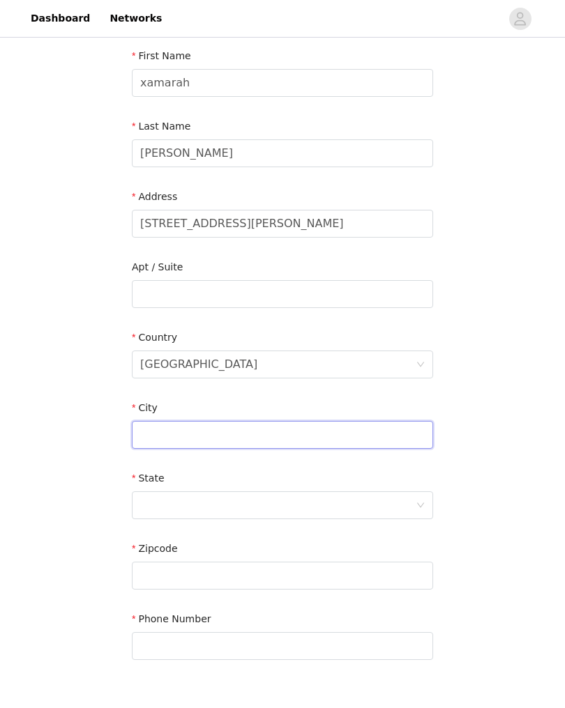
click at [311, 443] on input "text" at bounding box center [282, 435] width 301 height 28
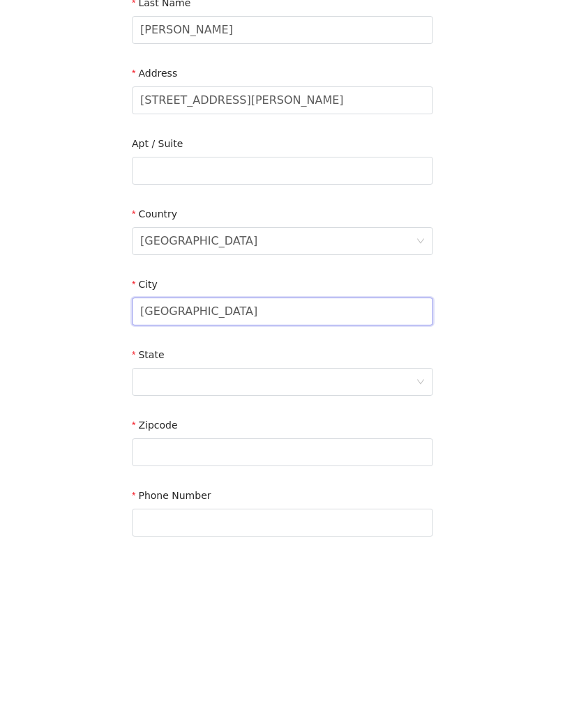
type input "fairfield"
click at [283, 492] on div at bounding box center [277, 505] width 275 height 26
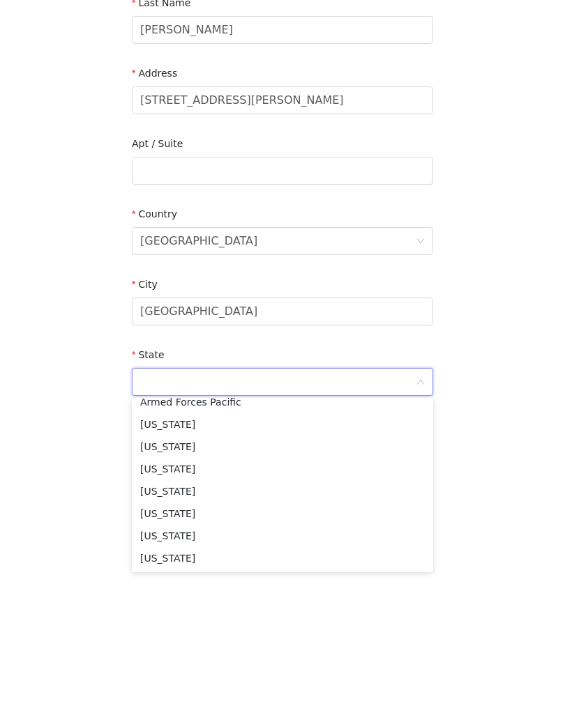
scroll to position [170, 0]
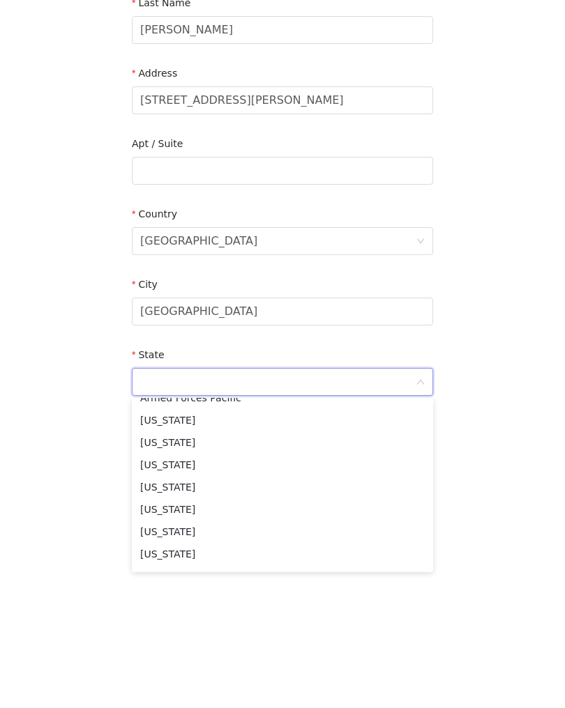
click at [232, 533] on li "California" at bounding box center [282, 544] width 301 height 22
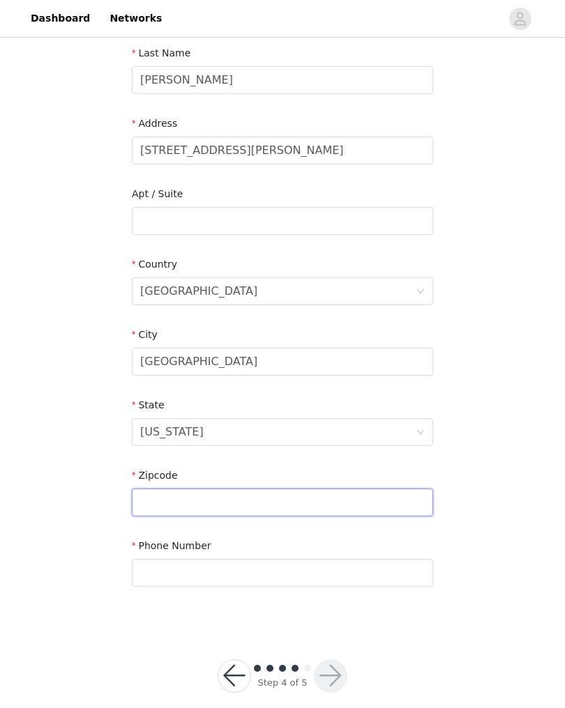
click at [296, 515] on input "text" at bounding box center [282, 503] width 301 height 28
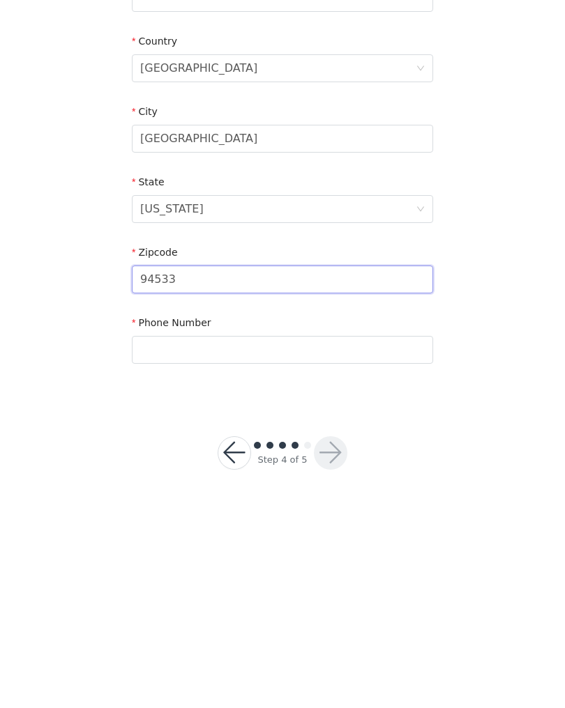
type input "94533"
click at [327, 542] on input "text" at bounding box center [282, 556] width 301 height 28
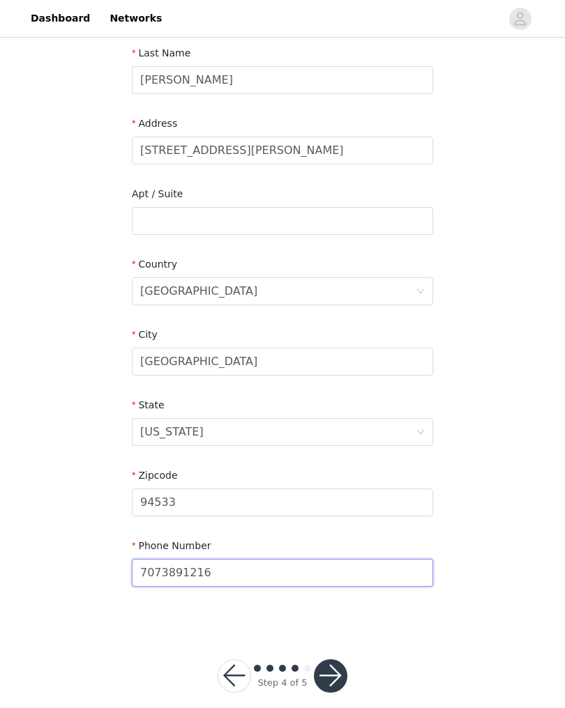
type input "7073891216"
click at [334, 681] on button "button" at bounding box center [330, 676] width 33 height 33
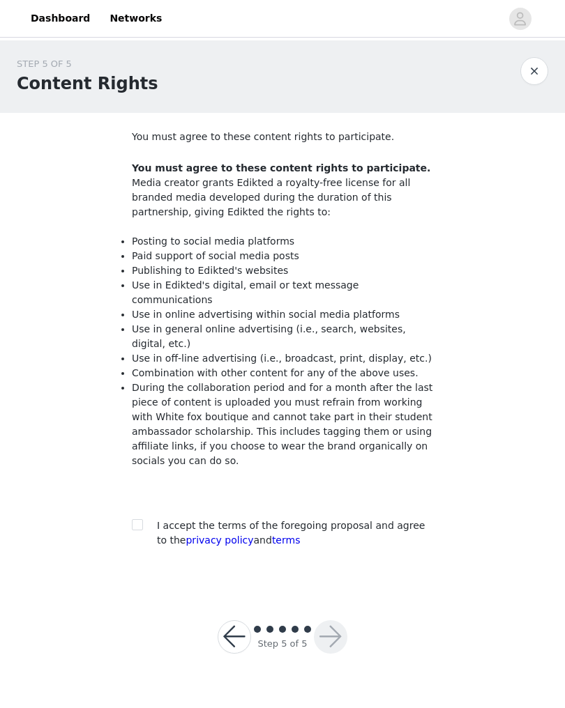
click at [137, 520] on input "checkbox" at bounding box center [137, 525] width 10 height 10
checkbox input "true"
click at [331, 625] on button "button" at bounding box center [330, 637] width 33 height 33
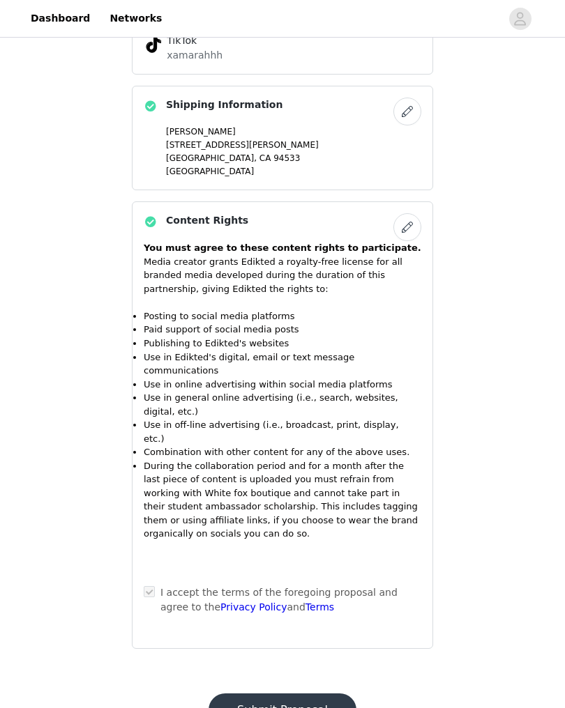
scroll to position [1271, 0]
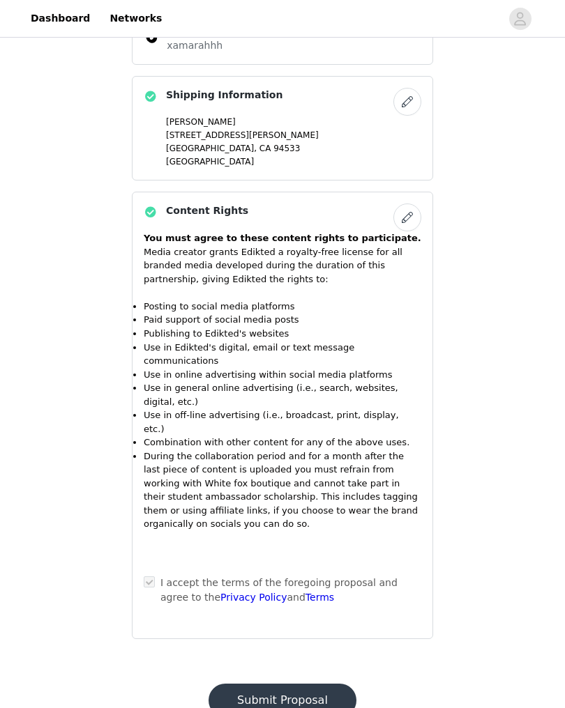
click at [314, 684] on button "Submit Proposal" at bounding box center [282, 700] width 148 height 33
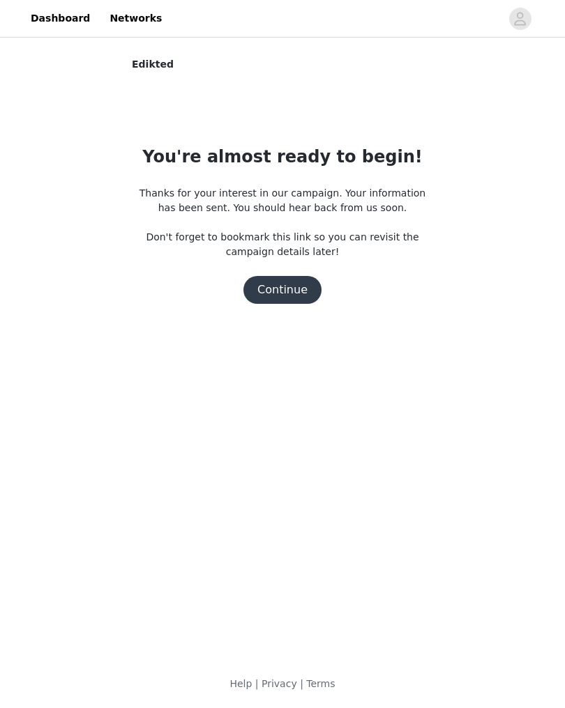
scroll to position [0, 0]
click at [287, 295] on button "Continue" at bounding box center [282, 290] width 78 height 28
